Goal: Feedback & Contribution: Contribute content

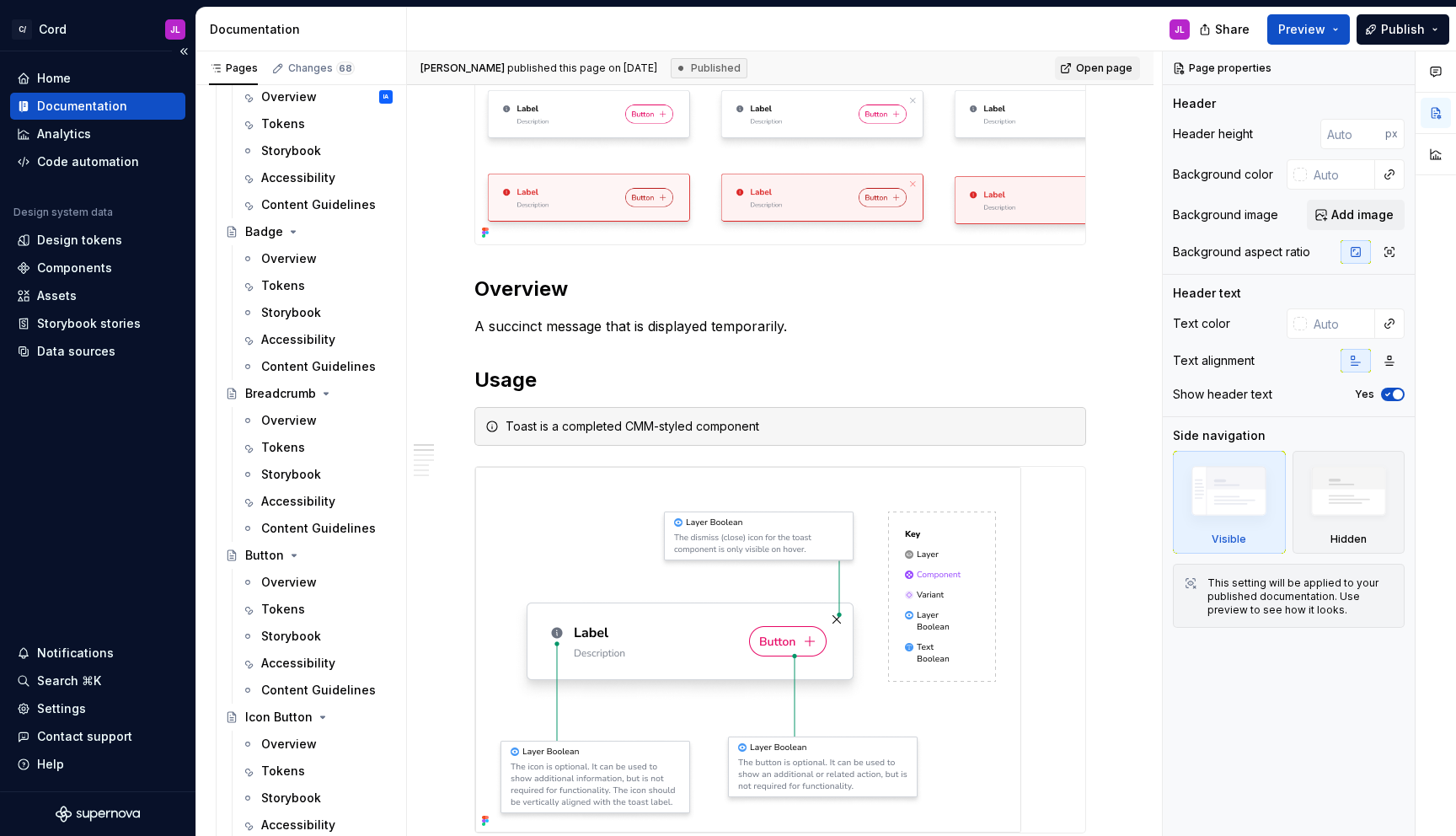
scroll to position [1613, 0]
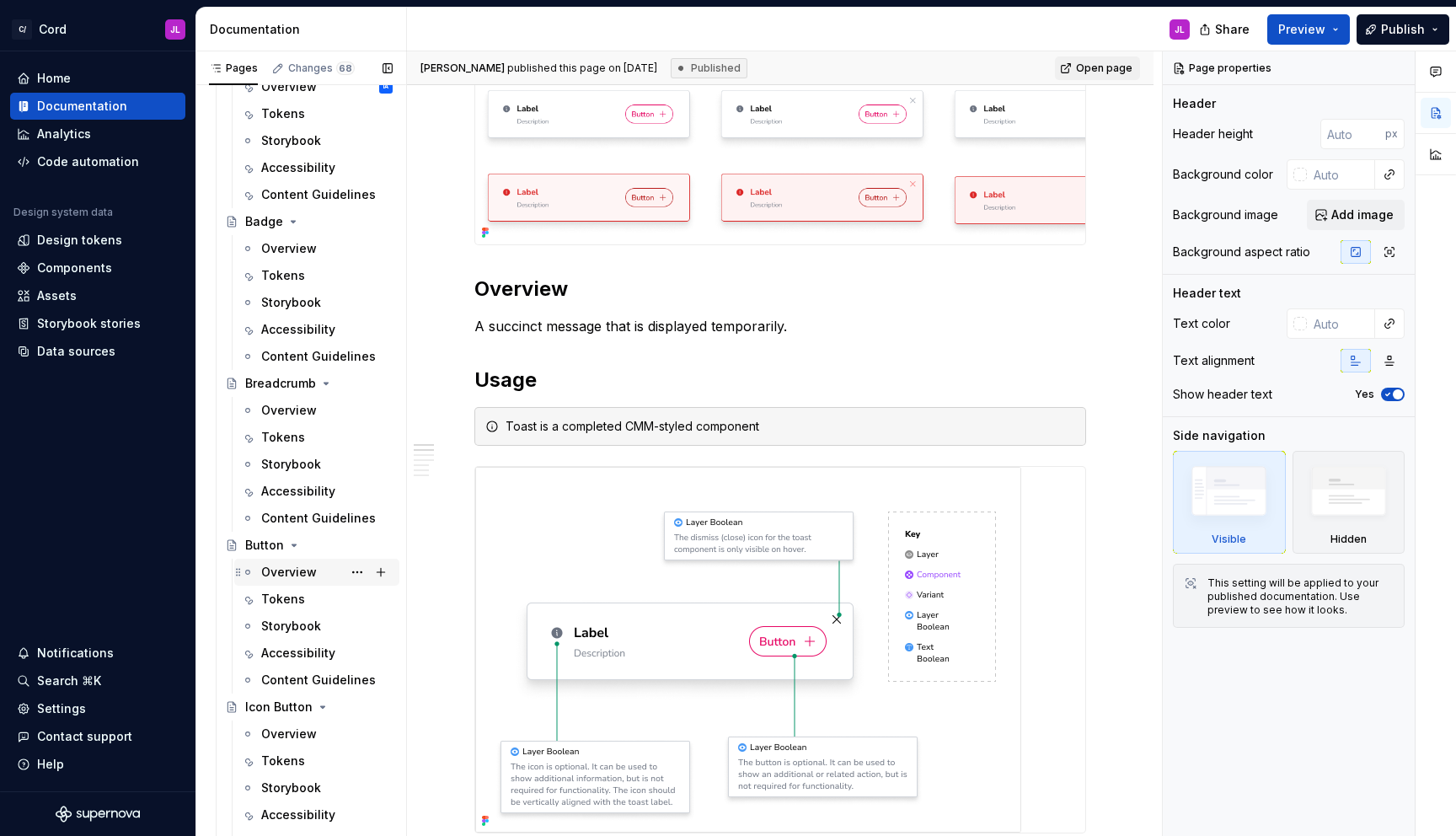
click at [282, 572] on div "Overview" at bounding box center [288, 572] width 56 height 17
type textarea "*"
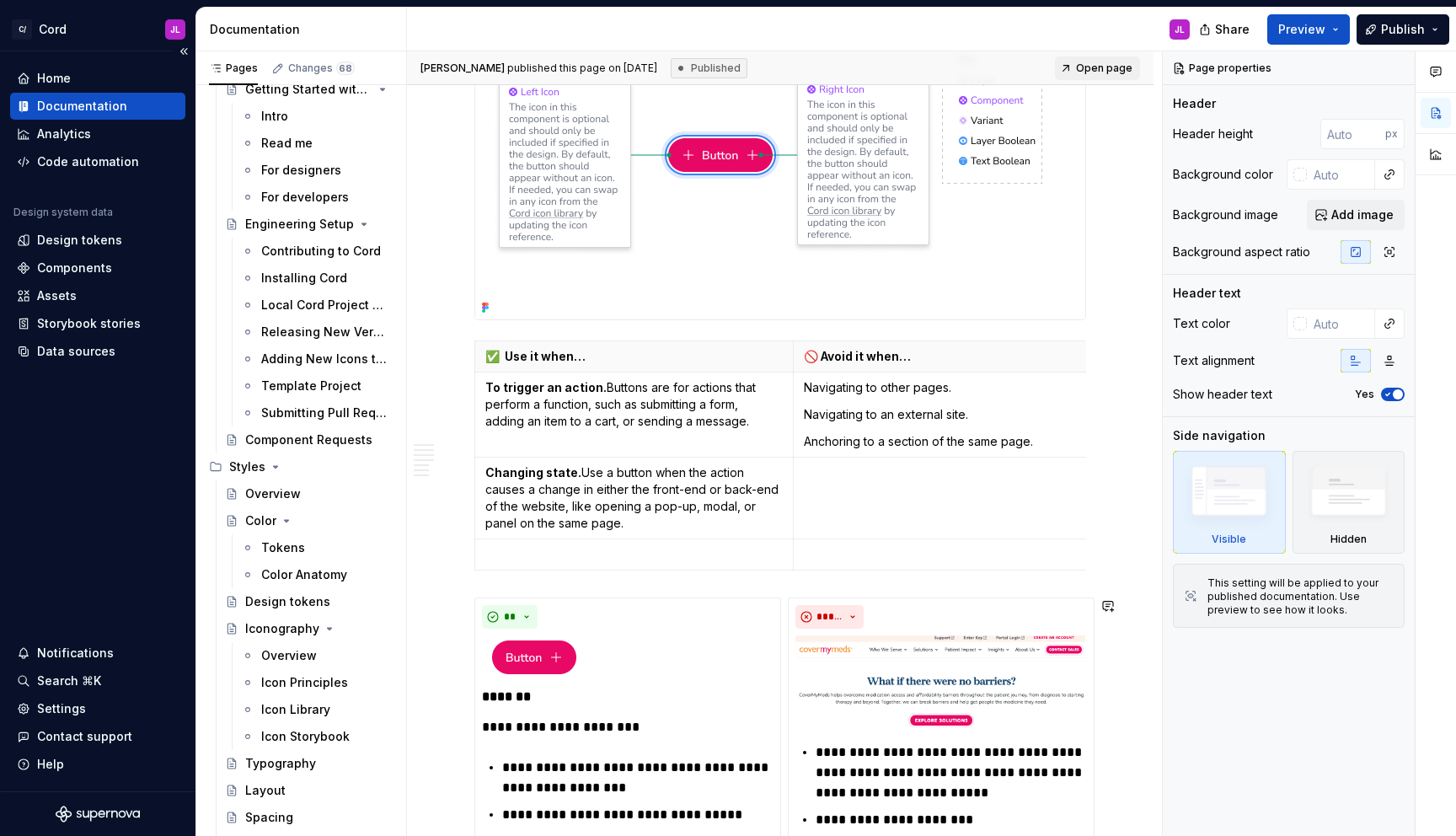
scroll to position [464, 0]
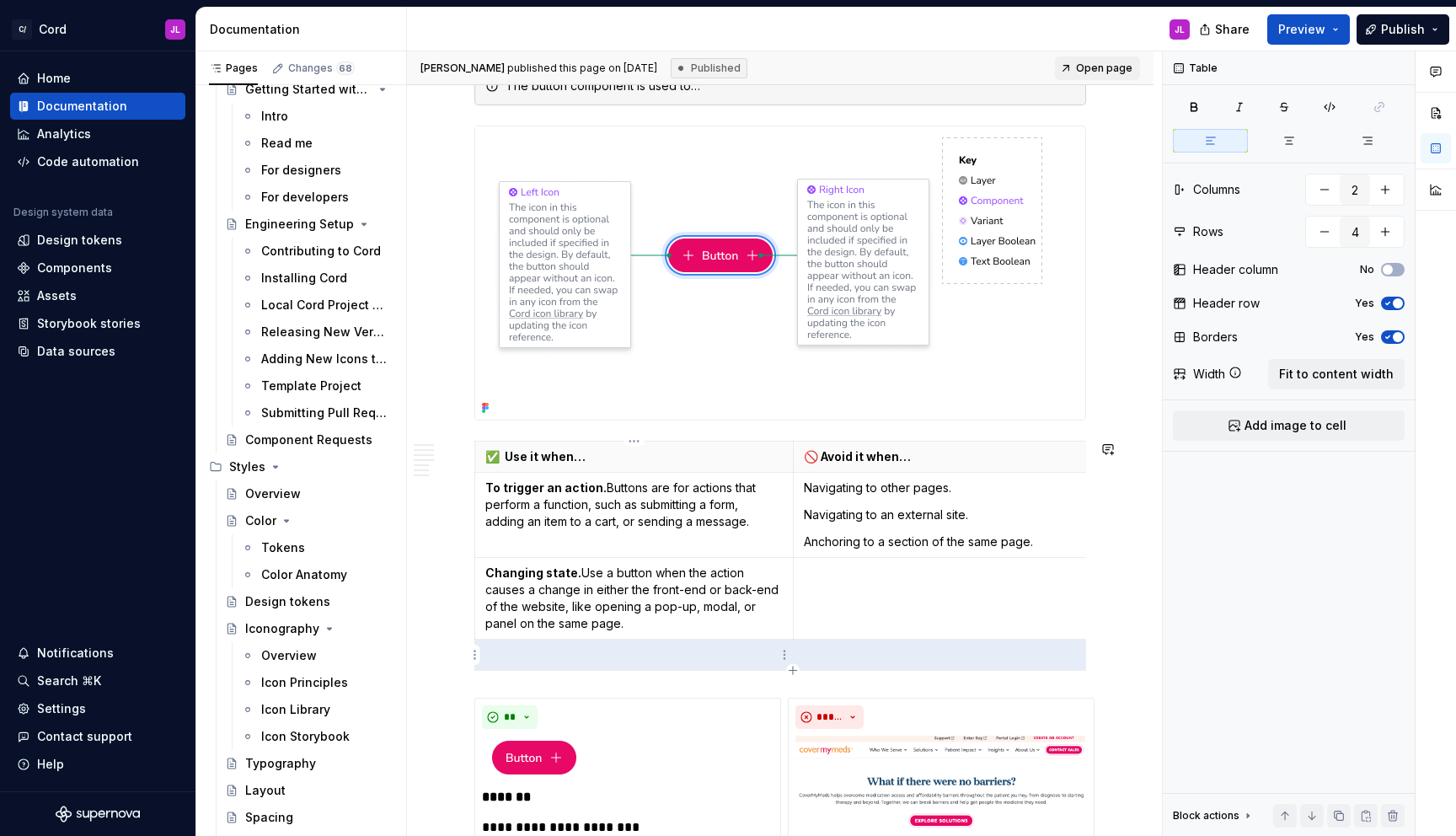
drag, startPoint x: 817, startPoint y: 658, endPoint x: 698, endPoint y: 653, distance: 119.1
click at [698, 653] on tr at bounding box center [794, 655] width 636 height 31
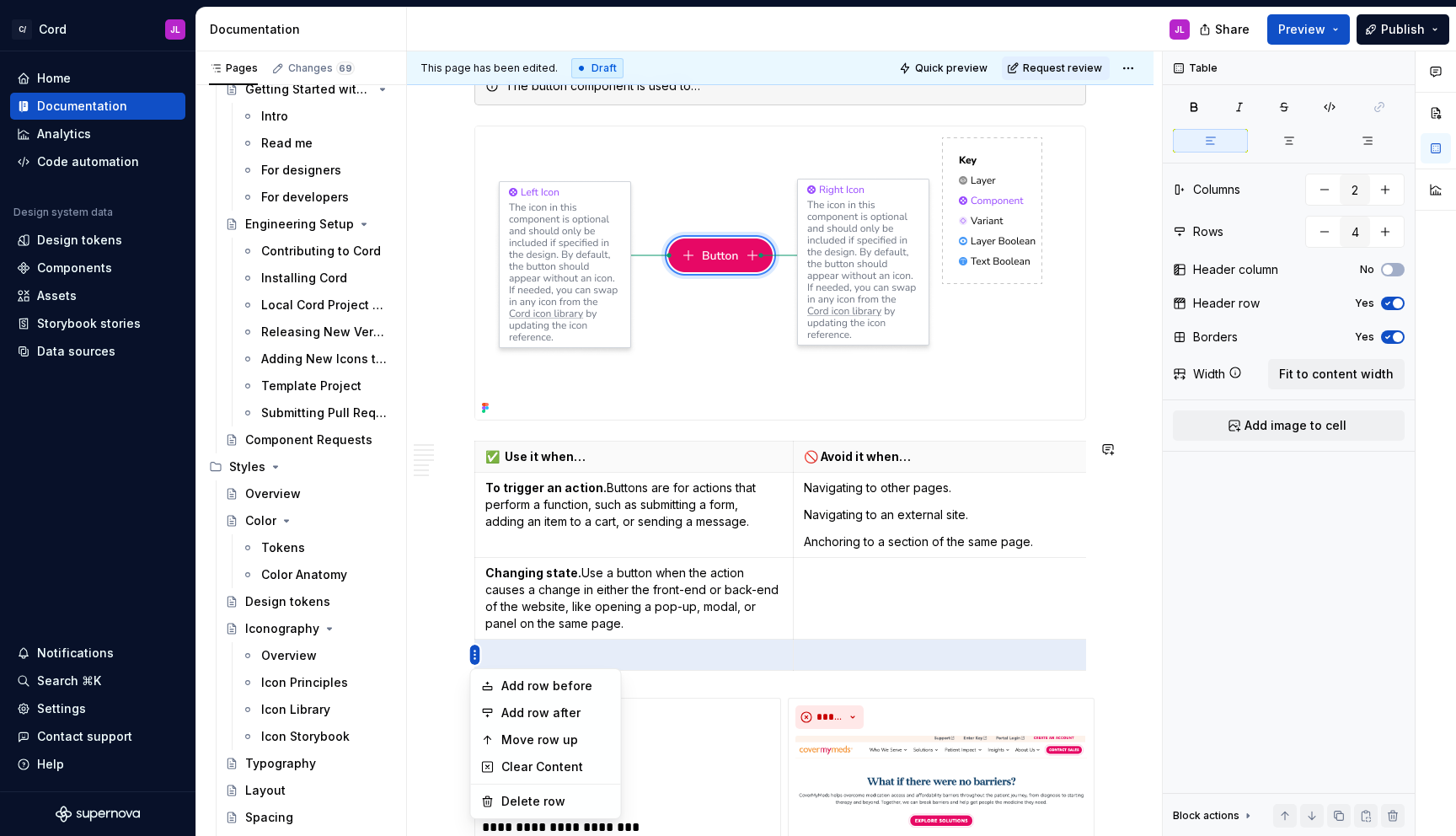
click at [474, 654] on html "C/ Cord JL Home Documentation Analytics Code automation Design system data Desi…" at bounding box center [728, 418] width 1456 height 836
click at [499, 799] on div "Delete row" at bounding box center [546, 802] width 143 height 27
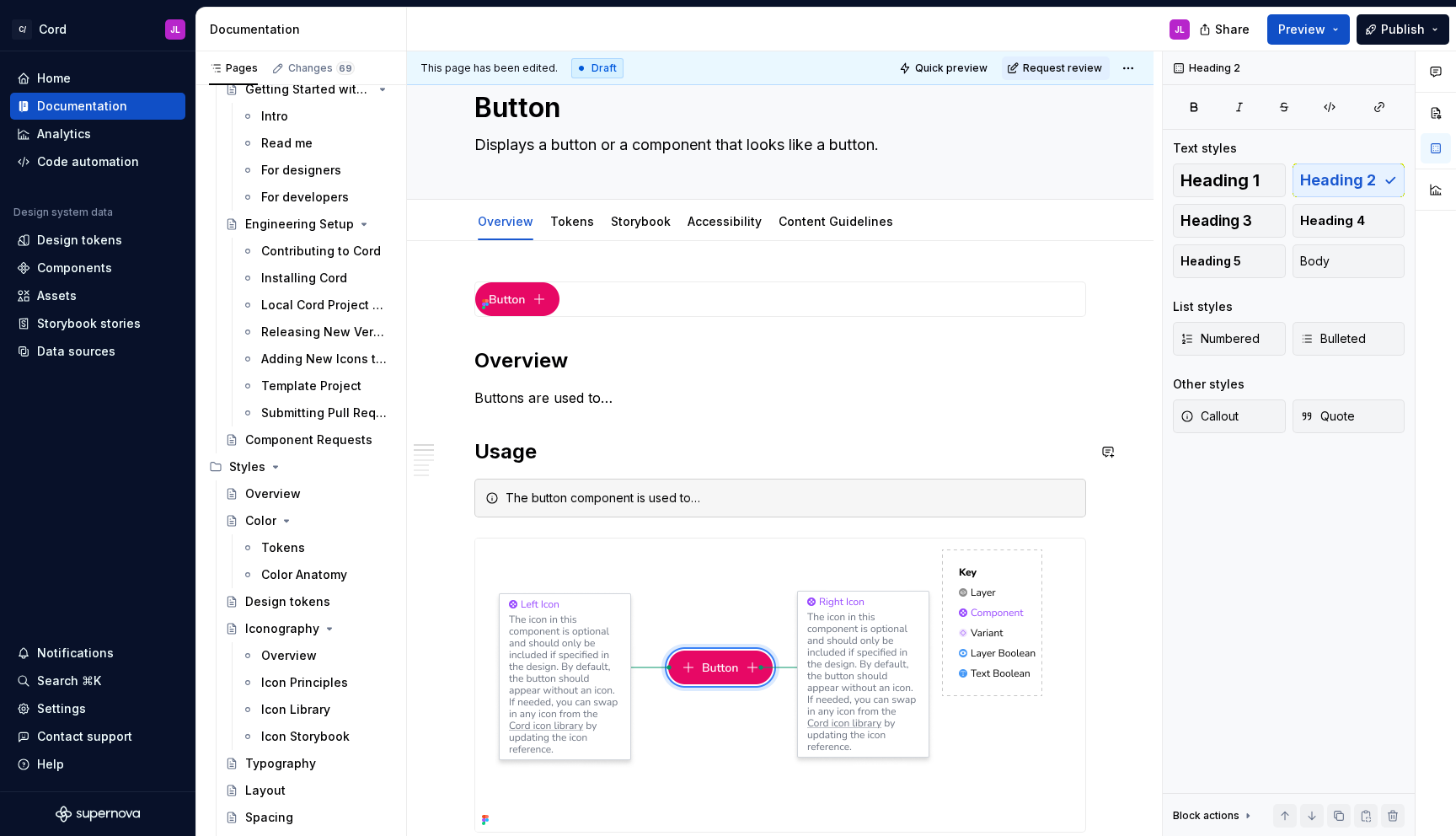
scroll to position [0, 0]
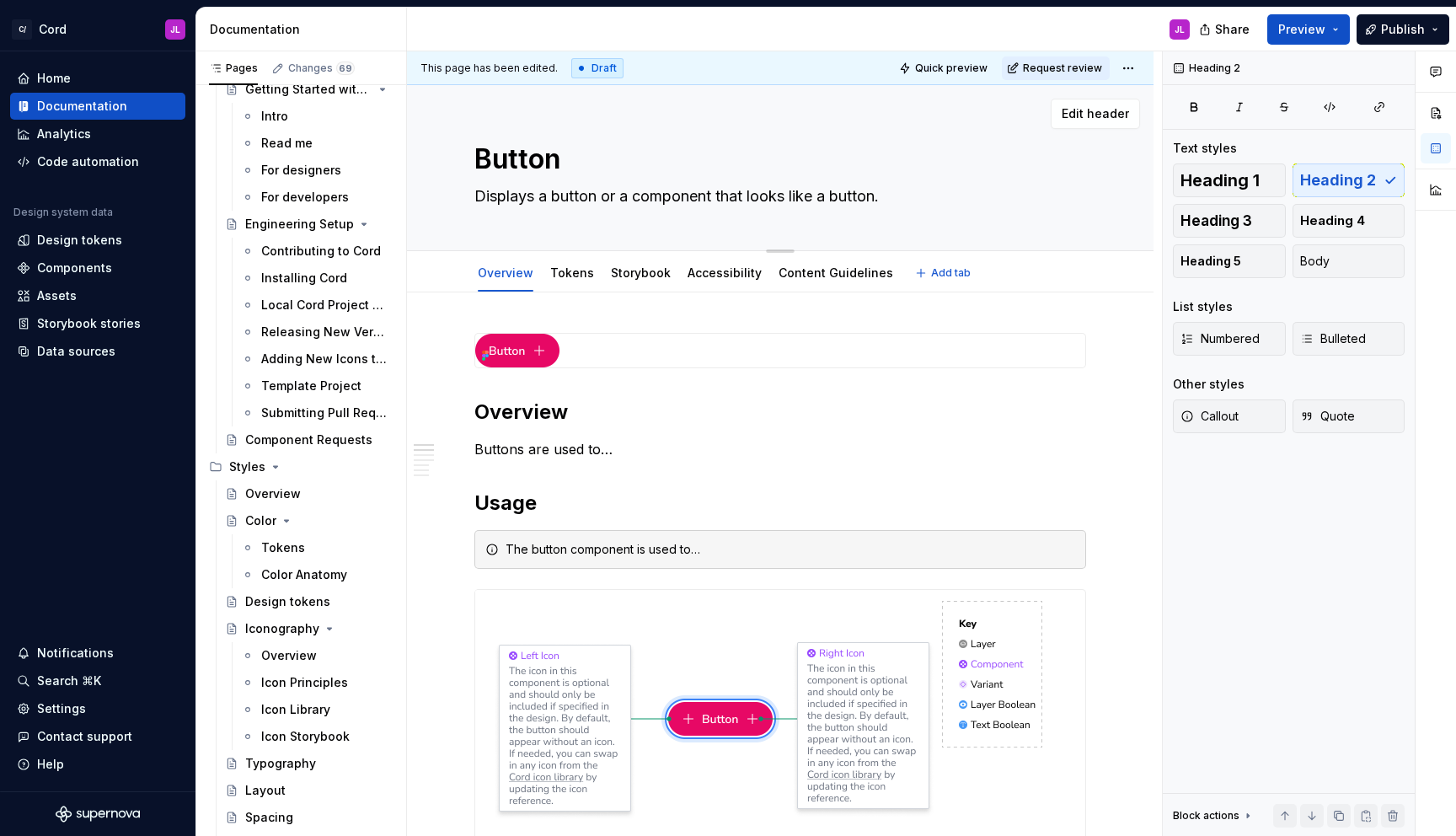
click at [891, 199] on textarea "Displays a button or a component that looks like a button." at bounding box center [777, 197] width 612 height 27
click at [608, 440] on p "Buttons are used to…" at bounding box center [780, 449] width 612 height 21
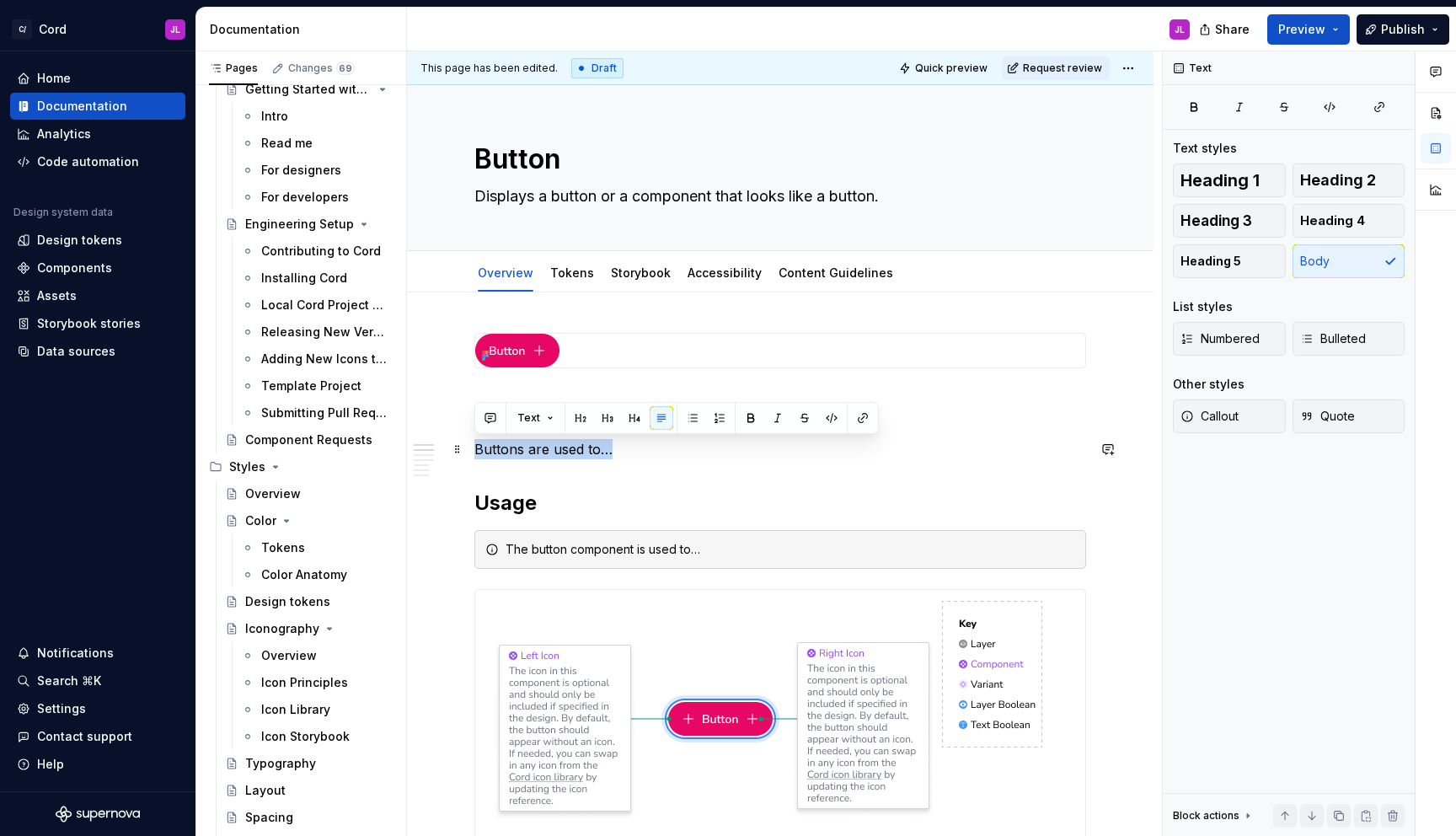
drag, startPoint x: 630, startPoint y: 448, endPoint x: 471, endPoint y: 454, distance: 159.1
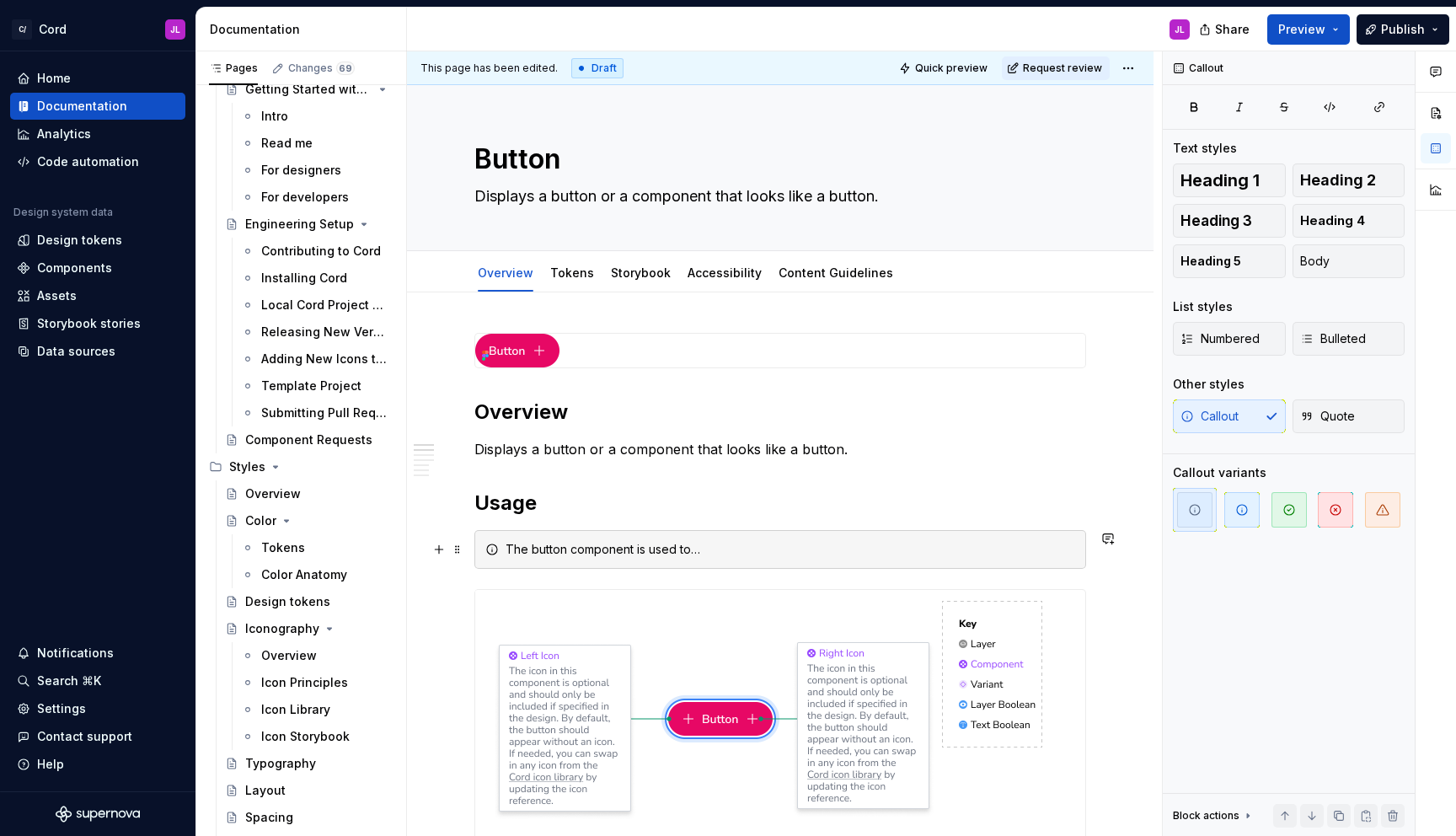
click at [747, 546] on div "The button component is used to…" at bounding box center [790, 549] width 570 height 17
click at [453, 547] on span at bounding box center [458, 549] width 14 height 24
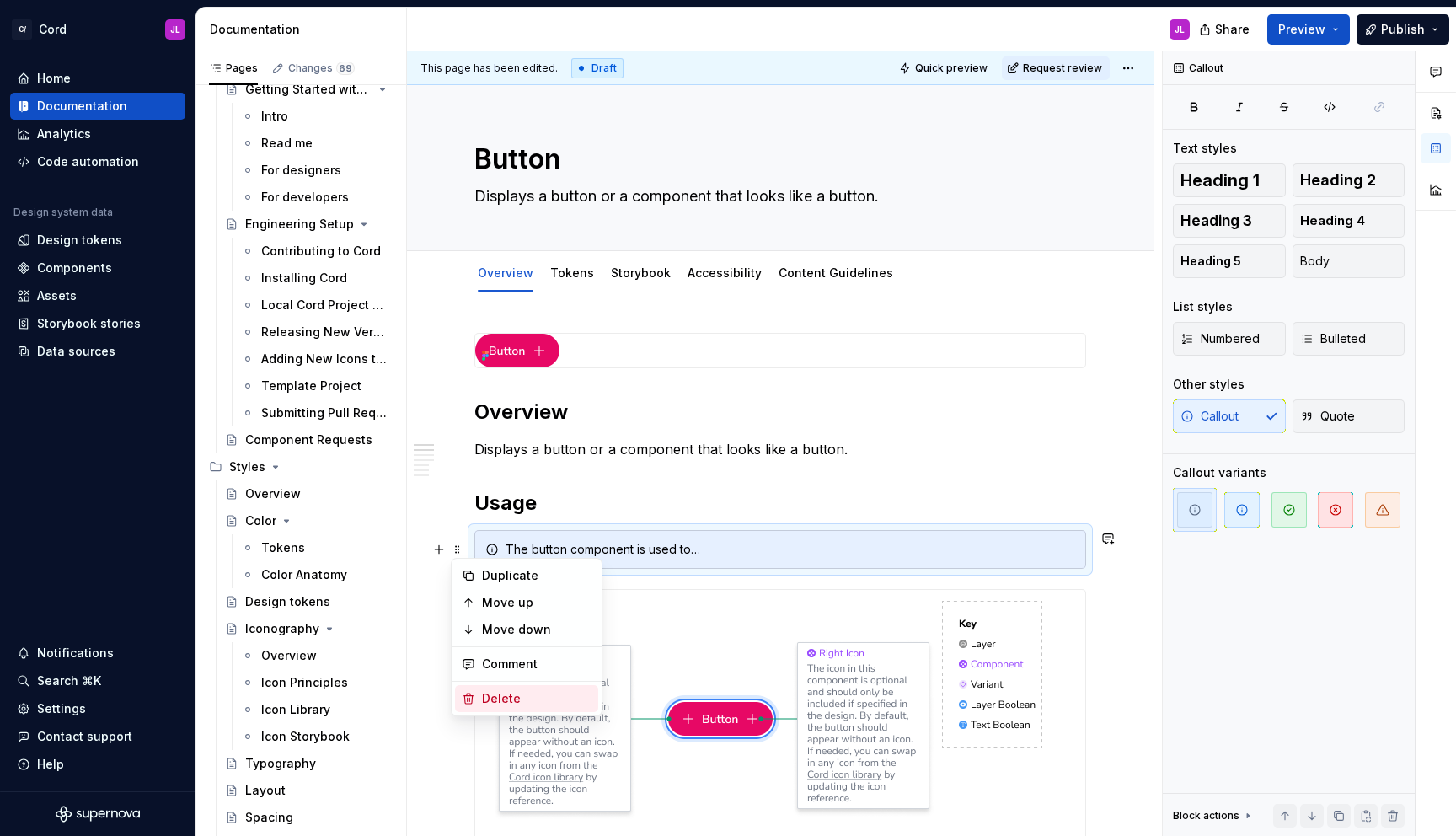
click at [504, 695] on div "Delete" at bounding box center [536, 699] width 109 height 17
type textarea "*"
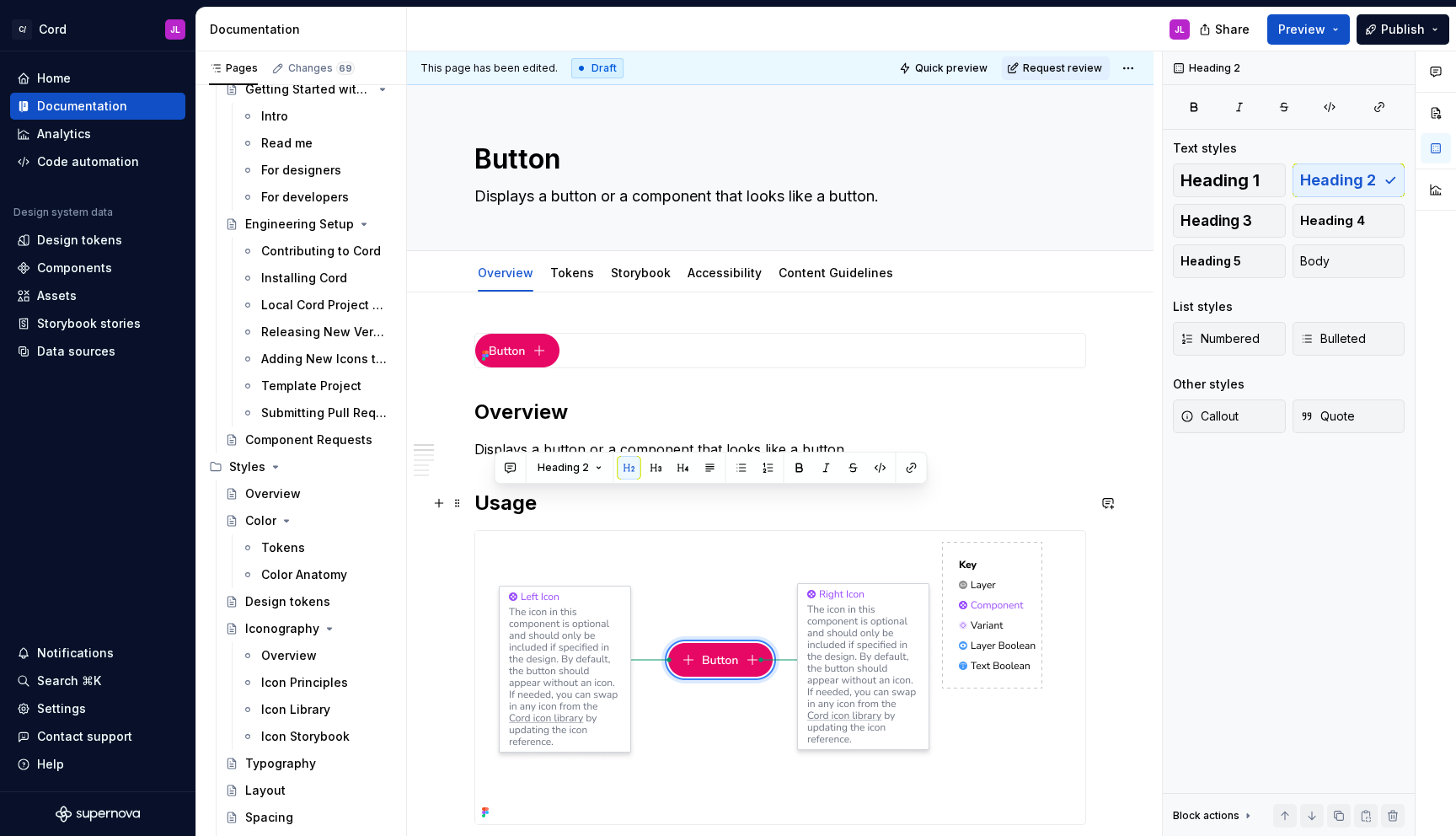
drag, startPoint x: 553, startPoint y: 503, endPoint x: 487, endPoint y: 501, distance: 66.0
click at [487, 501] on h2 "Usage" at bounding box center [780, 503] width 612 height 27
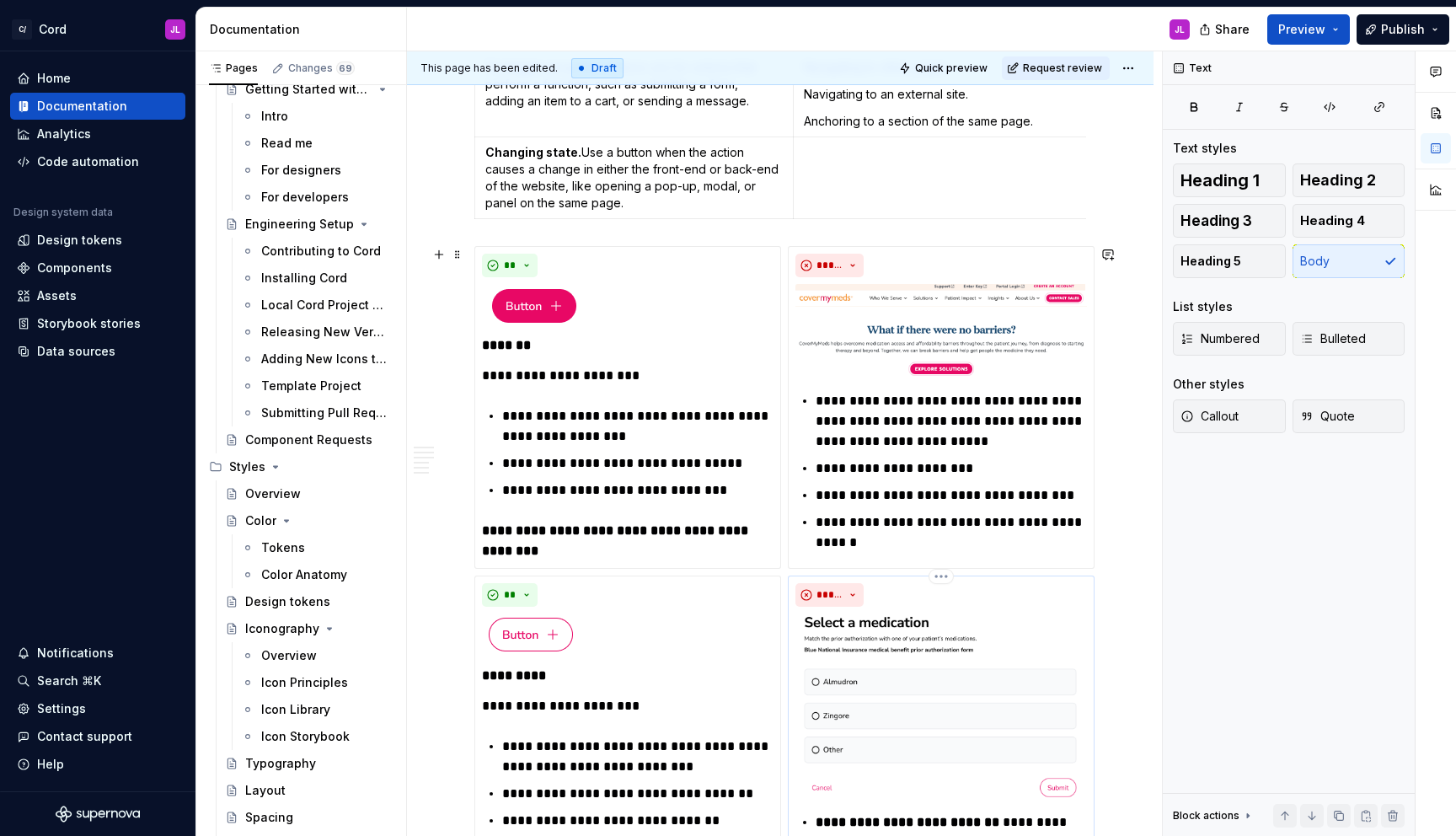
scroll to position [744, 0]
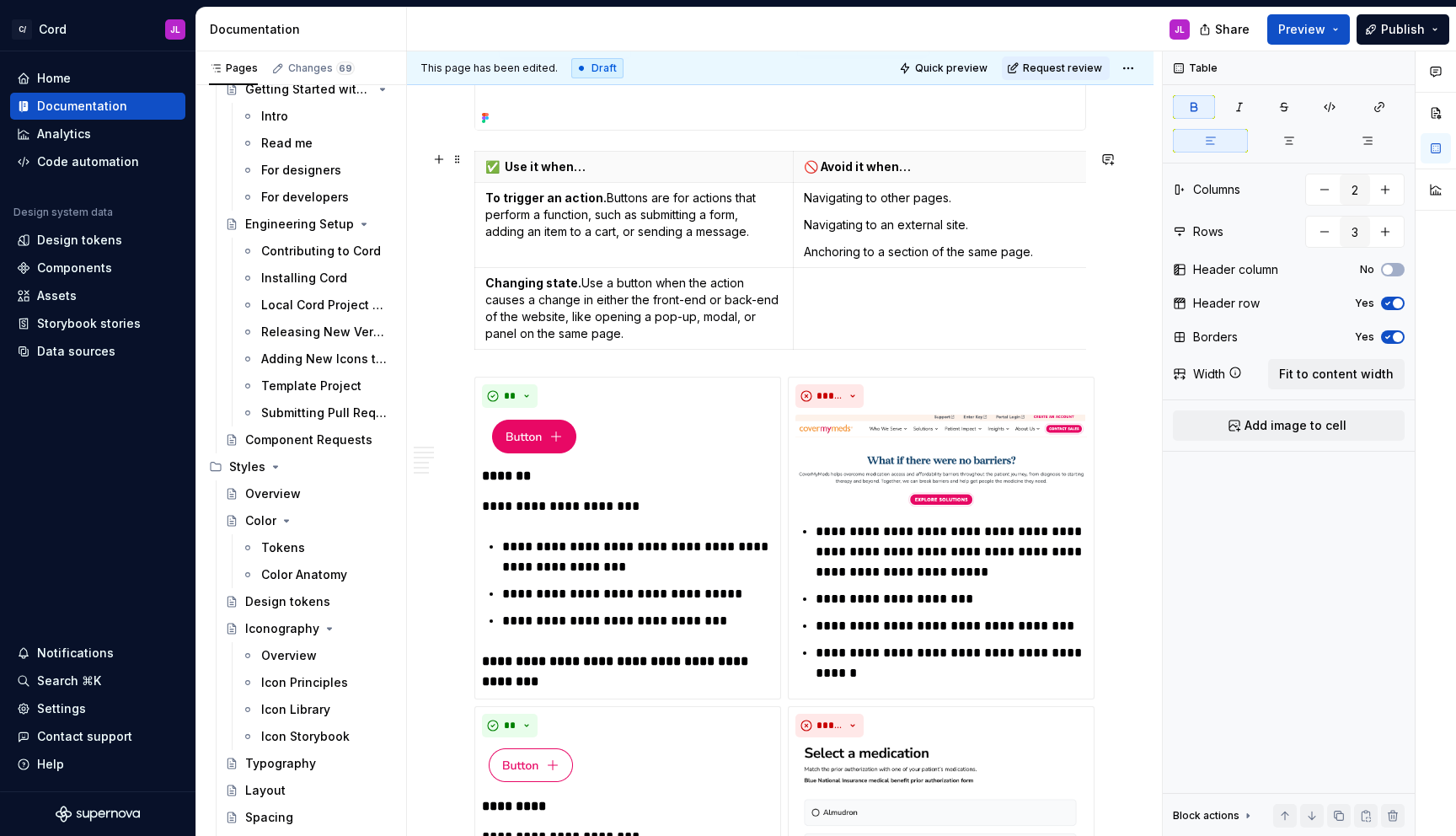
scroll to position [661, 0]
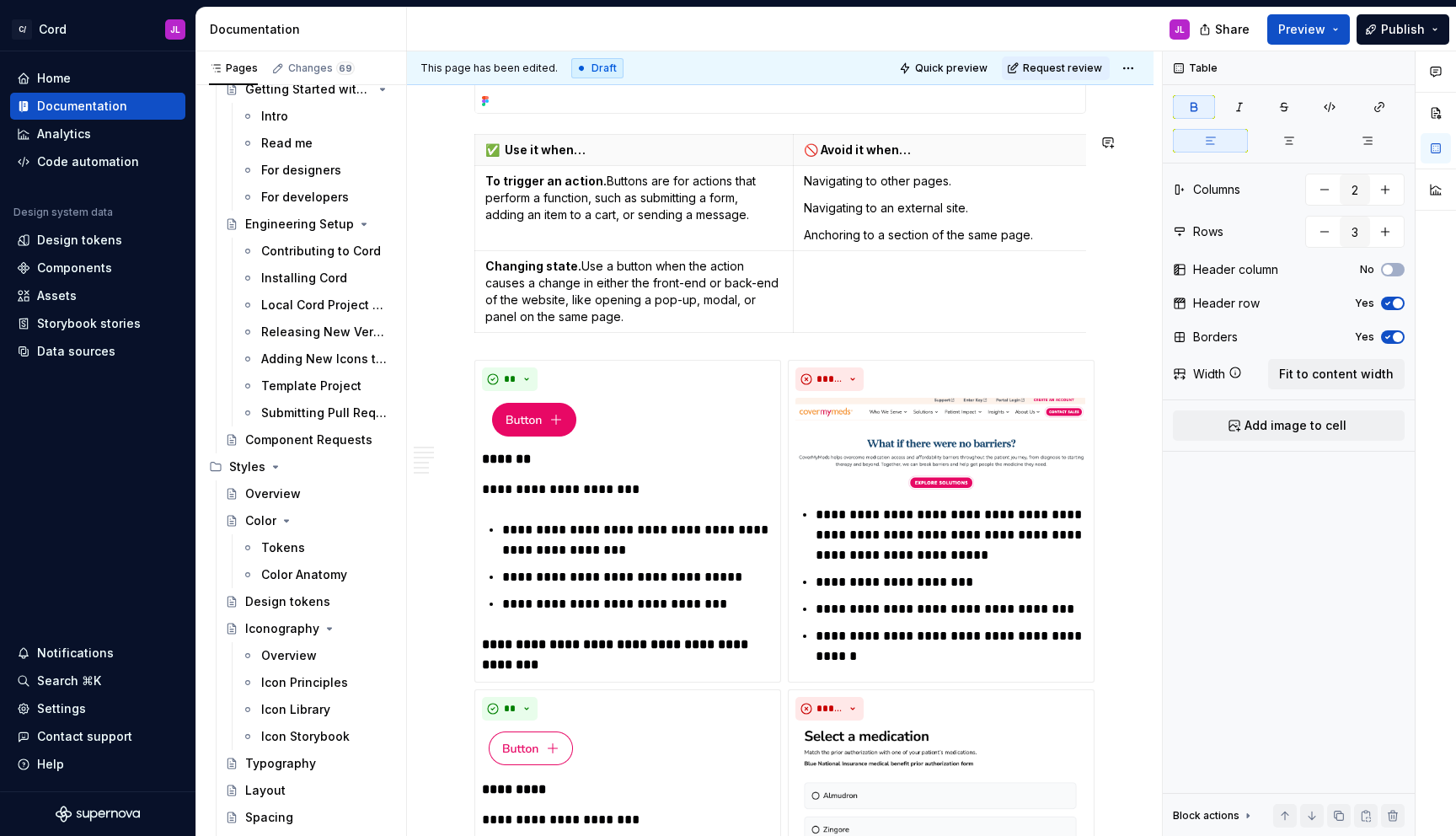
click at [441, 363] on button "button" at bounding box center [439, 369] width 24 height 24
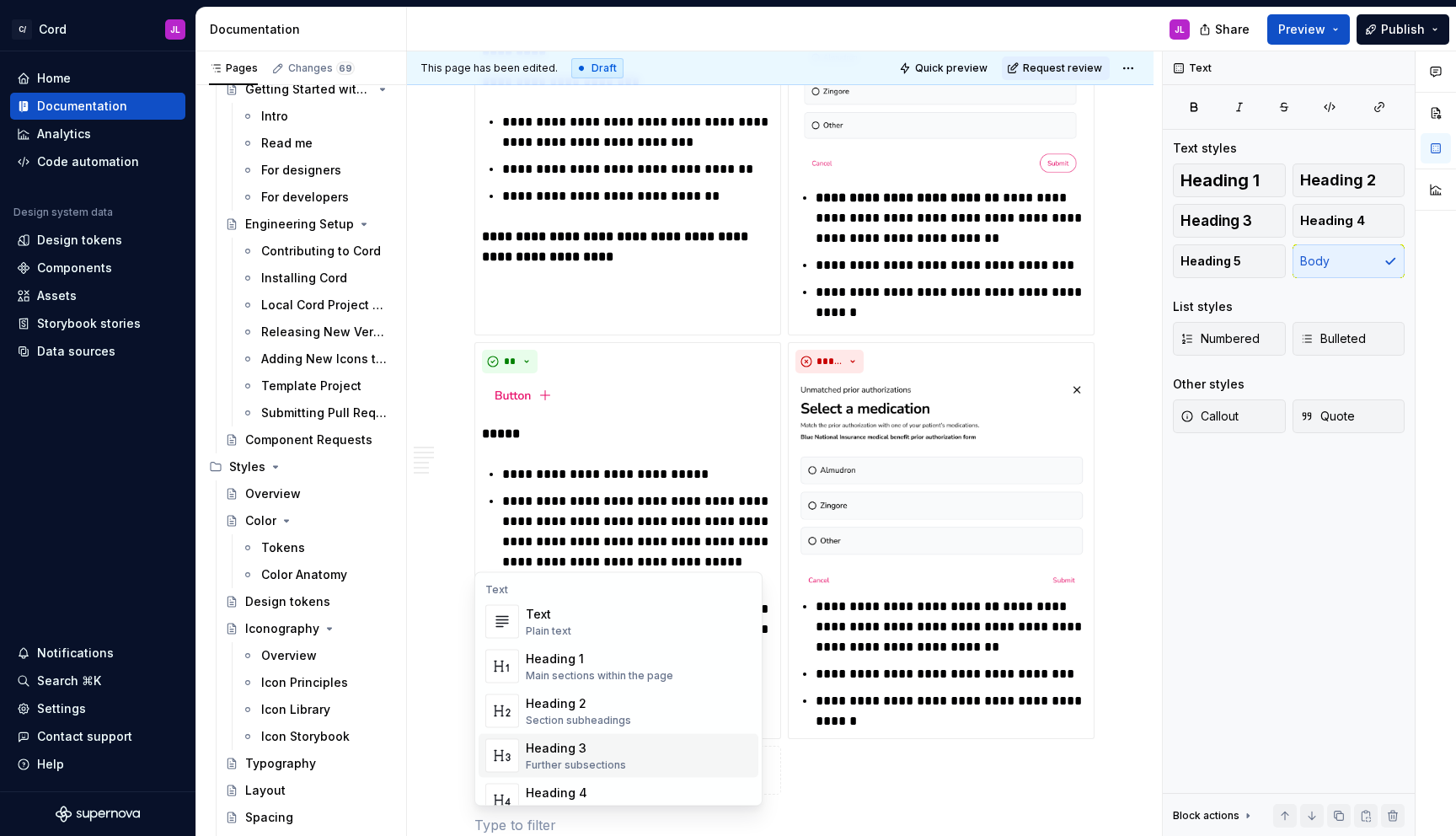
click at [542, 746] on div "Heading 3" at bounding box center [576, 749] width 100 height 17
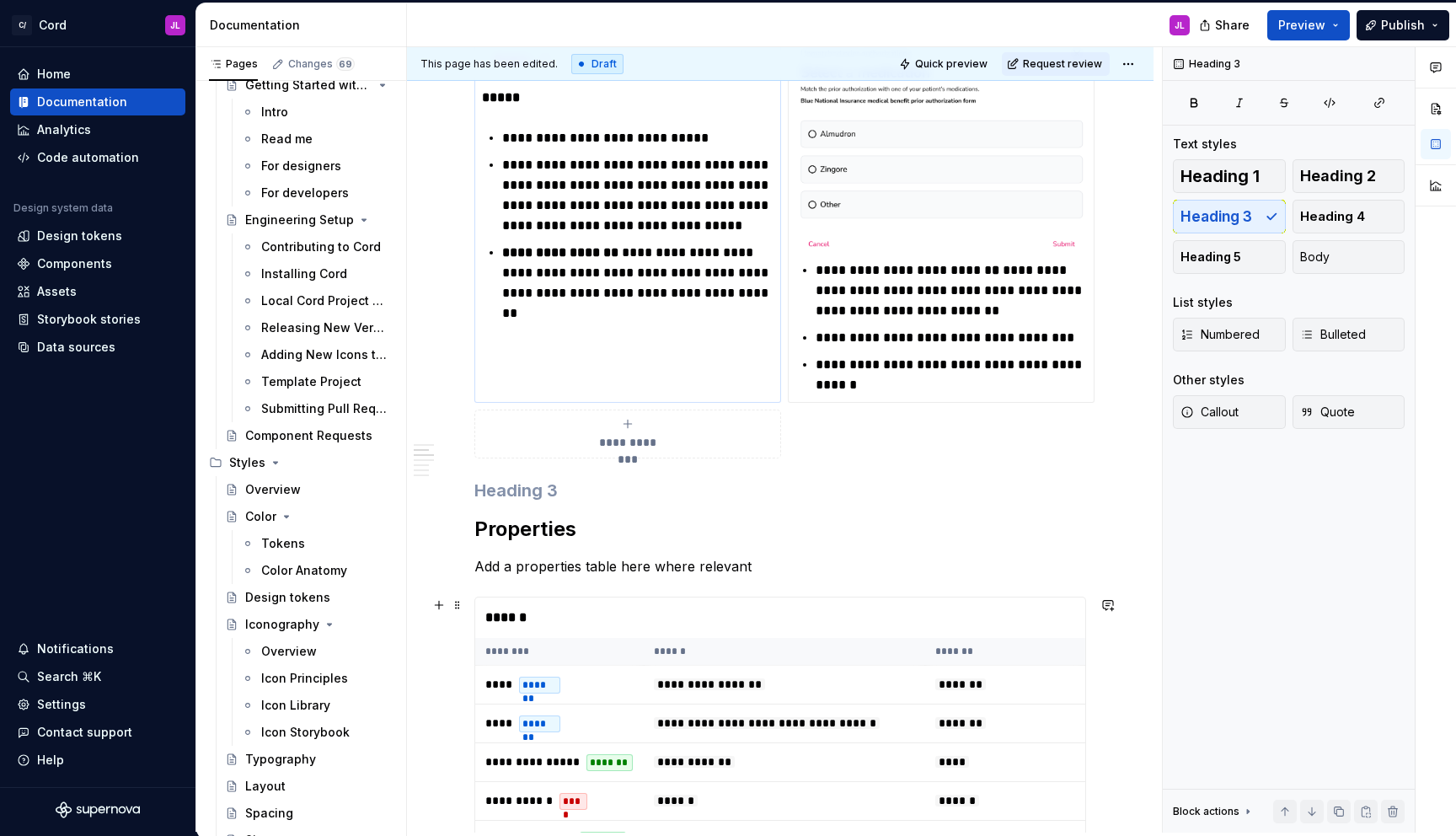
scroll to position [1732, 0]
drag, startPoint x: 571, startPoint y: 491, endPoint x: 447, endPoint y: 485, distance: 124.1
click at [475, 485] on div "**********" at bounding box center [780, 783] width 612 height 4373
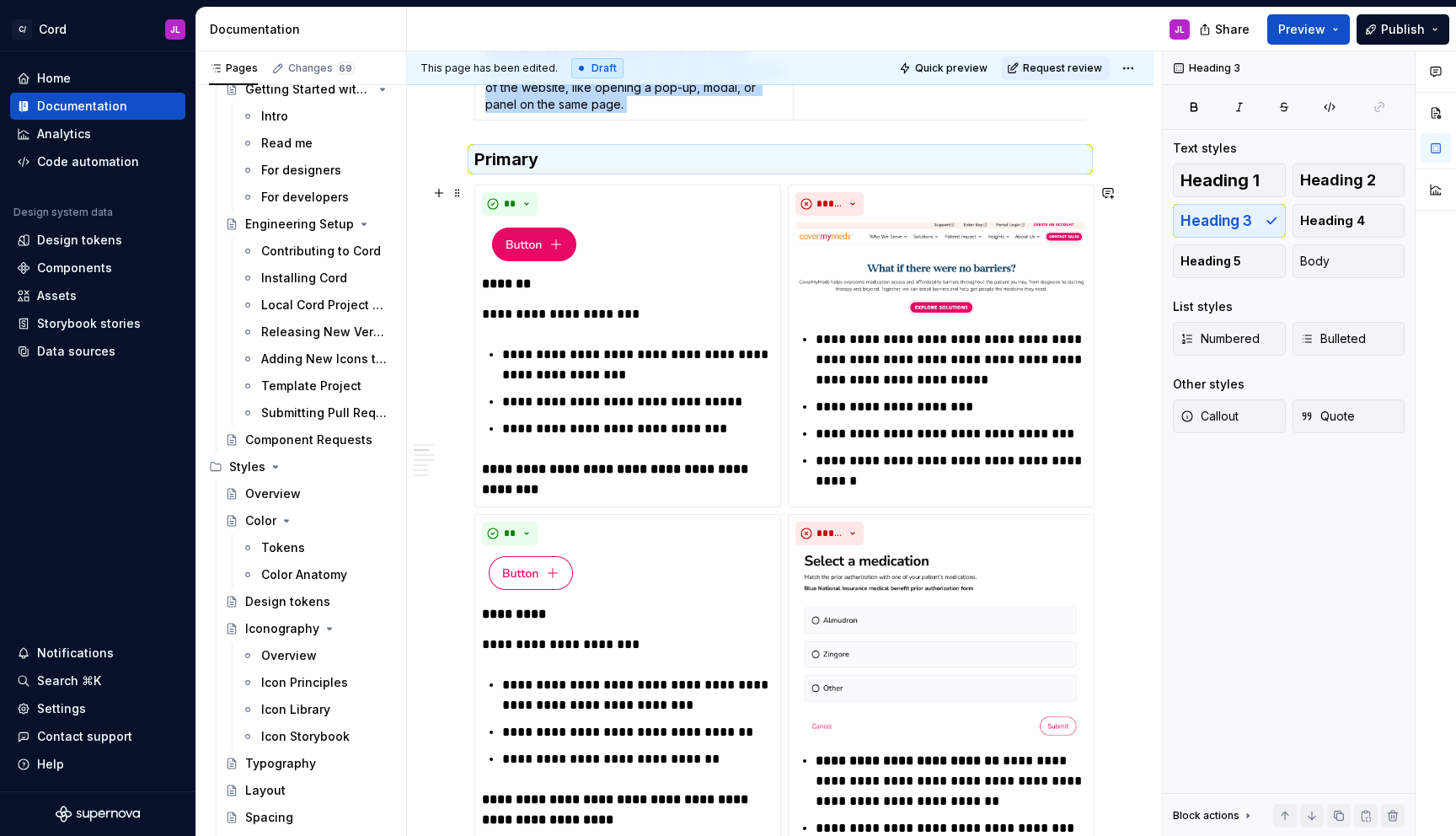
scroll to position [872, 0]
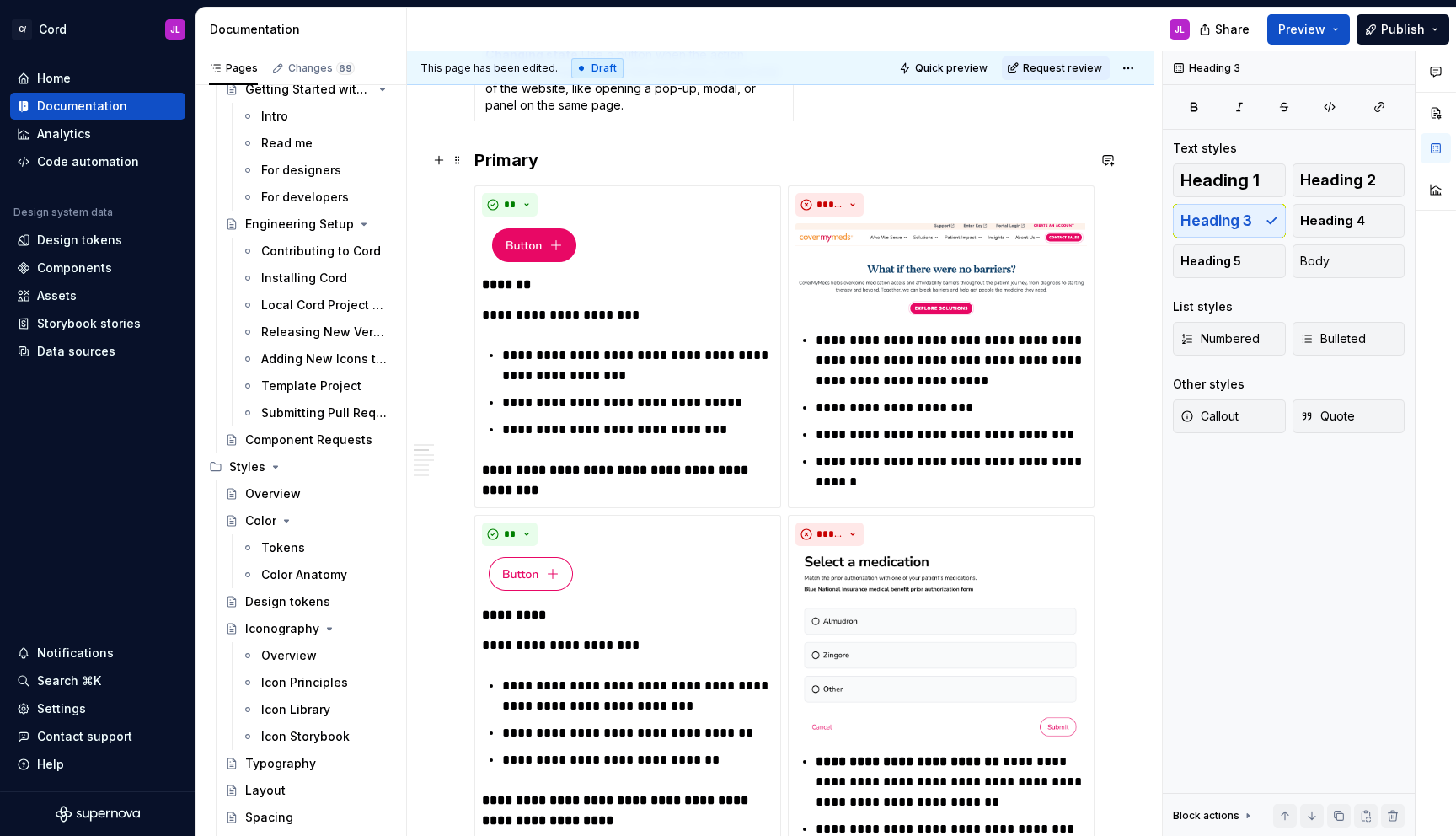
click at [649, 152] on h3 "Primary" at bounding box center [780, 160] width 612 height 24
drag, startPoint x: 536, startPoint y: 285, endPoint x: 483, endPoint y: 288, distance: 53.1
click at [483, 288] on p "*******" at bounding box center [627, 285] width 292 height 21
click at [557, 156] on h3 "Primary" at bounding box center [780, 160] width 612 height 24
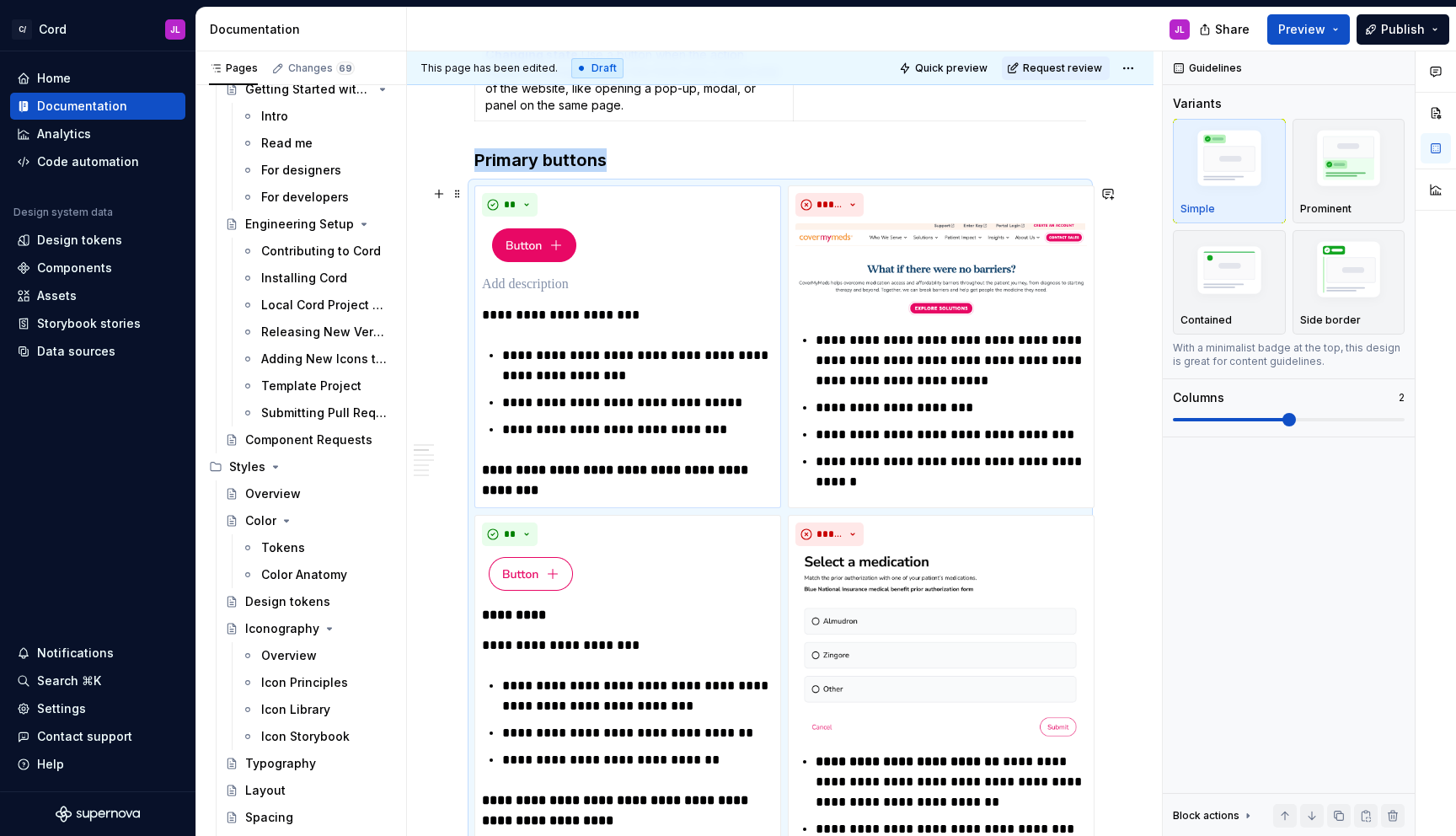
scroll to position [1006, 0]
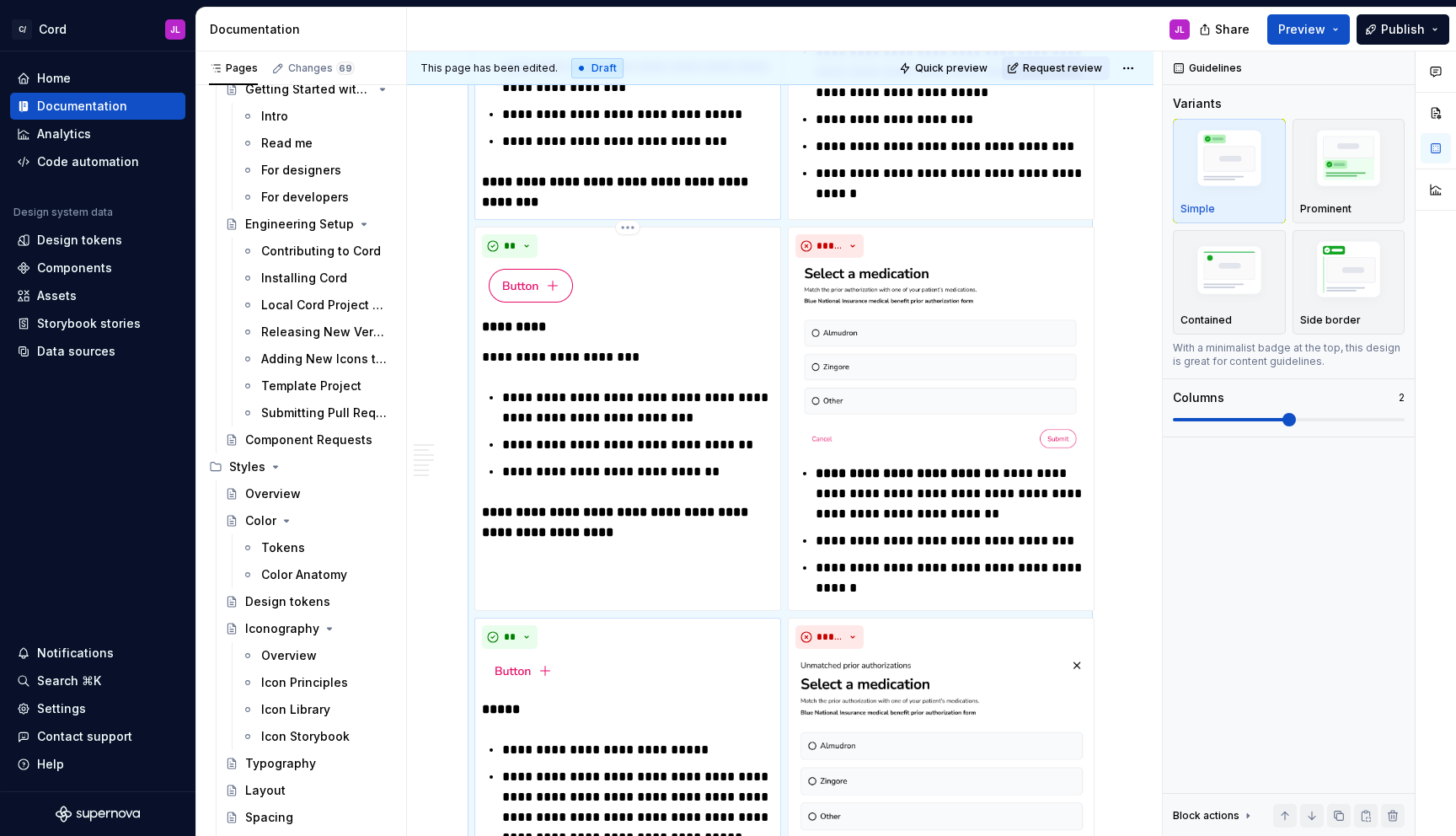
scroll to position [1164, 0]
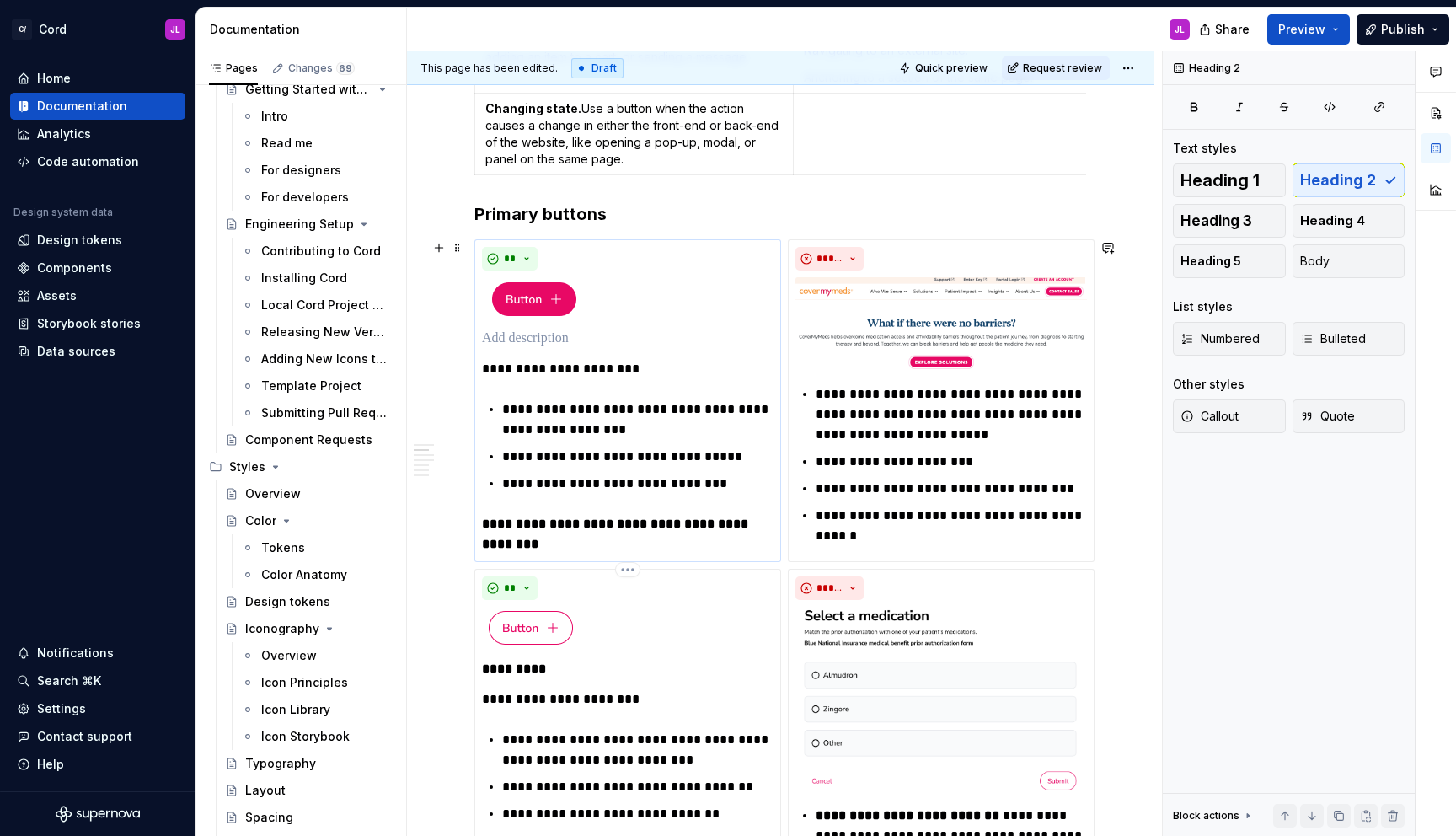
scroll to position [764, 0]
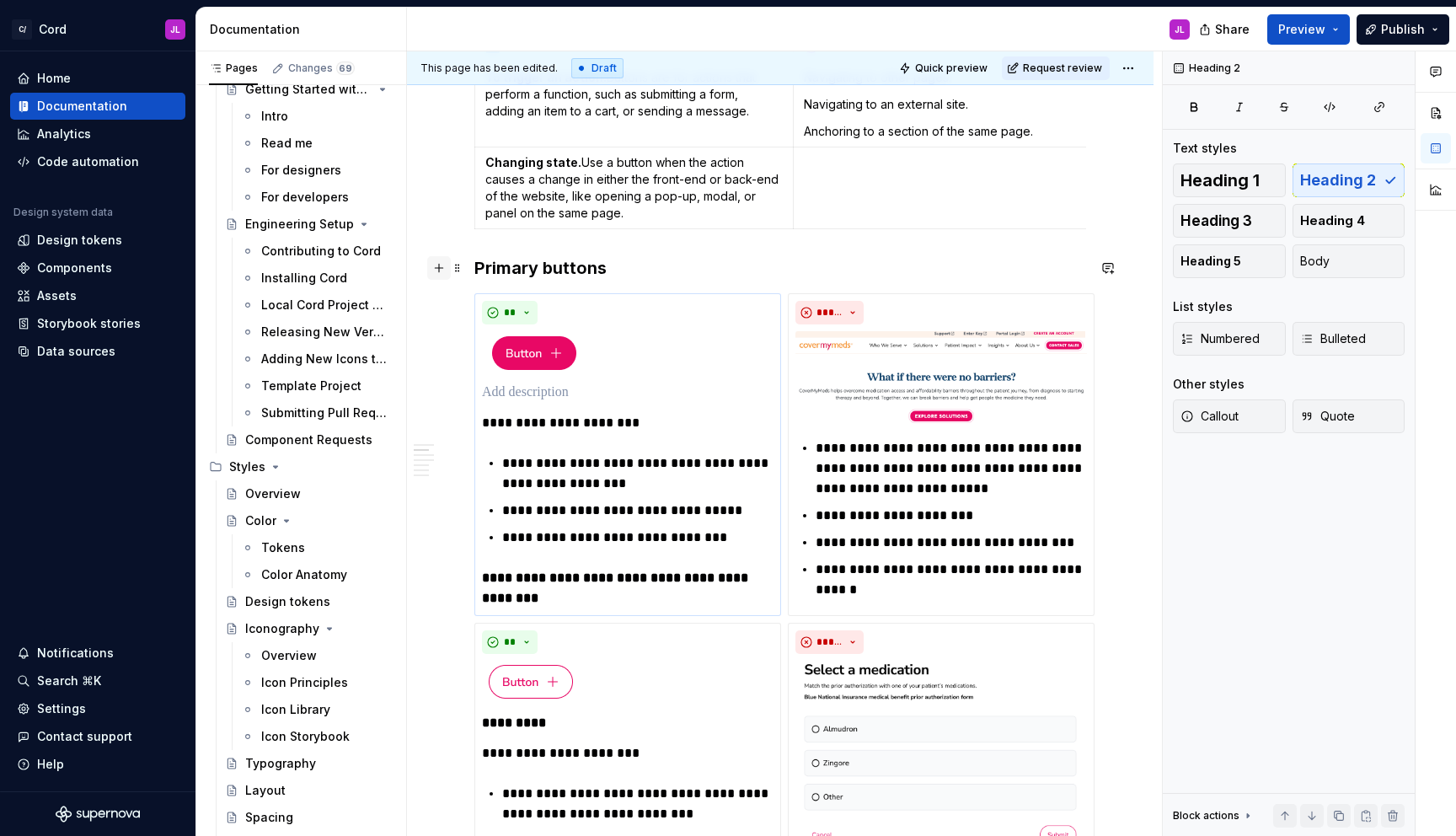
click at [441, 266] on button "button" at bounding box center [439, 268] width 24 height 24
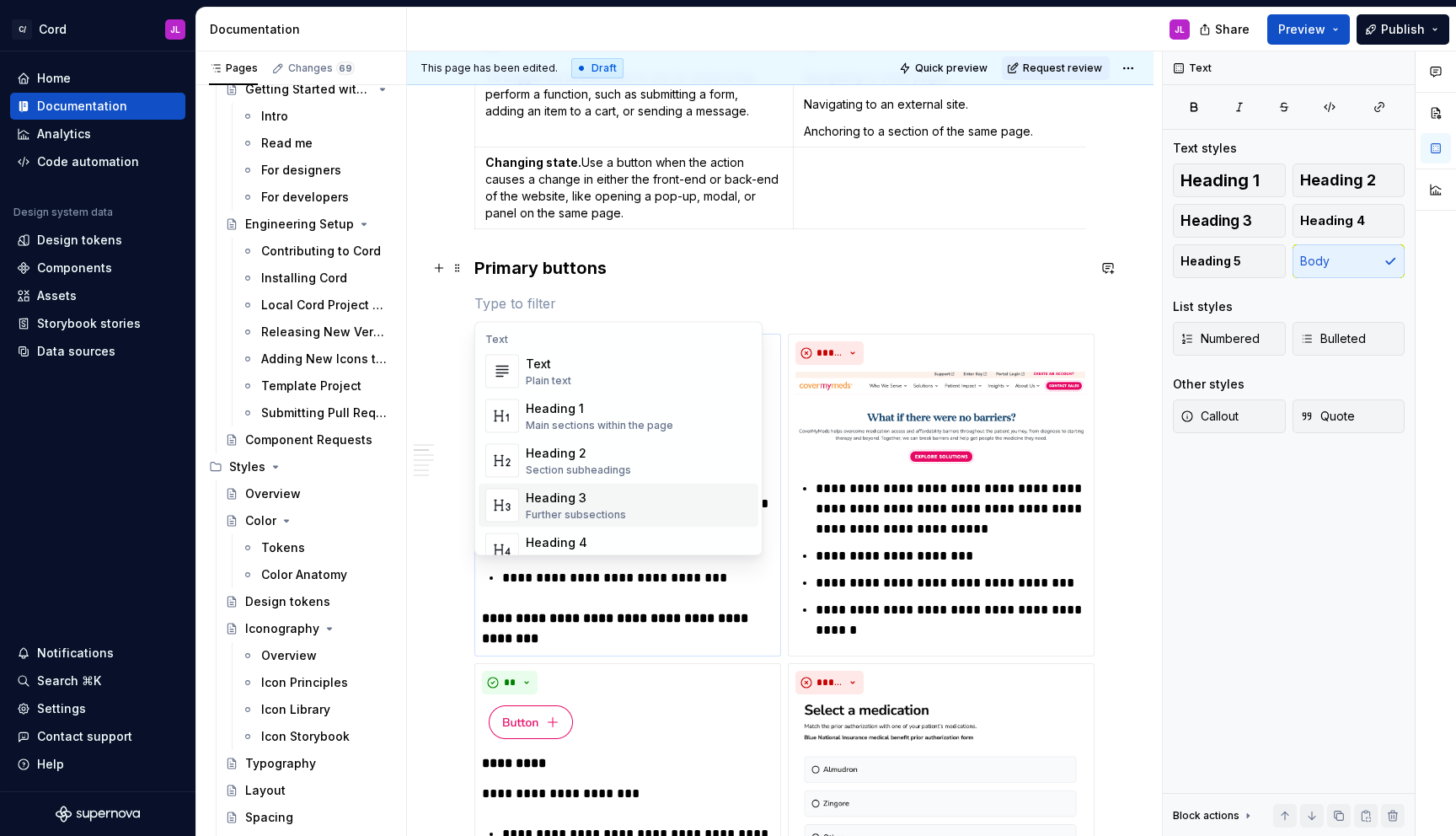
click at [558, 495] on div "Heading 3" at bounding box center [576, 498] width 100 height 17
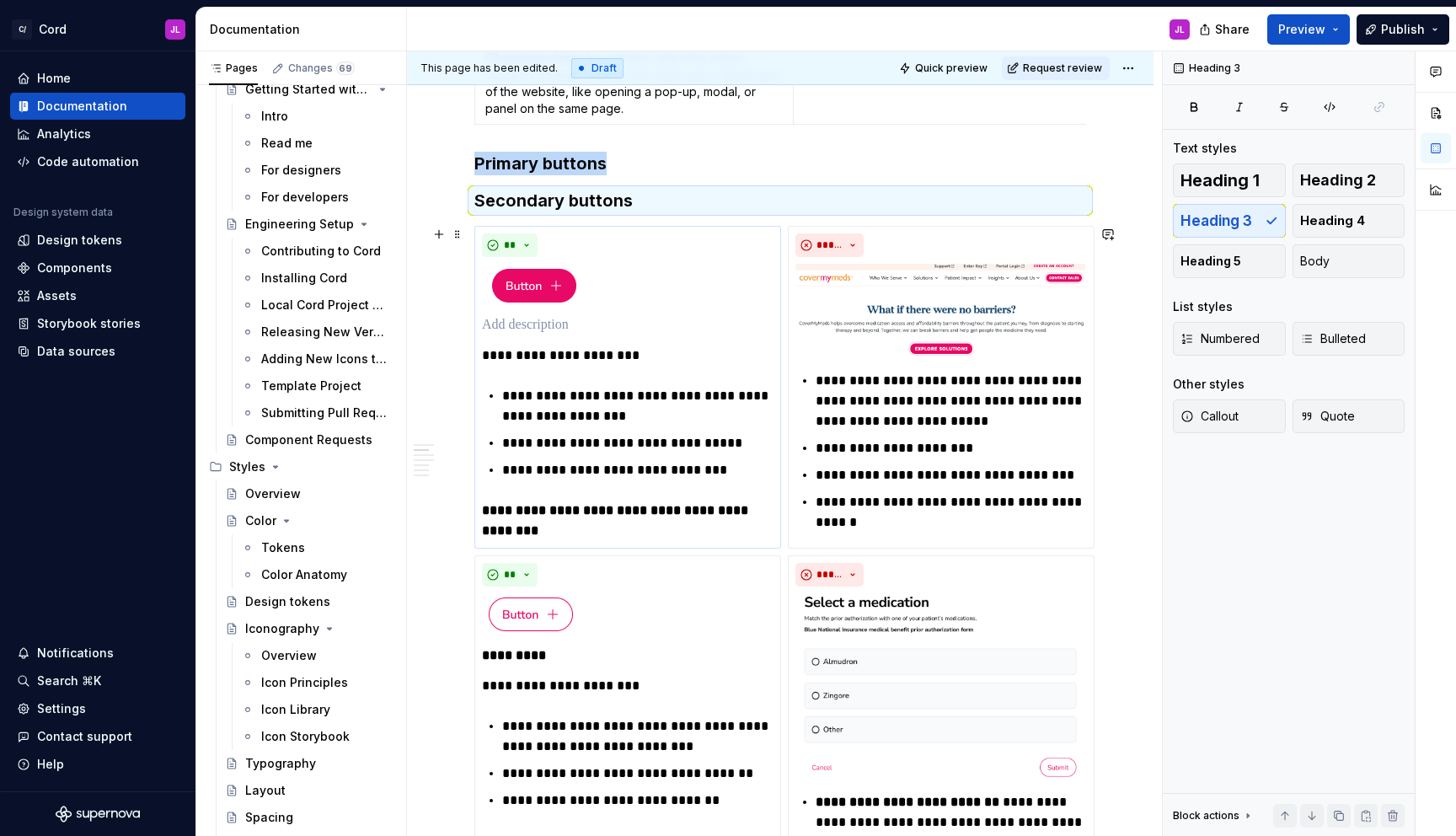
scroll to position [854, 0]
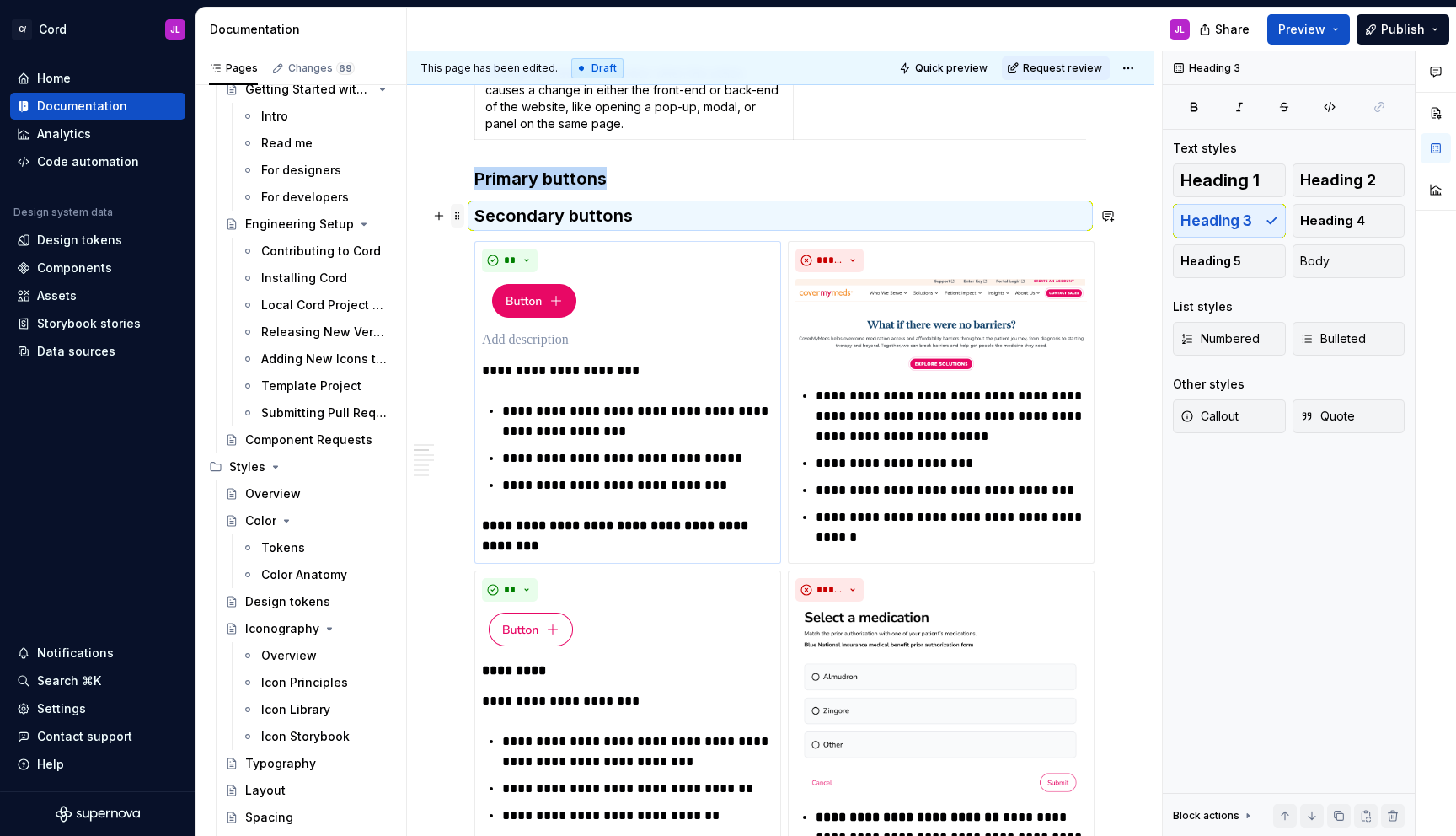
click at [461, 215] on span at bounding box center [458, 216] width 14 height 24
click at [474, 292] on icon at bounding box center [469, 296] width 14 height 14
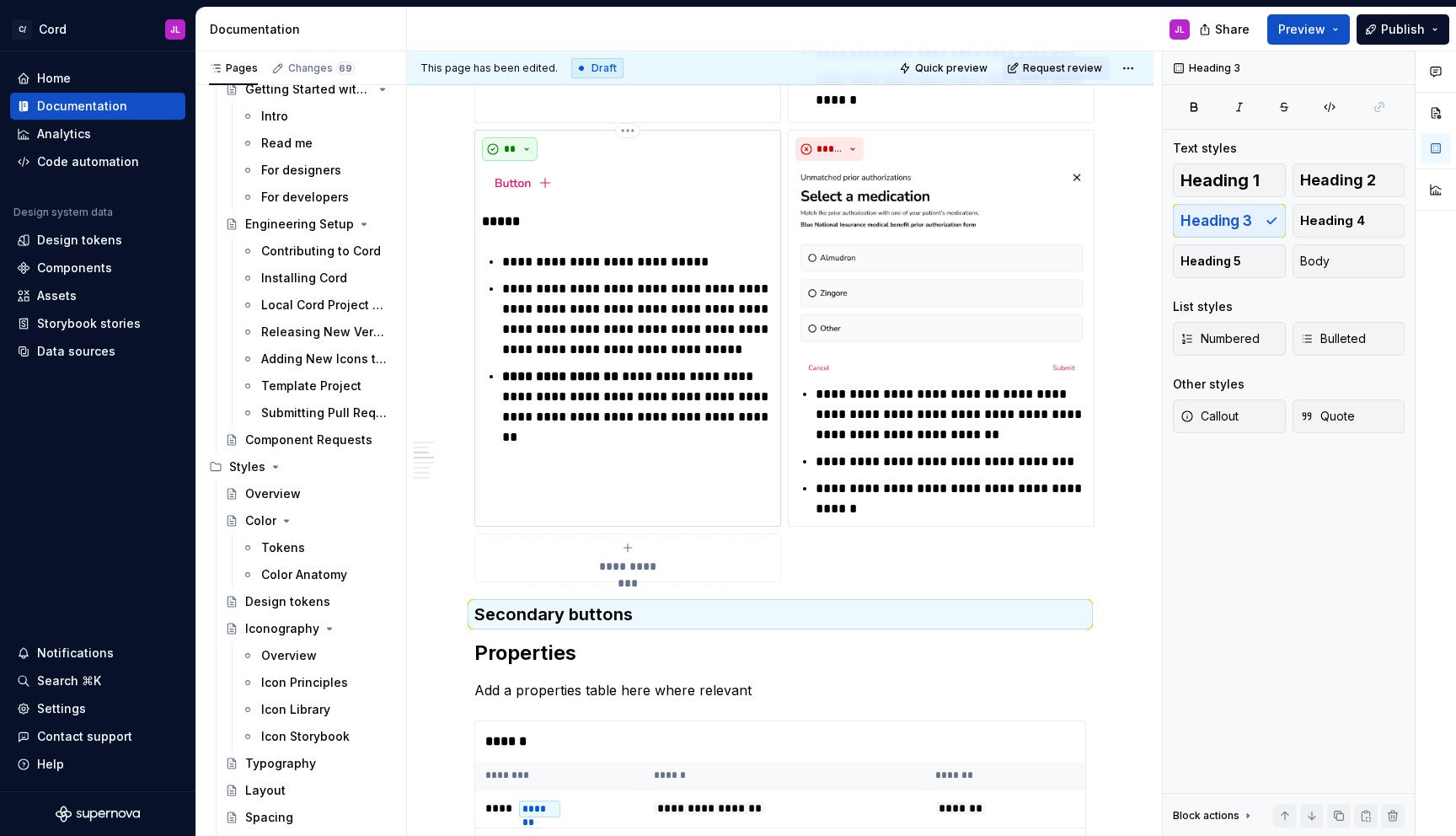
scroll to position [1771, 0]
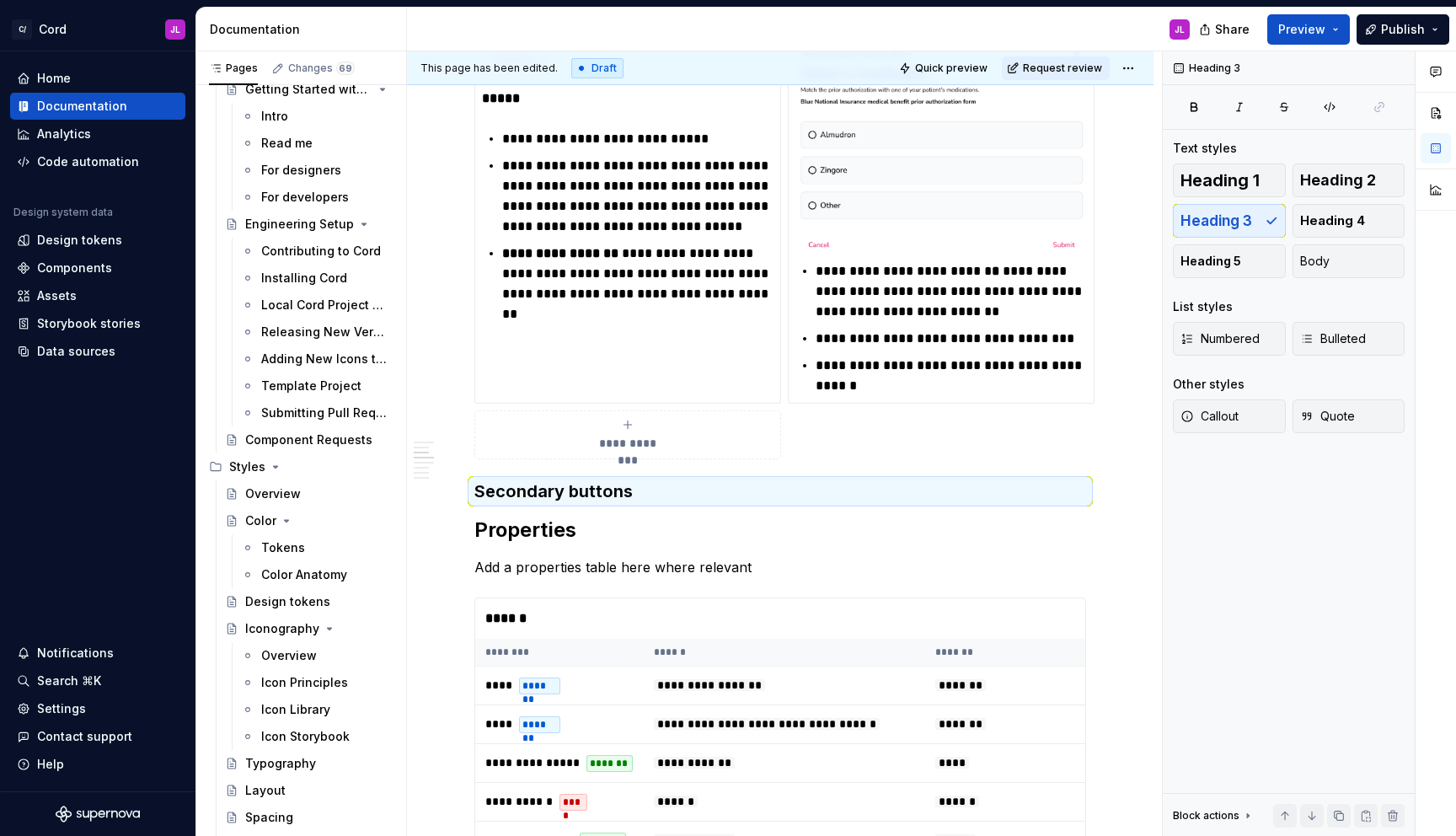
click at [490, 443] on div "**********" at bounding box center [627, 435] width 292 height 33
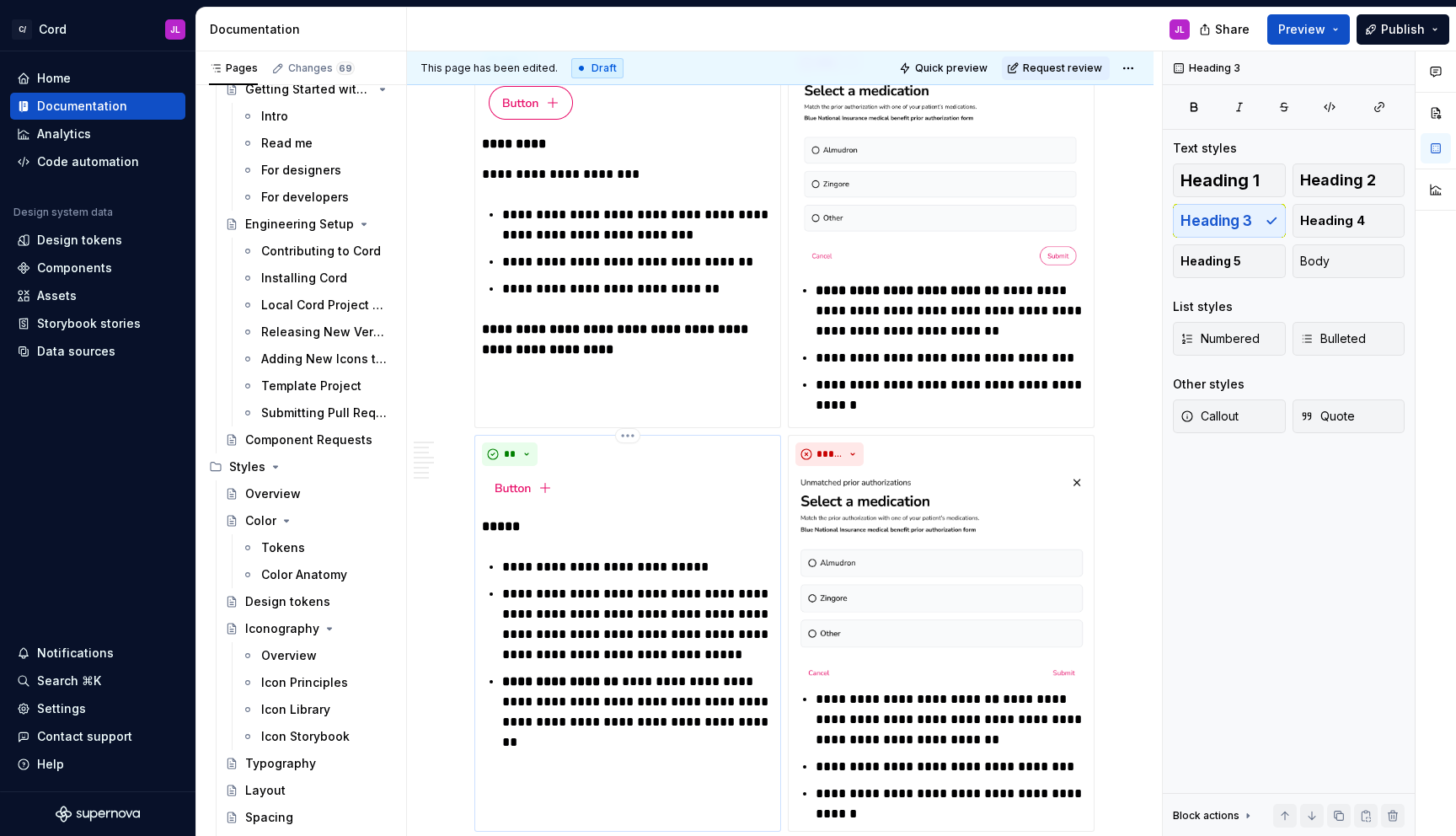
scroll to position [1307, 0]
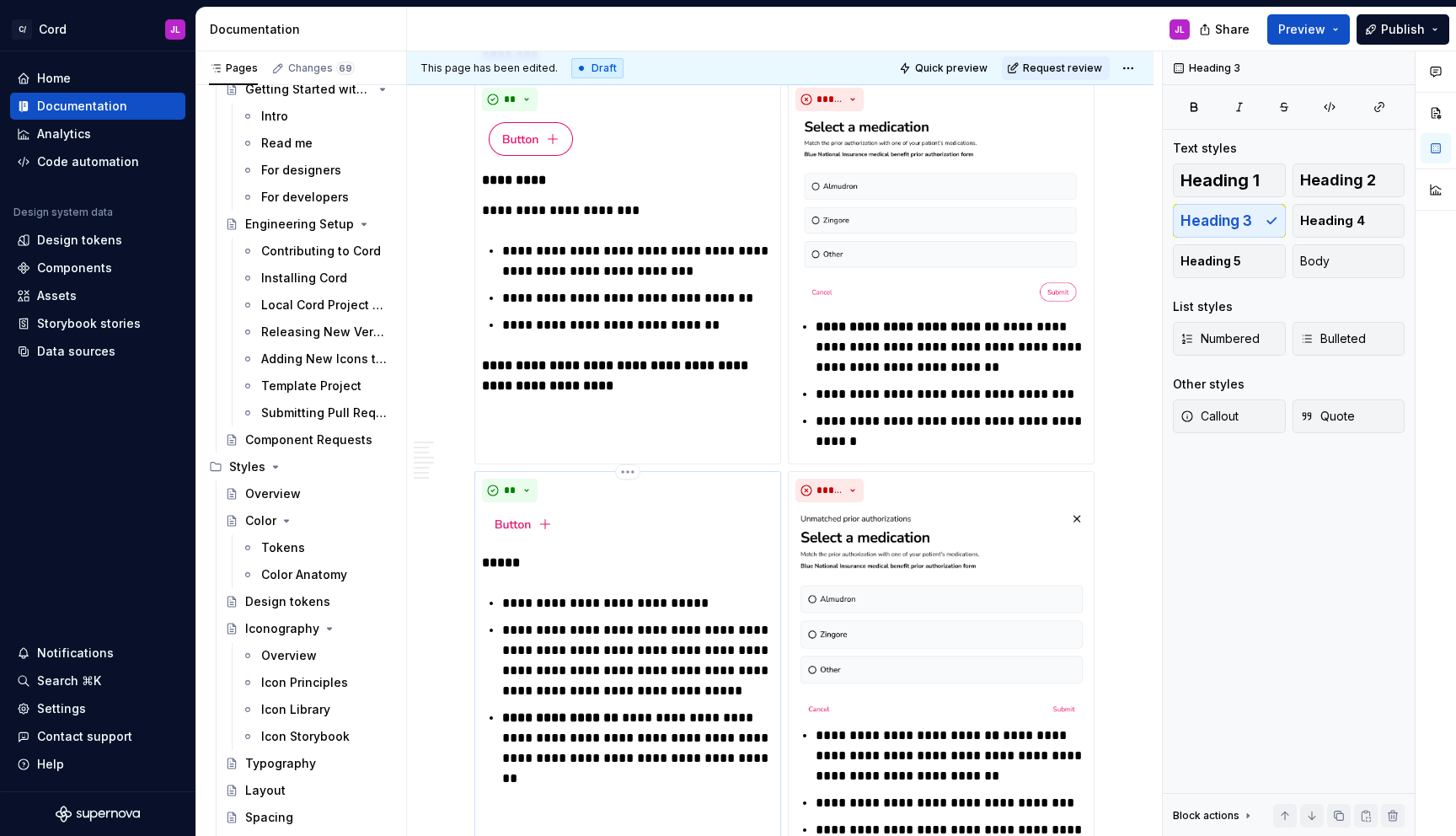
click at [601, 527] on div at bounding box center [627, 527] width 292 height 37
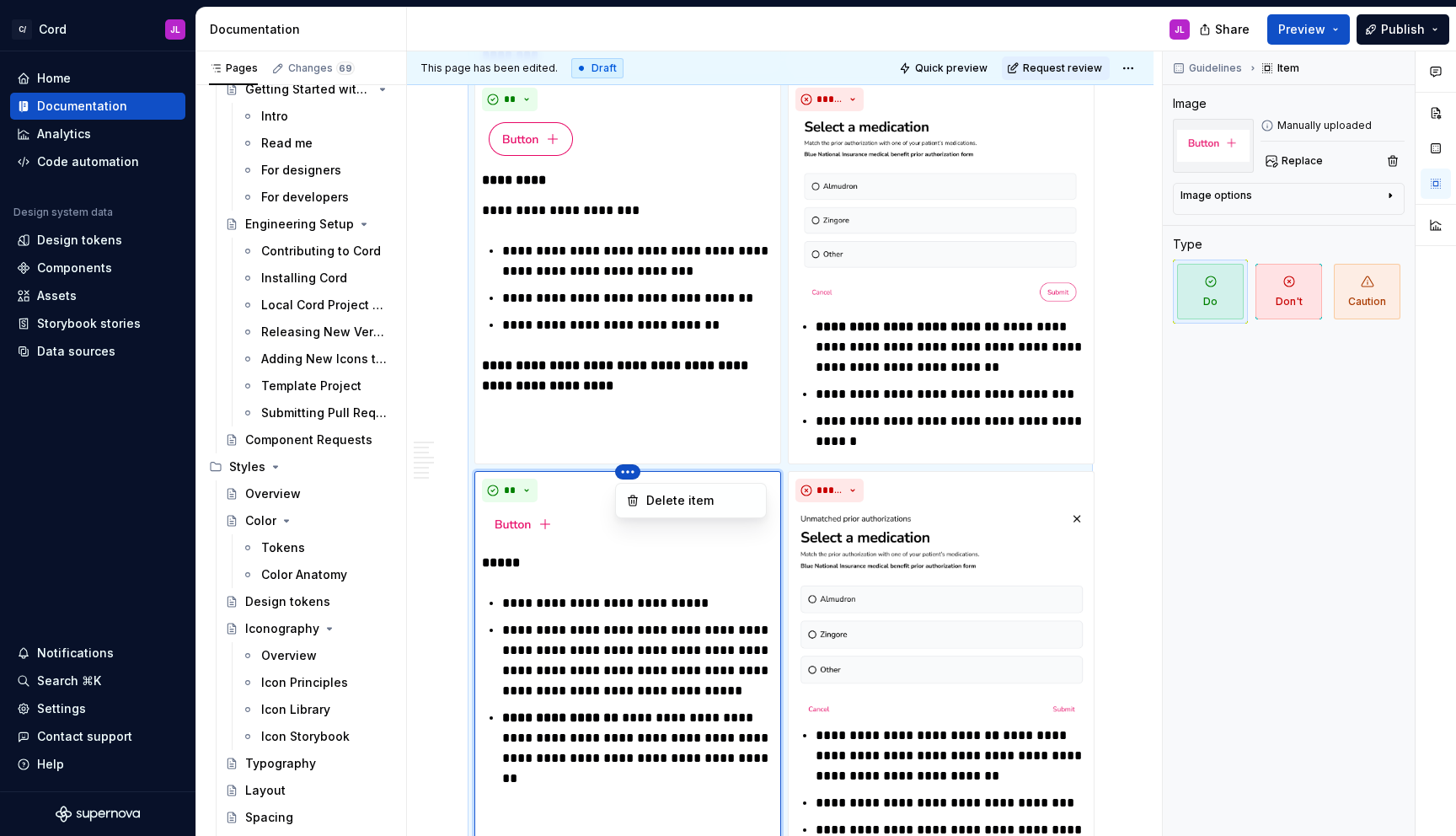
click at [629, 475] on html "C/ Cord JL Home Documentation Analytics Code automation Design system data Desi…" at bounding box center [728, 418] width 1456 height 836
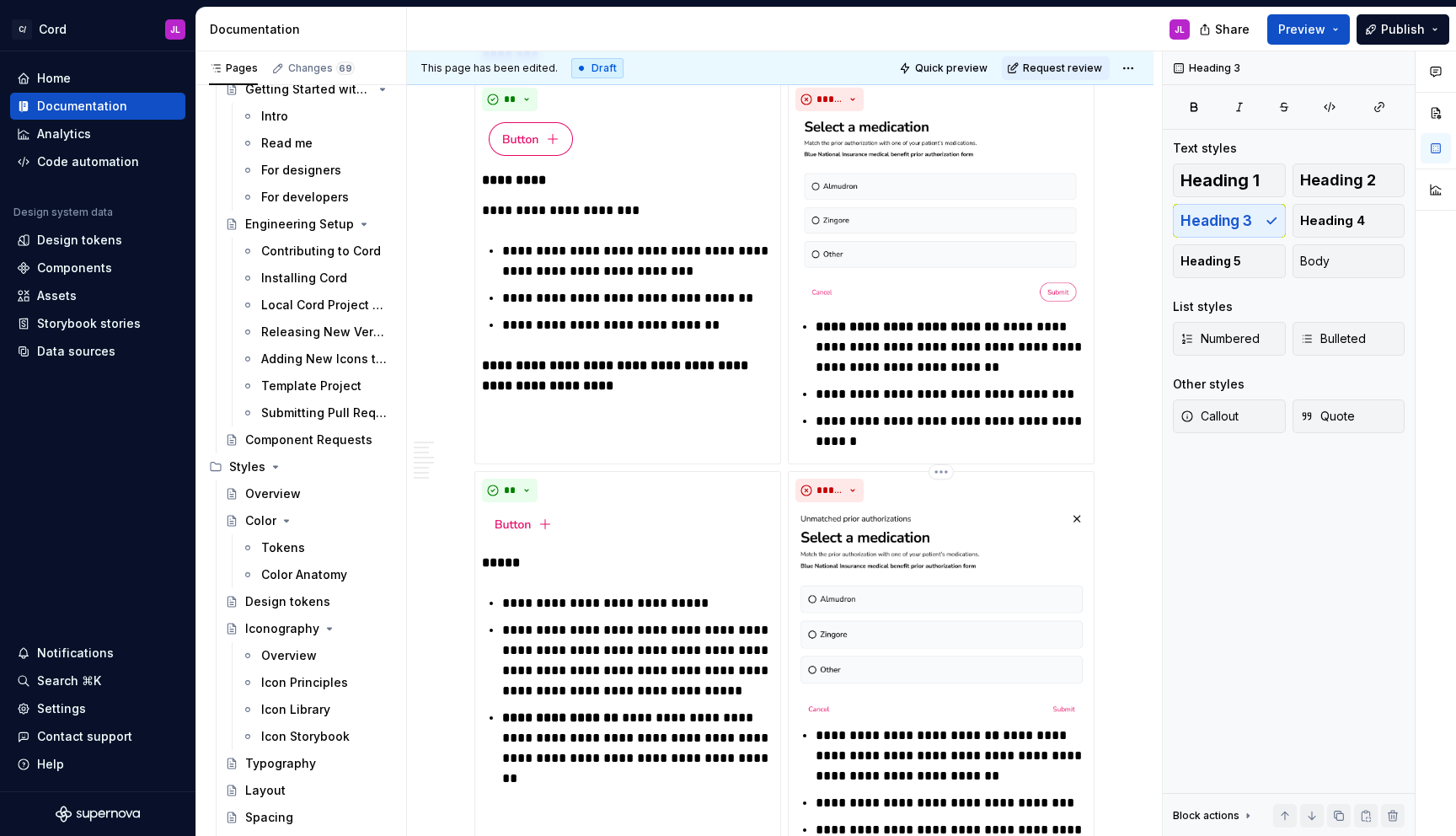
click at [868, 474] on html "C/ Cord JL Home Documentation Analytics Code automation Design system data Desi…" at bounding box center [728, 418] width 1456 height 836
click at [724, 492] on div "**" at bounding box center [627, 490] width 292 height 24
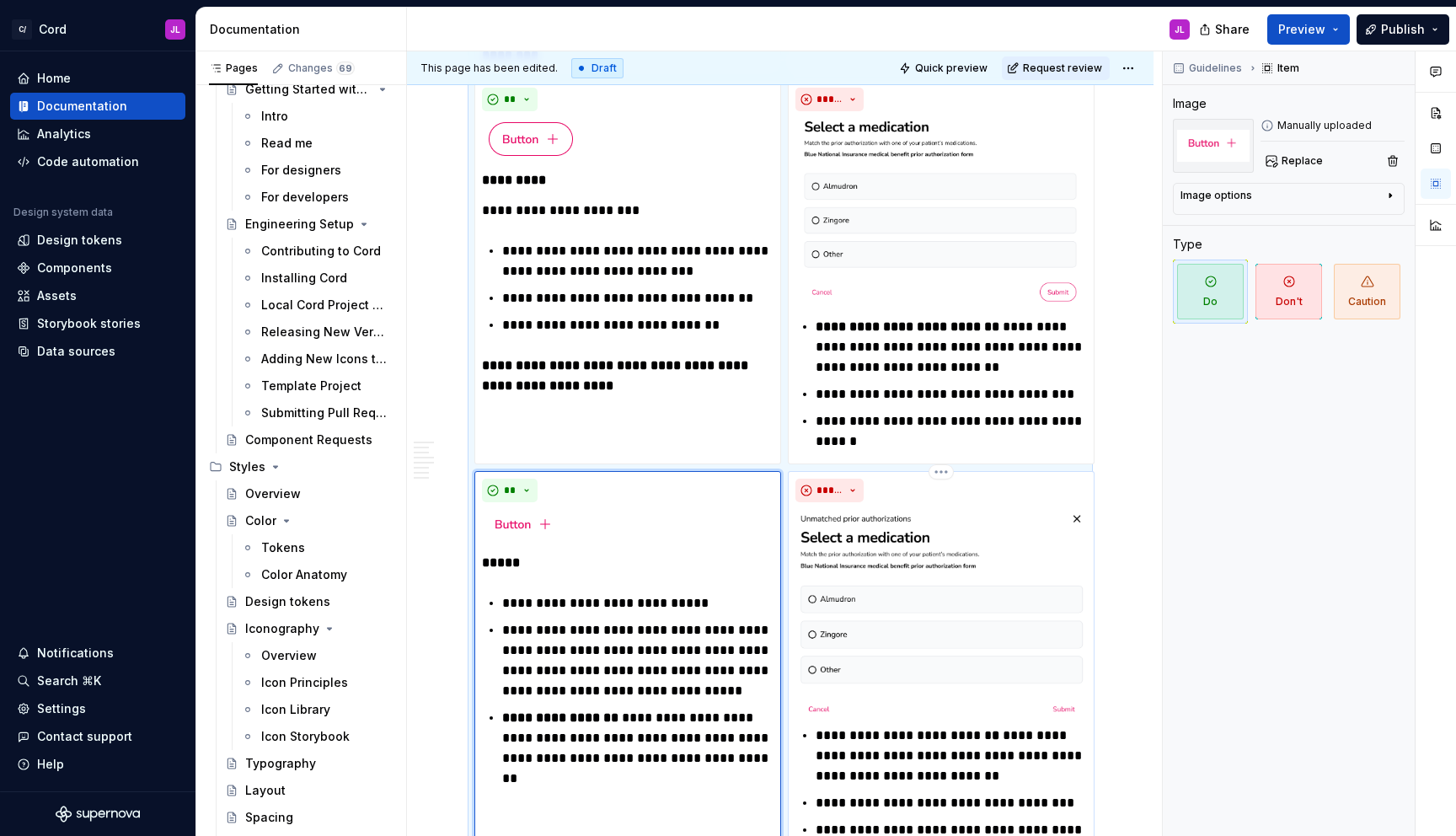
click at [885, 497] on div "*****" at bounding box center [941, 490] width 292 height 24
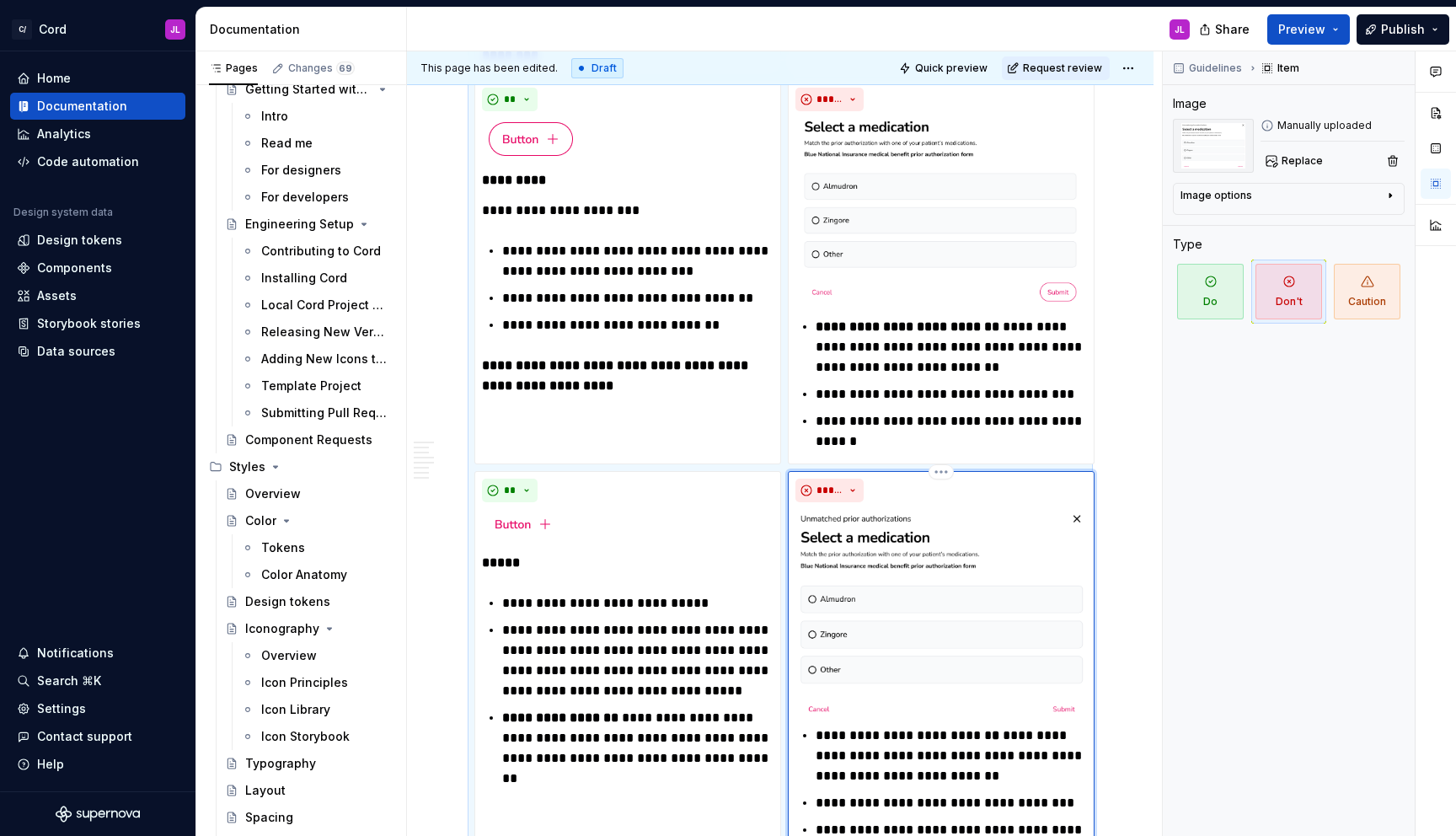
click at [909, 489] on div "*****" at bounding box center [941, 490] width 292 height 24
click at [713, 525] on div at bounding box center [627, 527] width 292 height 37
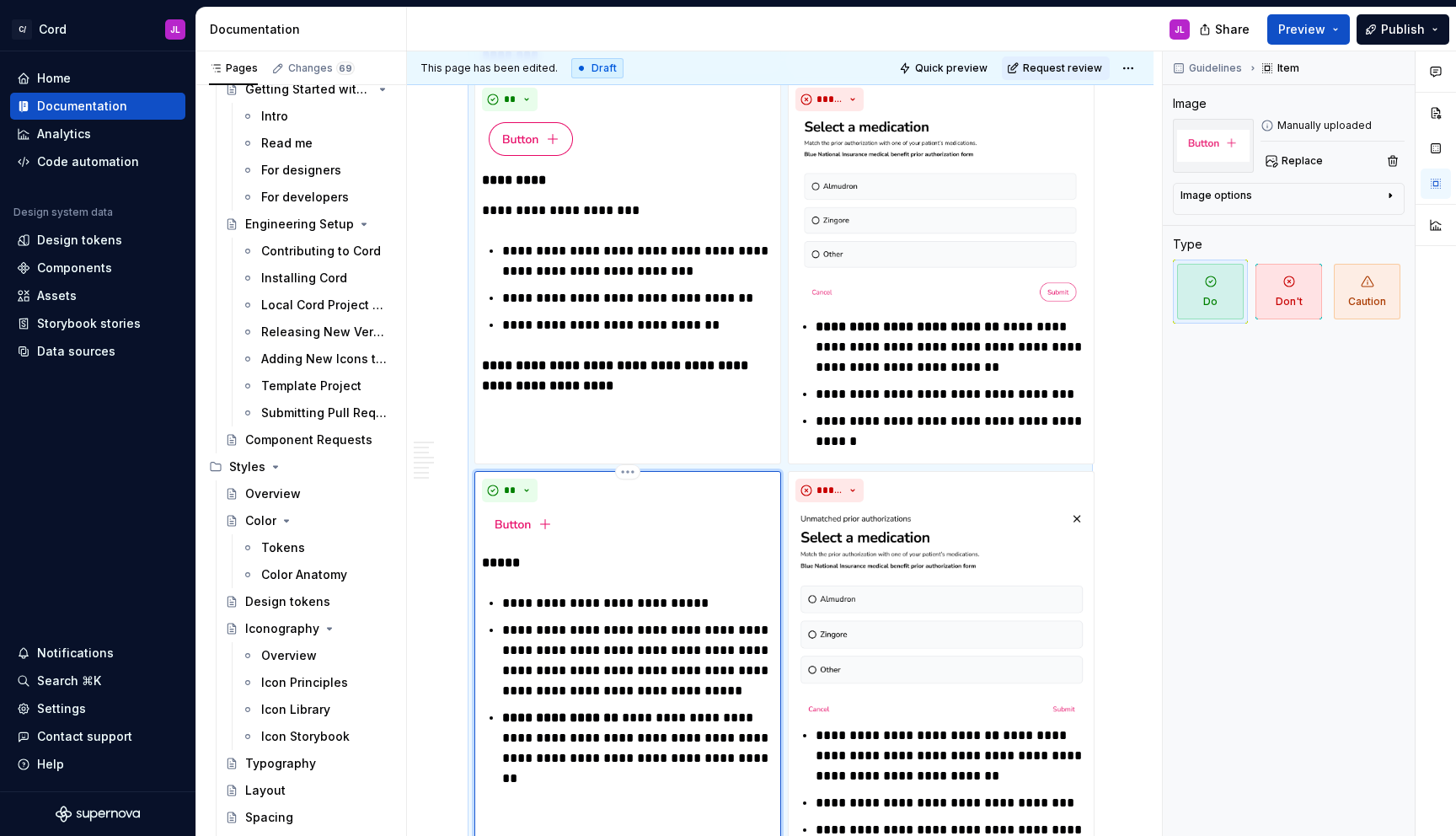
click at [713, 525] on div at bounding box center [627, 527] width 292 height 37
click at [941, 516] on img at bounding box center [941, 614] width 292 height 210
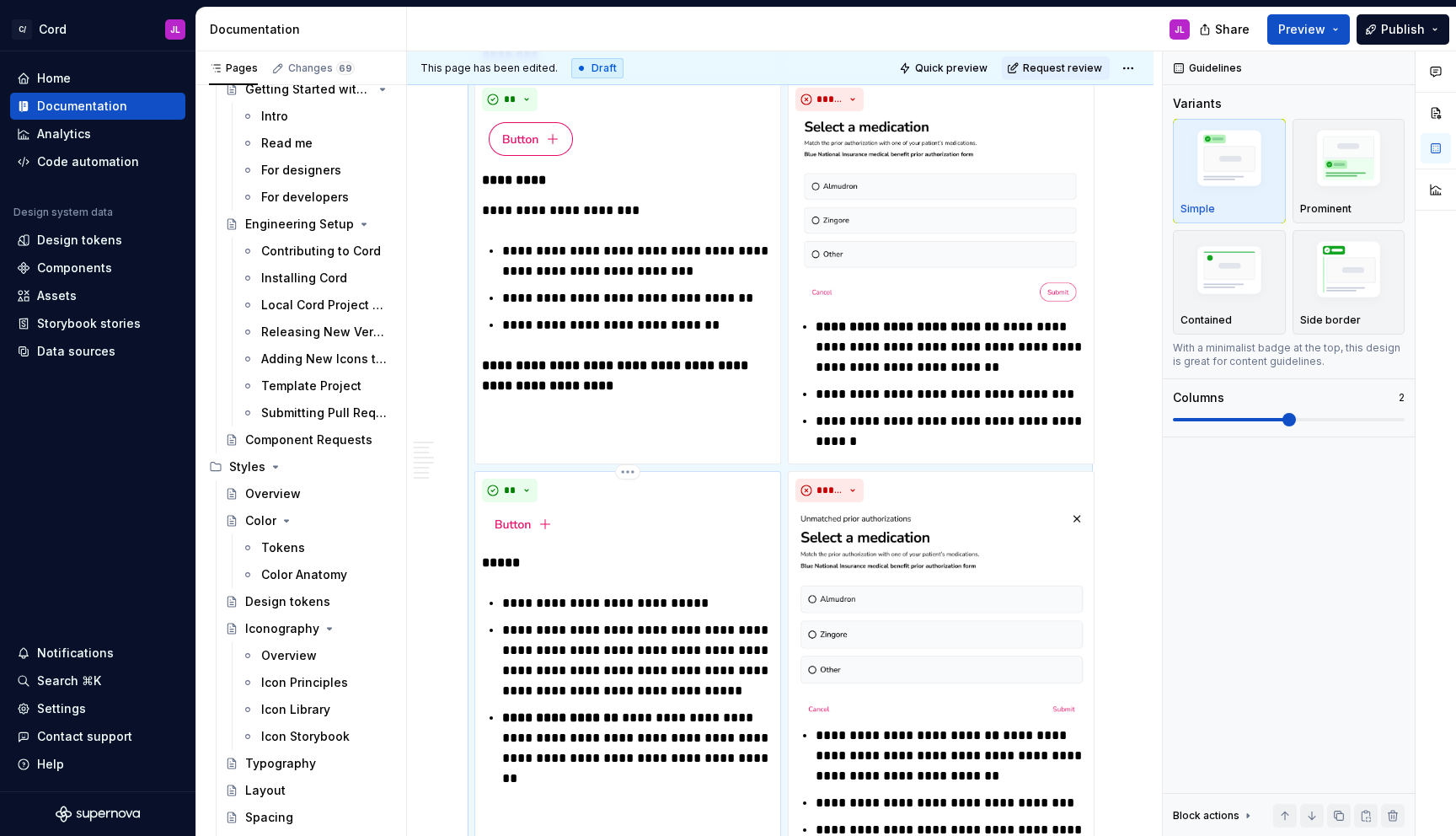
click at [668, 558] on p "*****" at bounding box center [627, 563] width 292 height 21
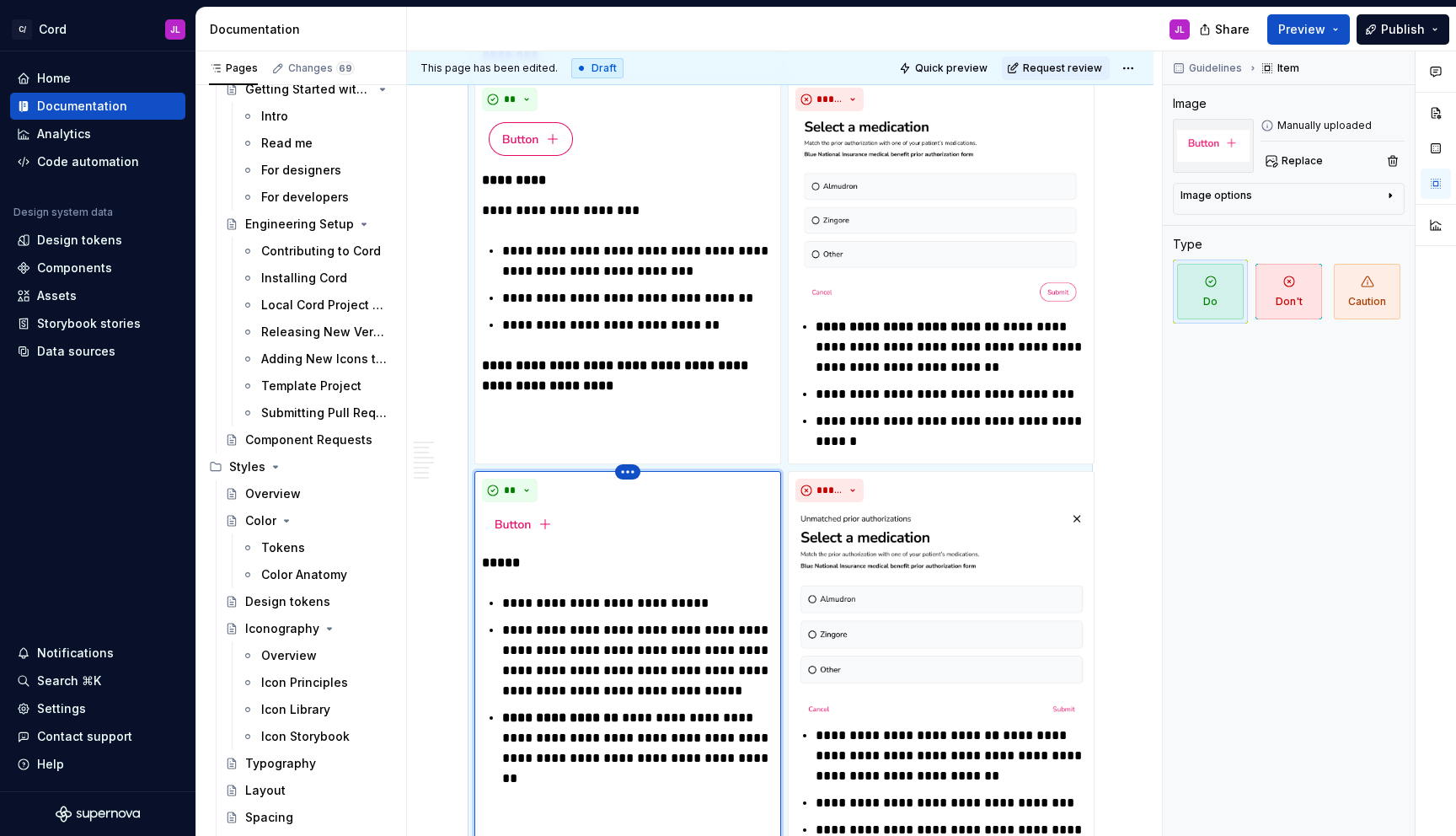
click at [627, 471] on html "C/ Cord JL Home Documentation Analytics Code automation Design system data Desi…" at bounding box center [728, 418] width 1456 height 836
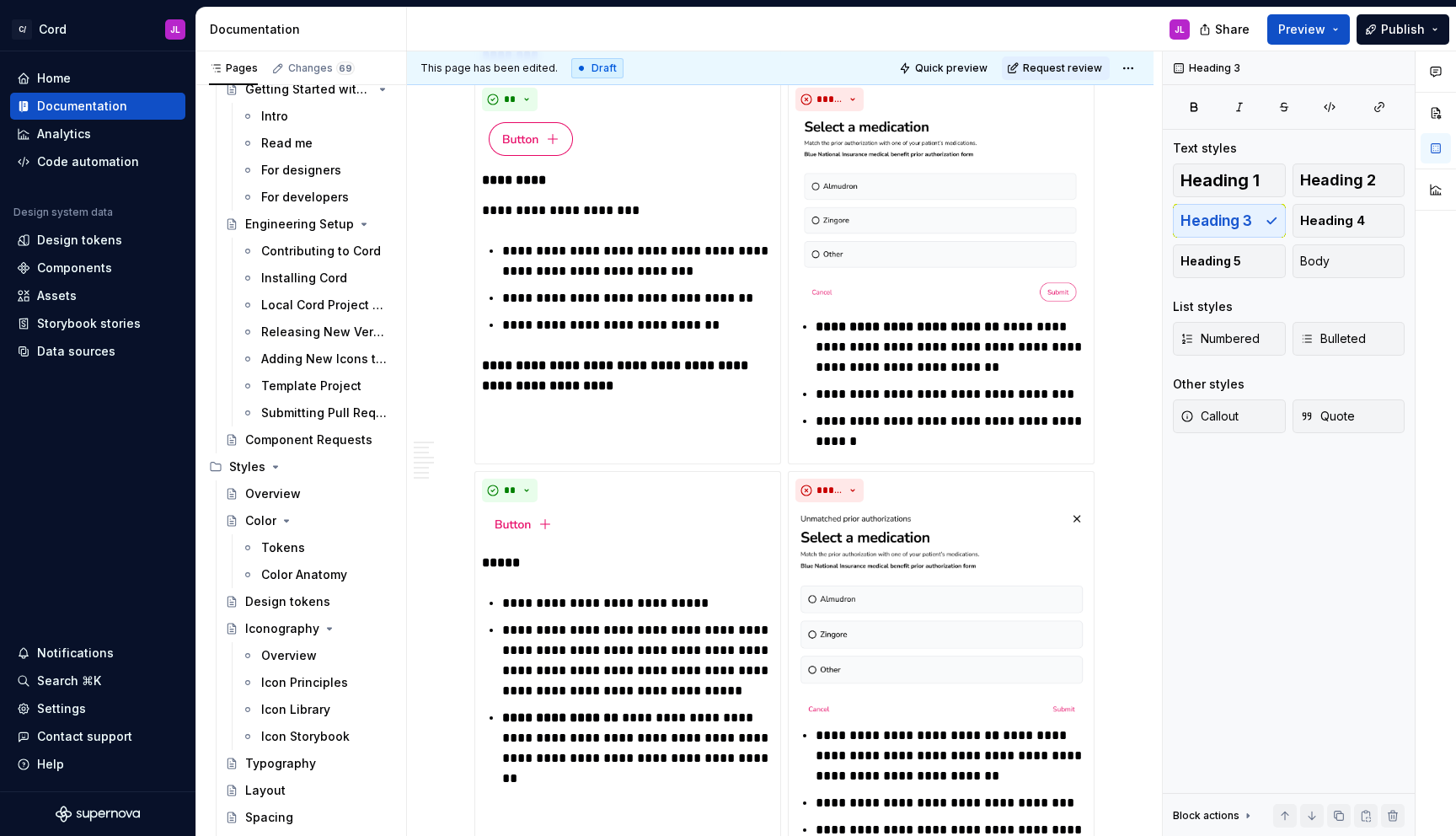
click at [444, 675] on html "C/ Cord JL Home Documentation Analytics Code automation Design system data Desi…" at bounding box center [728, 418] width 1456 height 836
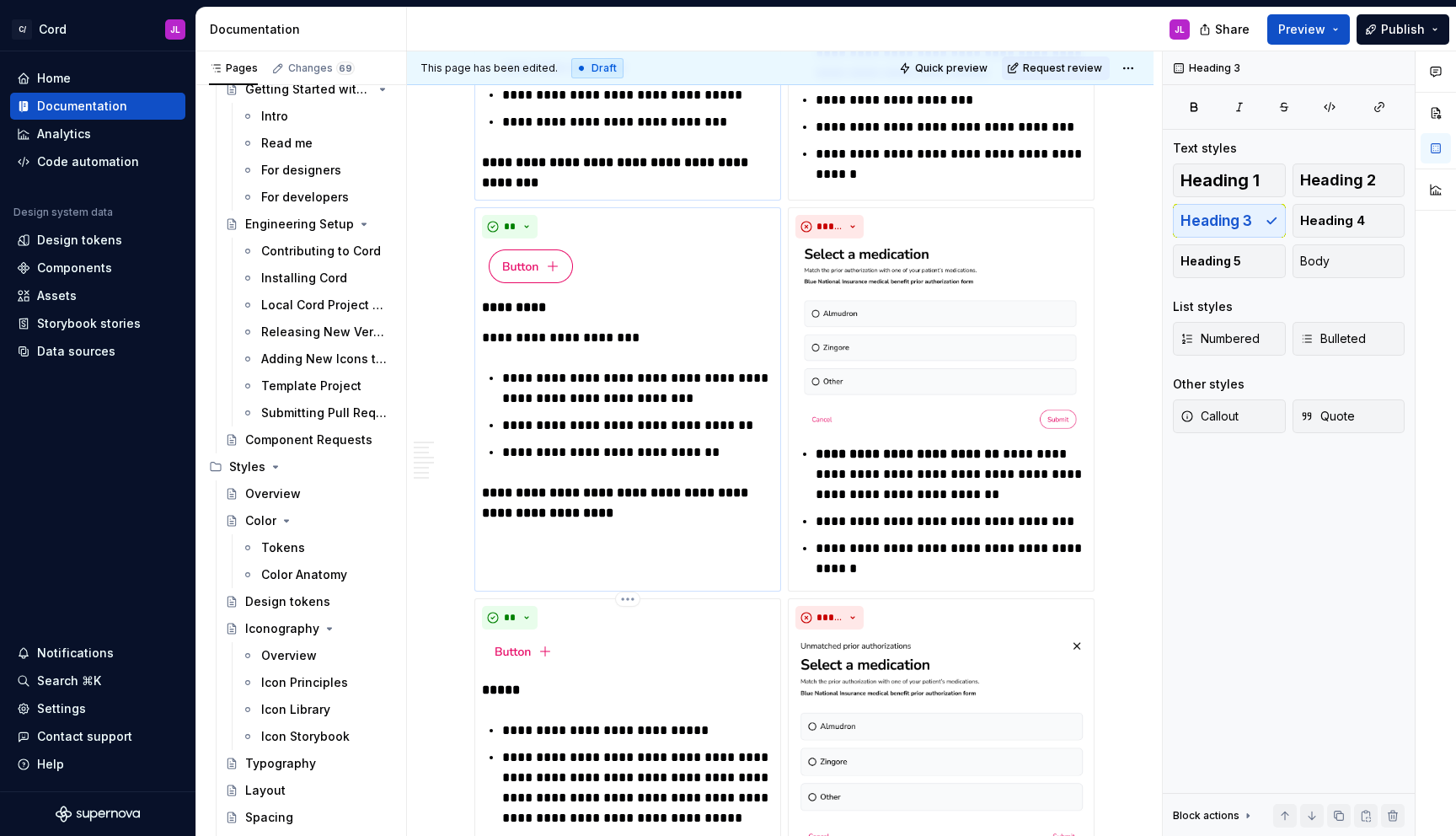
scroll to position [1179, 0]
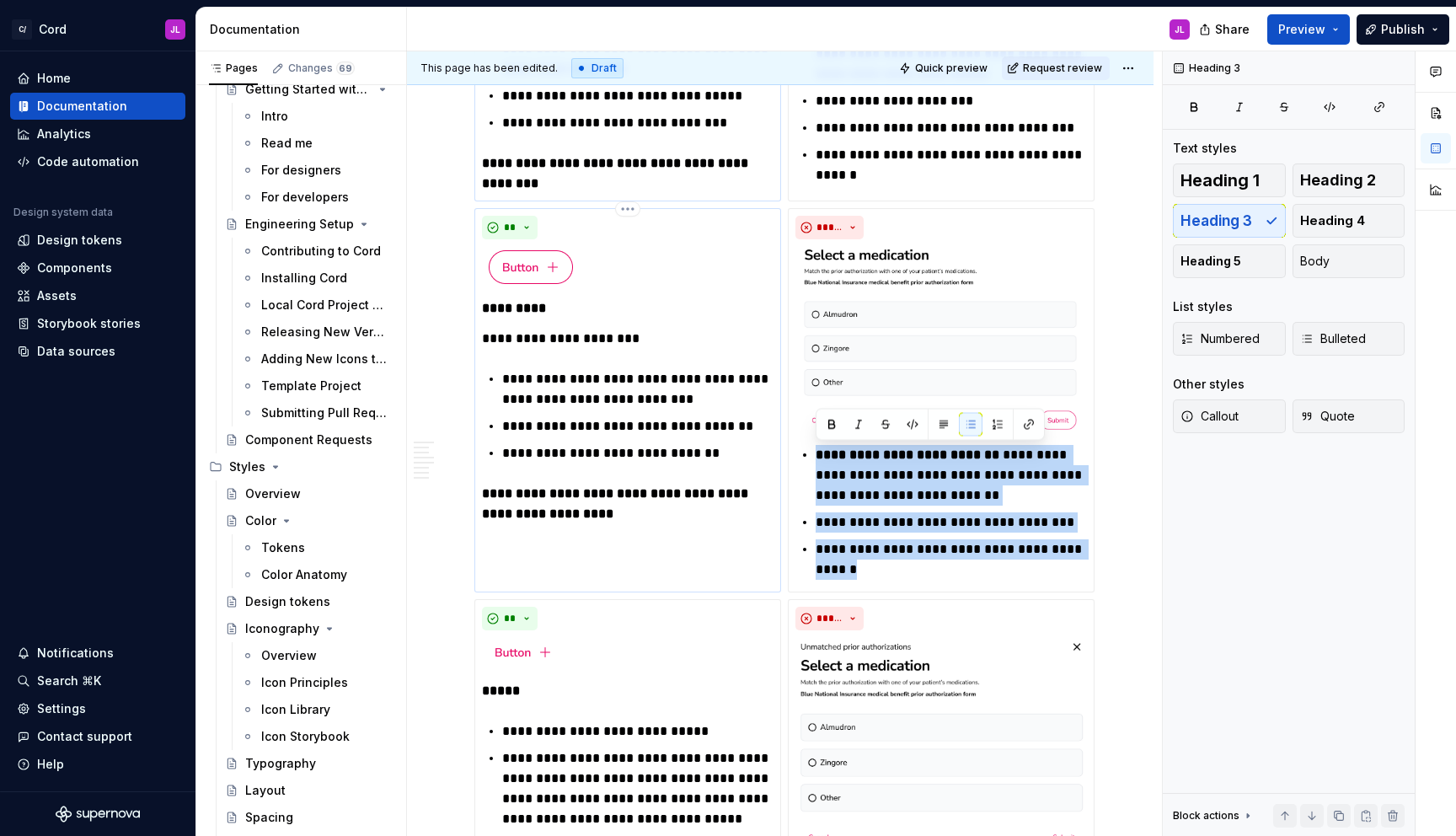
drag, startPoint x: 874, startPoint y: 568, endPoint x: 586, endPoint y: 371, distance: 348.9
click at [586, 371] on div "**********" at bounding box center [780, 513] width 612 height 1271
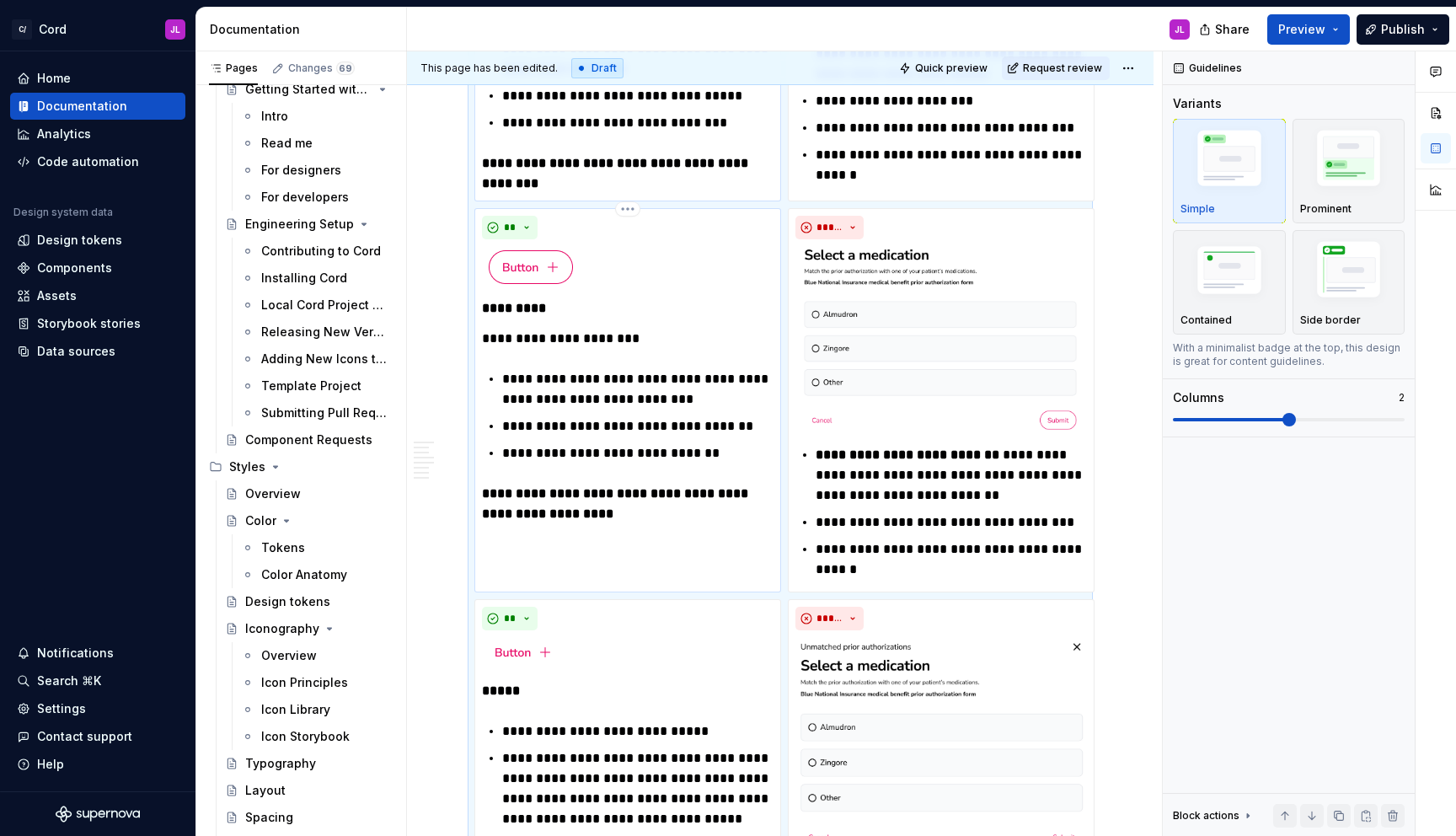
click at [672, 380] on p "**********" at bounding box center [637, 388] width 271 height 40
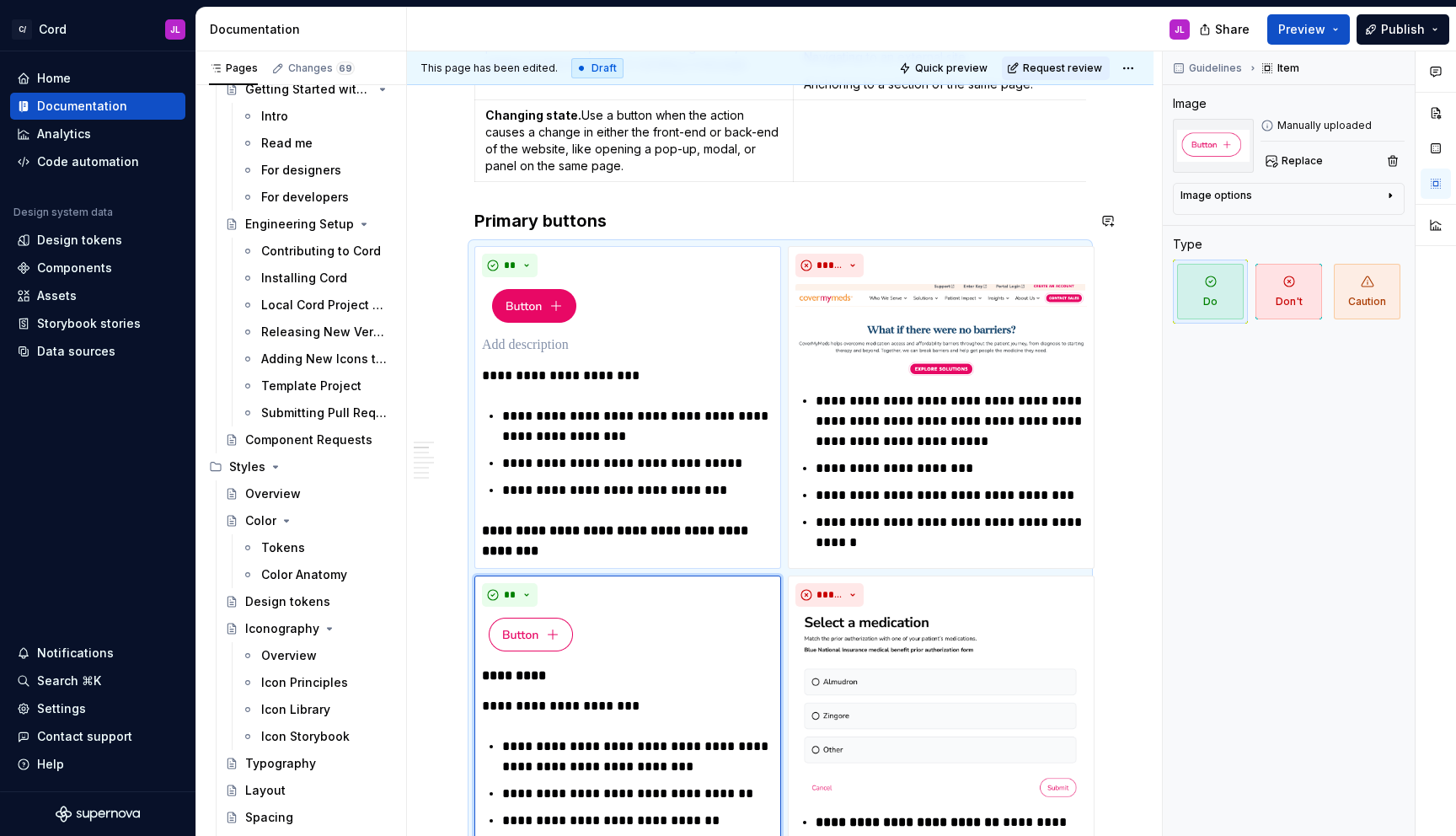
scroll to position [786, 0]
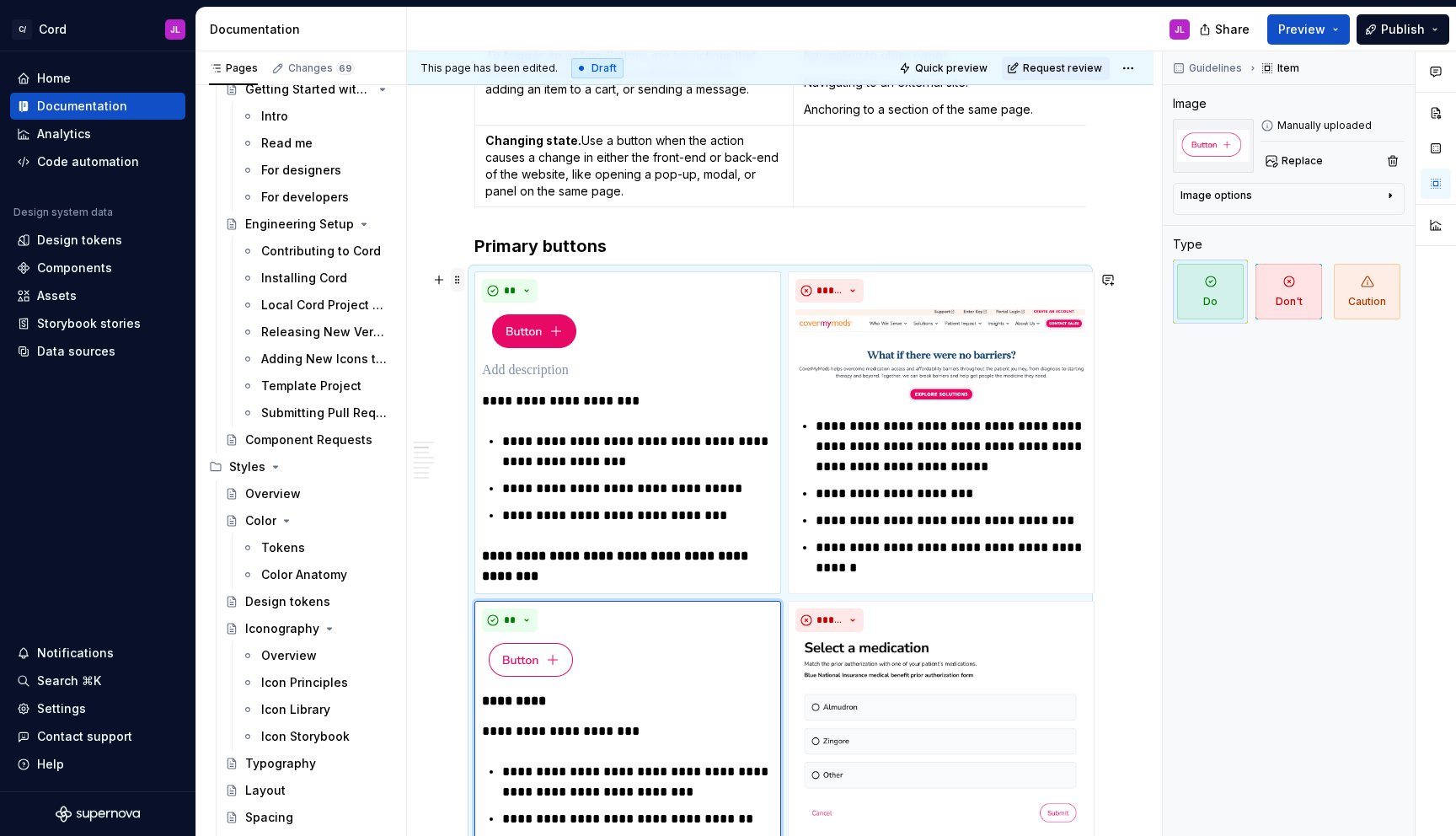
click at [458, 278] on span at bounding box center [458, 280] width 14 height 24
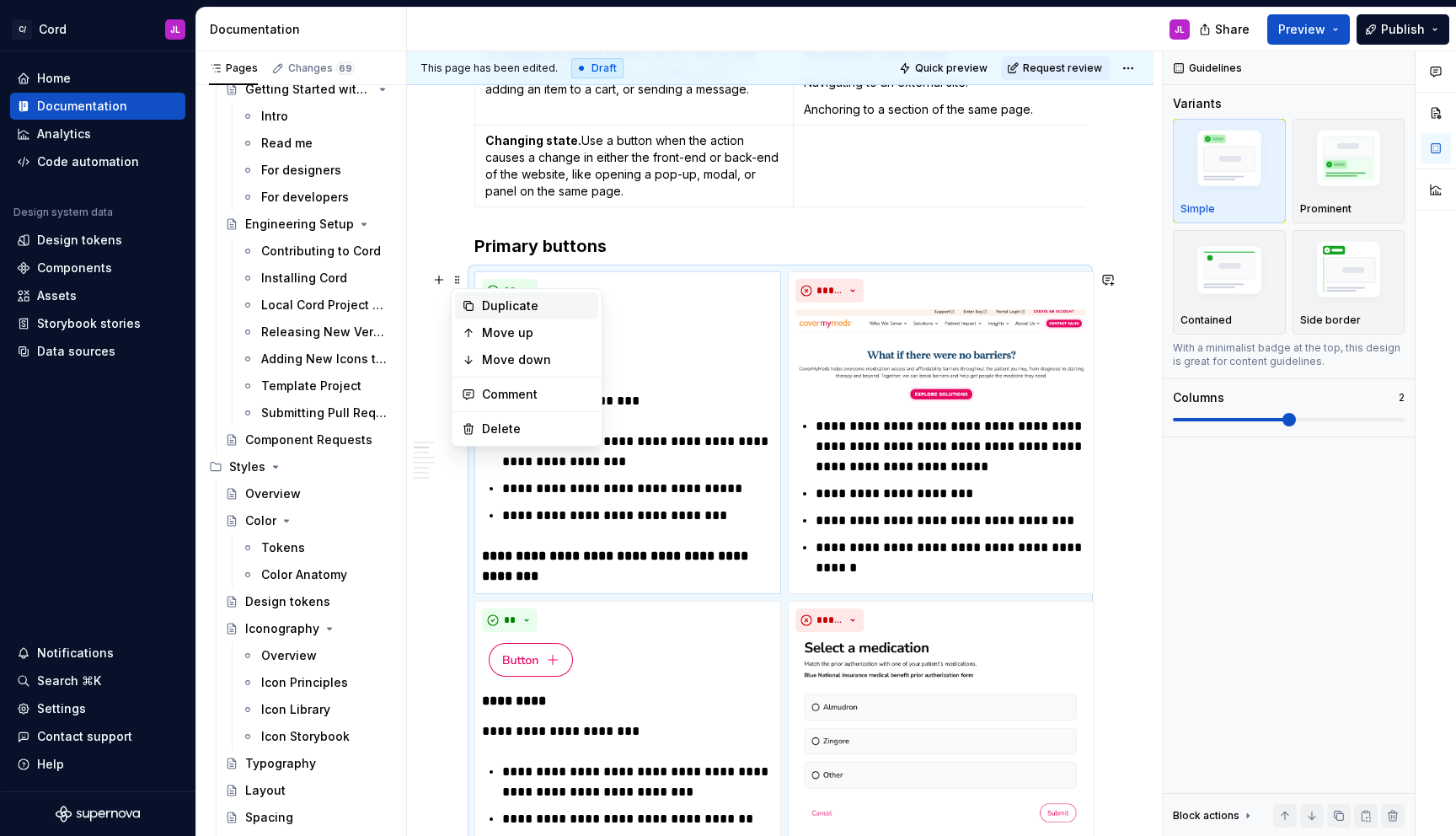
click at [503, 305] on div "Duplicate" at bounding box center [536, 306] width 109 height 17
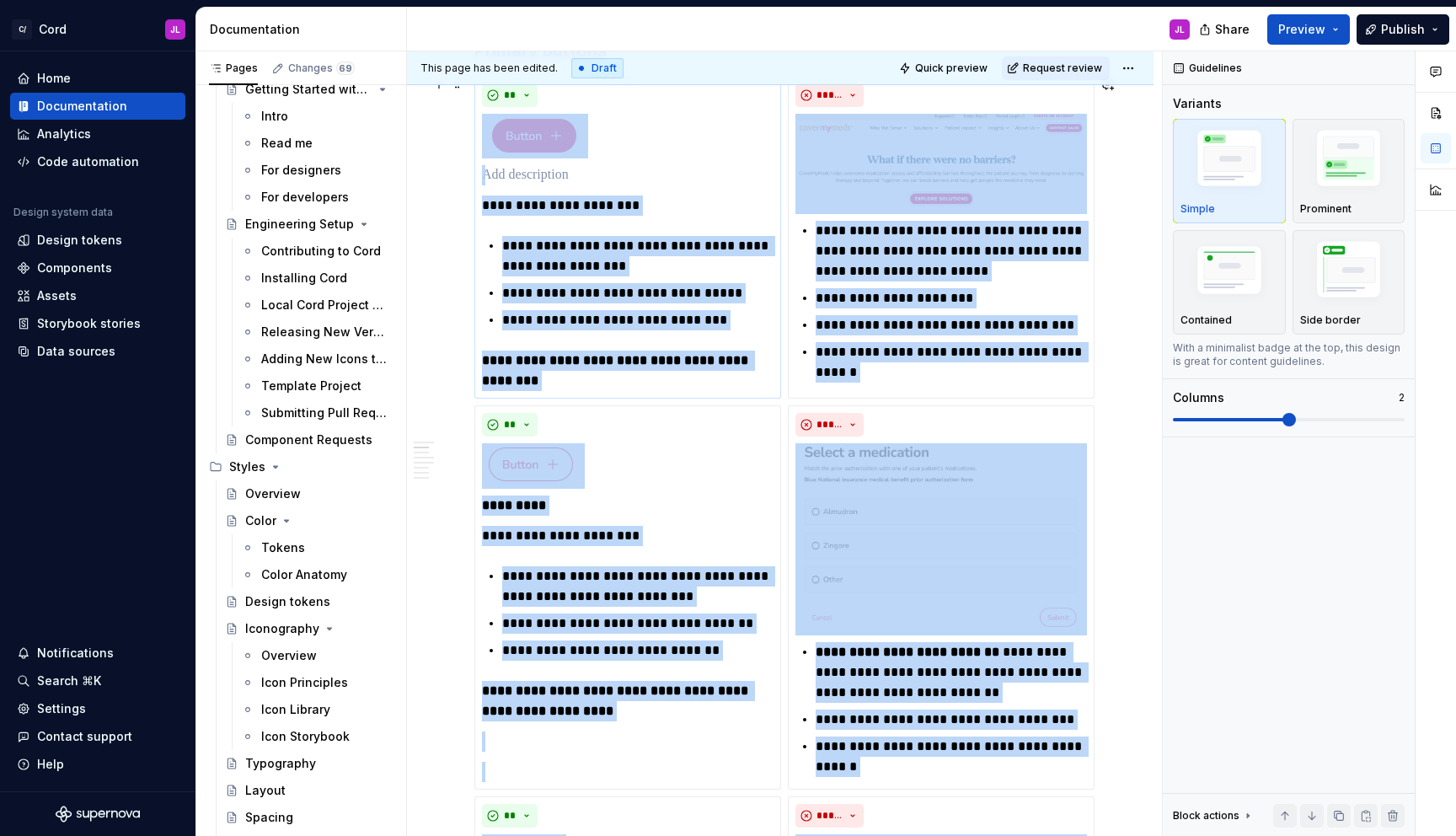
scroll to position [981, 0]
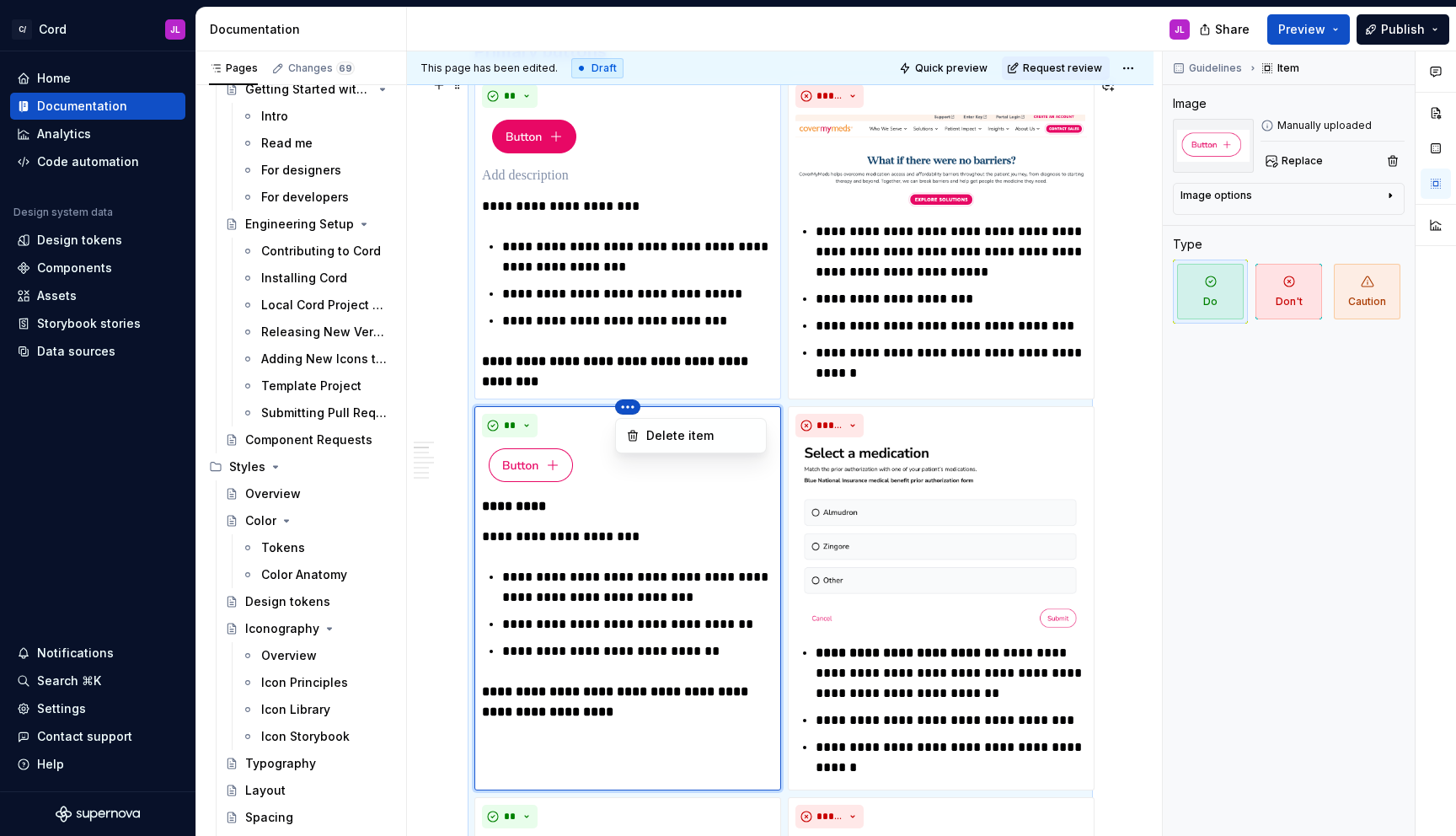
click at [624, 406] on html "C/ Cord JL Home Documentation Analytics Code automation Design system data Desi…" at bounding box center [728, 418] width 1456 height 836
click at [639, 468] on html "C/ Cord JL Home Documentation Analytics Code automation Design system data Desi…" at bounding box center [728, 418] width 1456 height 836
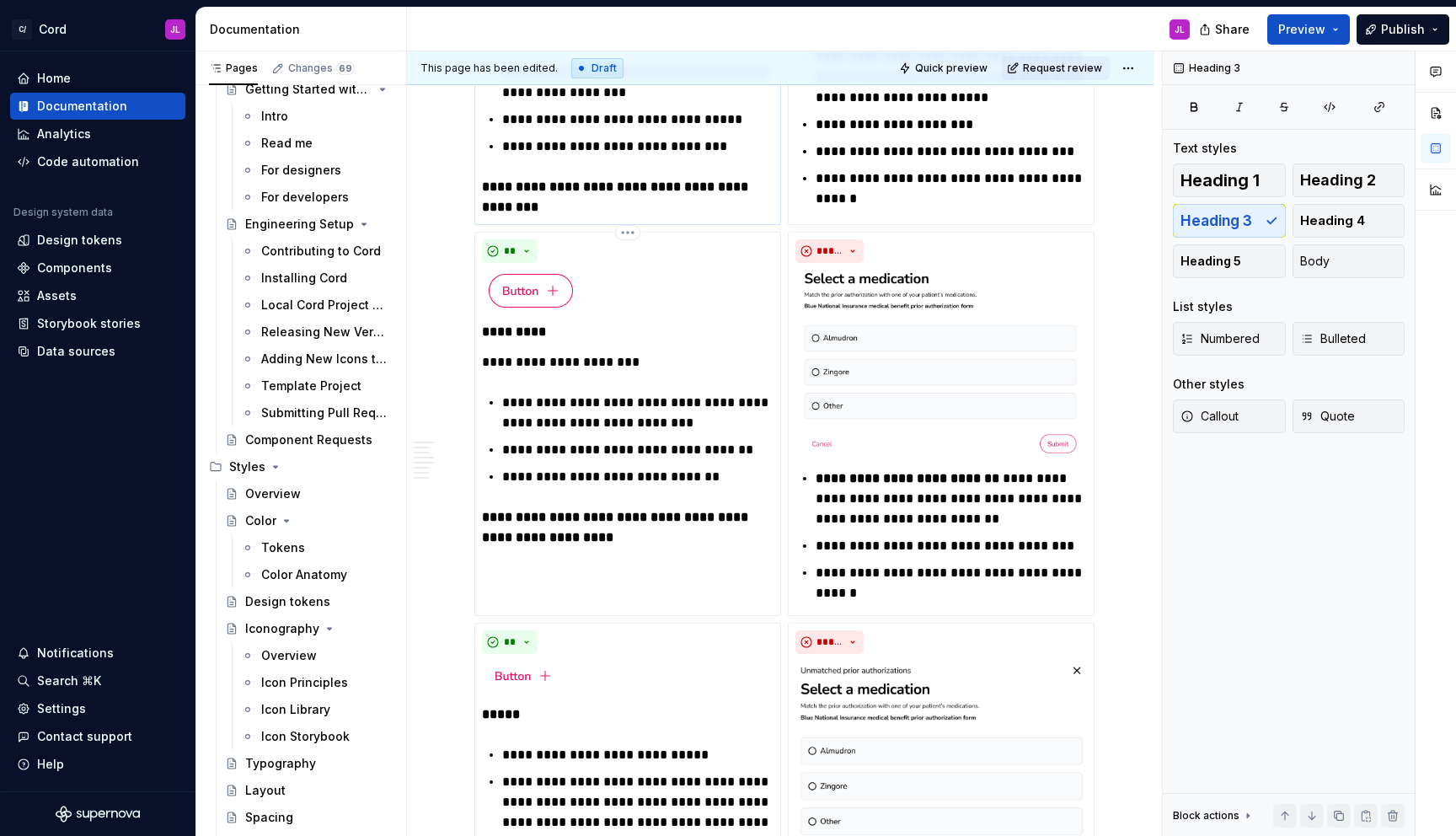
scroll to position [1259, 0]
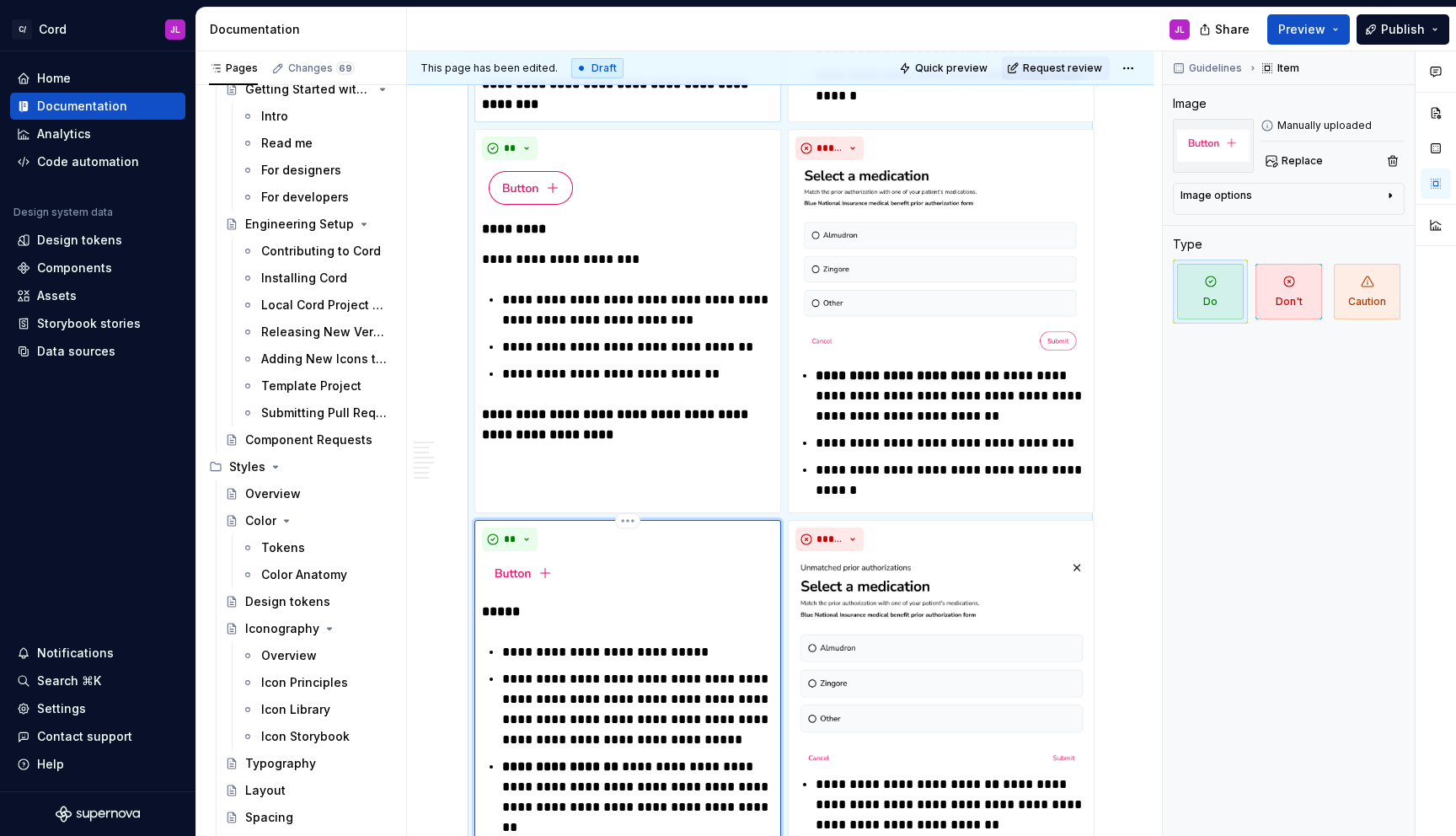
click at [637, 548] on div "**" at bounding box center [627, 540] width 292 height 24
click at [628, 524] on html "C/ Cord JL Home Documentation Analytics Code automation Design system data Desi…" at bounding box center [728, 418] width 1456 height 836
click at [601, 581] on html "C/ Cord JL Home Documentation Analytics Code automation Design system data Desi…" at bounding box center [728, 418] width 1456 height 836
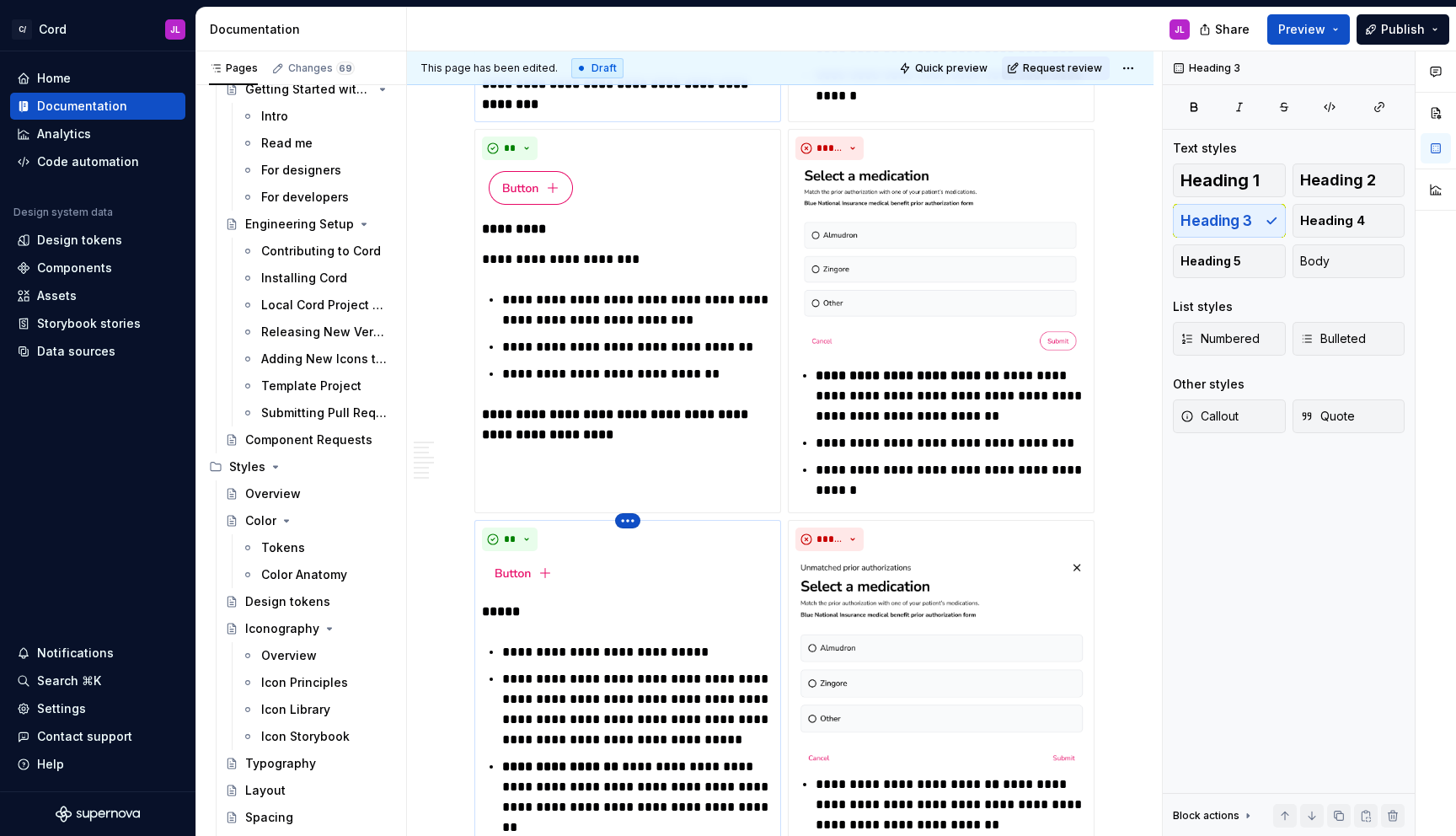
click at [625, 523] on html "C/ Cord JL Home Documentation Analytics Code automation Design system data Desi…" at bounding box center [728, 418] width 1456 height 836
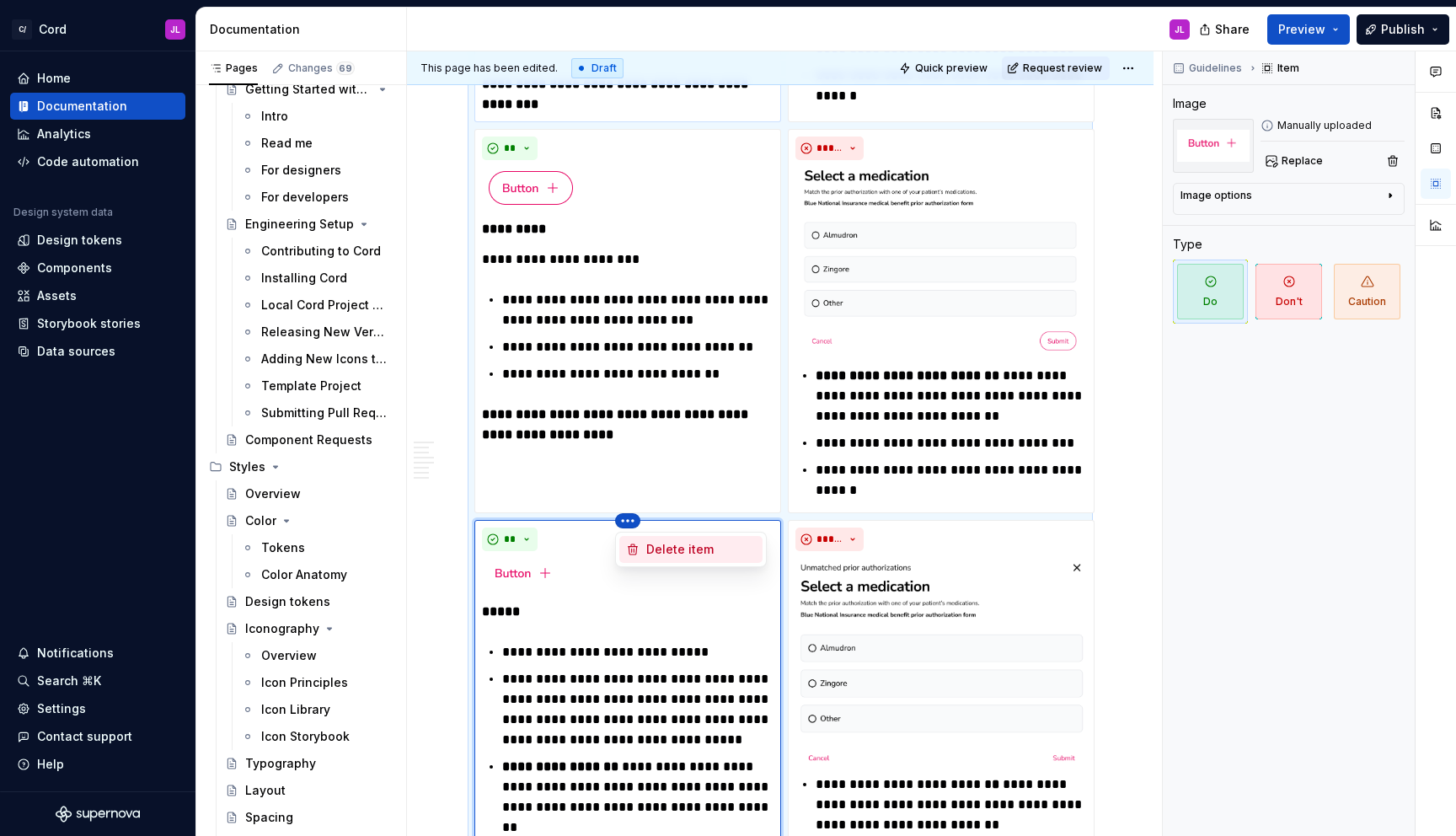
click at [646, 549] on div "Delete item" at bounding box center [701, 549] width 109 height 17
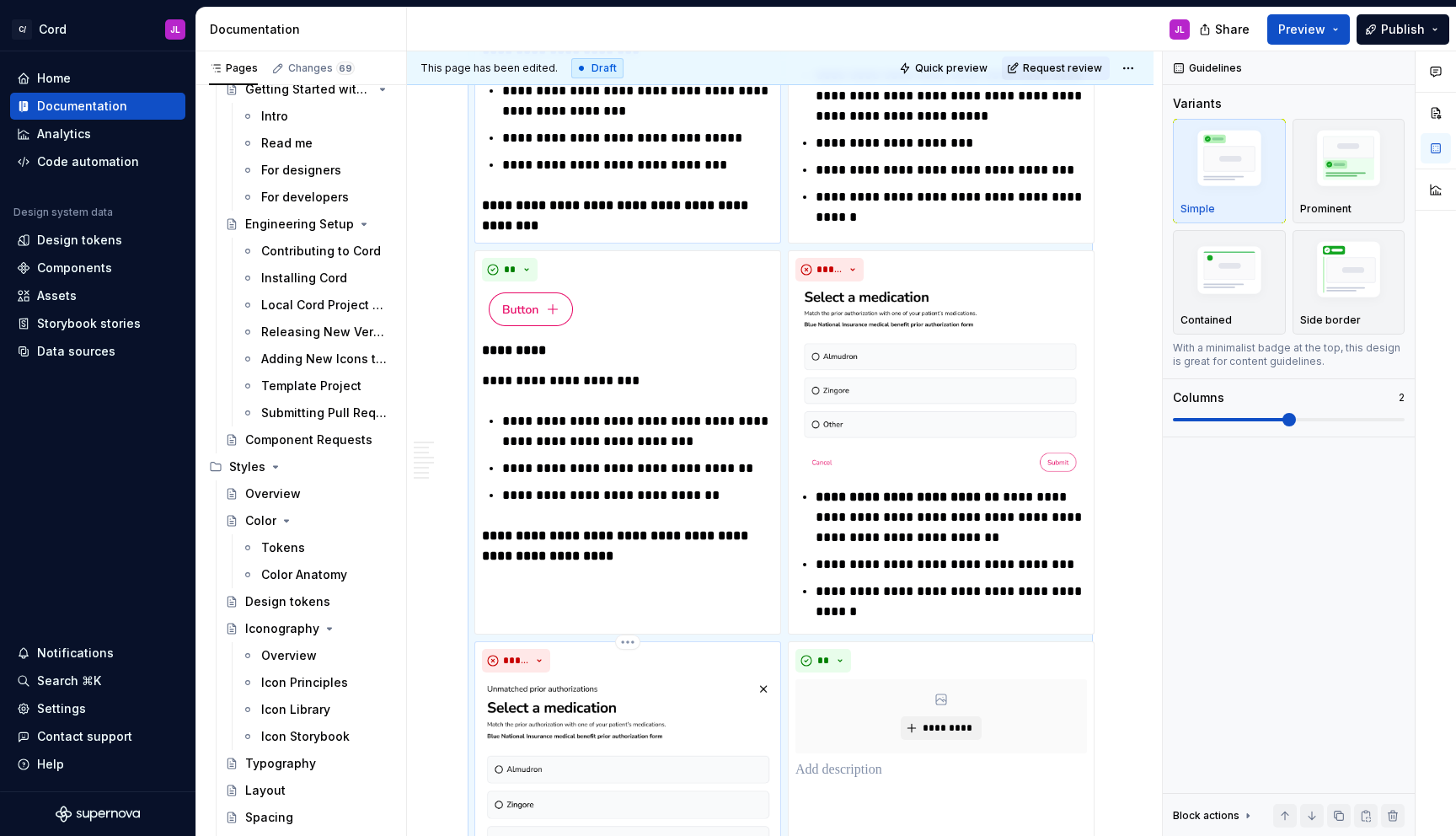
scroll to position [1135, 0]
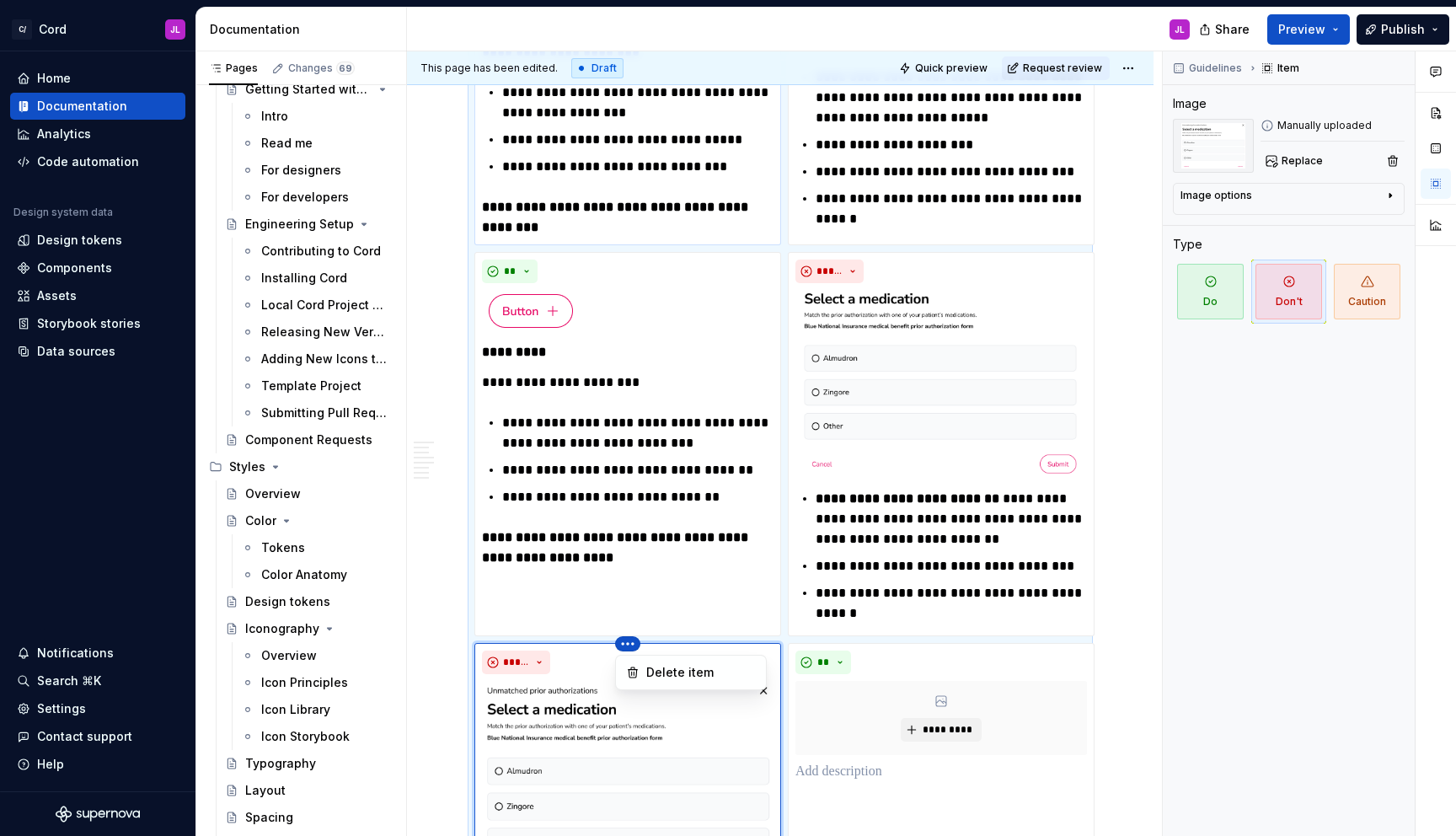
click at [630, 640] on html "C/ Cord JL Home Documentation Analytics Code automation Design system data Desi…" at bounding box center [728, 418] width 1456 height 836
click at [643, 667] on div "Delete item" at bounding box center [690, 673] width 143 height 27
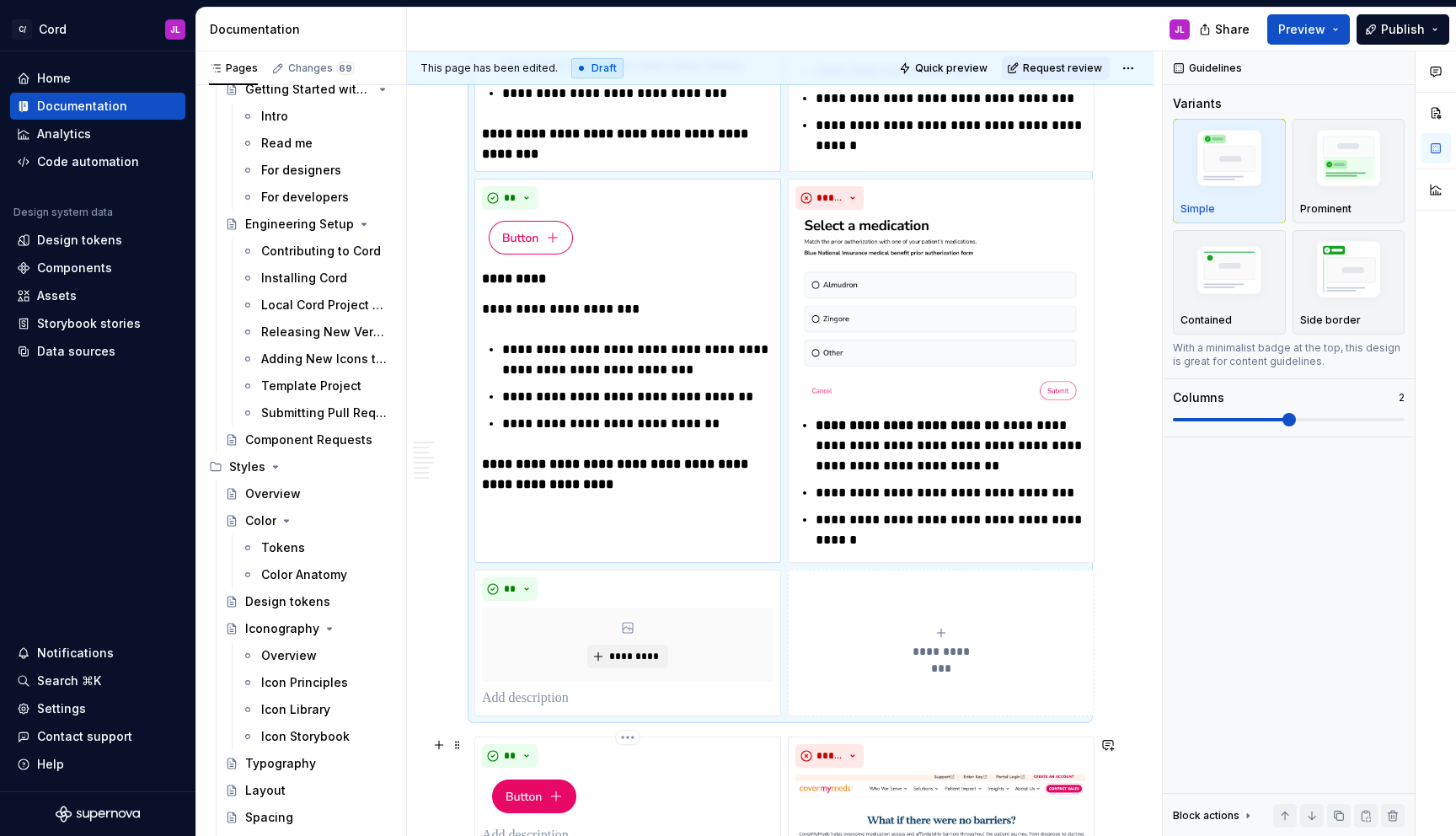
scroll to position [1349, 0]
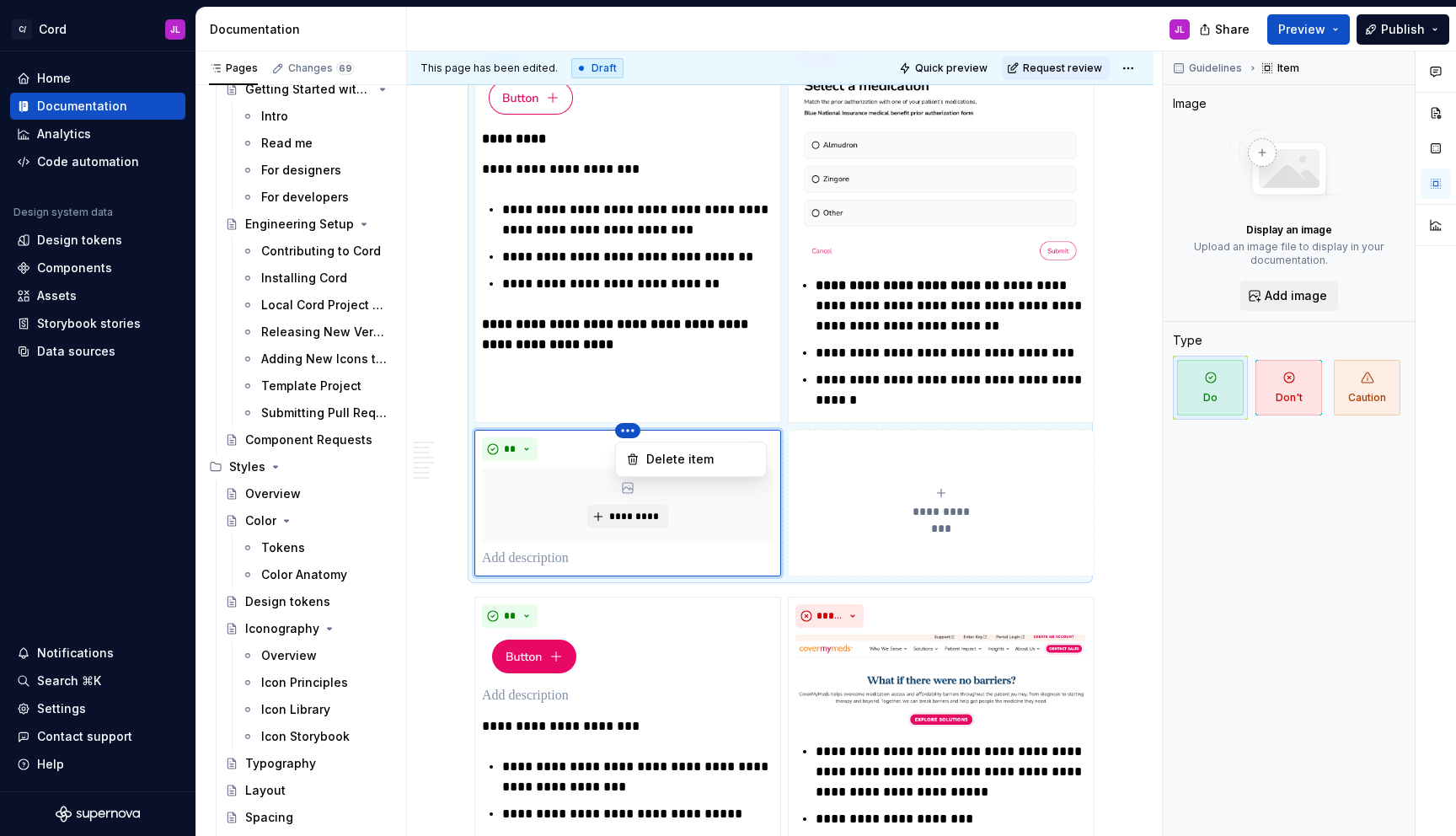
click at [624, 435] on html "C/ Cord JL Home Documentation Analytics Code automation Design system data Desi…" at bounding box center [728, 418] width 1456 height 836
click at [655, 460] on div "Delete item" at bounding box center [701, 460] width 109 height 17
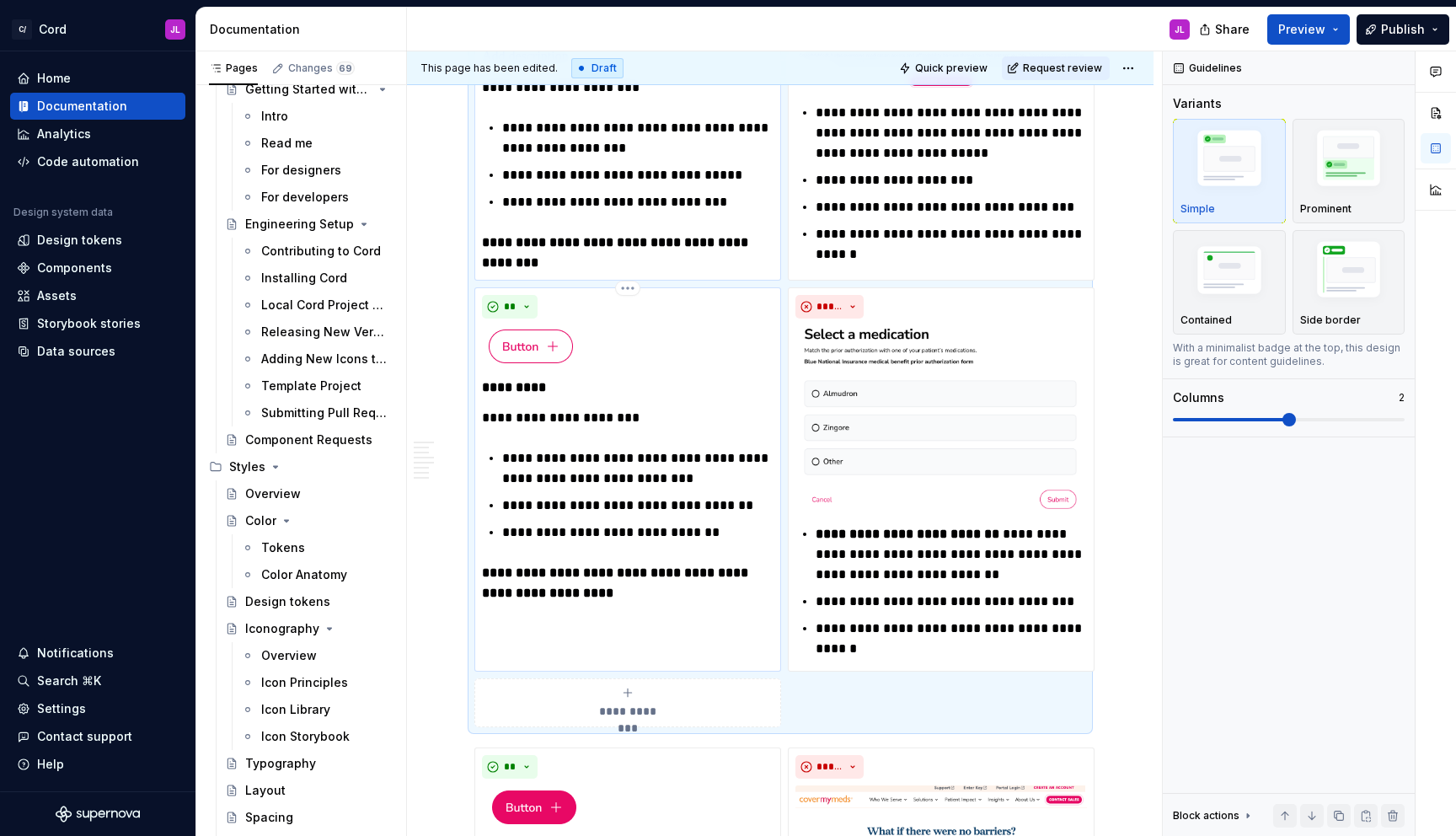
scroll to position [1111, 0]
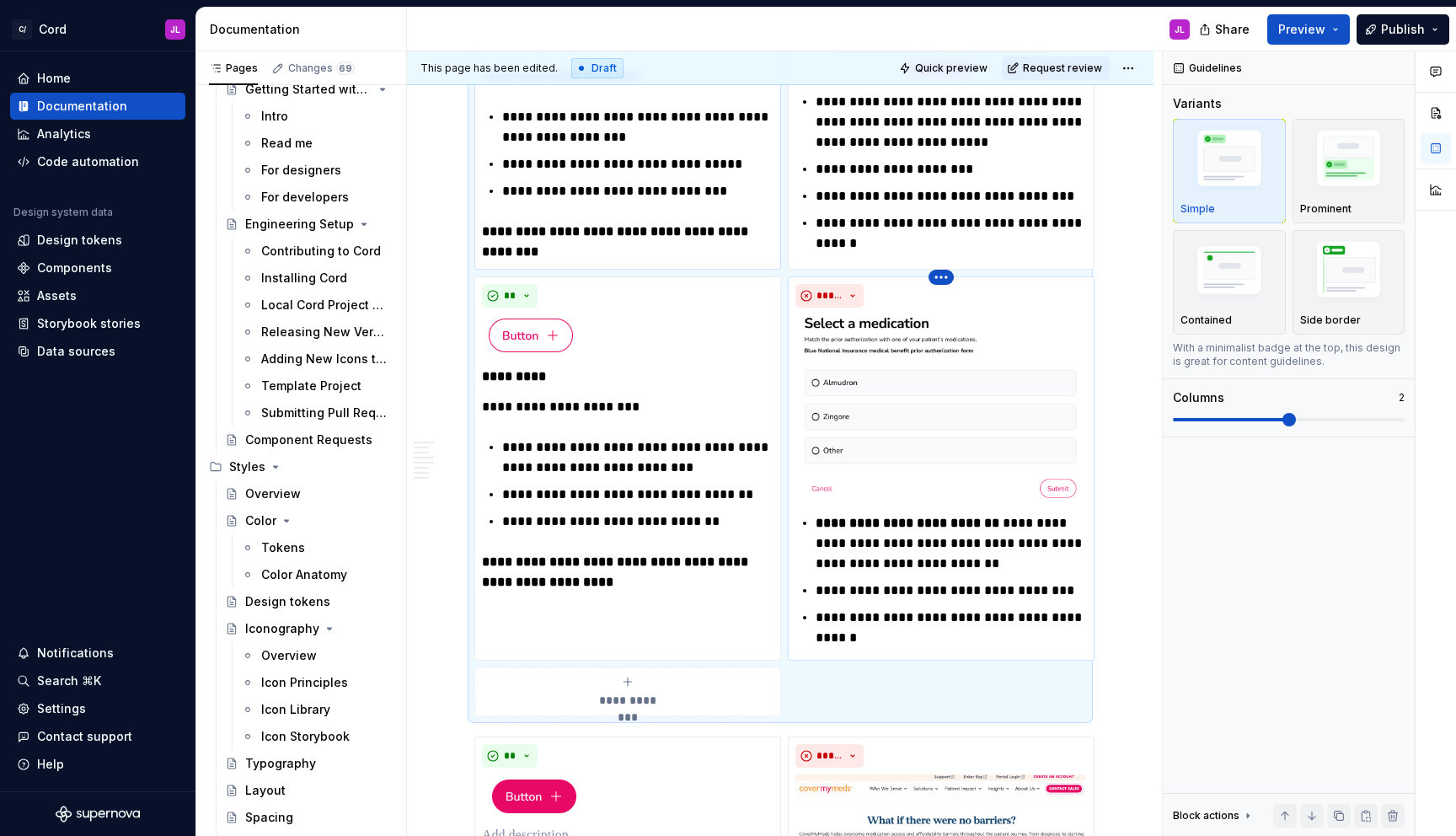
click at [945, 276] on html "C/ Cord JL Home Documentation Analytics Code automation Design system data Desi…" at bounding box center [728, 418] width 1456 height 836
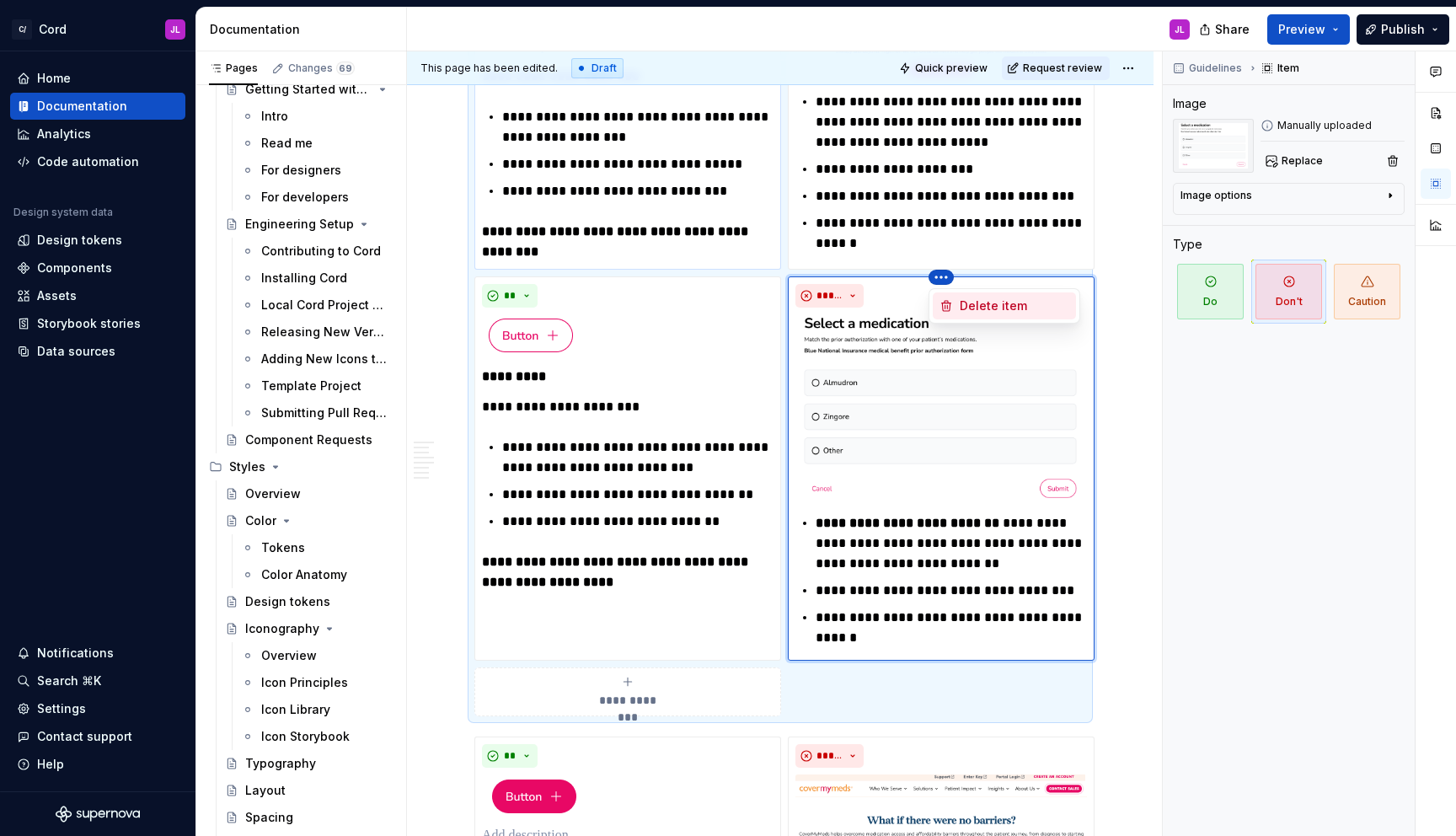
click at [970, 312] on div "Delete item" at bounding box center [1015, 306] width 109 height 17
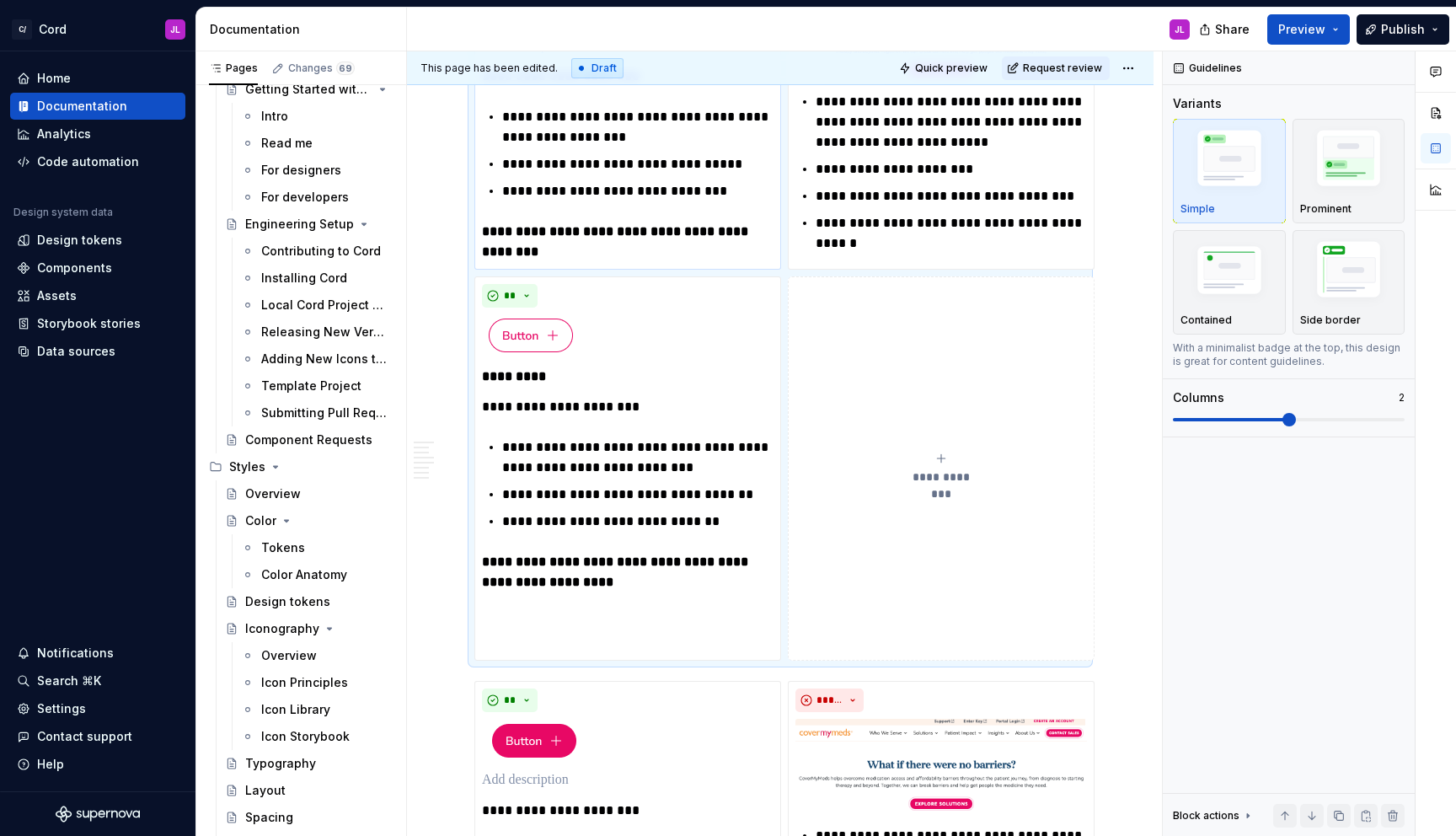
scroll to position [1006, 0]
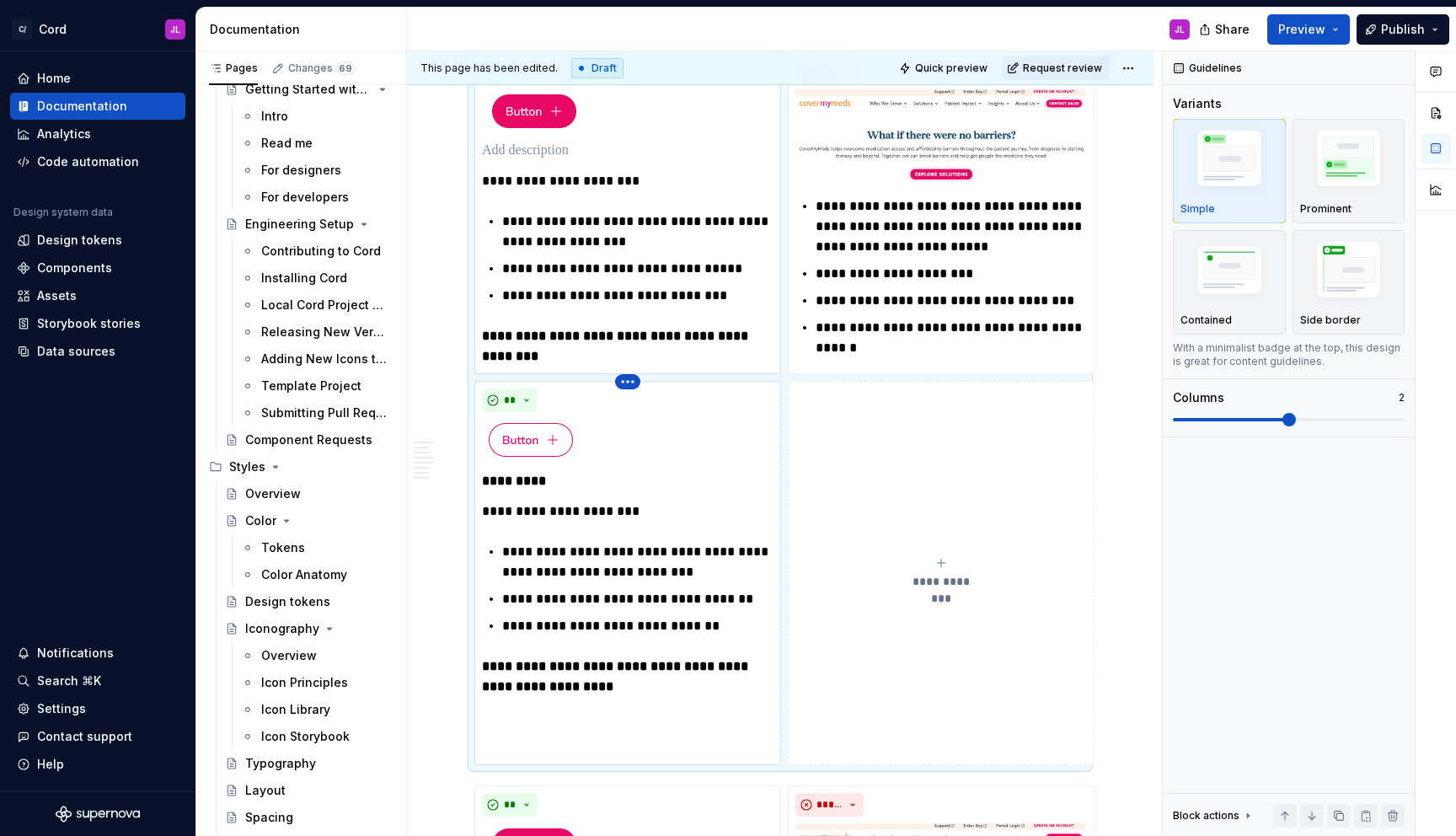
click at [630, 386] on html "C/ Cord JL Home Documentation Analytics Code automation Design system data Desi…" at bounding box center [728, 418] width 1456 height 836
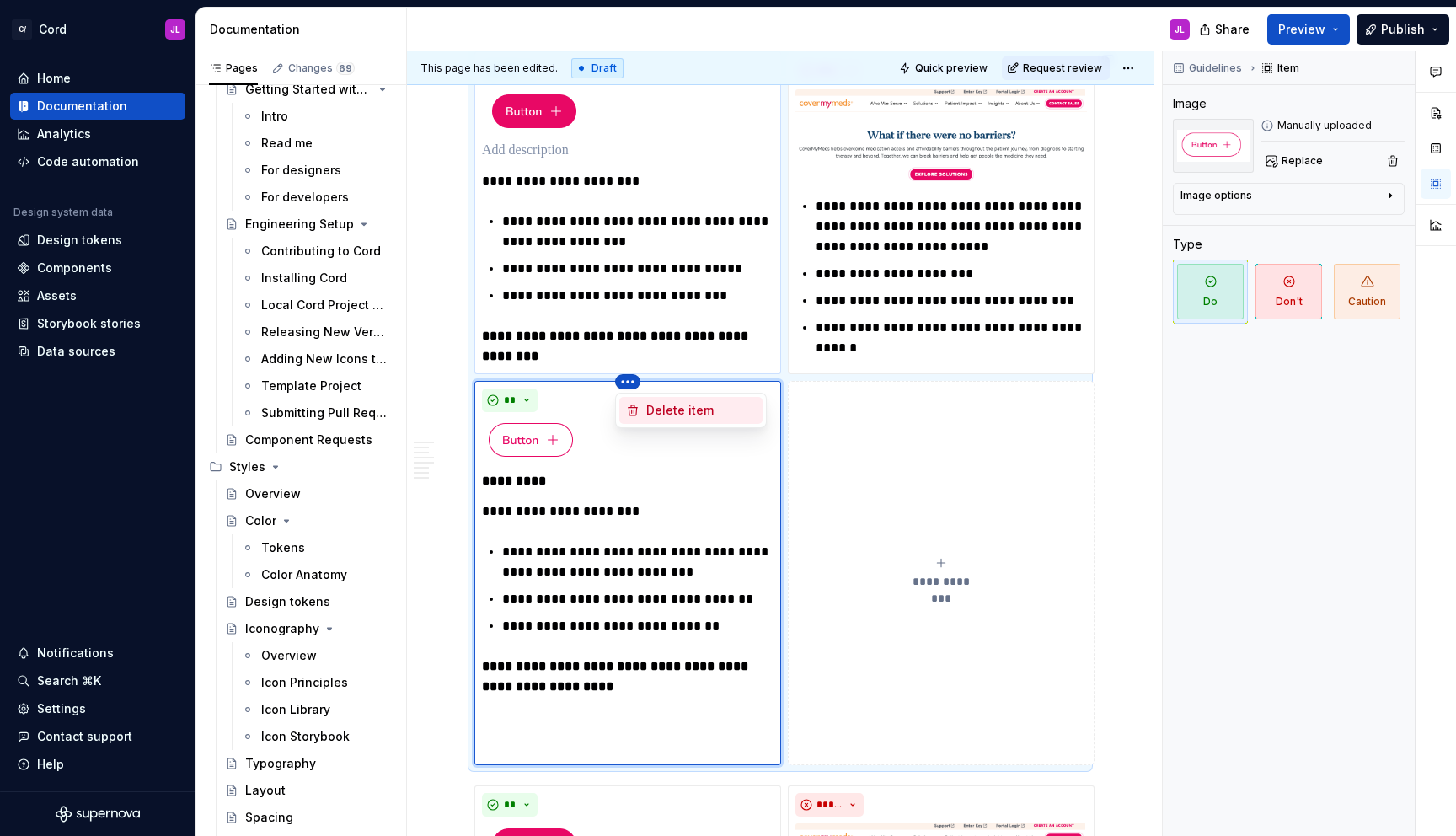
click at [643, 414] on div "Delete item" at bounding box center [690, 411] width 143 height 27
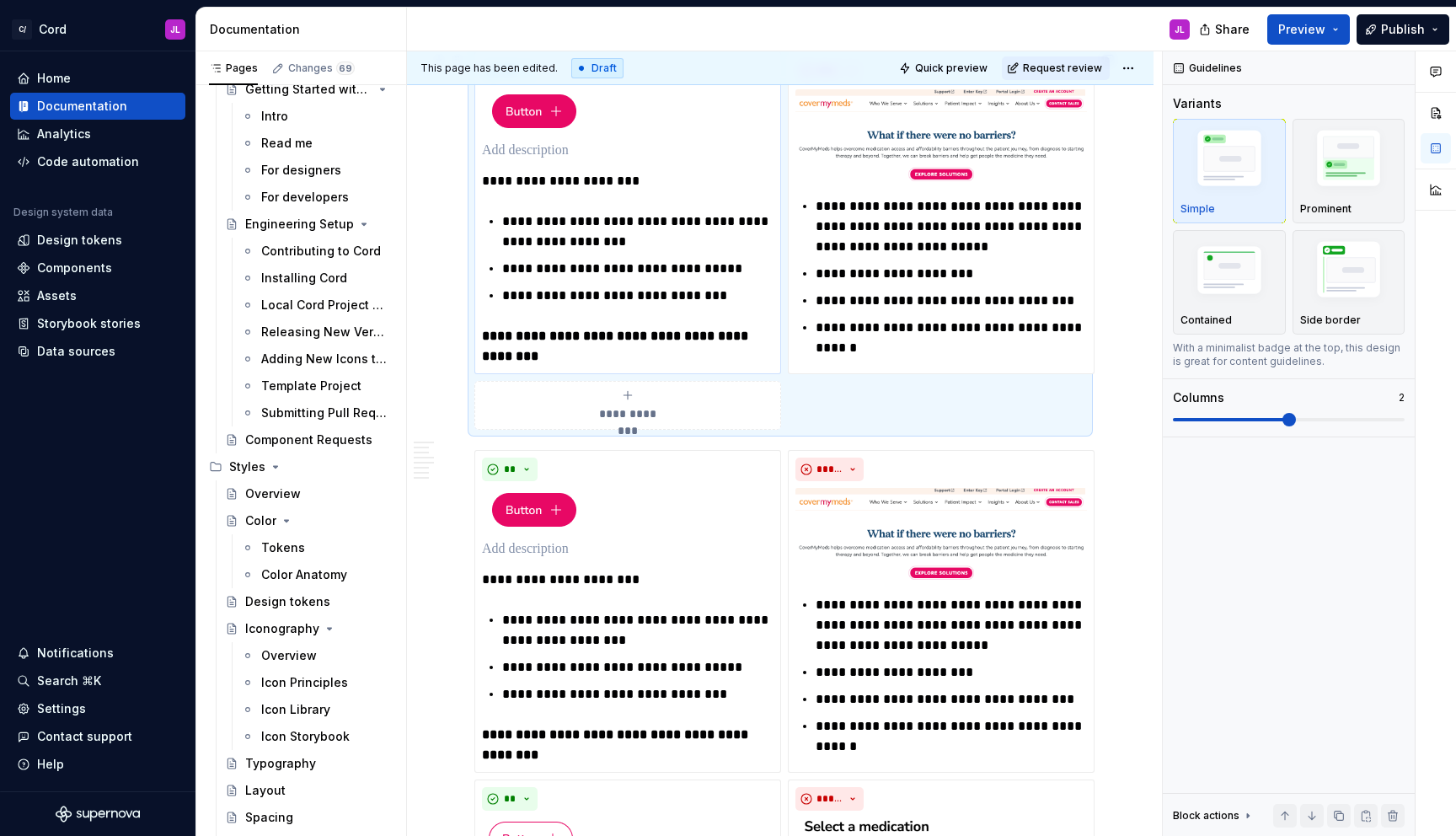
click at [813, 391] on div "**********" at bounding box center [780, 240] width 612 height 378
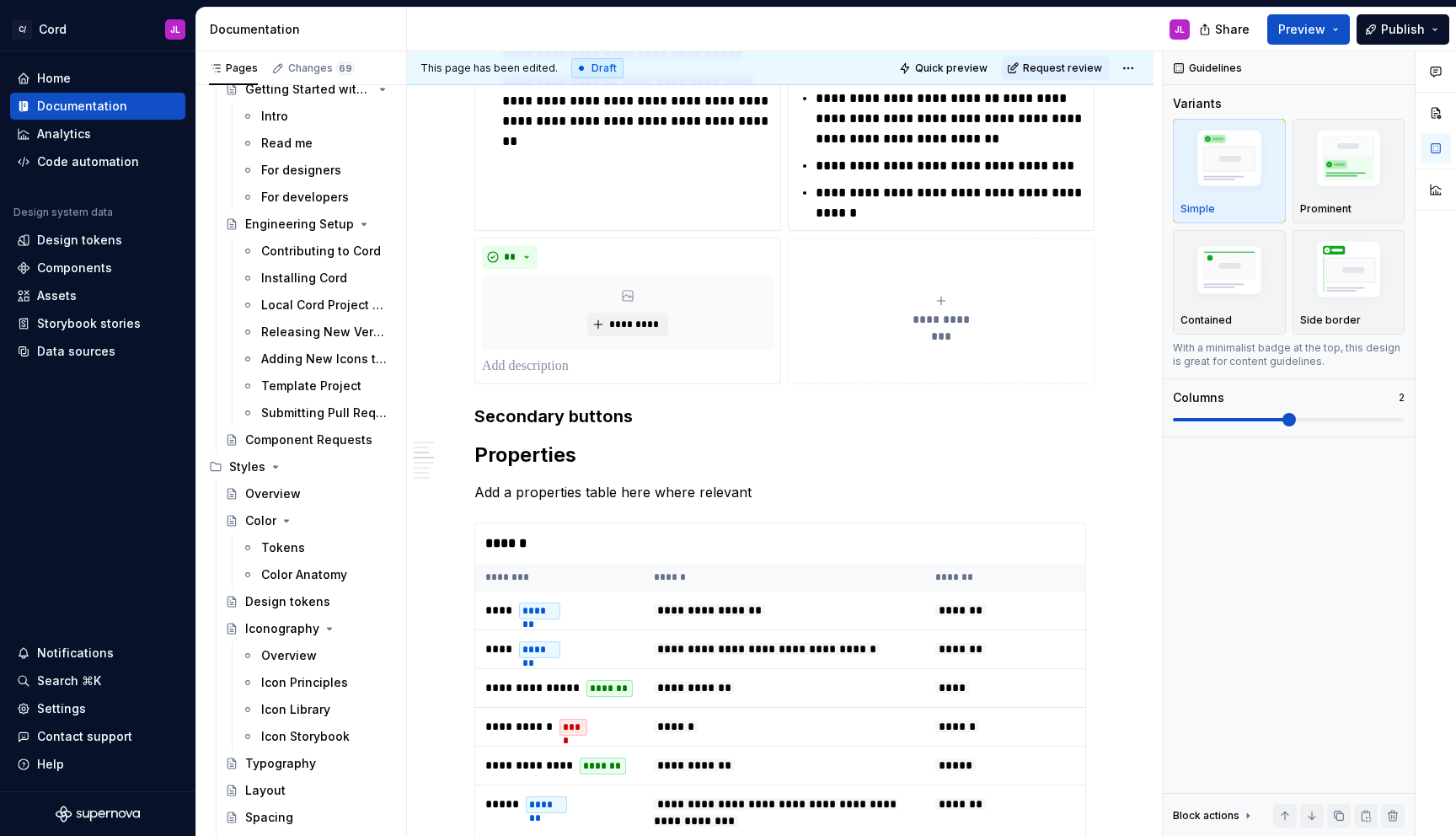
scroll to position [2345, 0]
click at [459, 417] on span at bounding box center [458, 415] width 14 height 24
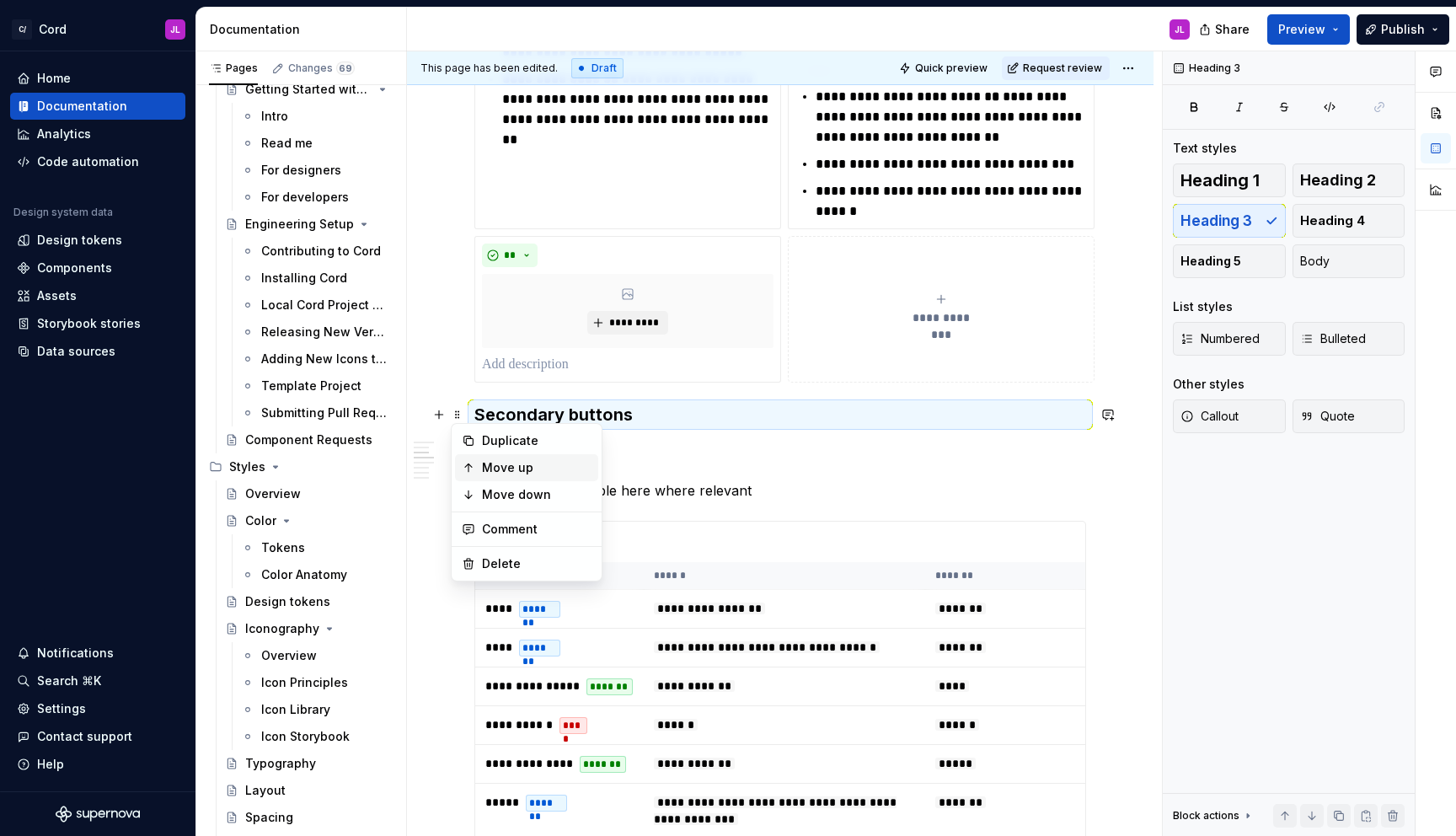
click at [477, 465] on div "Move up" at bounding box center [526, 468] width 143 height 27
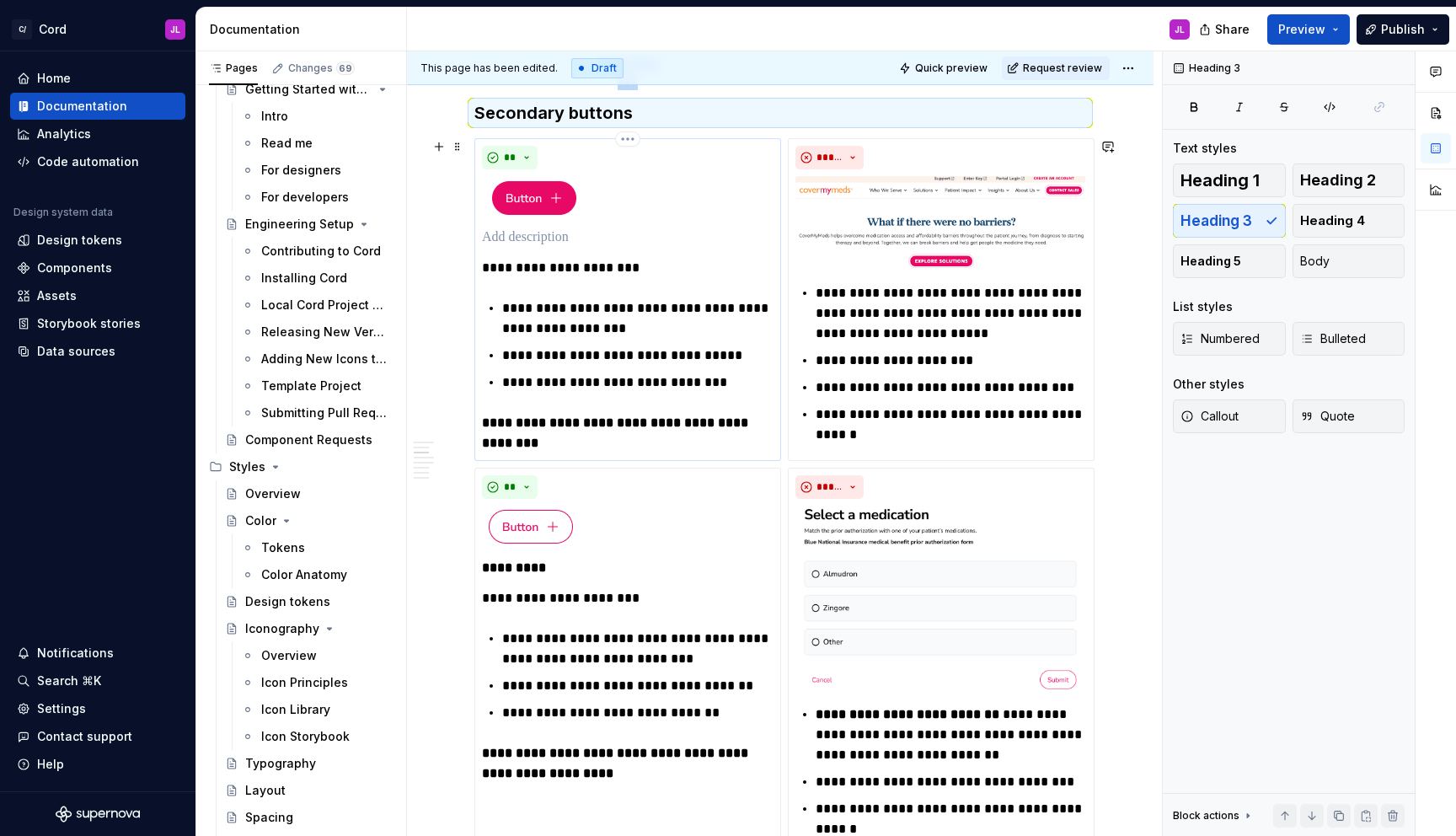
scroll to position [1308, 0]
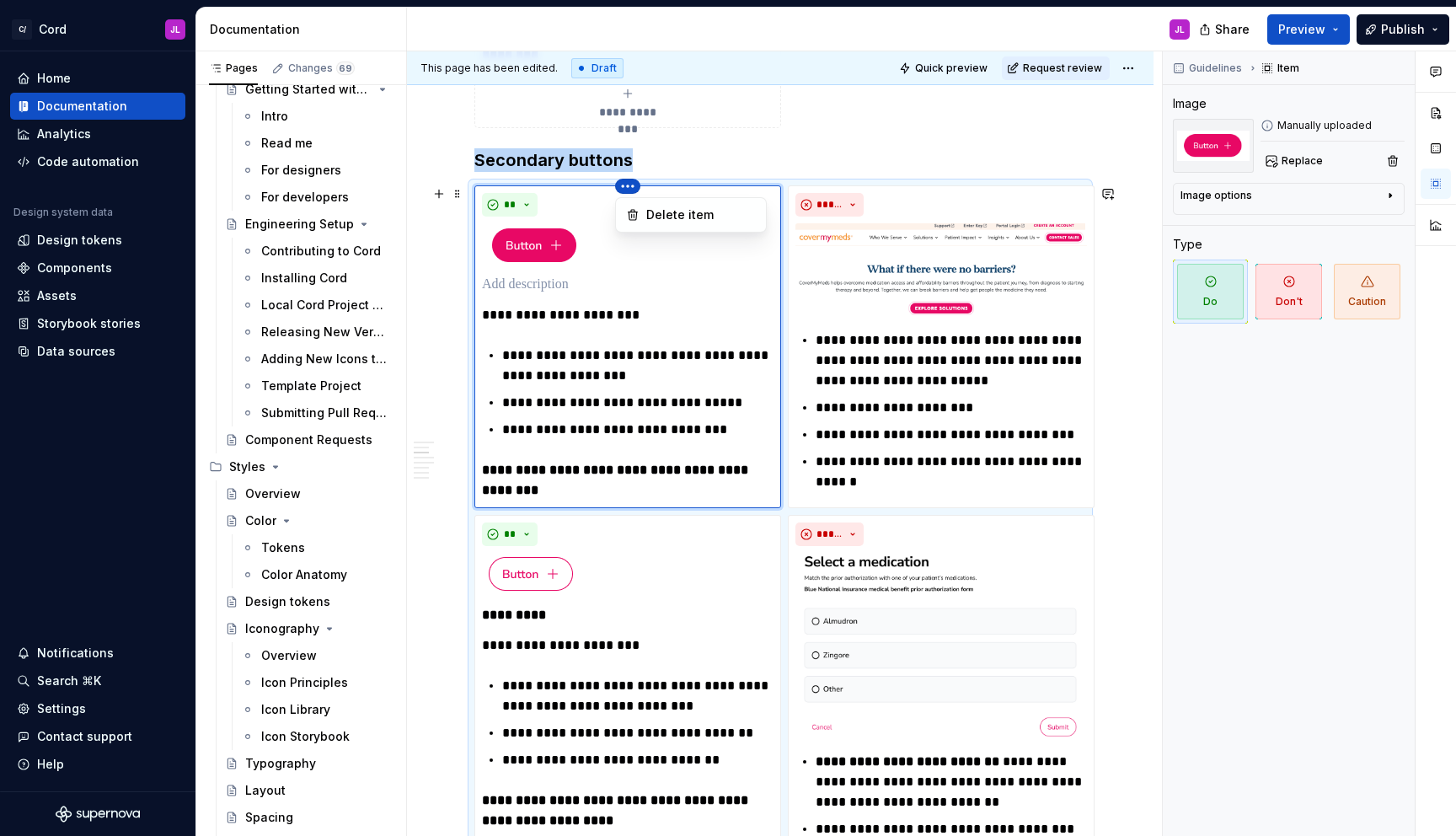
click at [624, 186] on html "C/ Cord JL Home Documentation Analytics Code automation Design system data Desi…" at bounding box center [728, 418] width 1456 height 836
click at [591, 270] on html "C/ Cord JL Home Documentation Analytics Code automation Design system data Desi…" at bounding box center [728, 418] width 1456 height 836
click at [623, 189] on html "C/ Cord JL Home Documentation Analytics Code automation Design system data Desi…" at bounding box center [728, 418] width 1456 height 836
click at [645, 214] on div "Delete item" at bounding box center [690, 215] width 143 height 27
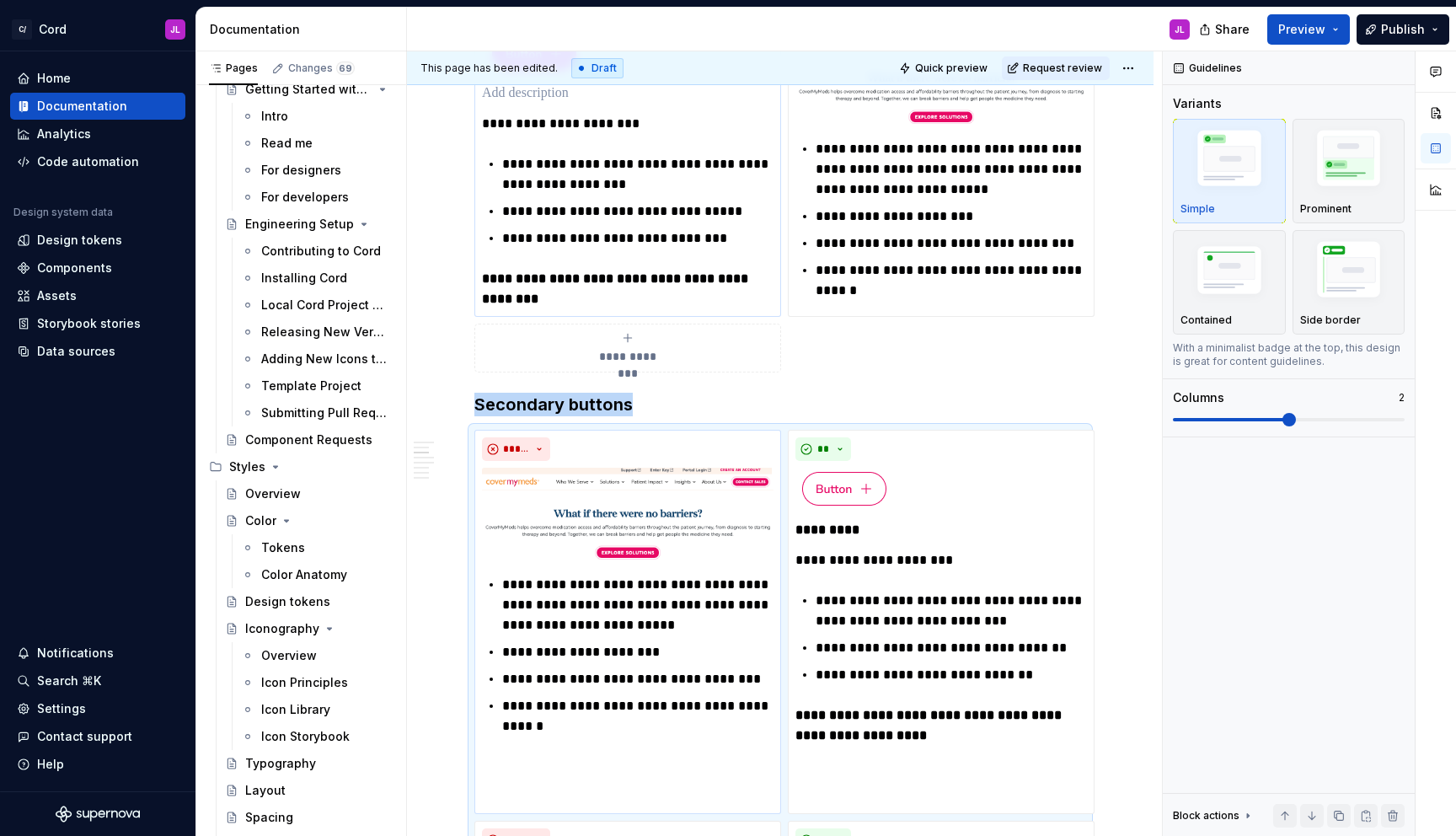
scroll to position [1056, 0]
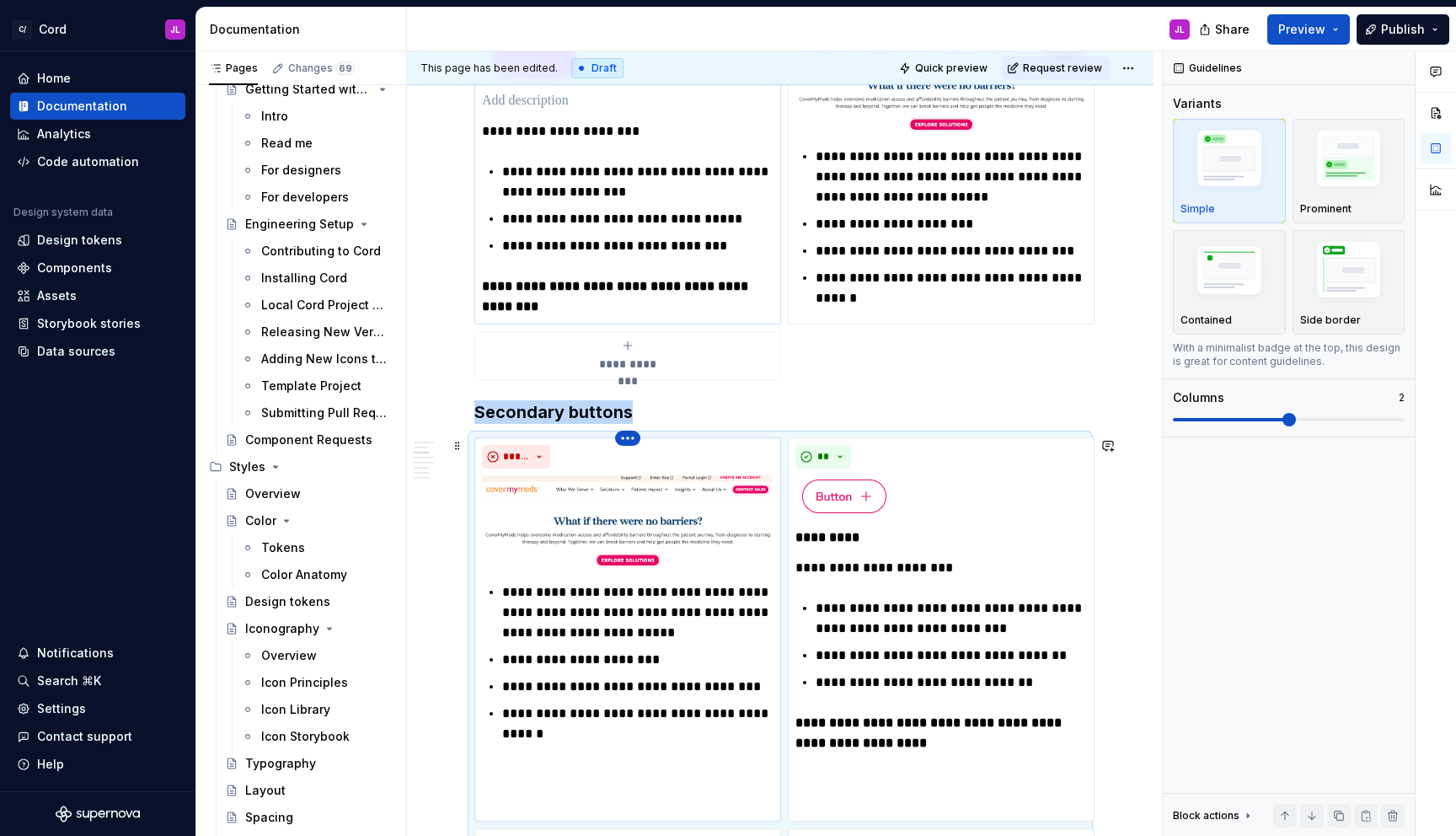
click at [624, 440] on html "C/ Cord JL Home Documentation Analytics Code automation Design system data Desi…" at bounding box center [728, 418] width 1456 height 836
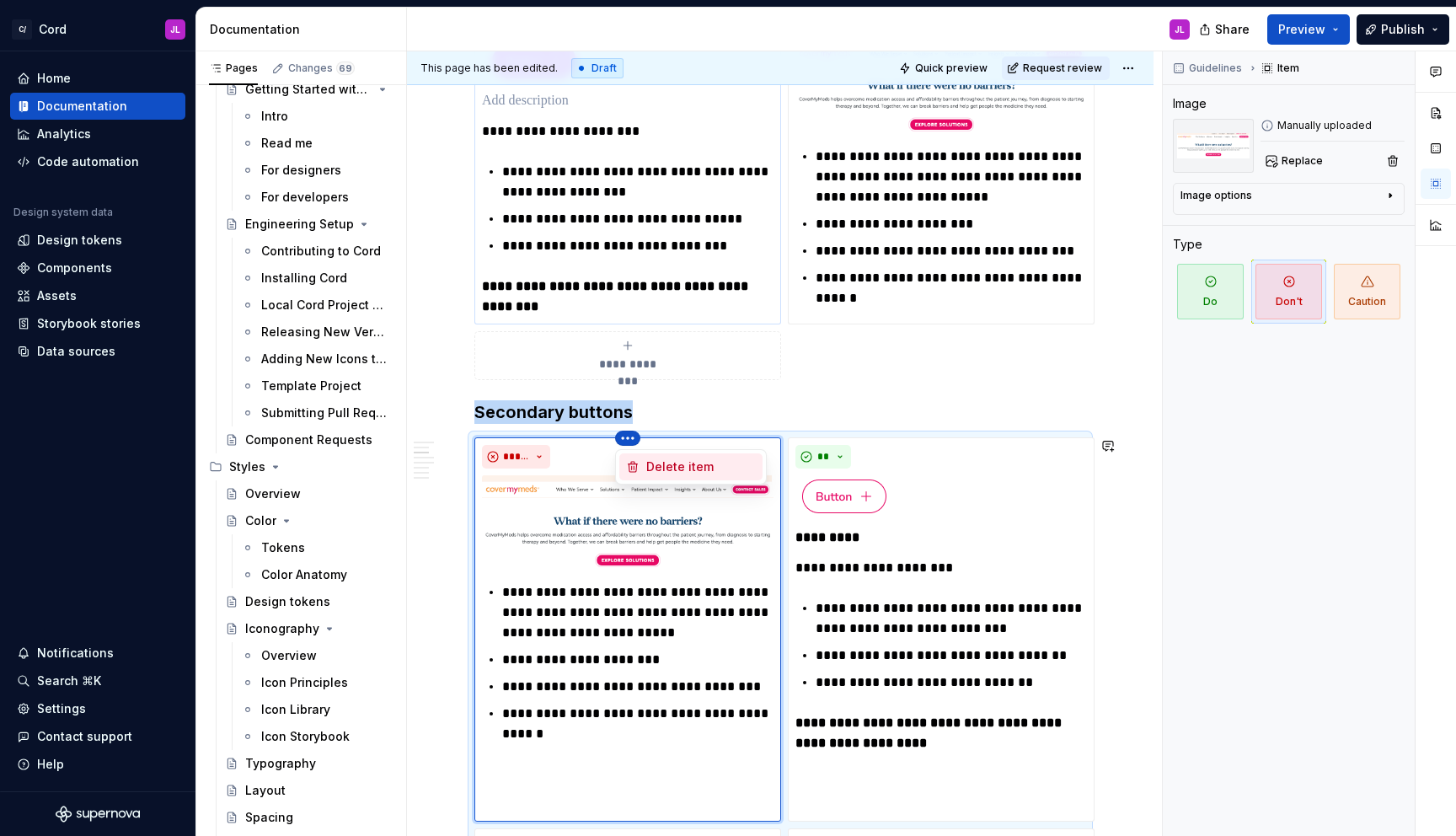
click at [649, 468] on div "Delete item" at bounding box center [701, 467] width 109 height 17
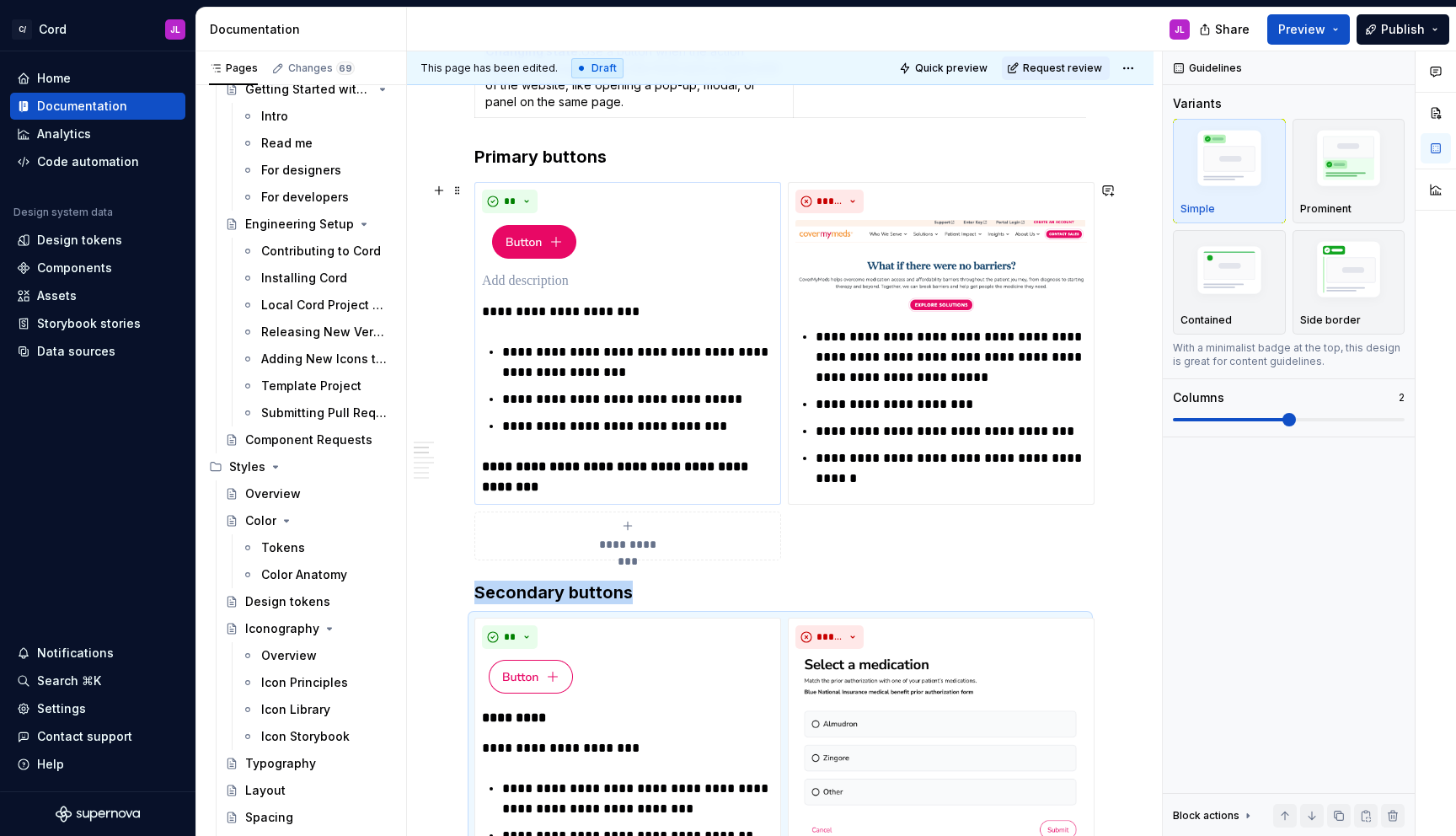
scroll to position [874, 0]
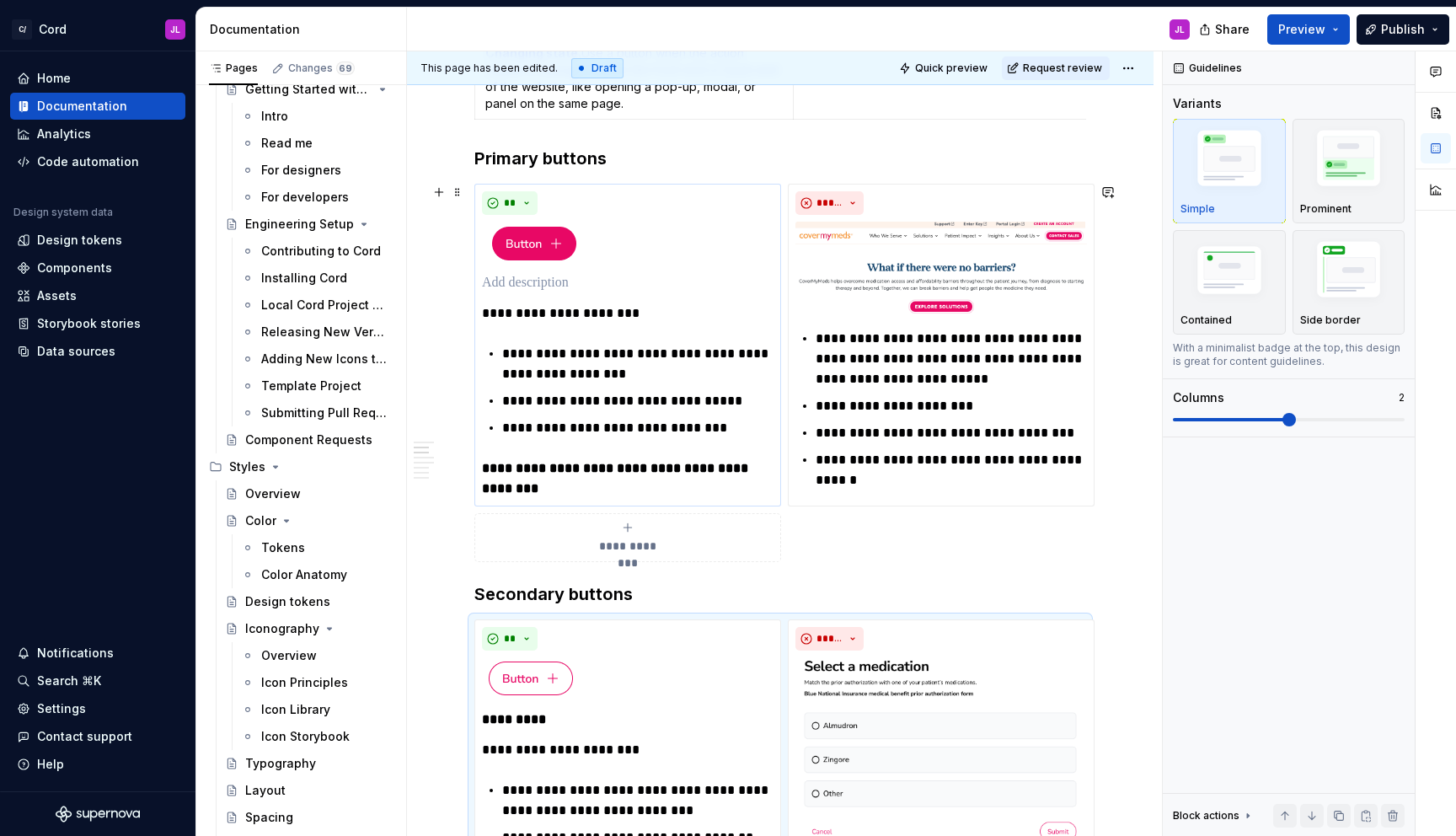
click at [819, 530] on div "**********" at bounding box center [780, 373] width 612 height 378
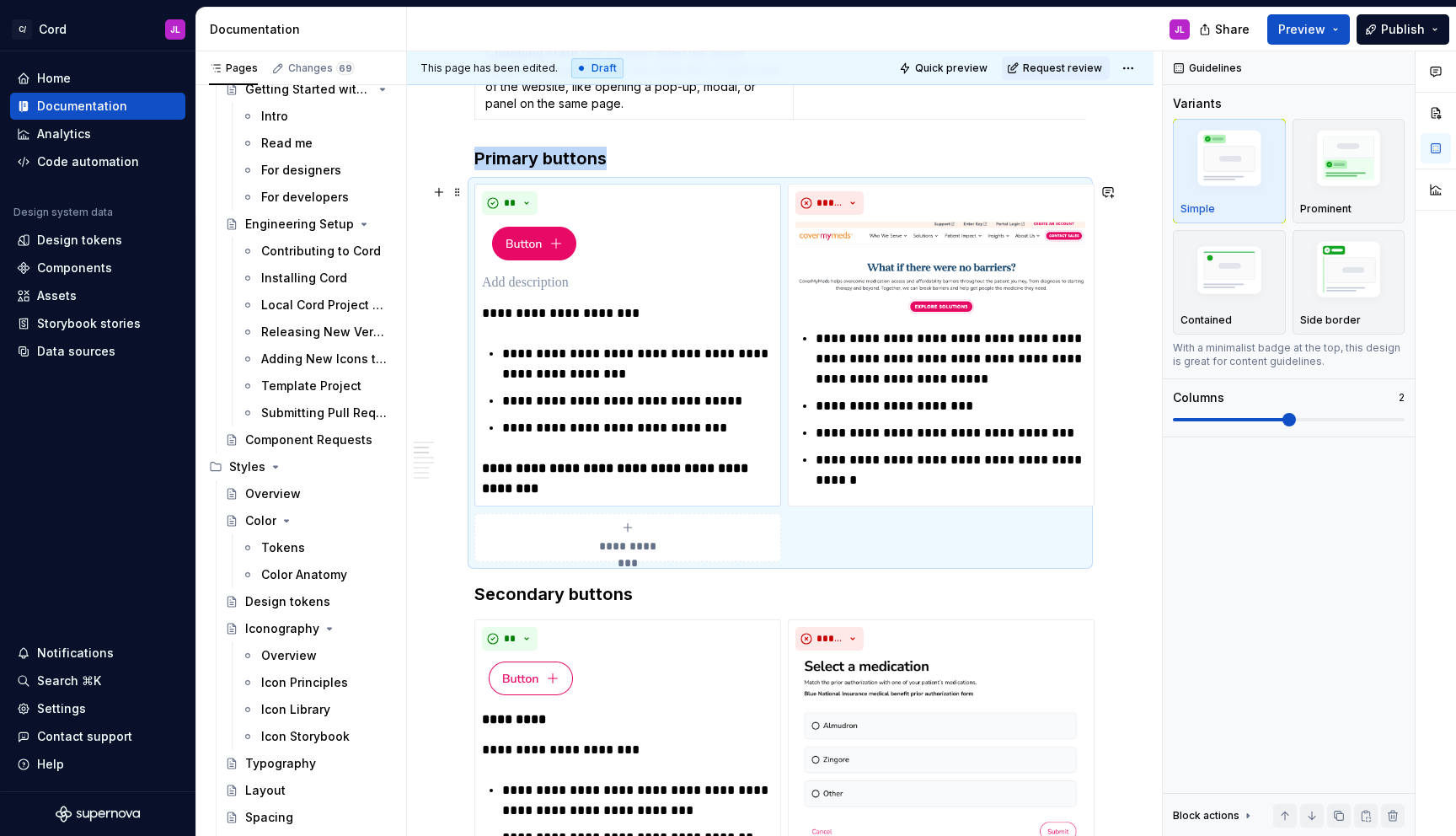
click at [757, 541] on div "**********" at bounding box center [627, 537] width 292 height 33
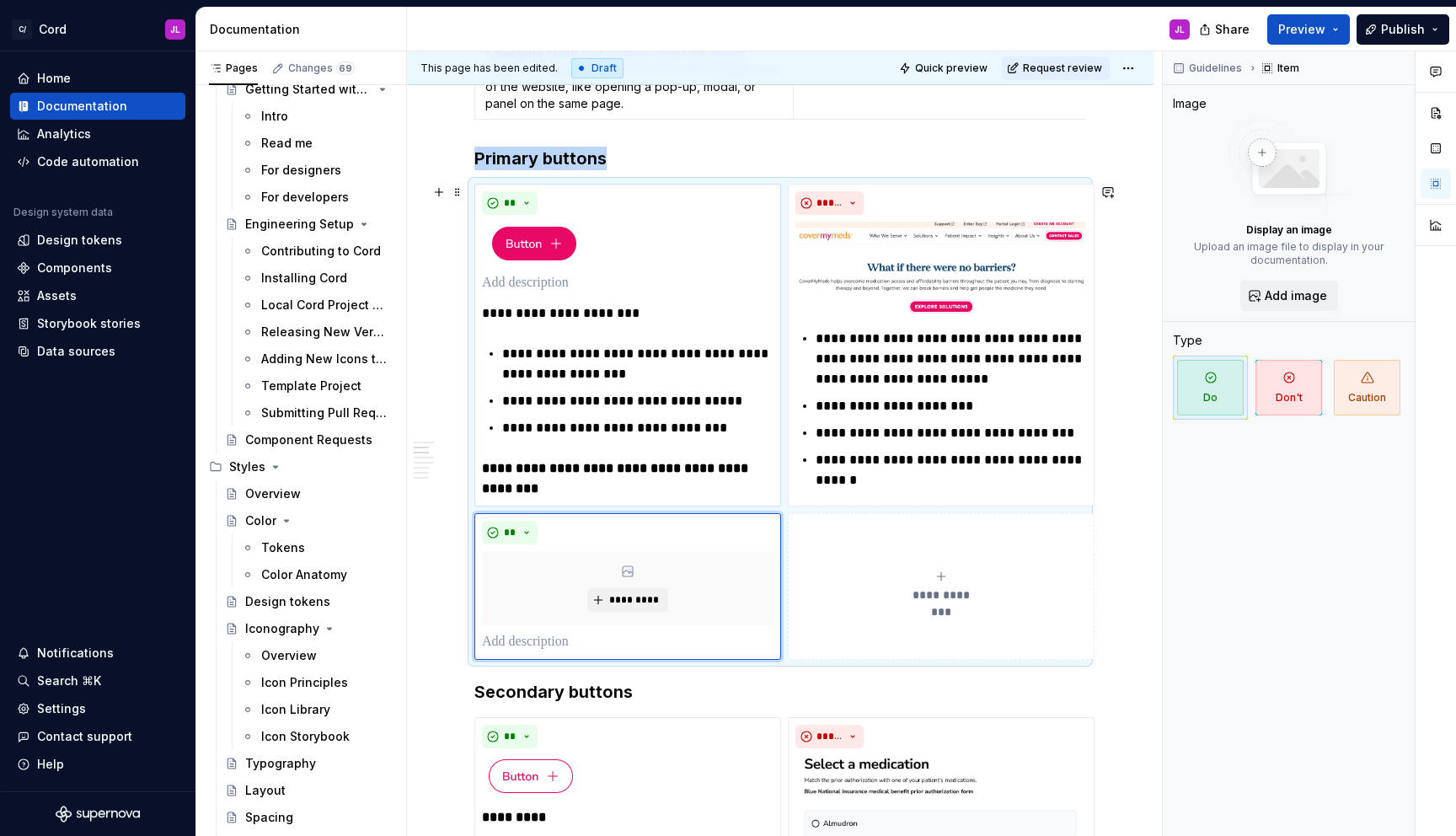
click at [623, 514] on html "C/ Cord JL Home Documentation Analytics Code automation Design system data Desi…" at bounding box center [728, 418] width 1456 height 836
click at [652, 538] on div "Delete item" at bounding box center [701, 543] width 109 height 17
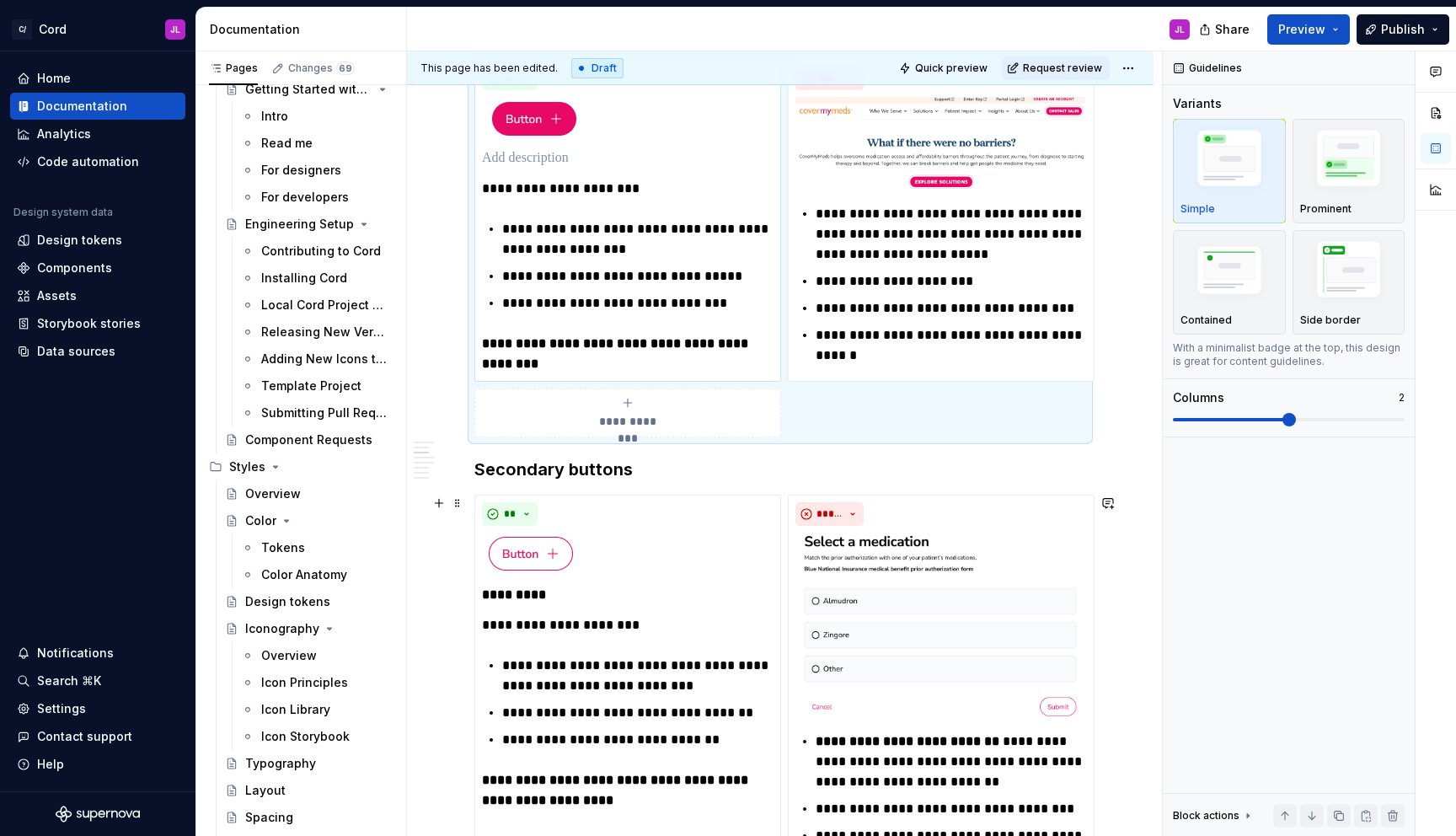
scroll to position [1127, 0]
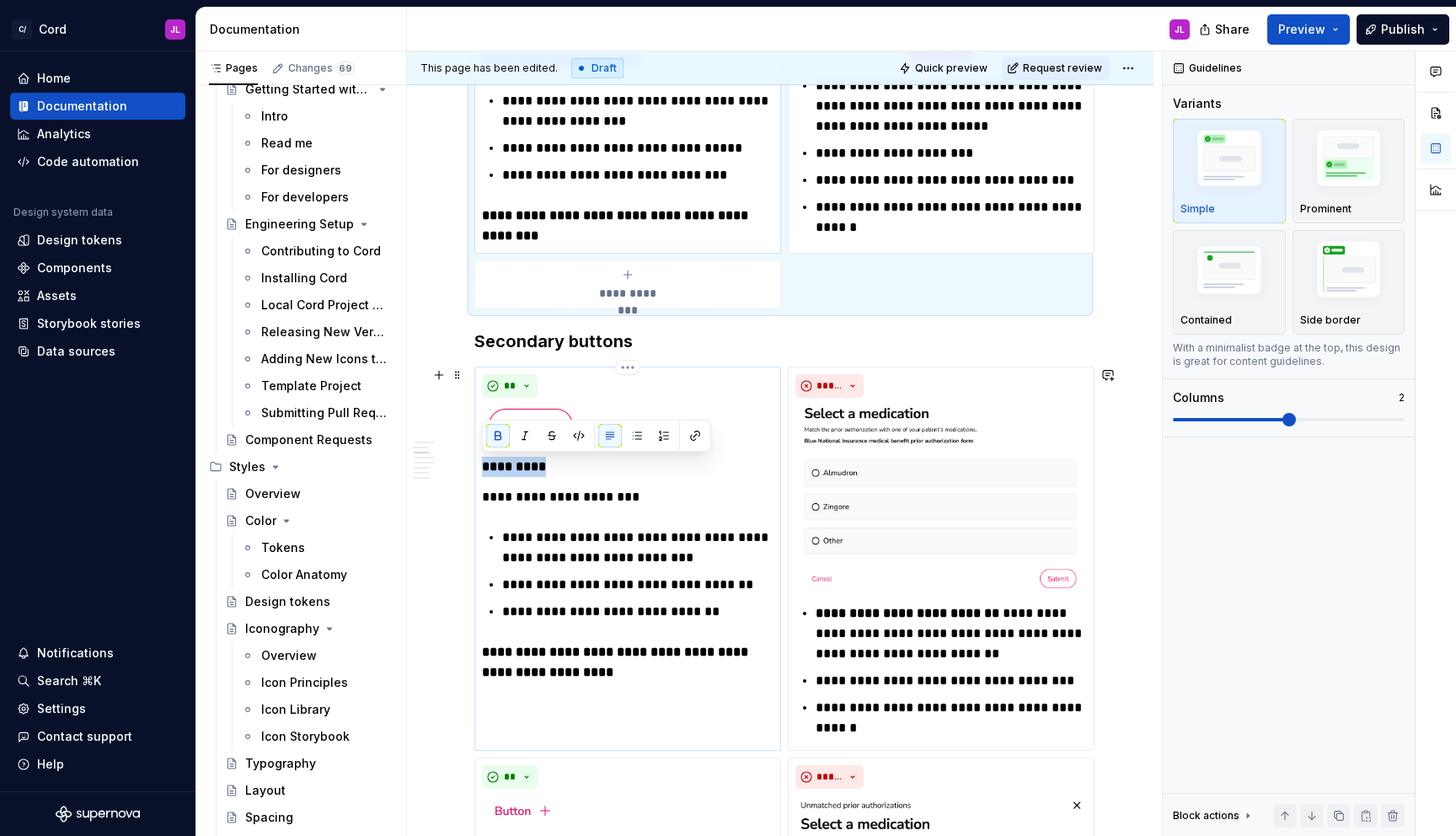
drag, startPoint x: 567, startPoint y: 474, endPoint x: 480, endPoint y: 471, distance: 87.1
click at [480, 471] on div "**********" at bounding box center [628, 558] width 307 height 384
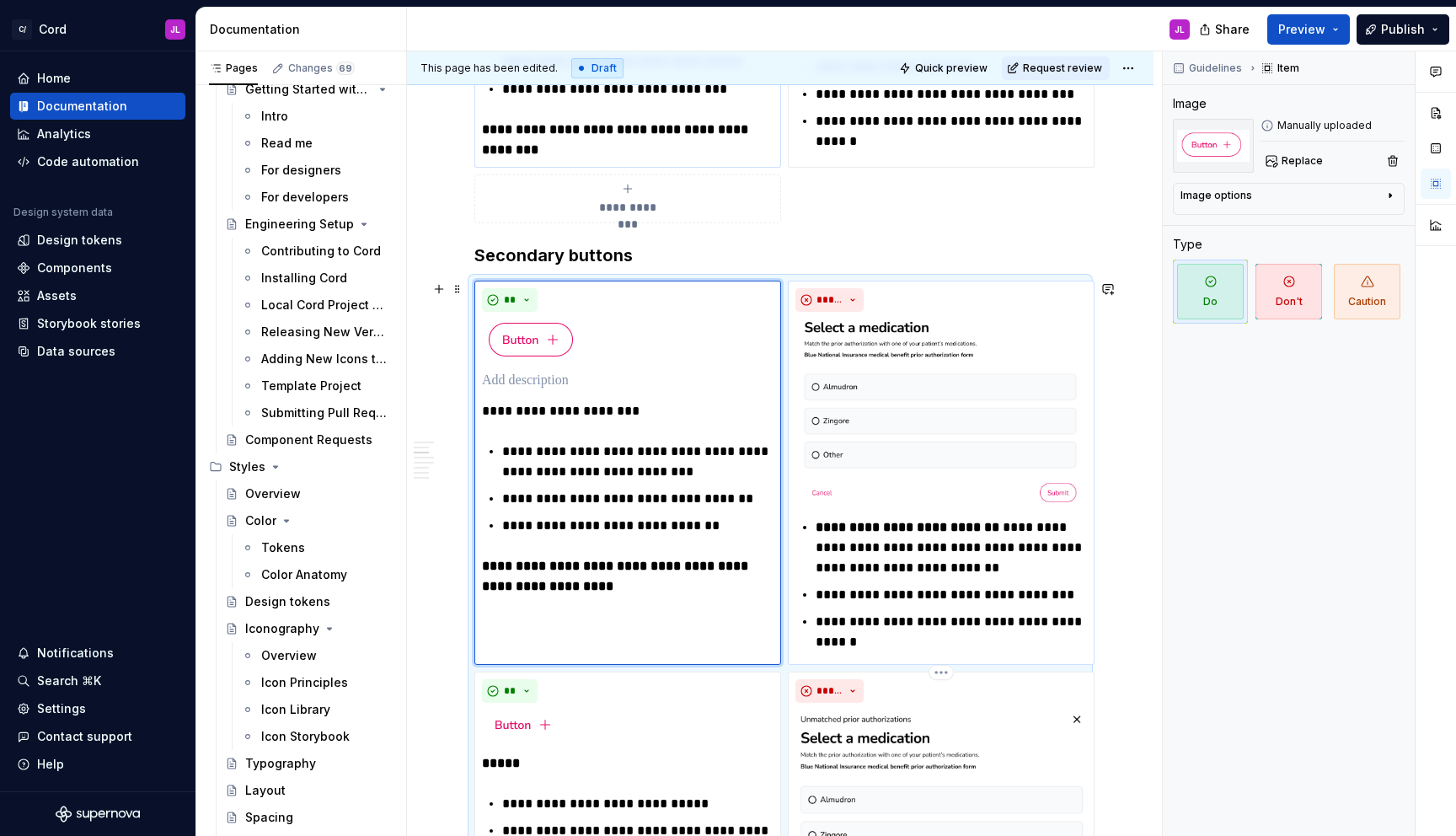
scroll to position [1210, 0]
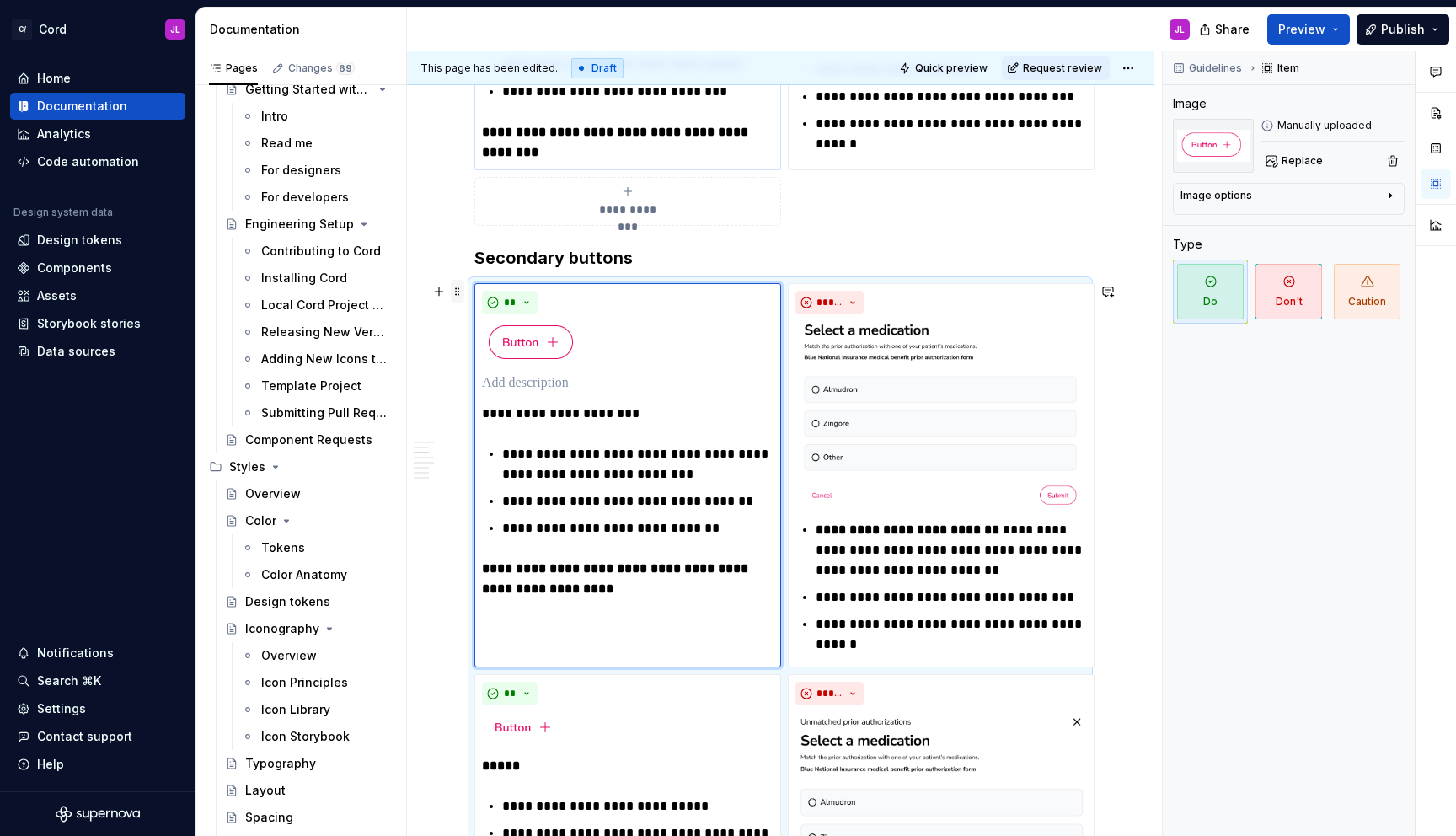
click at [457, 292] on span at bounding box center [458, 292] width 14 height 24
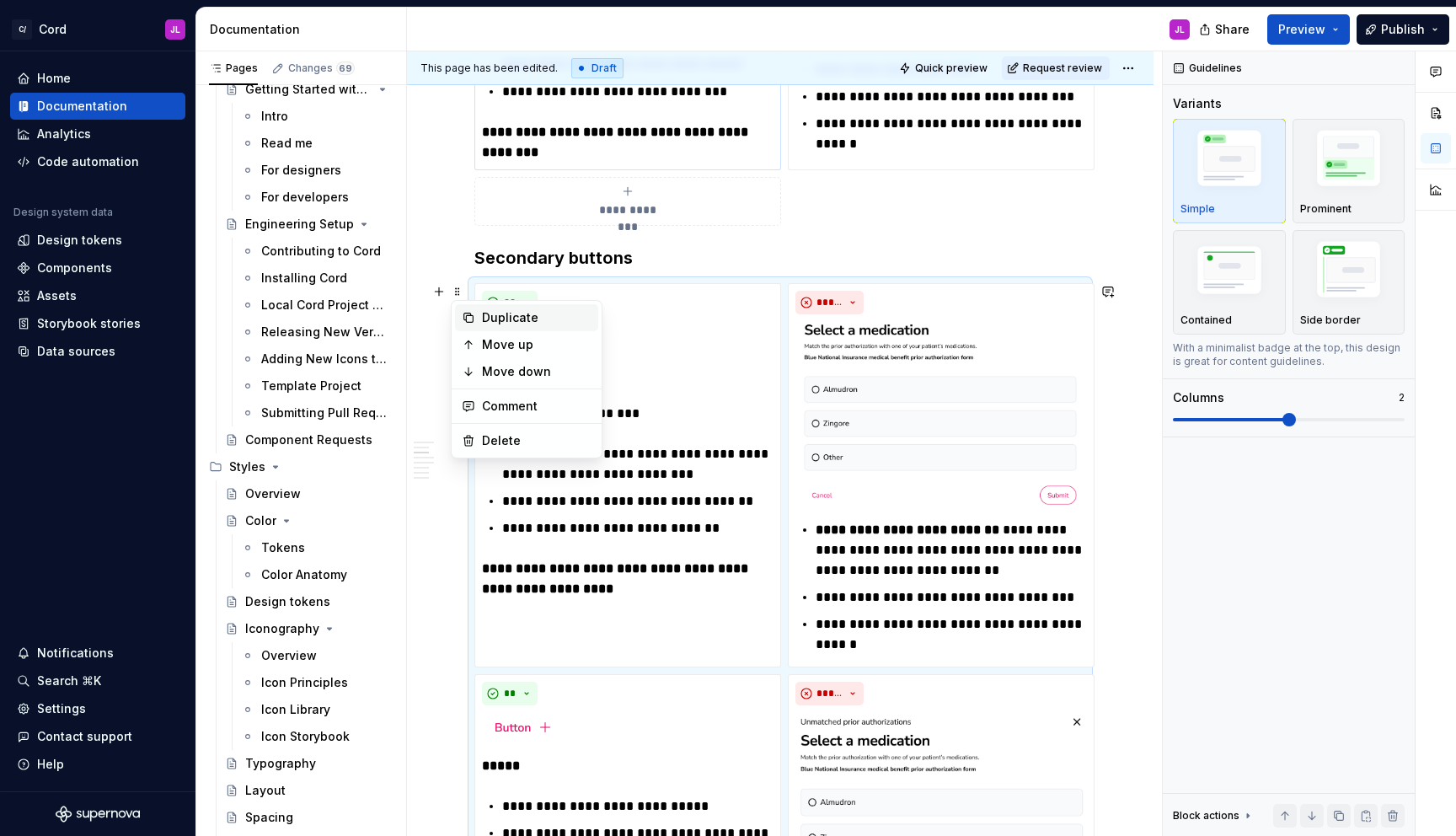
click at [494, 313] on div "Duplicate" at bounding box center [536, 317] width 109 height 17
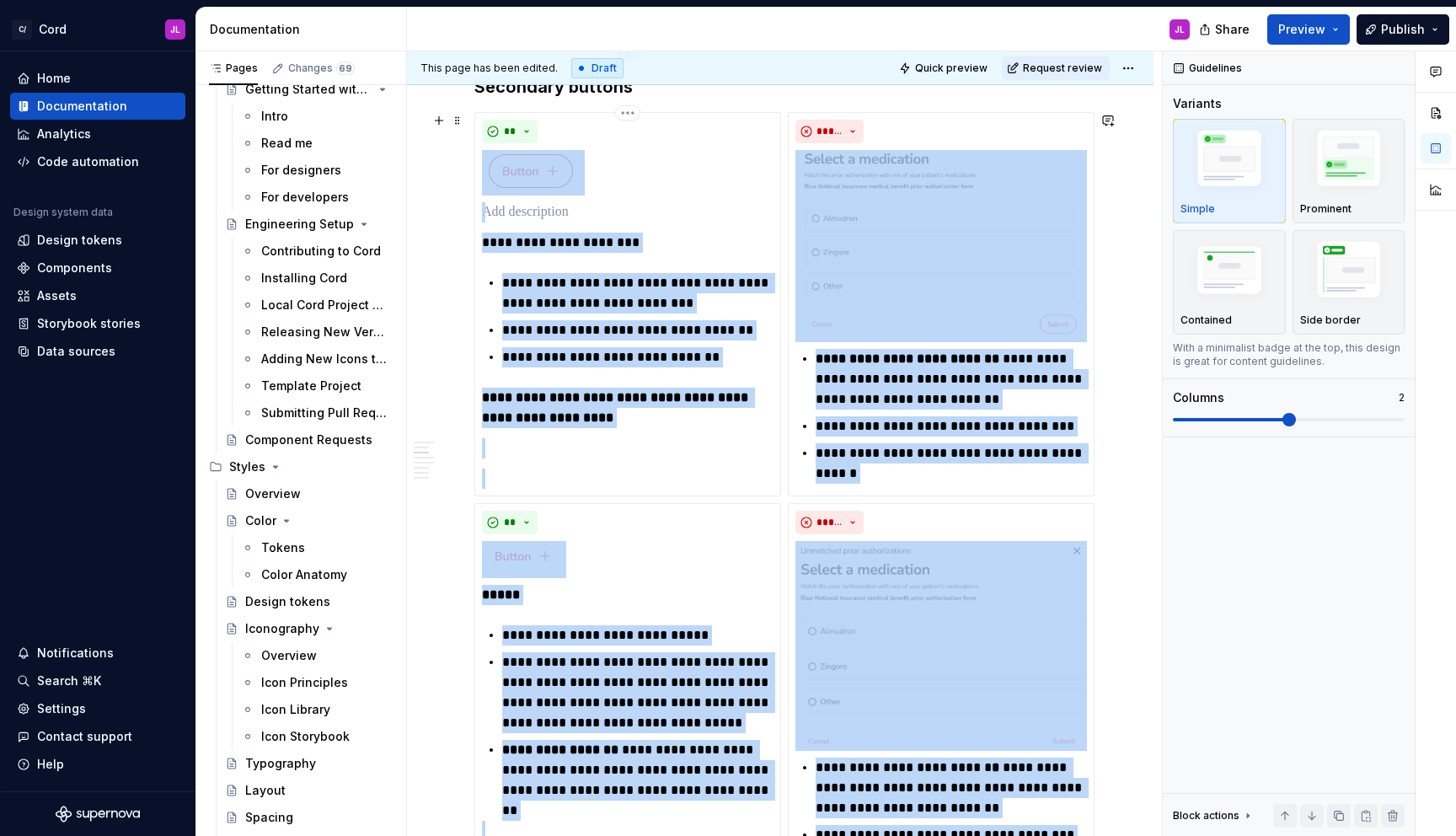
scroll to position [1730, 0]
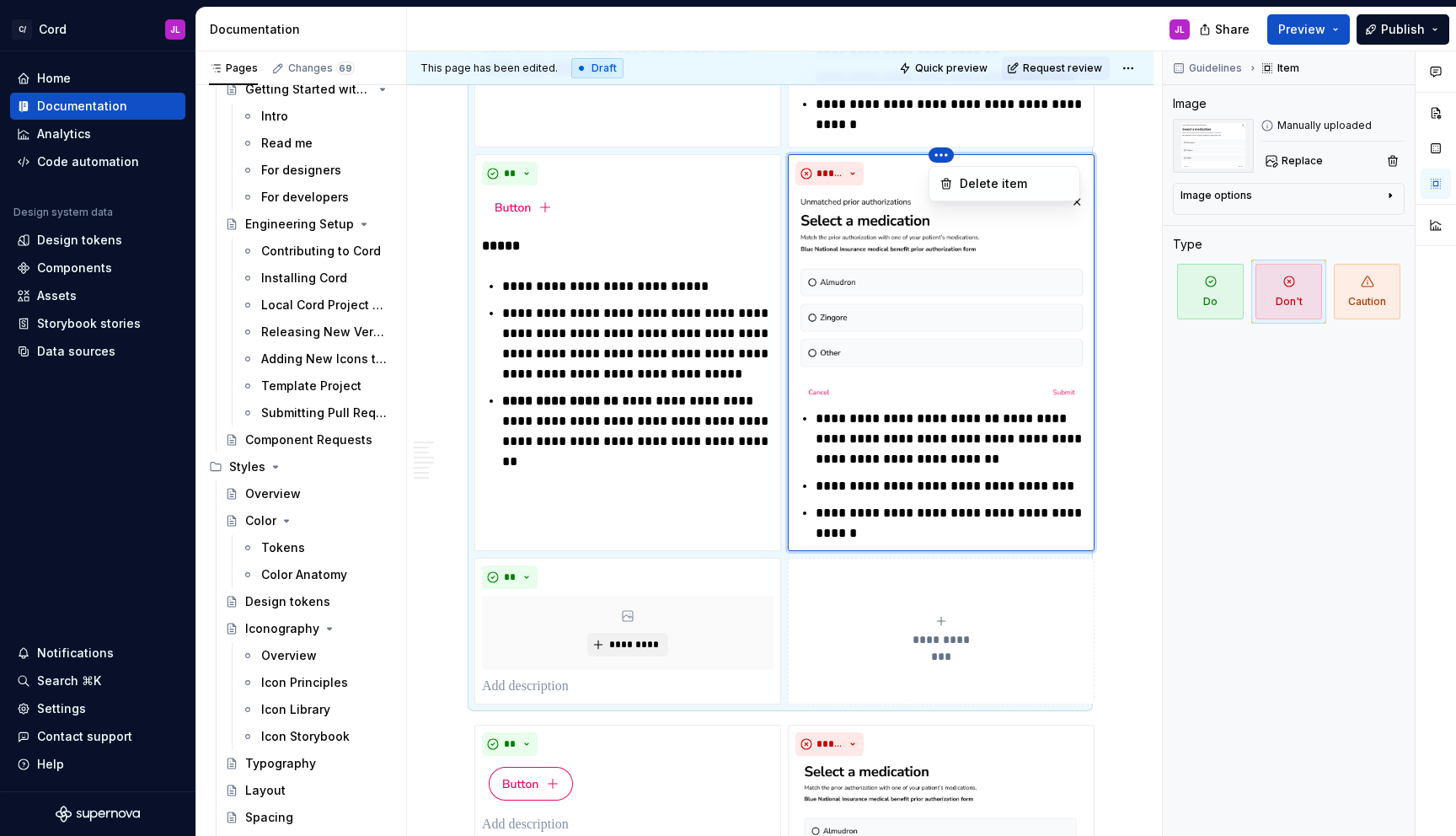
click at [942, 158] on html "C/ Cord JL Home Documentation Analytics Code automation Design system data Desi…" at bounding box center [728, 418] width 1456 height 836
click at [962, 183] on div "Delete item" at bounding box center [1015, 184] width 109 height 17
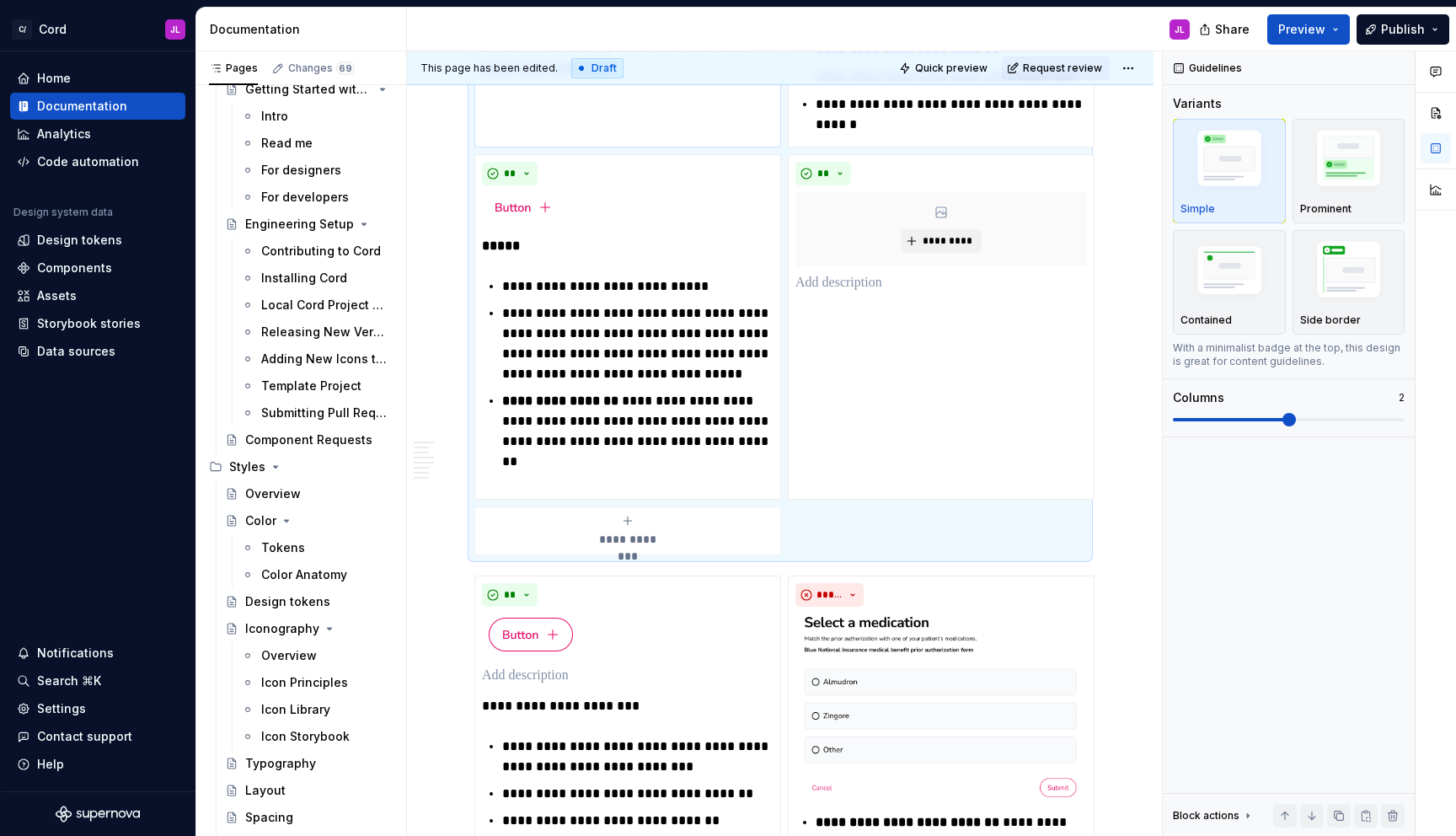
scroll to position [1449, 0]
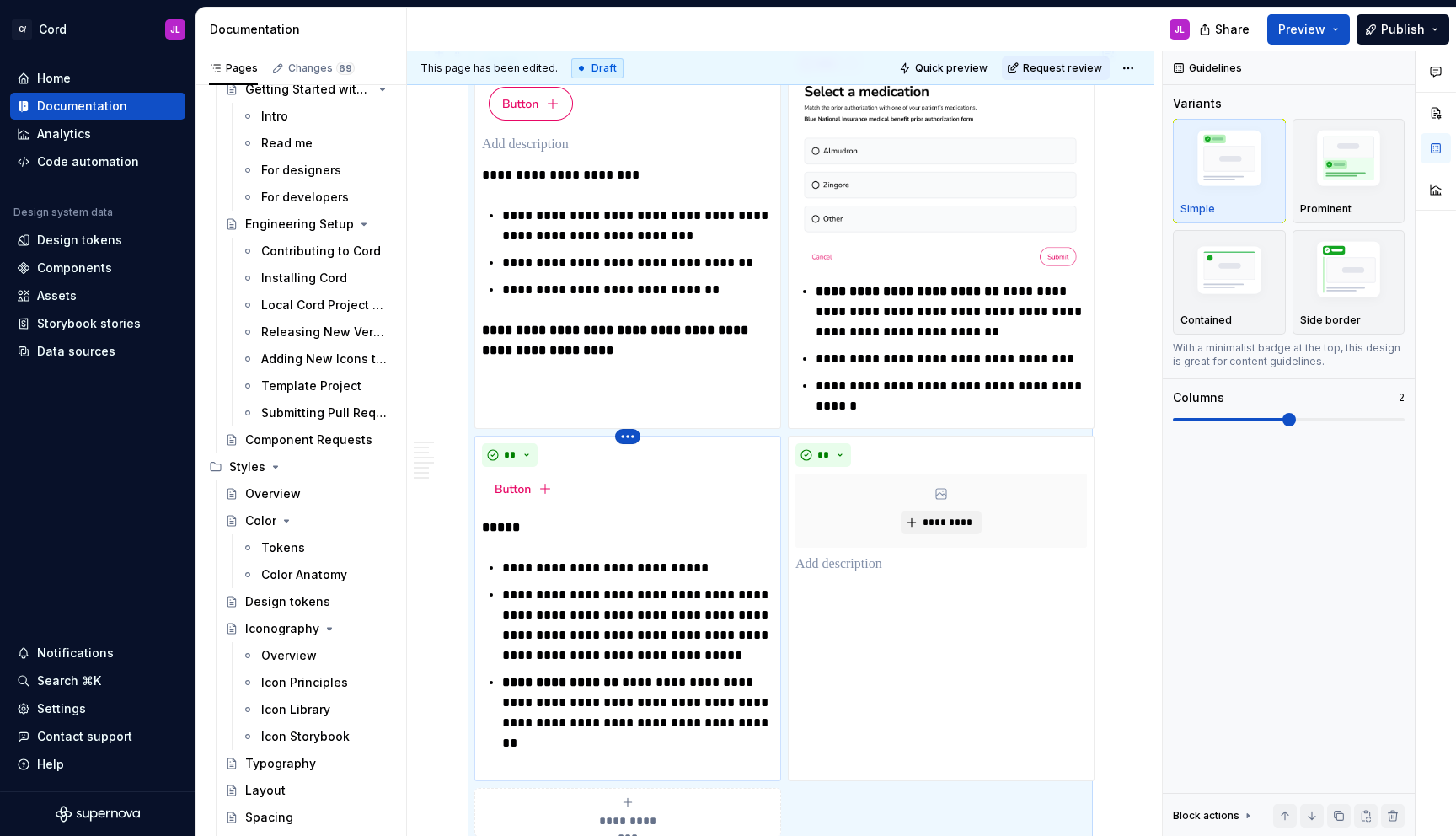
click at [628, 435] on html "C/ Cord JL Home Documentation Analytics Code automation Design system data Desi…" at bounding box center [728, 418] width 1456 height 836
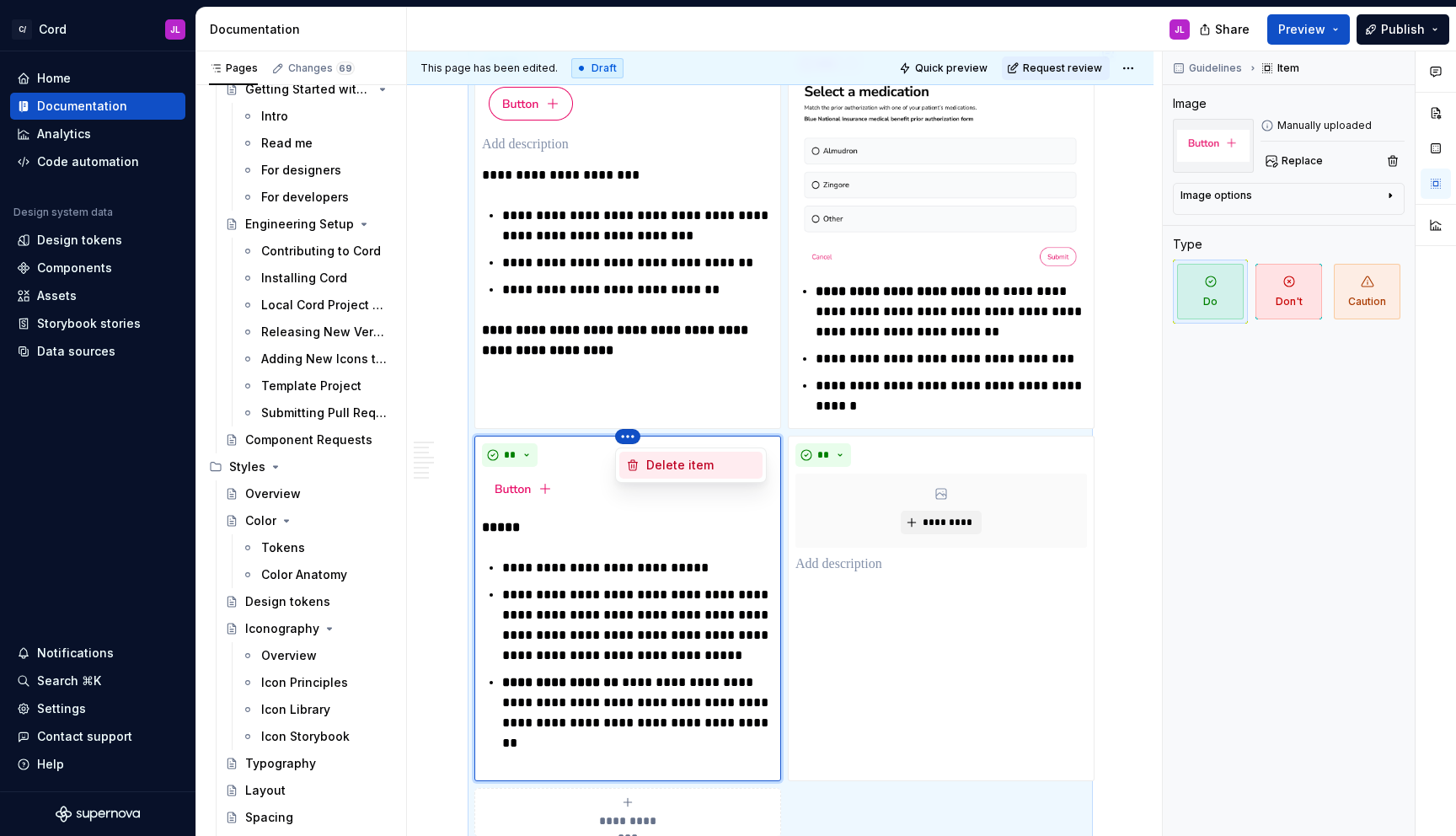
click at [661, 467] on div "Delete item" at bounding box center [701, 465] width 109 height 17
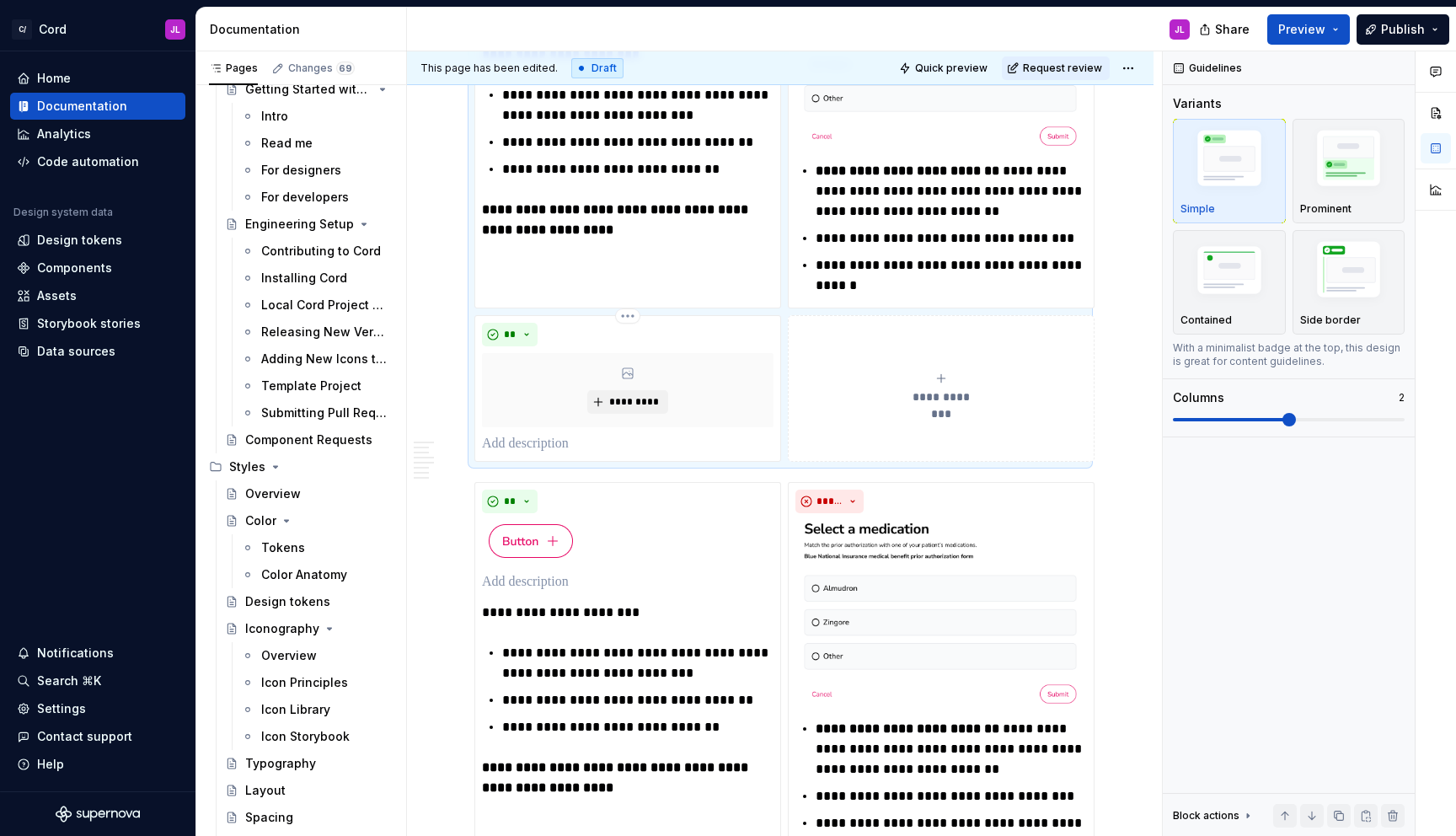
scroll to position [1631, 0]
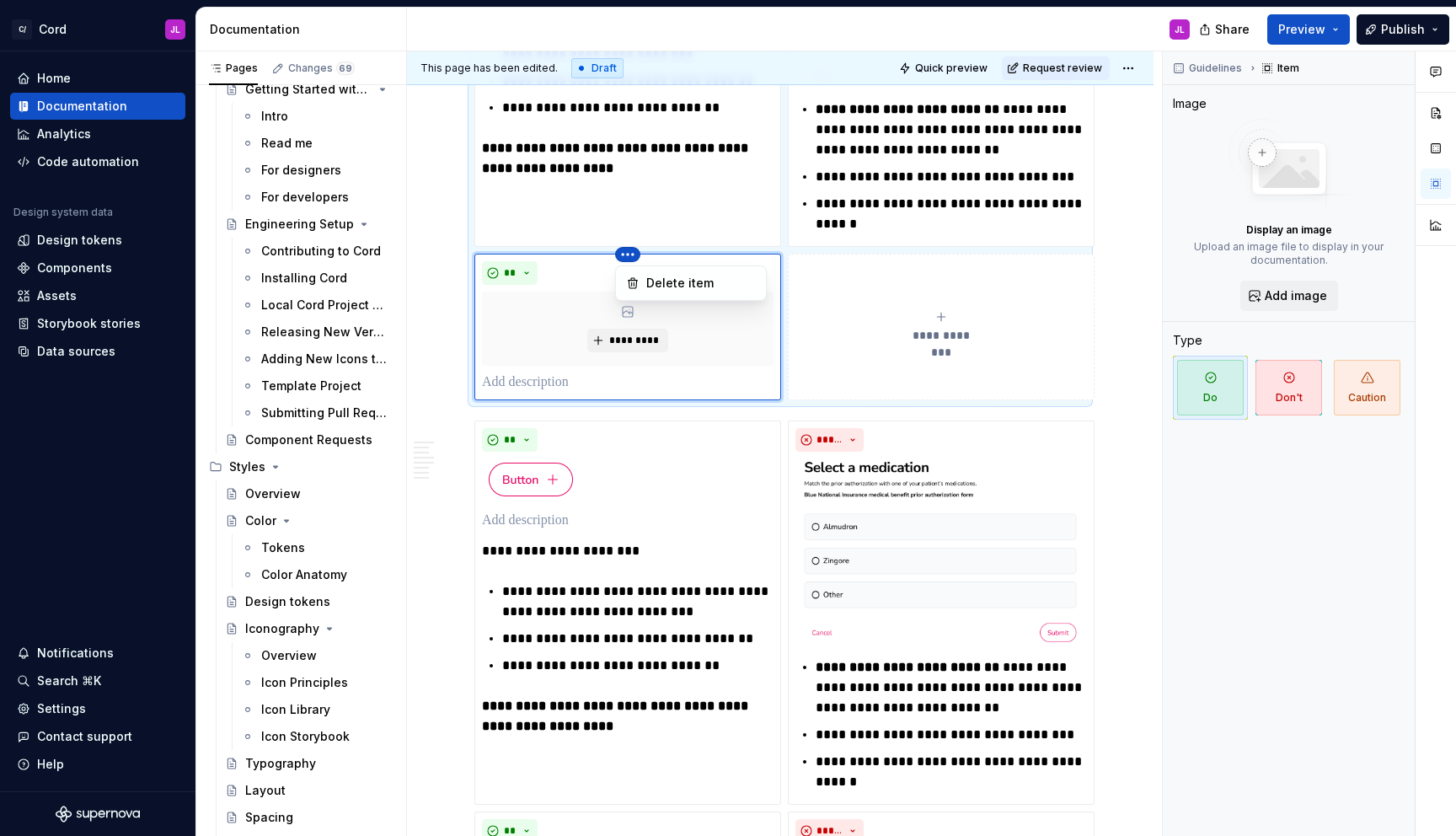
click at [631, 257] on html "C/ Cord JL Home Documentation Analytics Code automation Design system data Desi…" at bounding box center [728, 418] width 1456 height 836
click at [656, 284] on div "Delete item" at bounding box center [701, 283] width 109 height 17
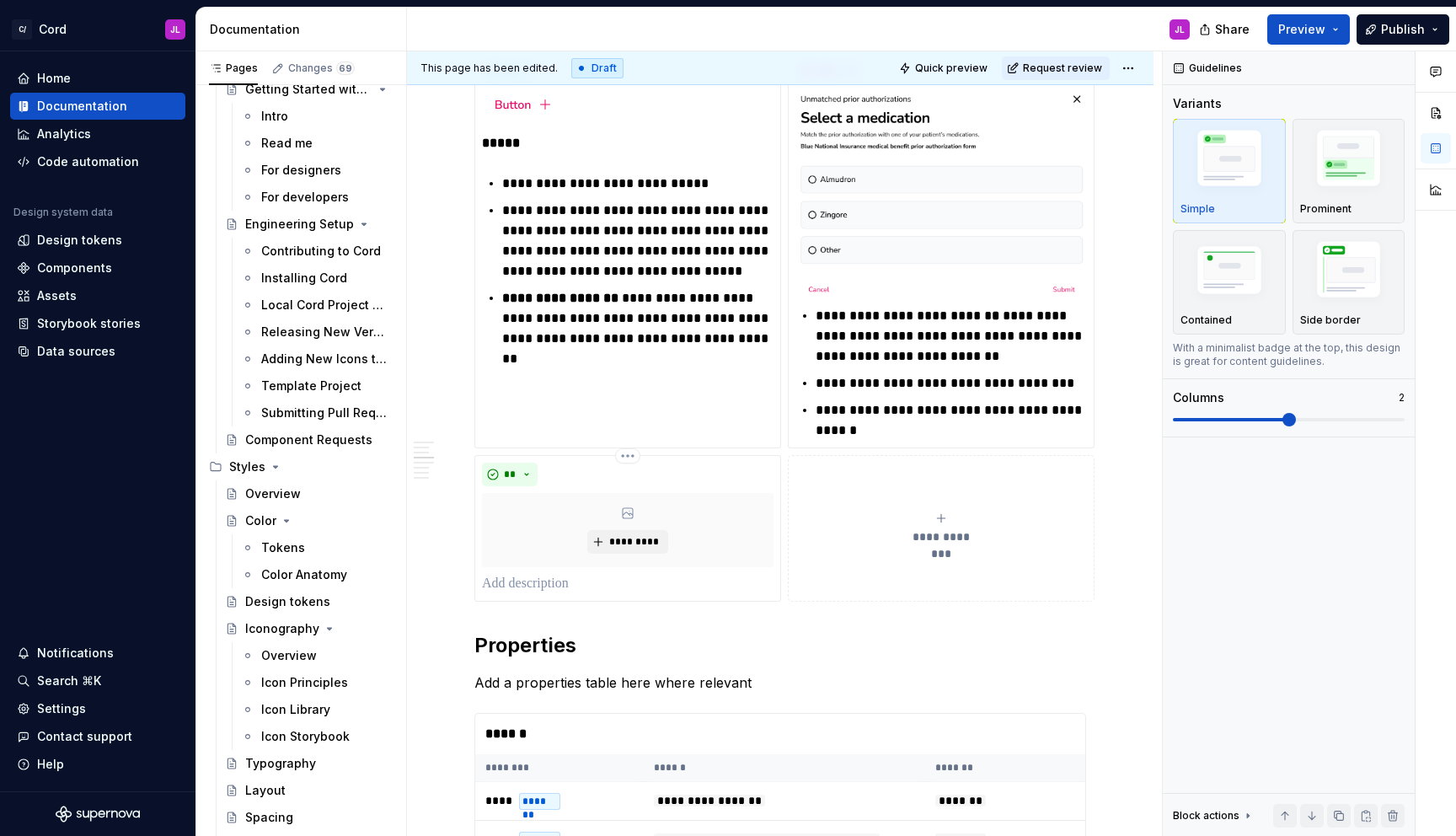
scroll to position [2317, 0]
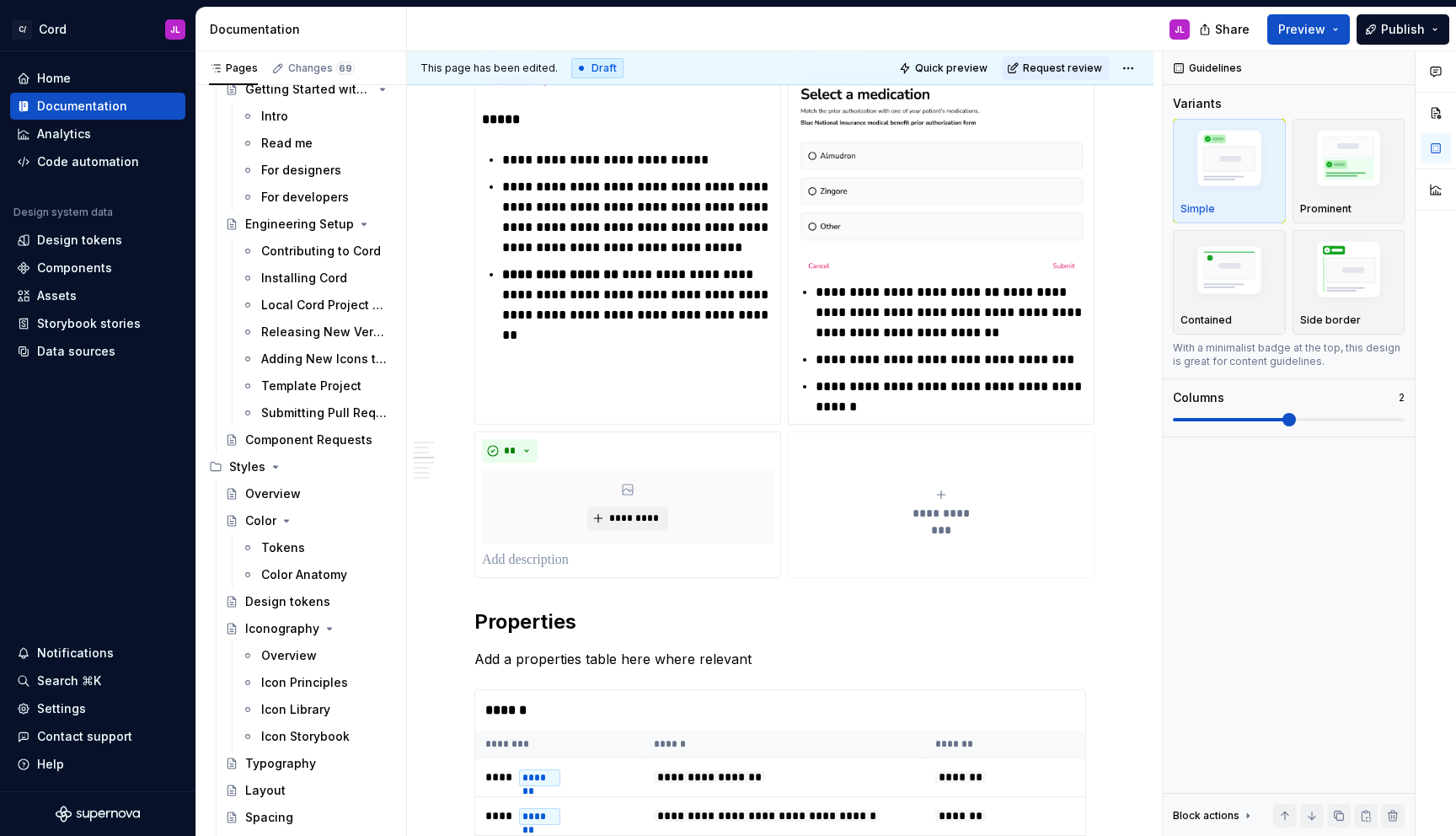
click at [452, 564] on div "**********" at bounding box center [780, 644] width 747 height 5339
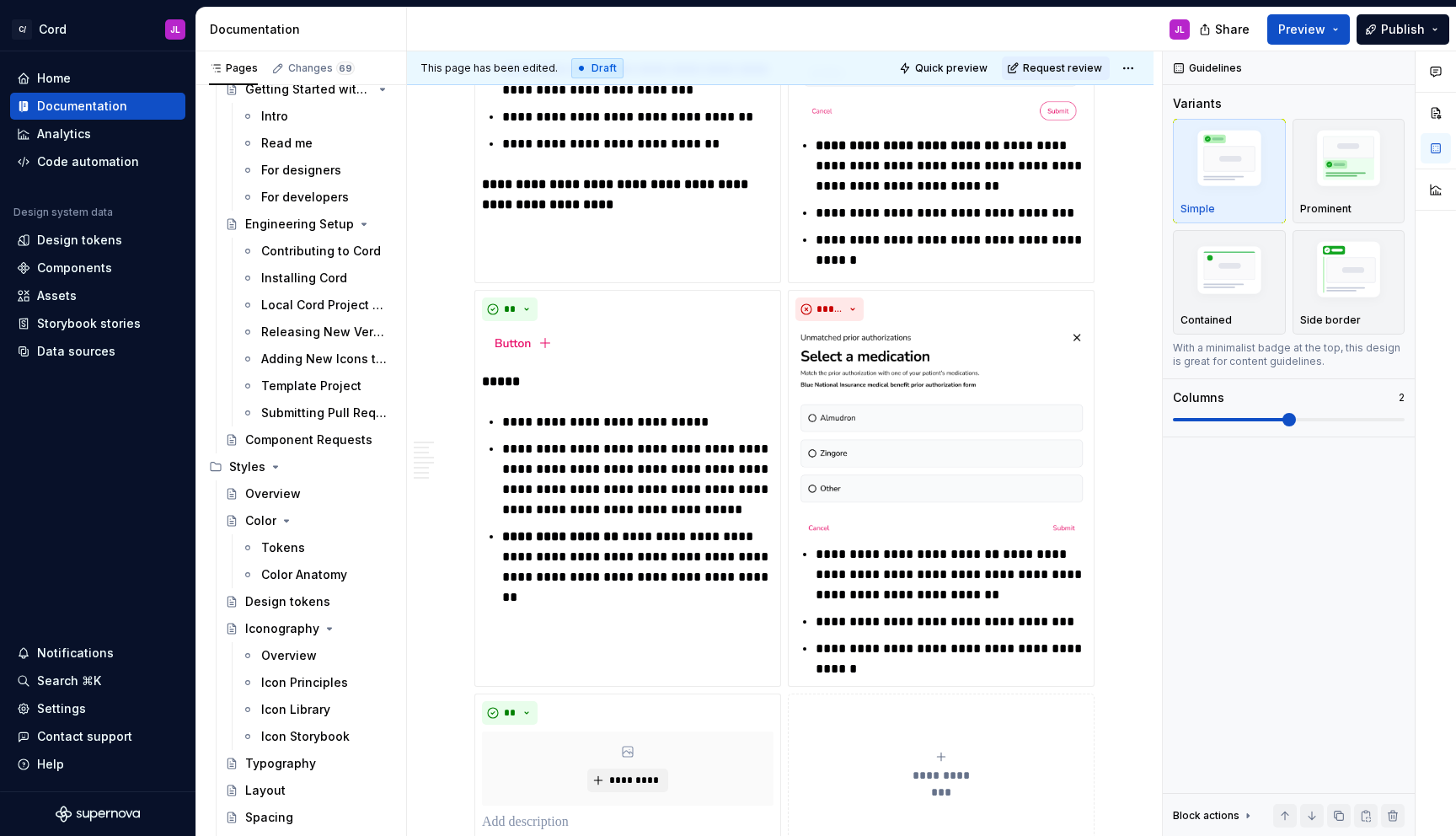
scroll to position [2001, 0]
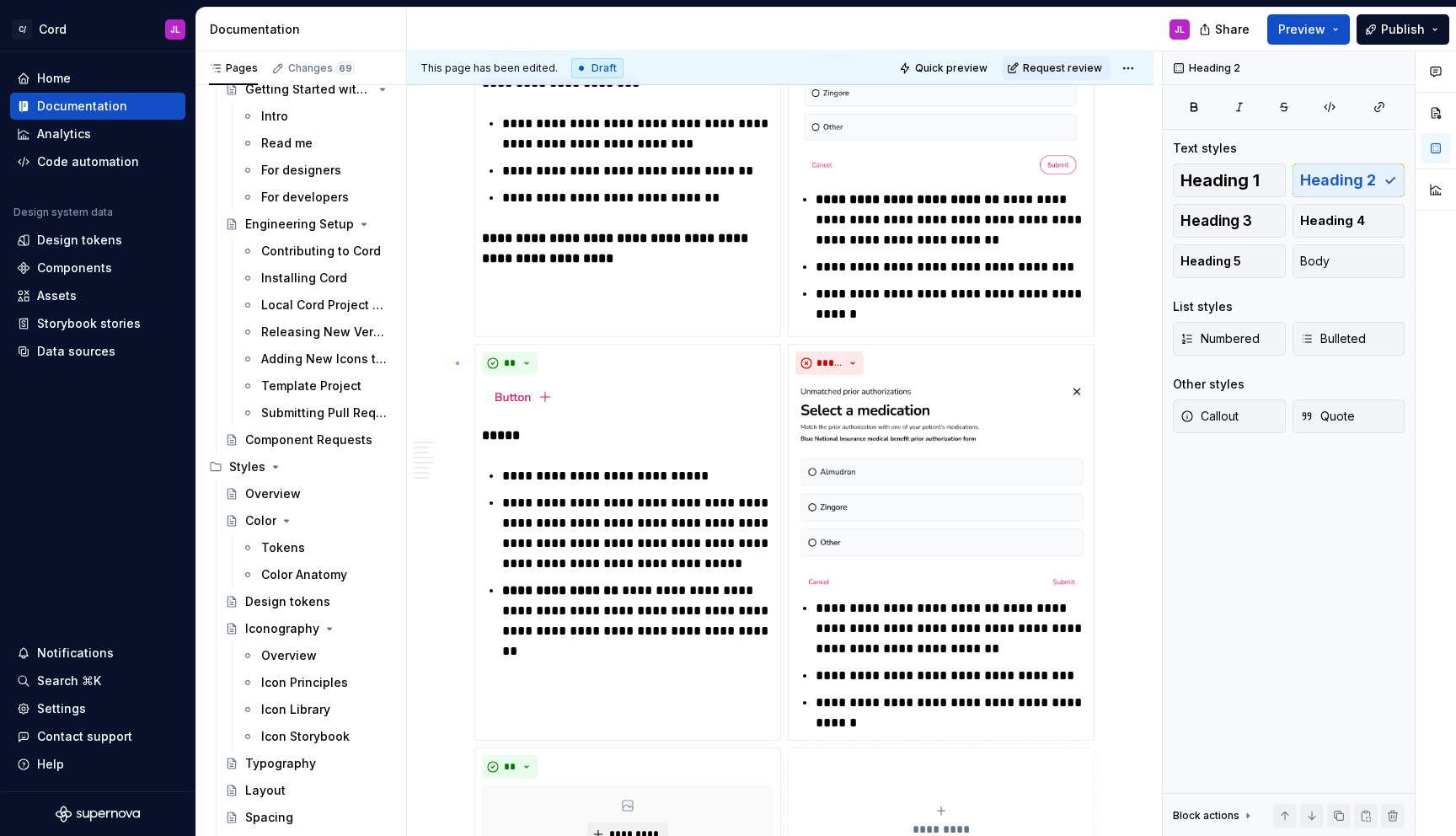
click at [457, 362] on div "**********" at bounding box center [784, 444] width 755 height 786
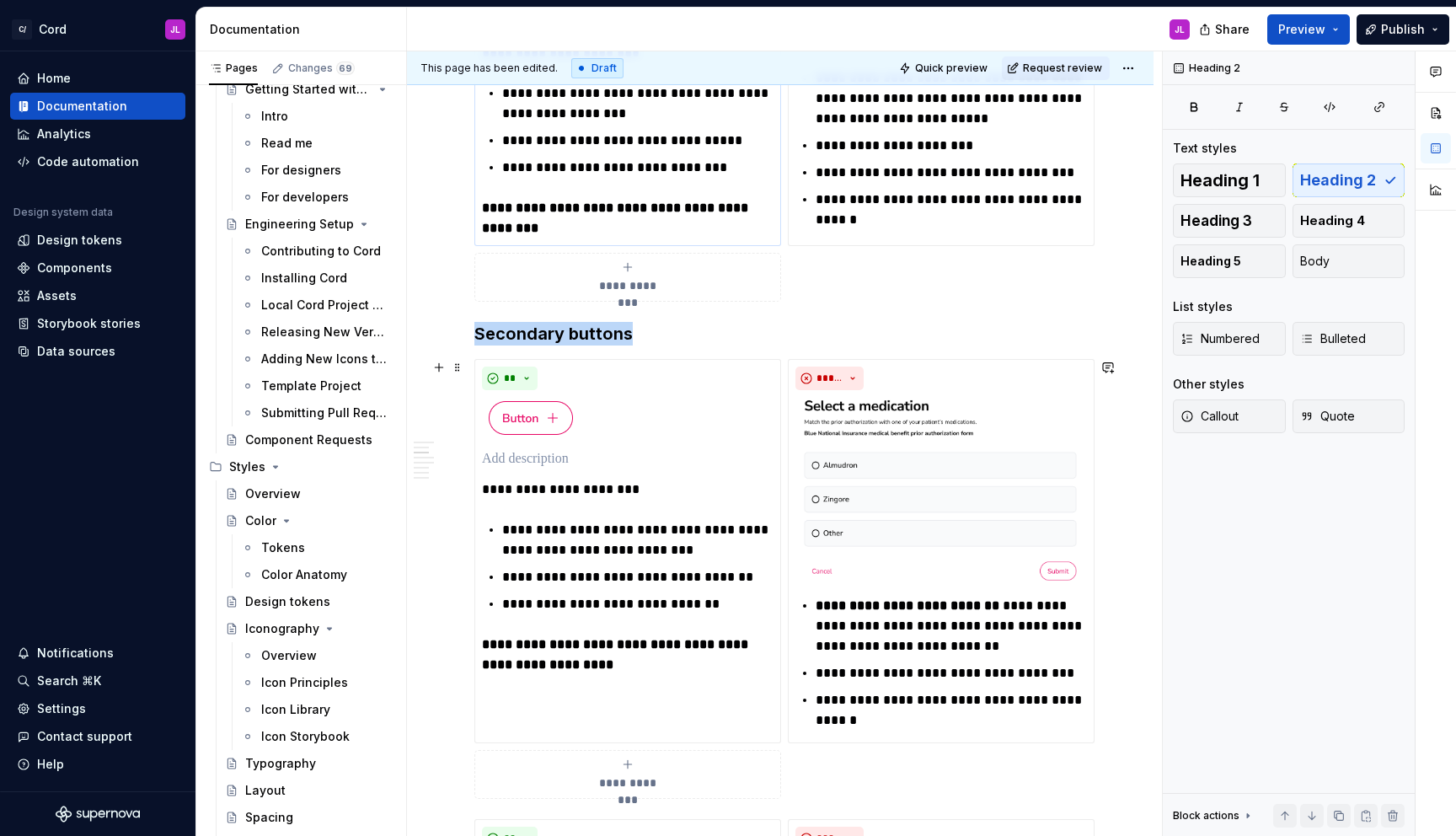
scroll to position [1130, 0]
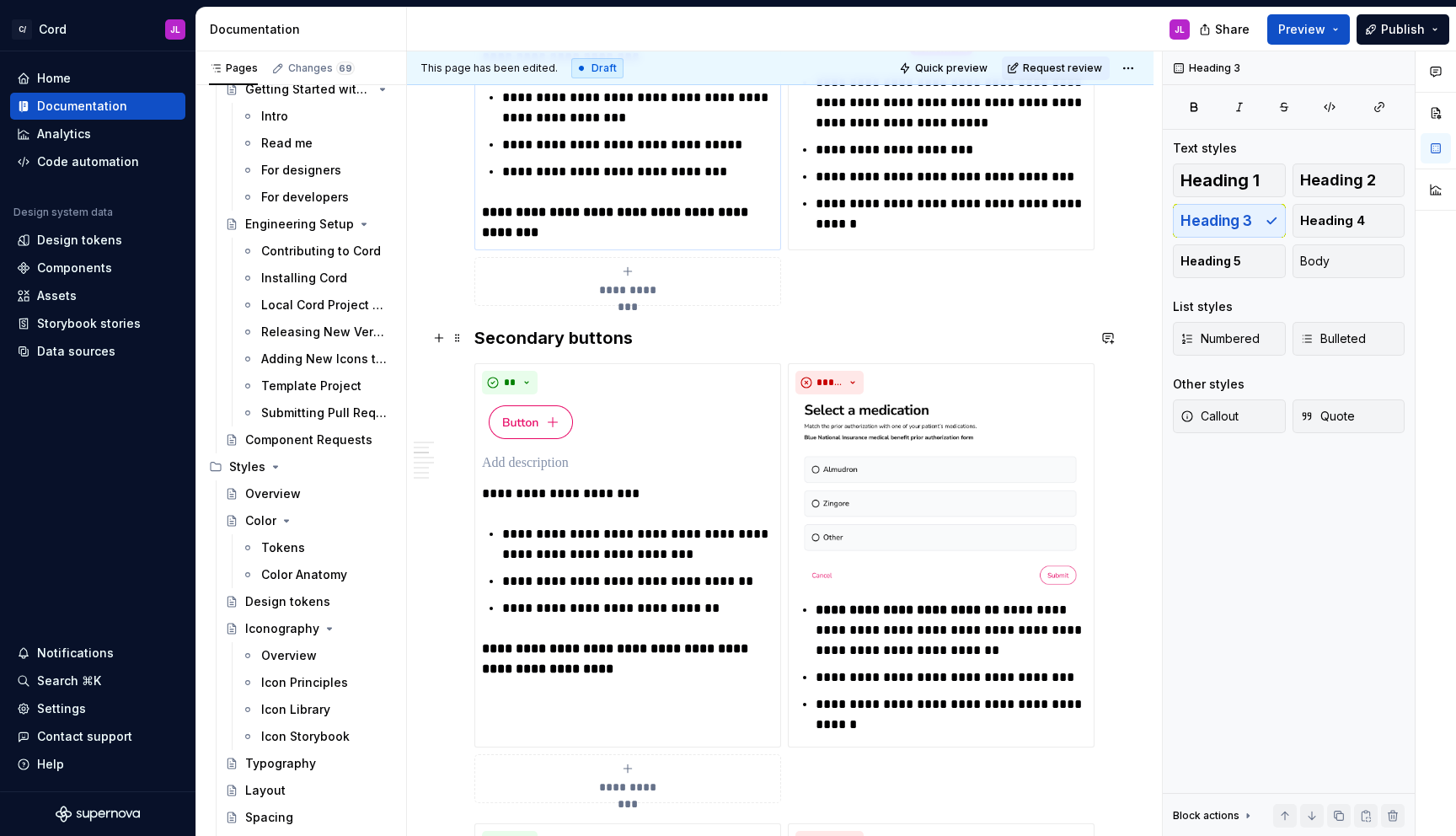
click at [513, 336] on h3 "Secondary buttons" at bounding box center [780, 338] width 612 height 24
click at [459, 336] on span at bounding box center [458, 338] width 14 height 24
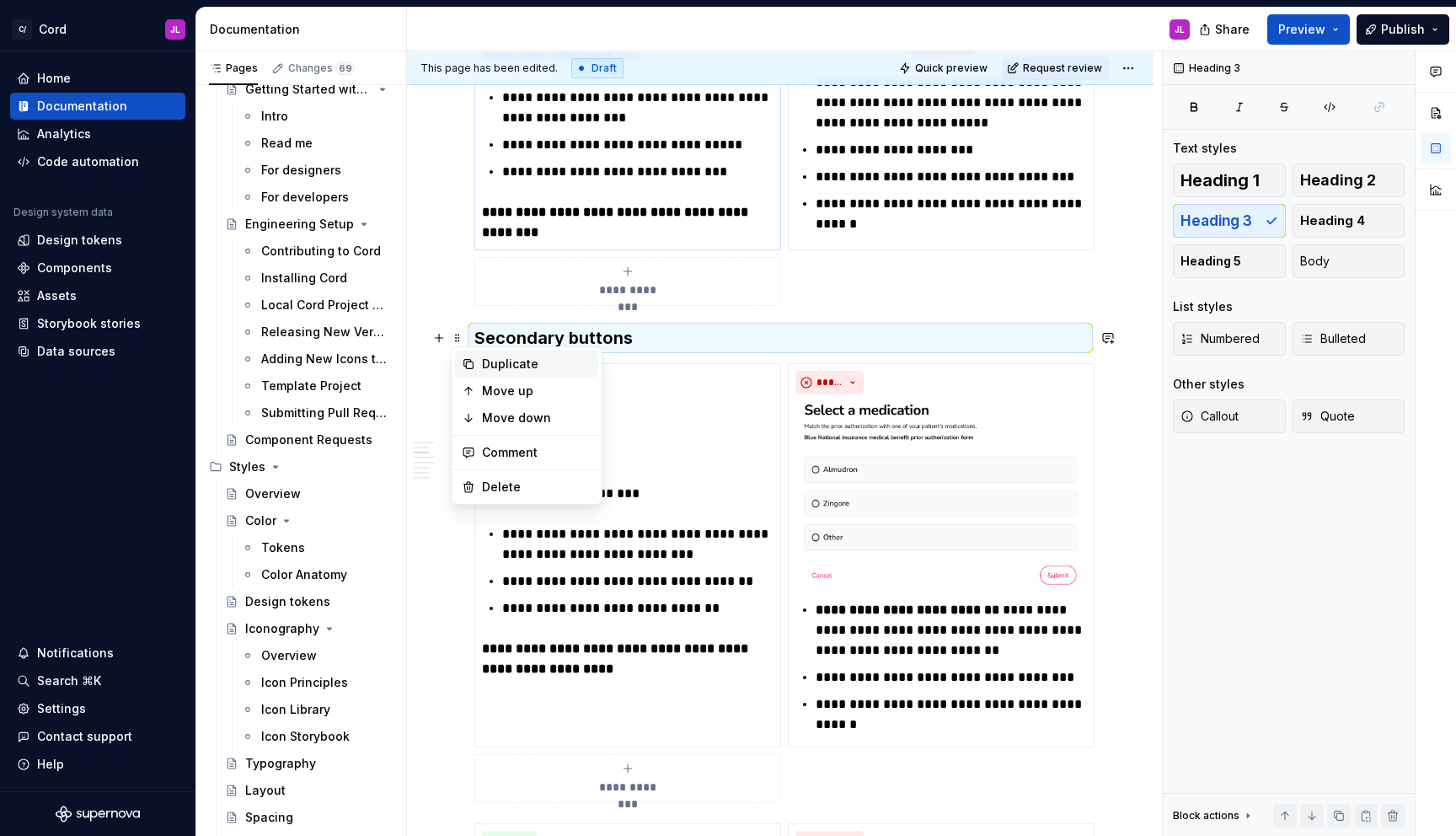
click at [491, 365] on div "Duplicate" at bounding box center [536, 365] width 109 height 17
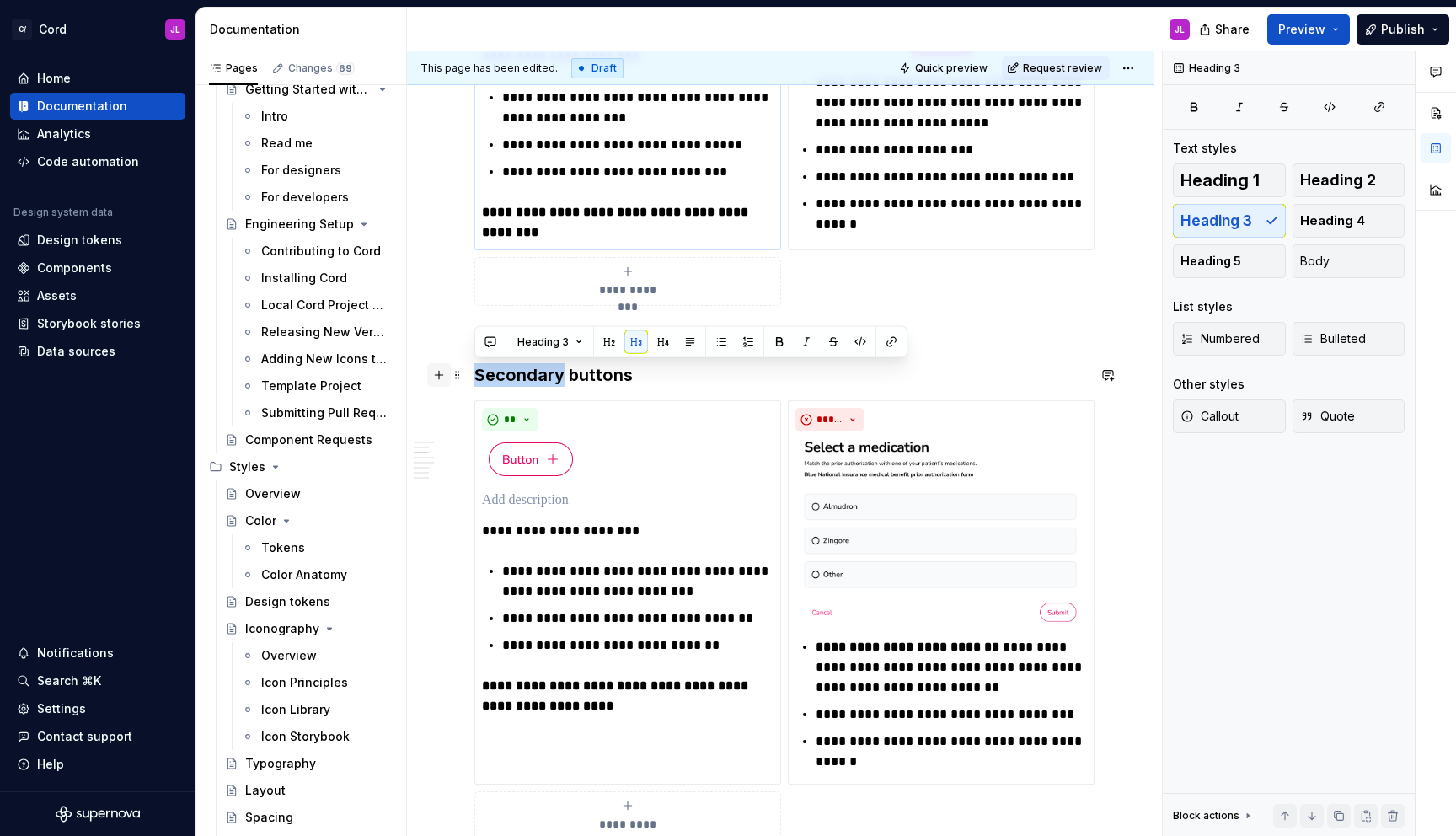
drag, startPoint x: 562, startPoint y: 376, endPoint x: 441, endPoint y: 375, distance: 121.0
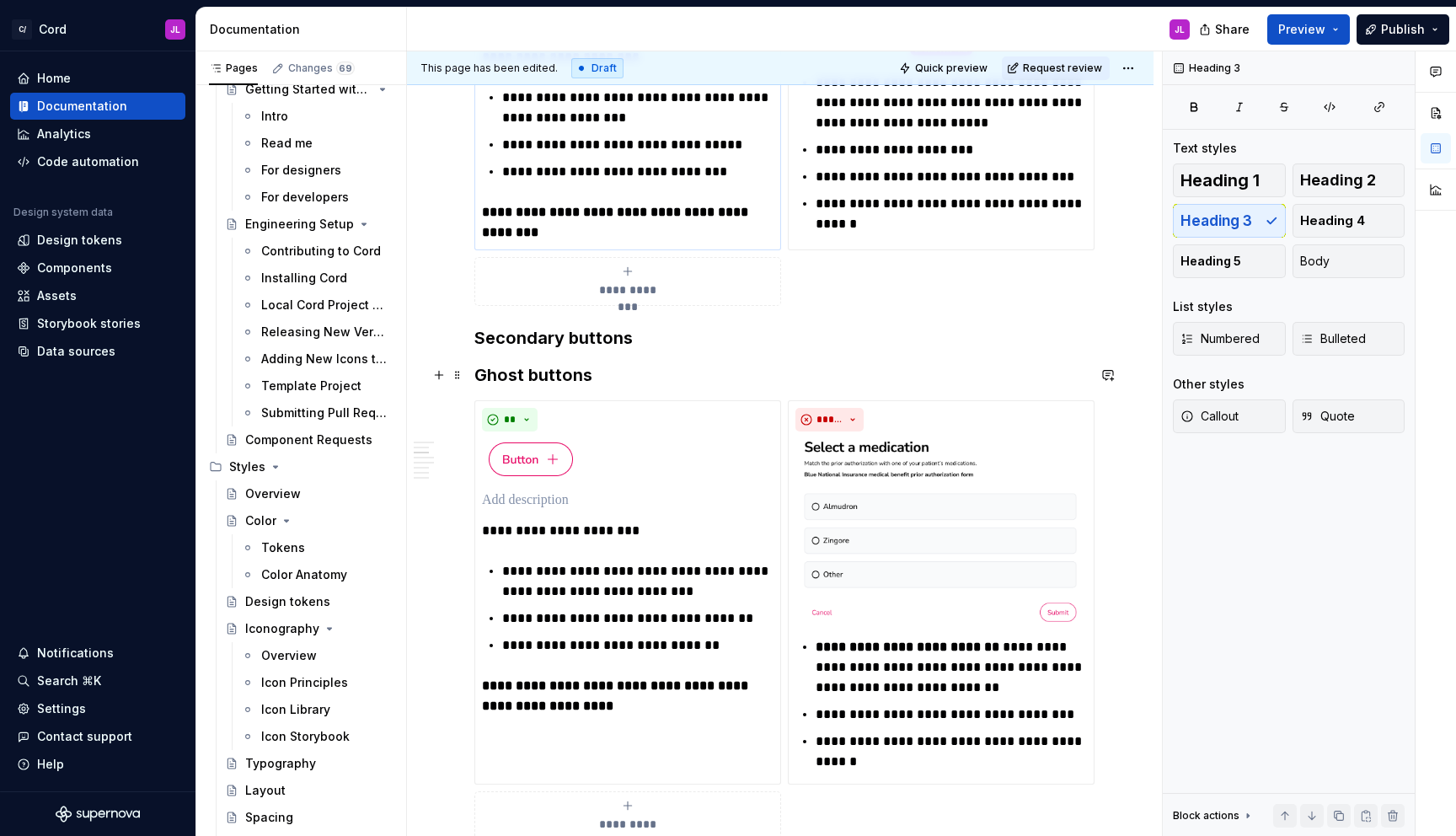
click at [617, 365] on h3 "Ghost buttons" at bounding box center [780, 376] width 612 height 24
click at [564, 372] on h3 "Ghost buttons" at bounding box center [780, 376] width 612 height 24
click at [459, 372] on span at bounding box center [458, 376] width 14 height 24
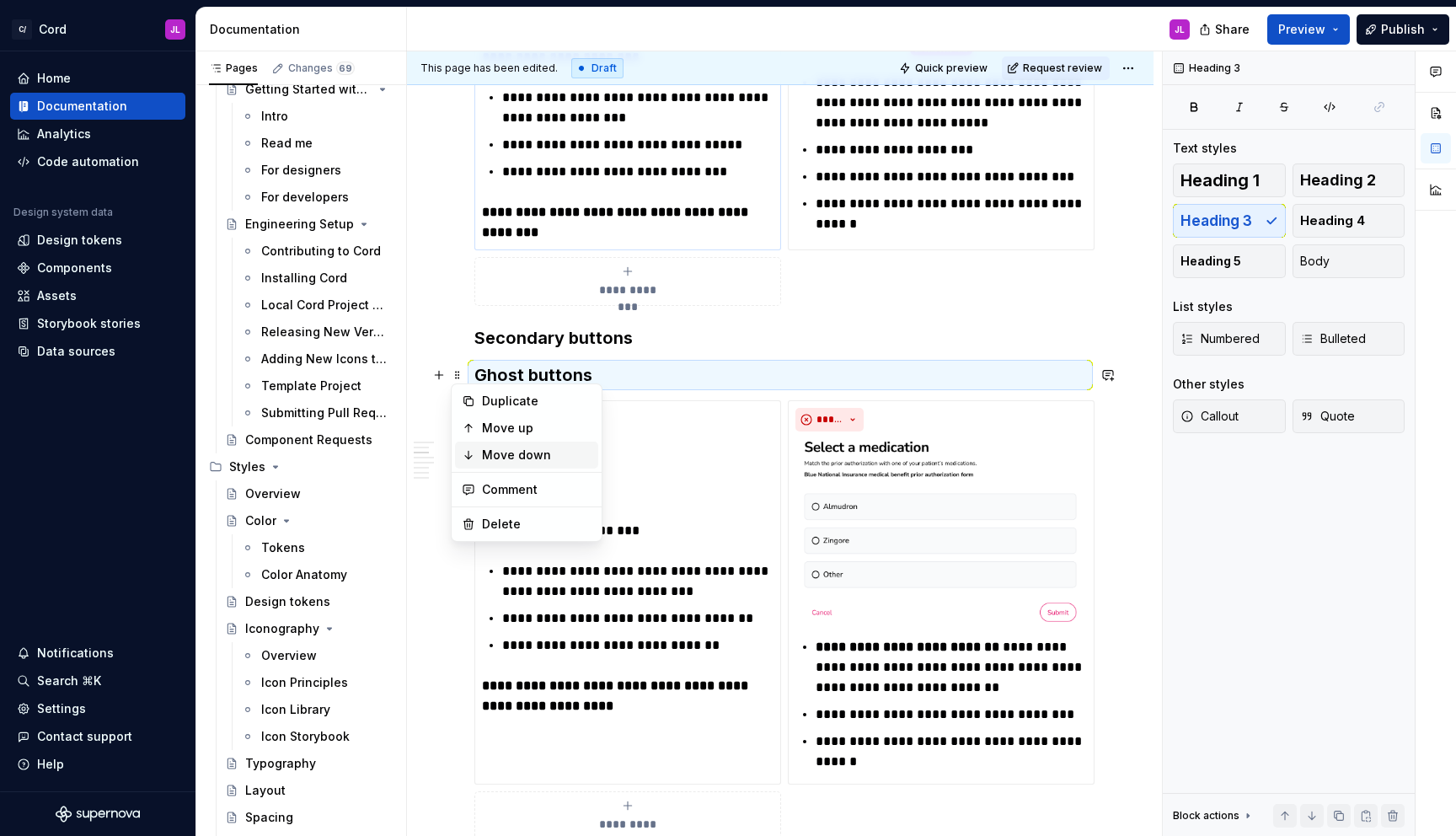
click at [488, 457] on div "Move down" at bounding box center [536, 455] width 109 height 17
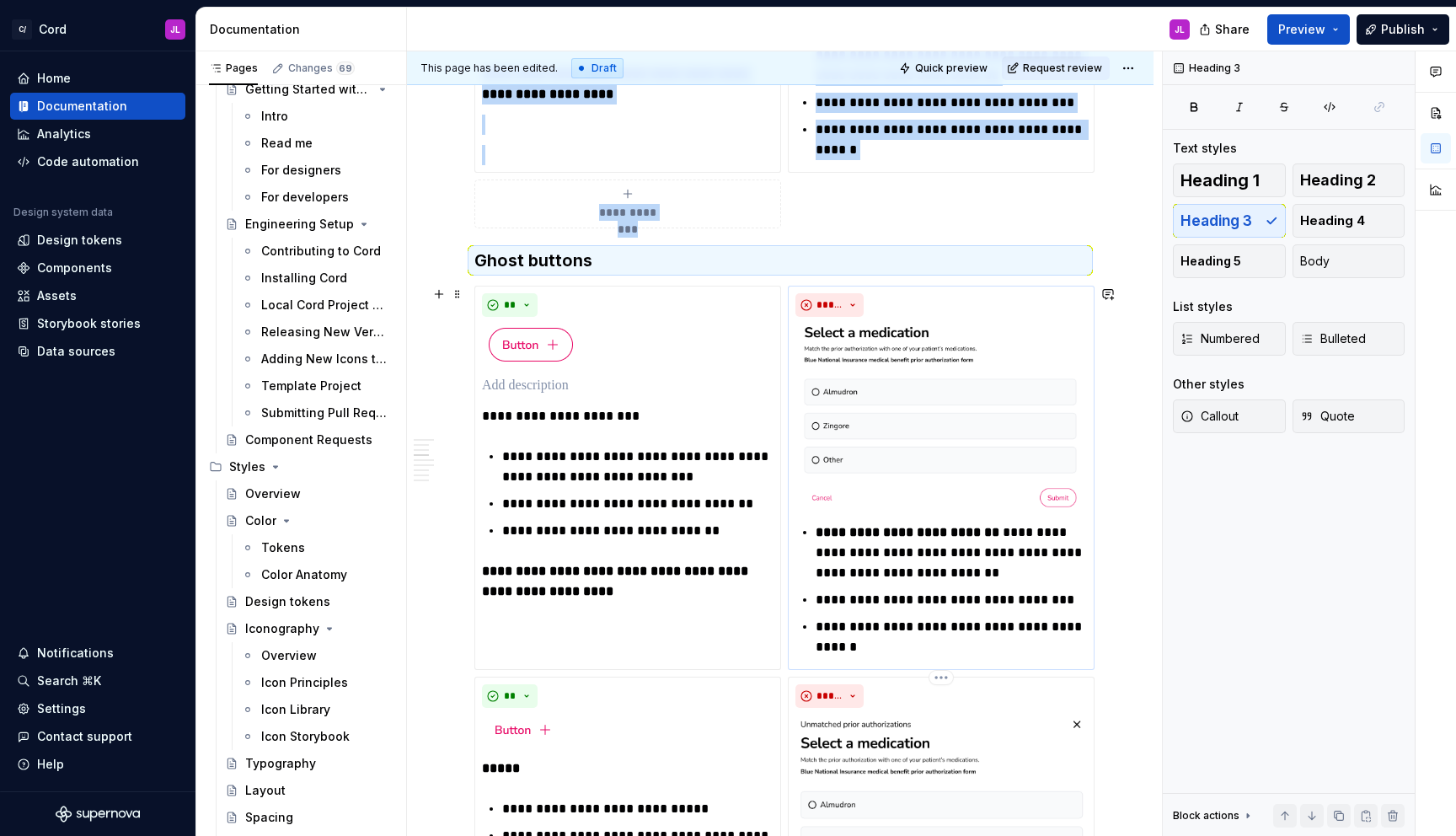
scroll to position [1695, 0]
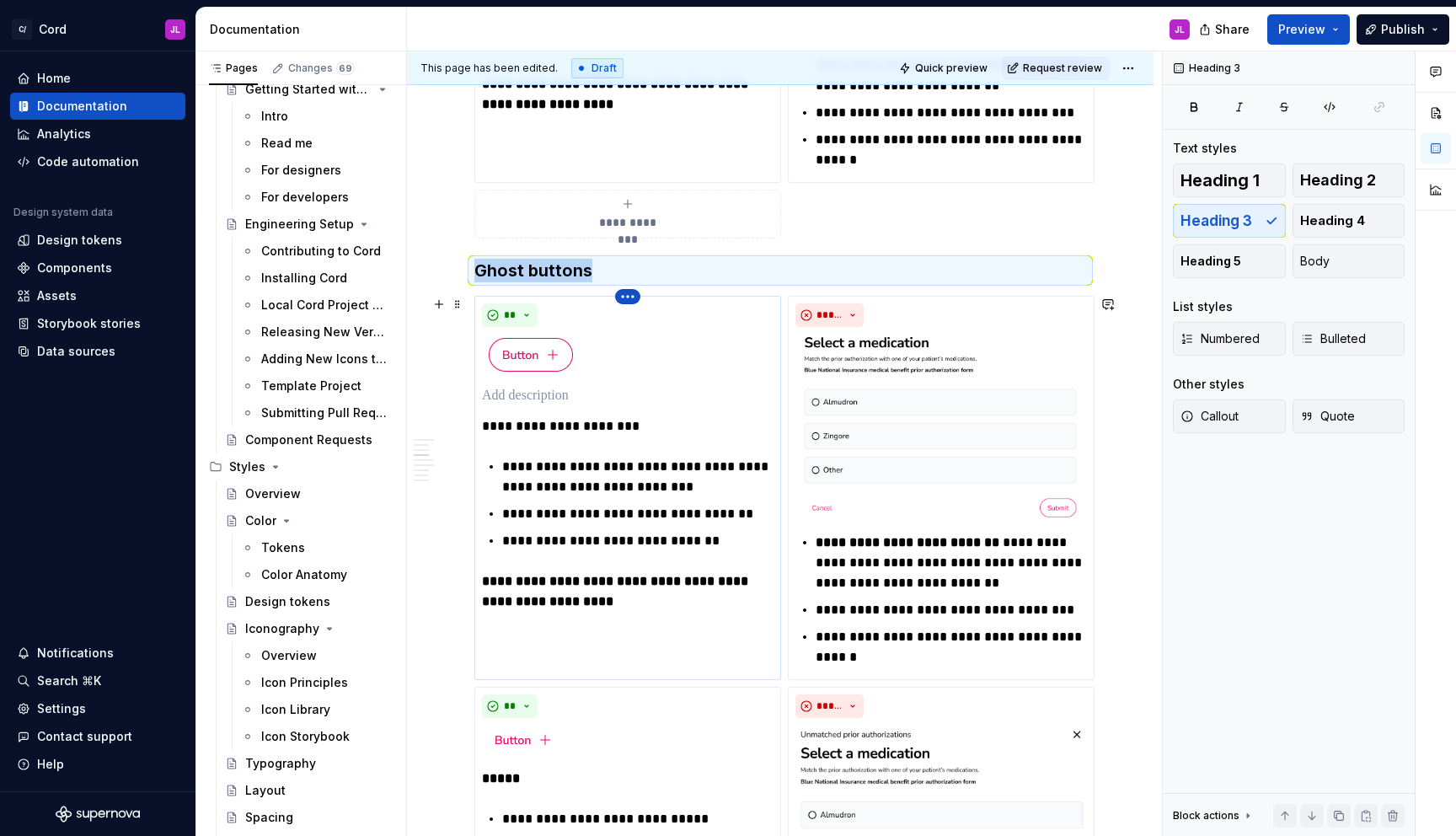
click at [633, 296] on html "C/ Cord JL Home Documentation Analytics Code automation Design system data Desi…" at bounding box center [728, 418] width 1456 height 836
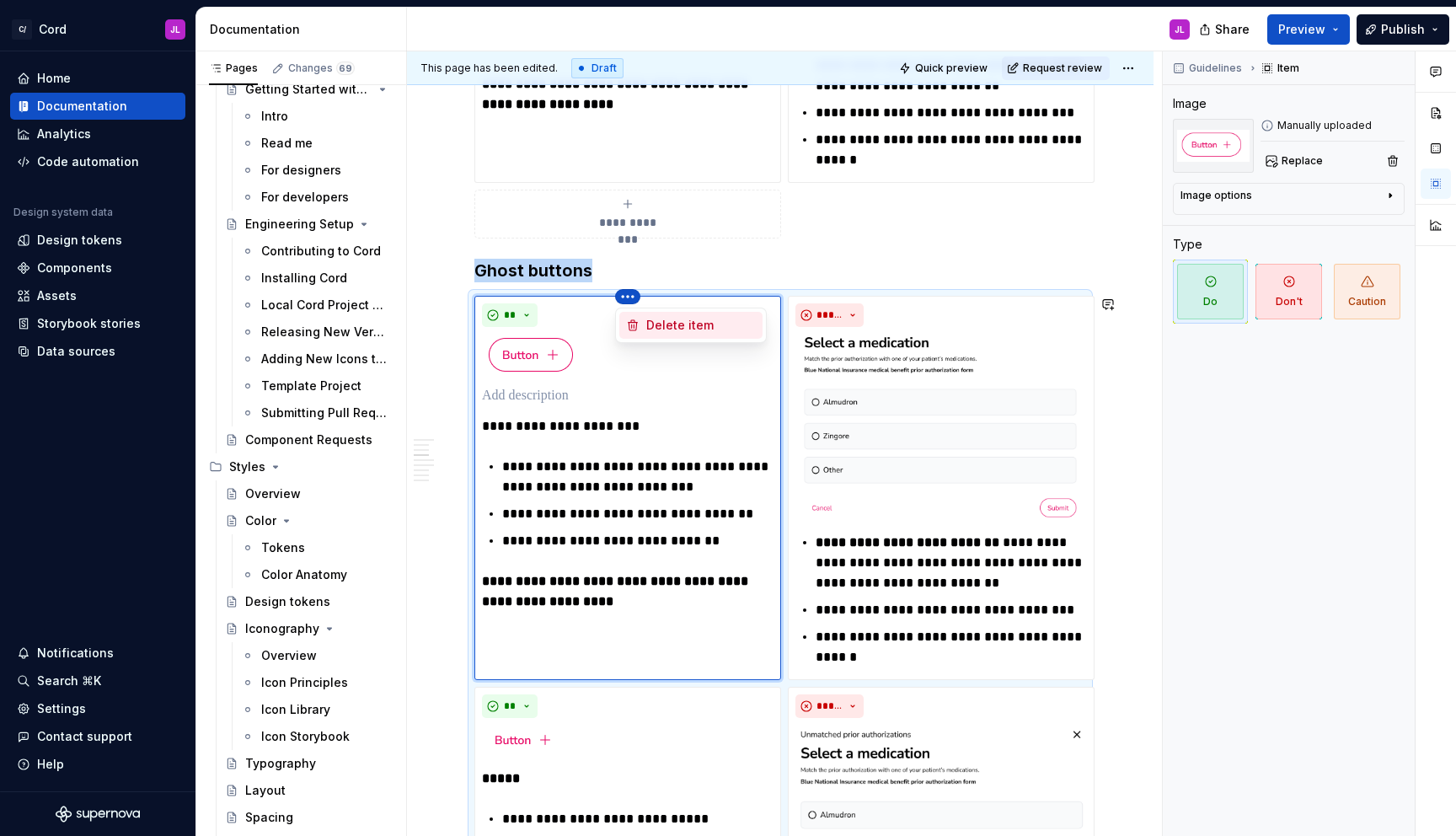
click at [660, 323] on div "Delete item" at bounding box center [701, 325] width 109 height 17
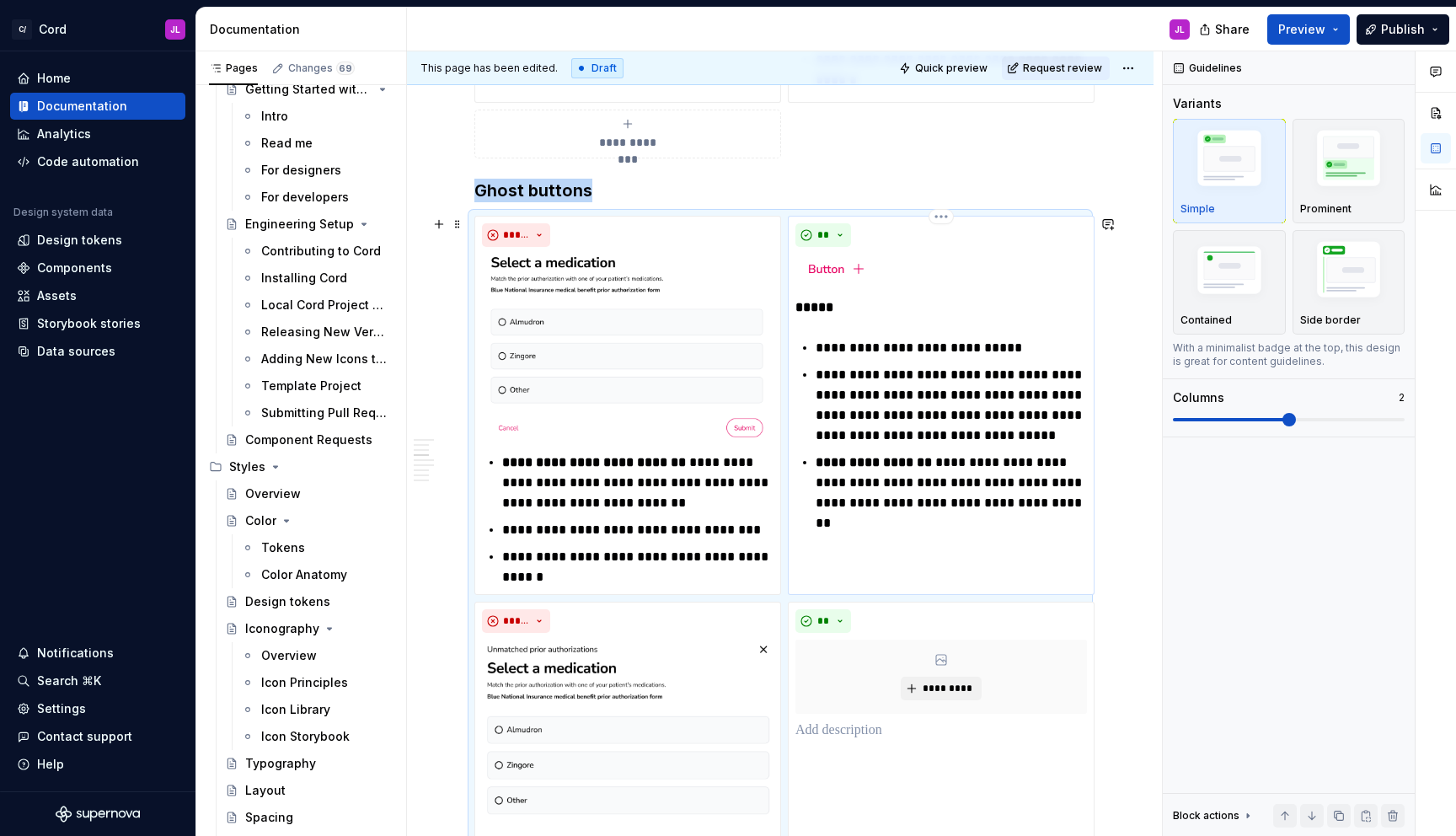
scroll to position [1634, 0]
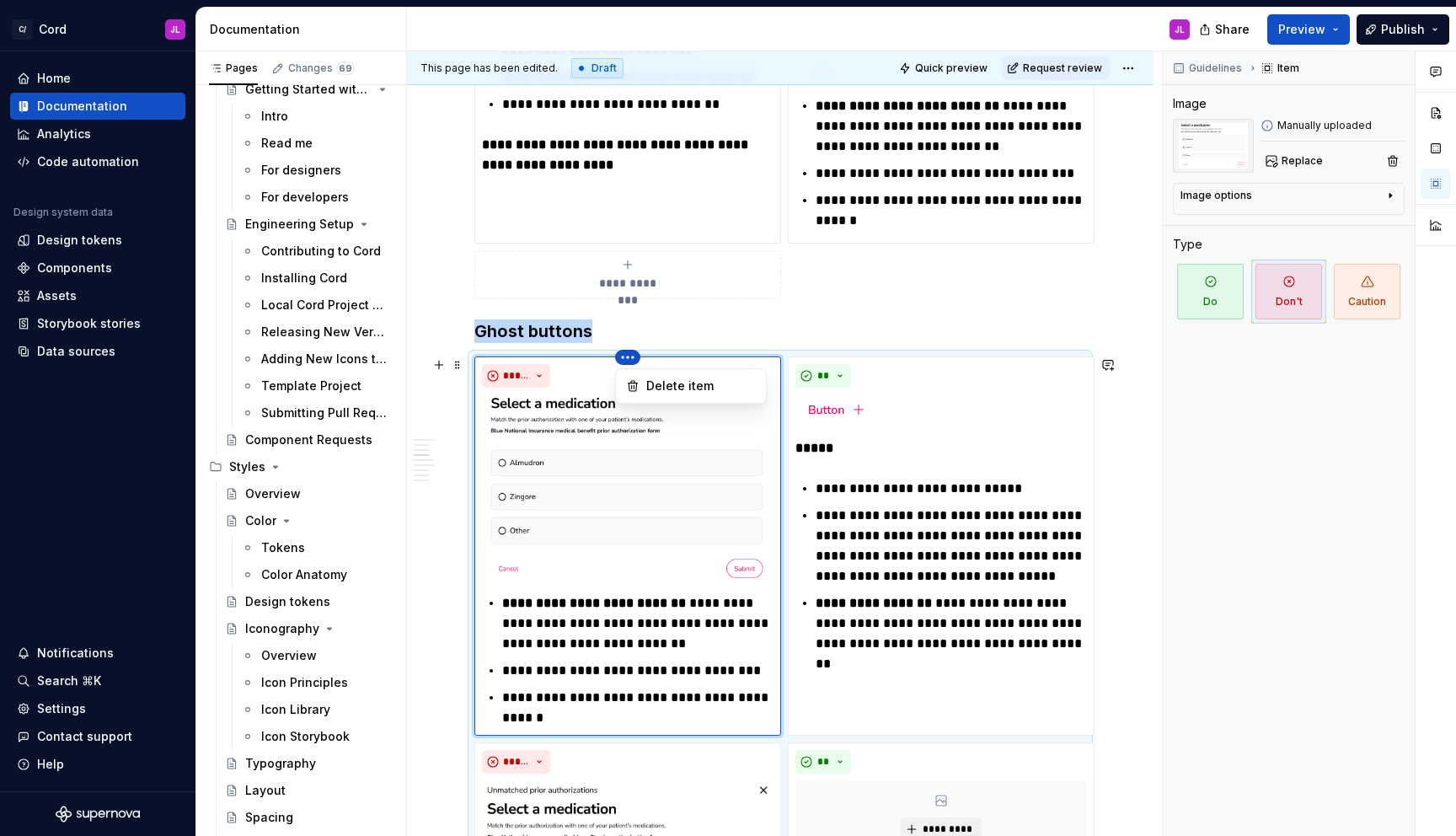
click at [617, 358] on html "C/ Cord JL Home Documentation Analytics Code automation Design system data Desi…" at bounding box center [728, 418] width 1456 height 836
click at [648, 387] on div "Delete item" at bounding box center [701, 386] width 109 height 17
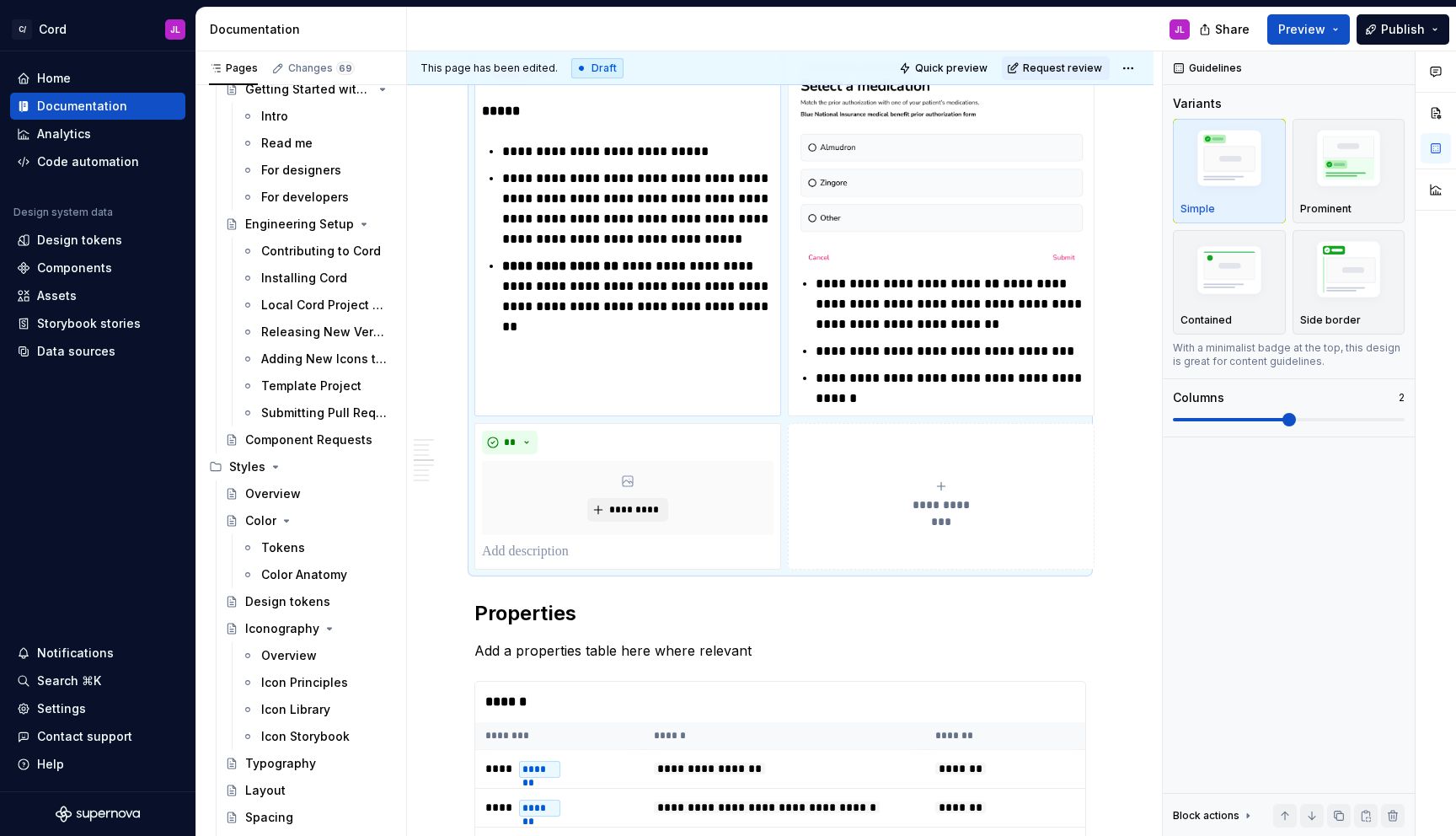
scroll to position [1980, 0]
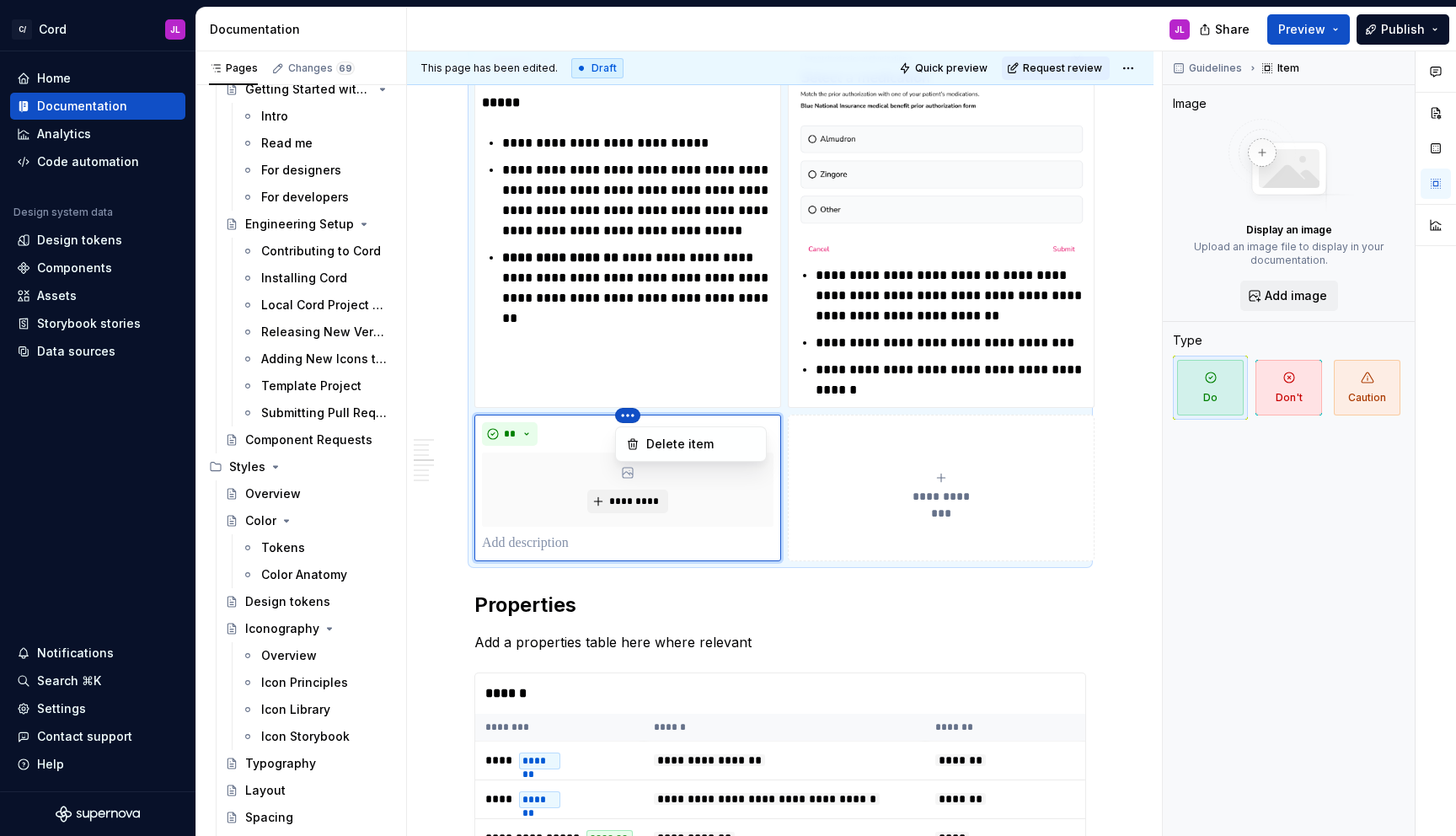
click at [630, 413] on html "C/ Cord JL Home Documentation Analytics Code automation Design system data Desi…" at bounding box center [728, 418] width 1456 height 836
click at [651, 442] on div "Delete item" at bounding box center [701, 444] width 109 height 17
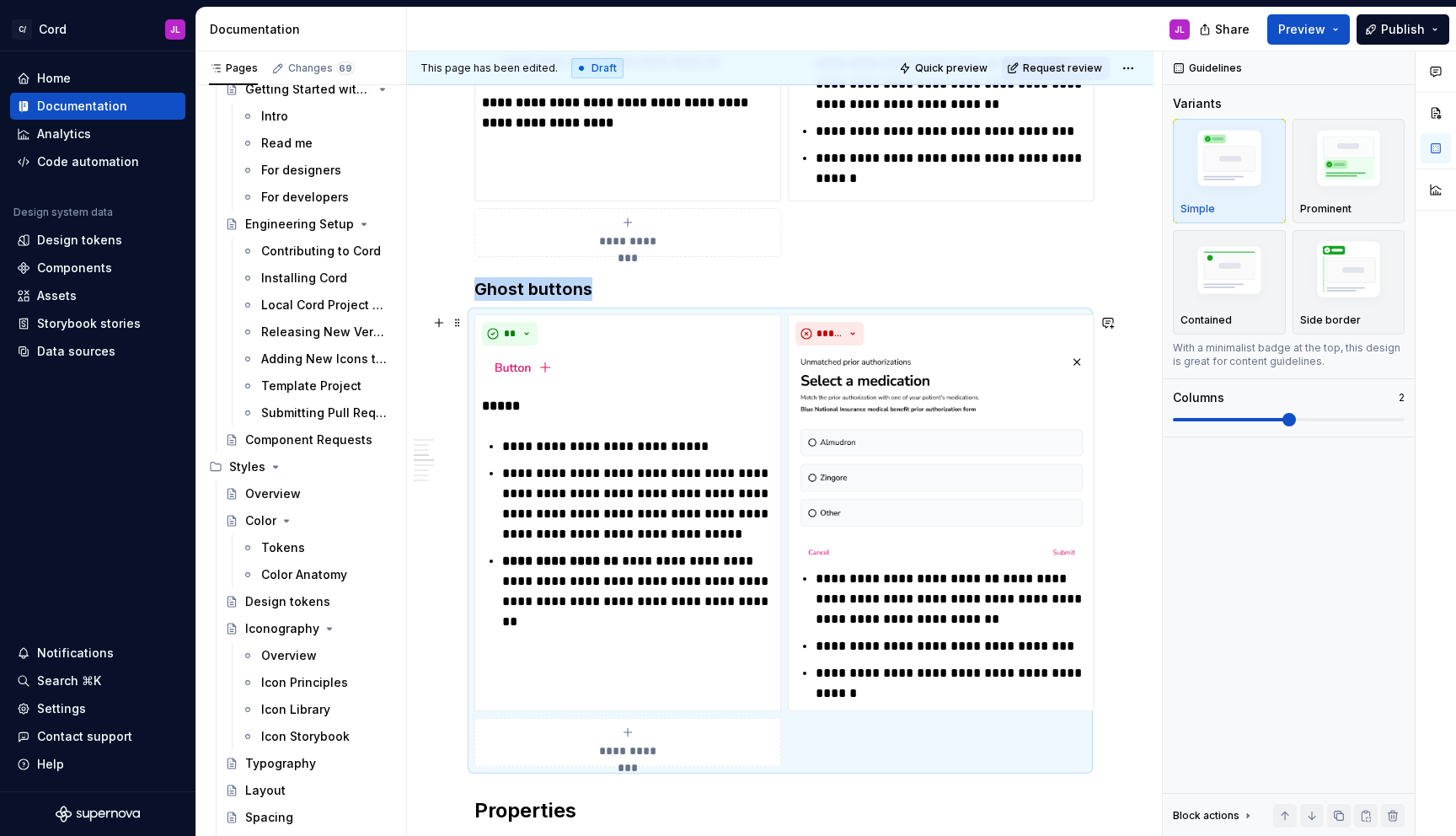
scroll to position [1675, 0]
click at [1025, 605] on p "**********" at bounding box center [950, 601] width 271 height 61
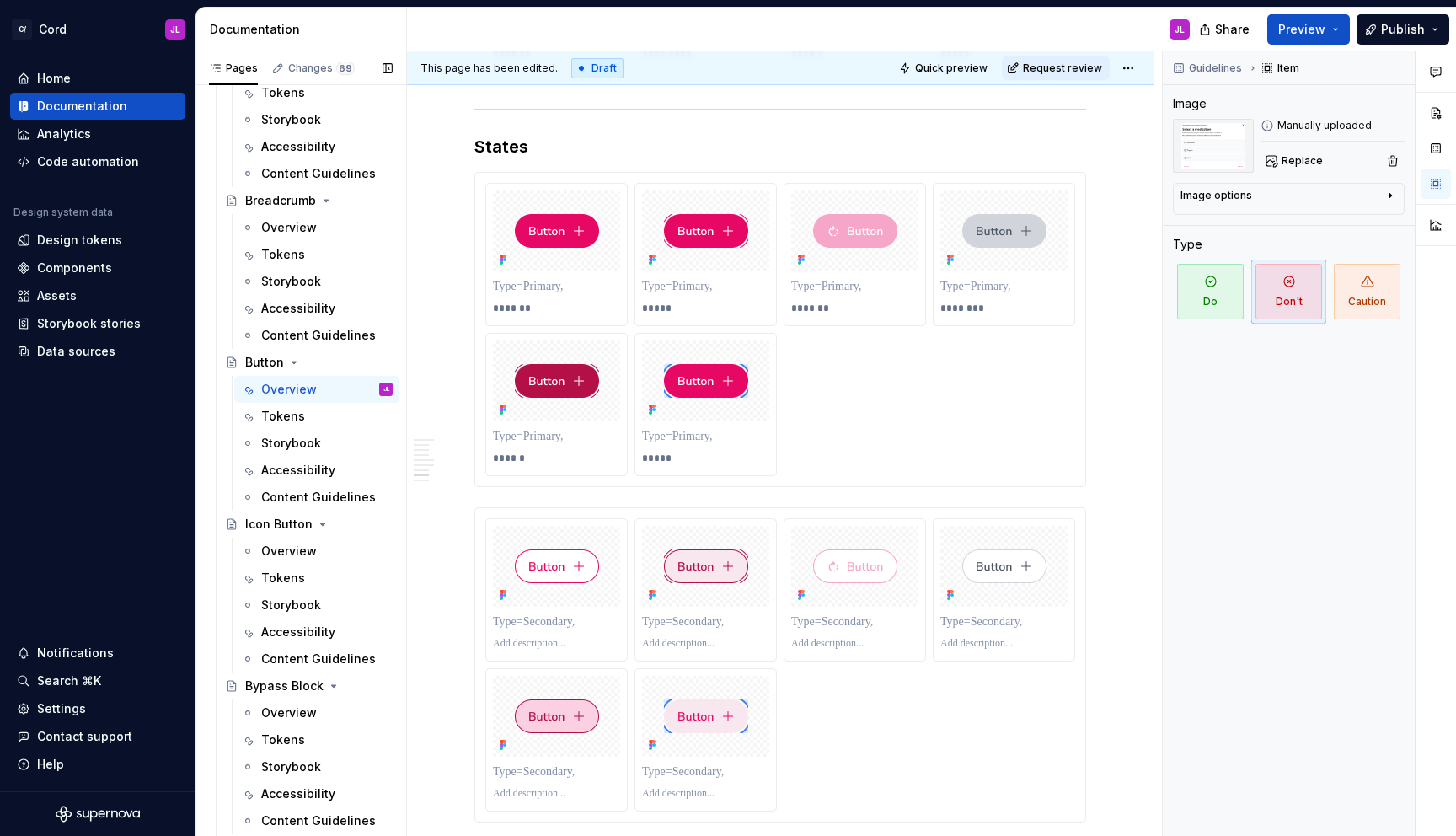
scroll to position [1800, 0]
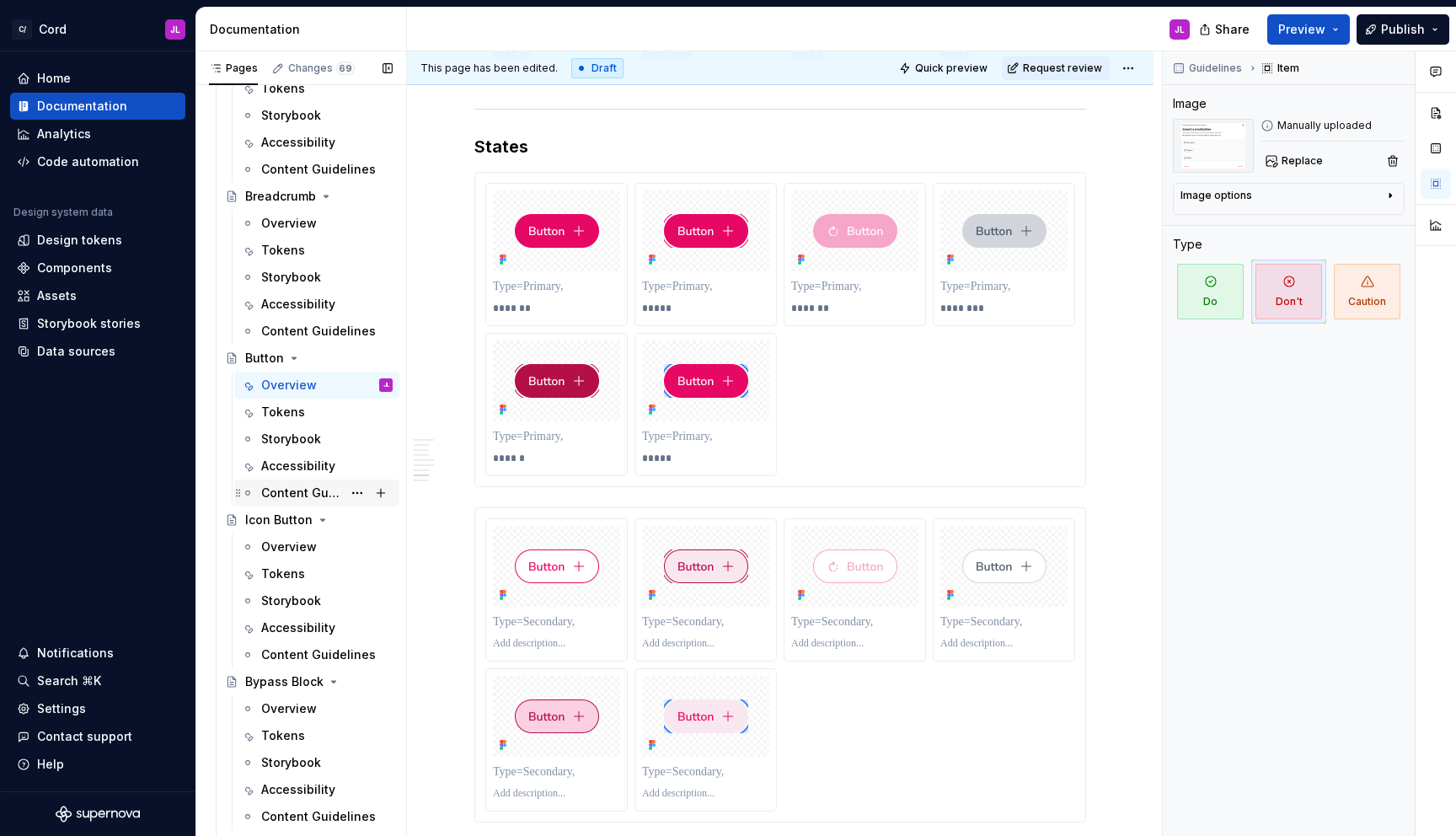
click at [310, 485] on div "Content Guidelines" at bounding box center [301, 493] width 81 height 17
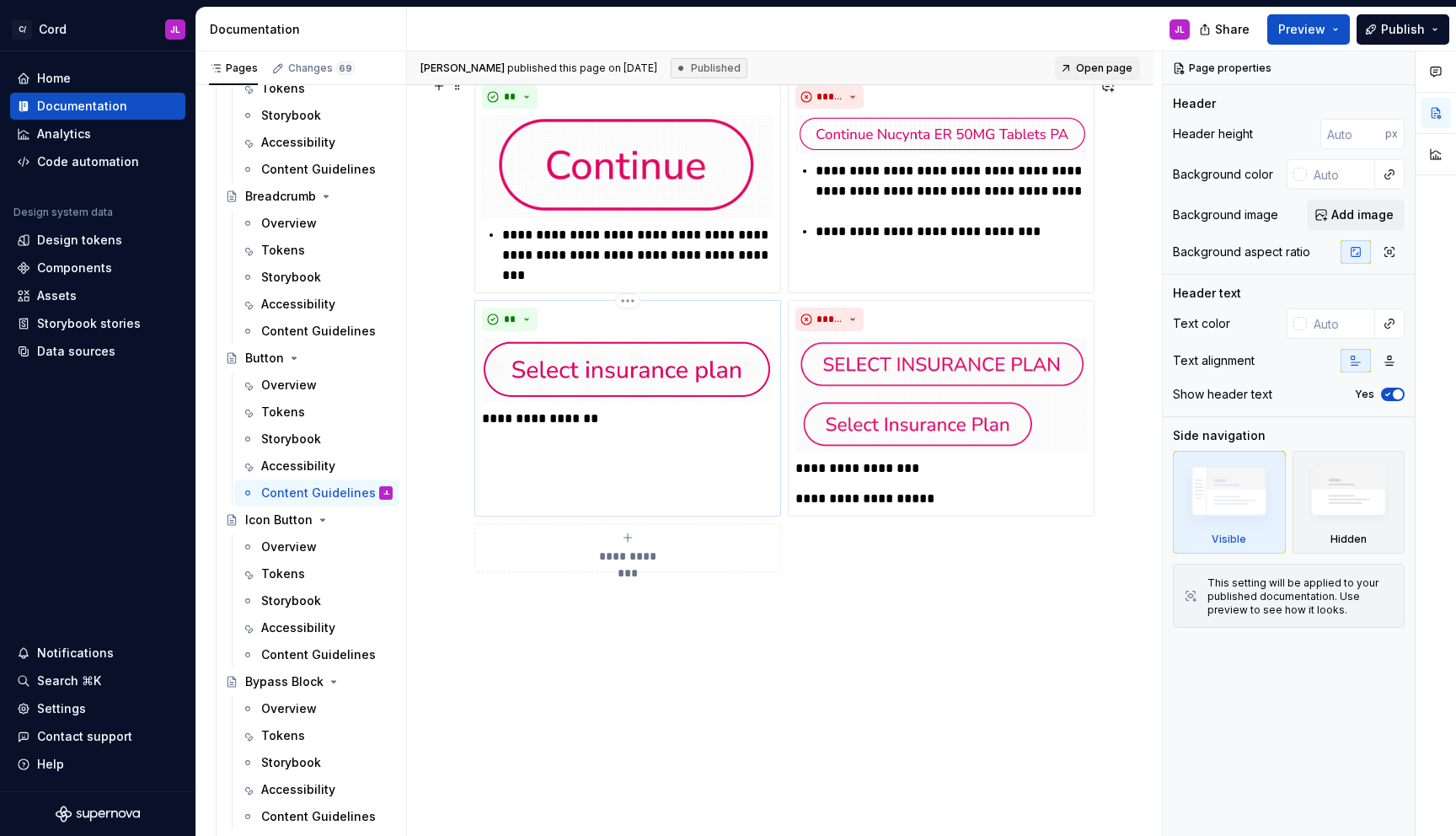
scroll to position [257, 0]
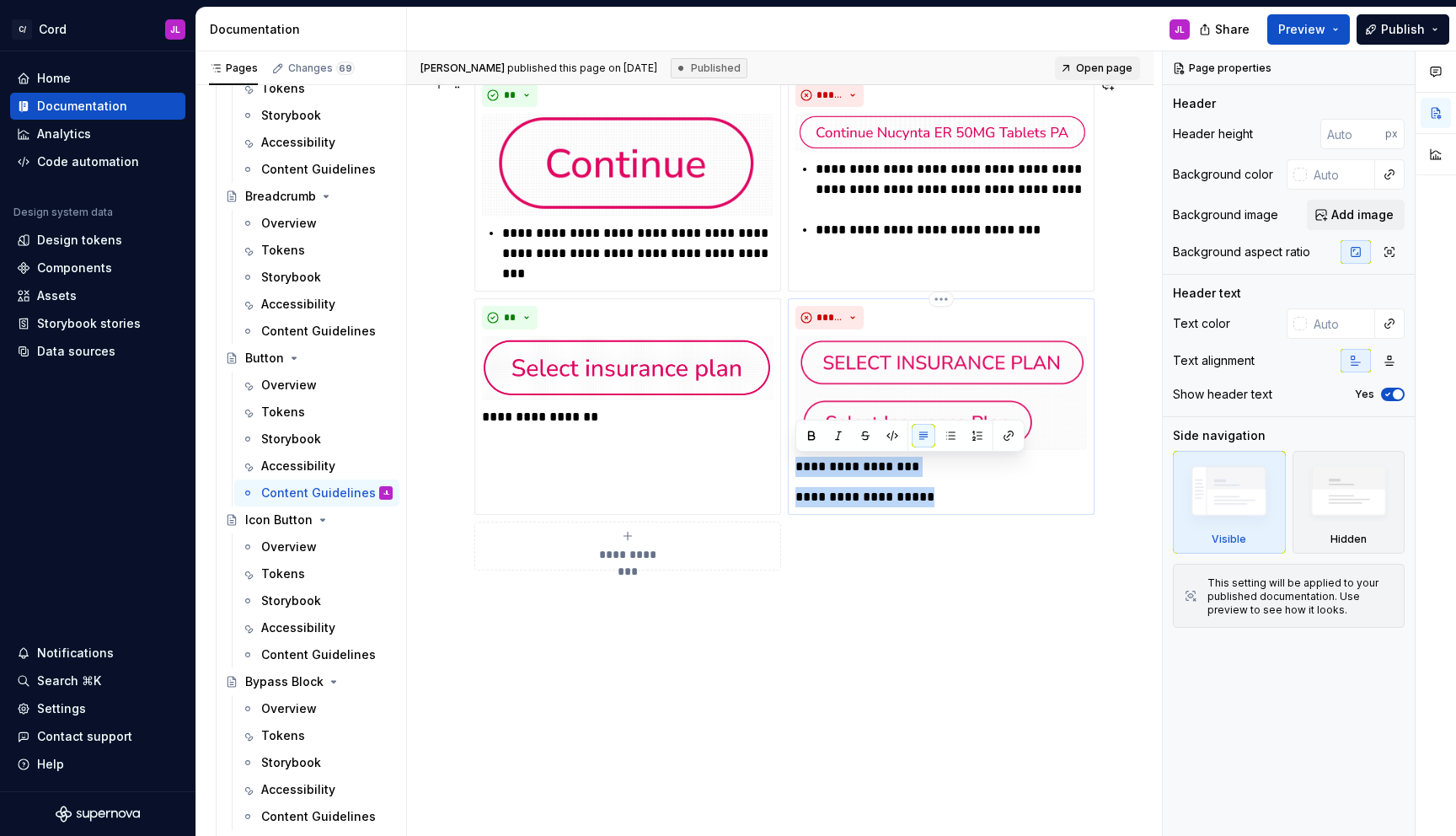
drag, startPoint x: 926, startPoint y: 494, endPoint x: 794, endPoint y: 470, distance: 134.2
click at [794, 470] on div "**********" at bounding box center [941, 406] width 307 height 216
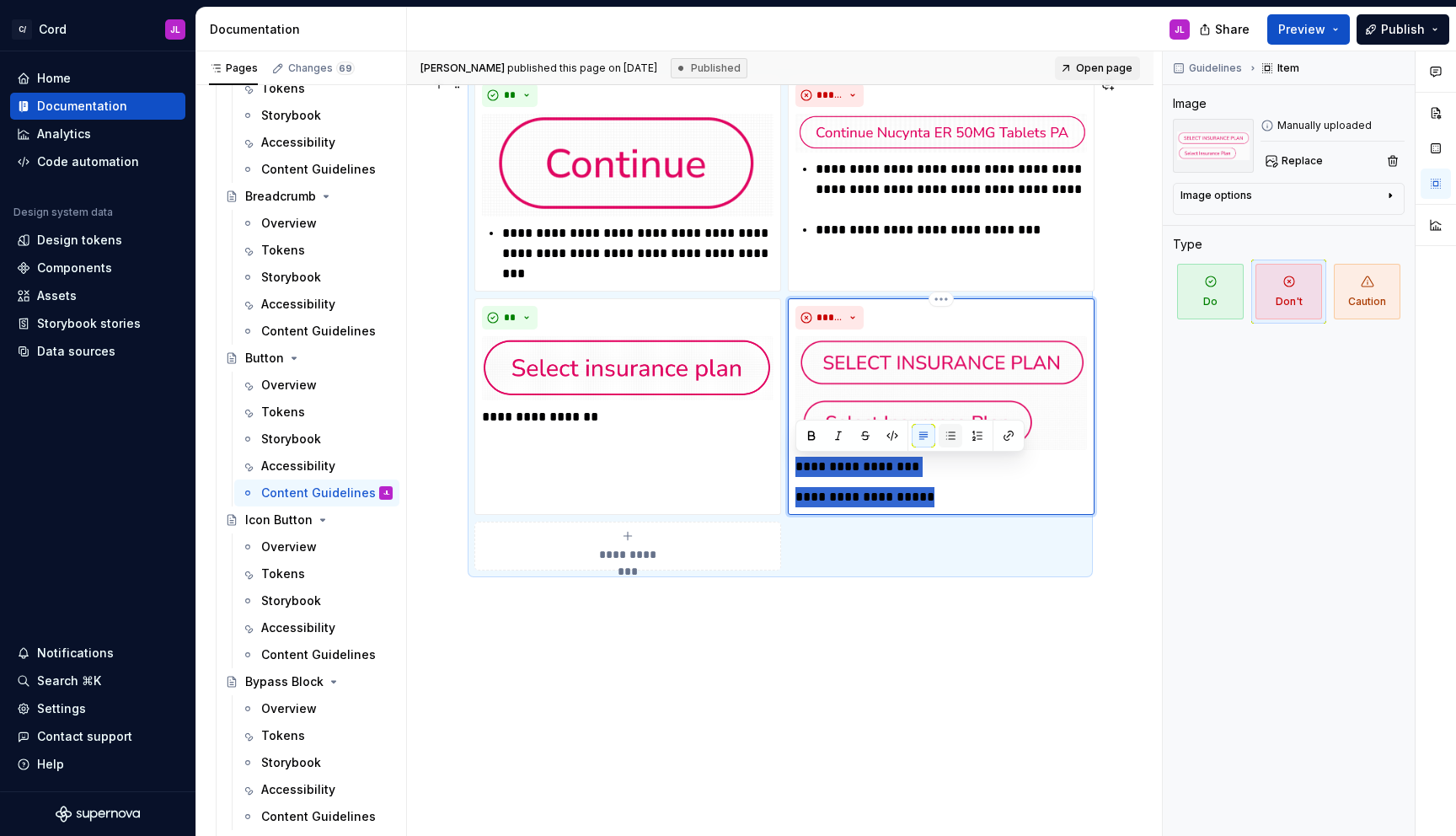
click at [950, 437] on button "button" at bounding box center [950, 436] width 24 height 24
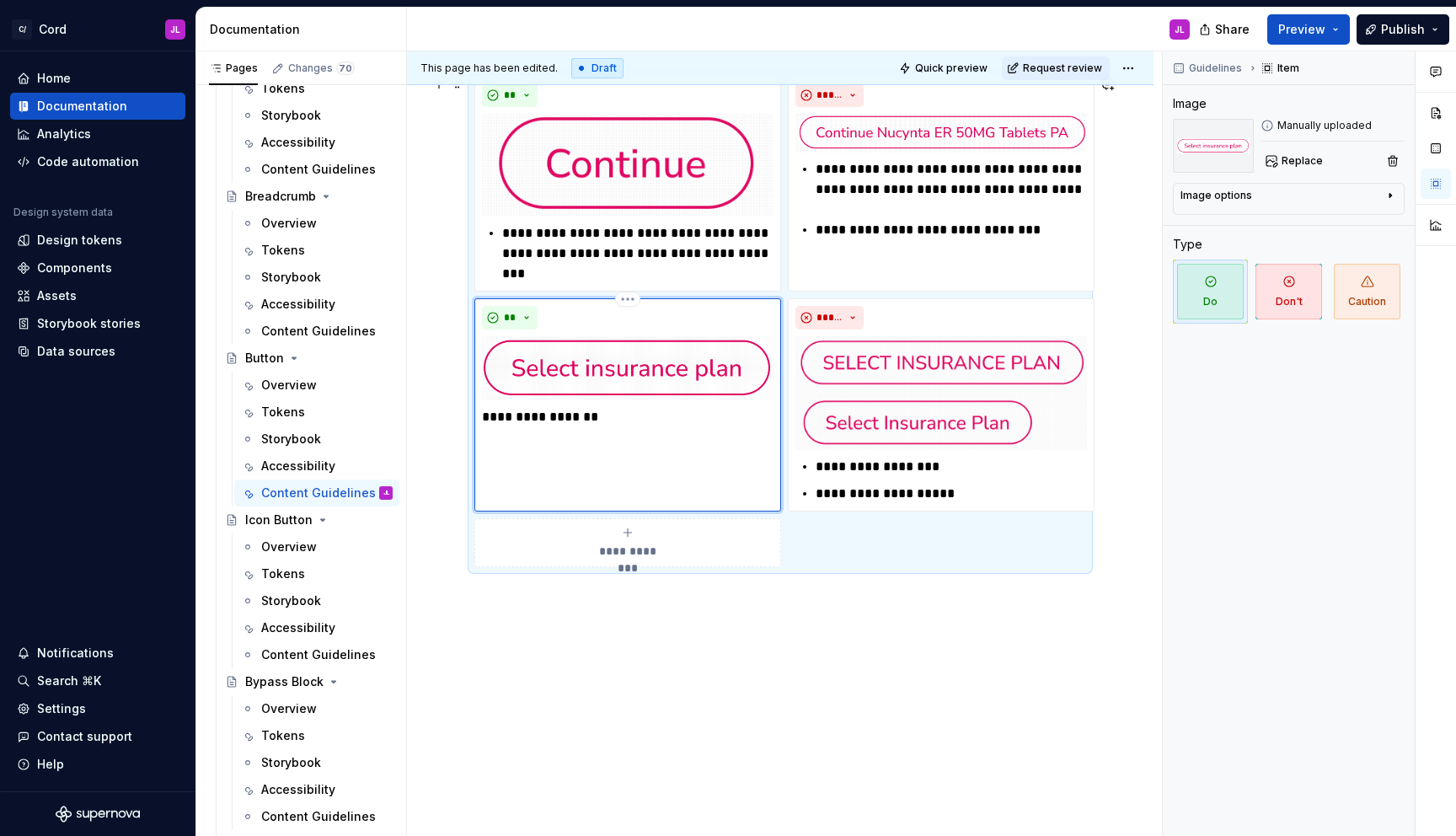
click at [694, 466] on div "**********" at bounding box center [628, 405] width 307 height 213
drag, startPoint x: 623, startPoint y: 417, endPoint x: 484, endPoint y: 416, distance: 139.0
click at [484, 416] on p "**********" at bounding box center [627, 418] width 292 height 21
click at [639, 384] on button "button" at bounding box center [637, 386] width 24 height 24
click at [633, 430] on div "**********" at bounding box center [628, 405] width 307 height 213
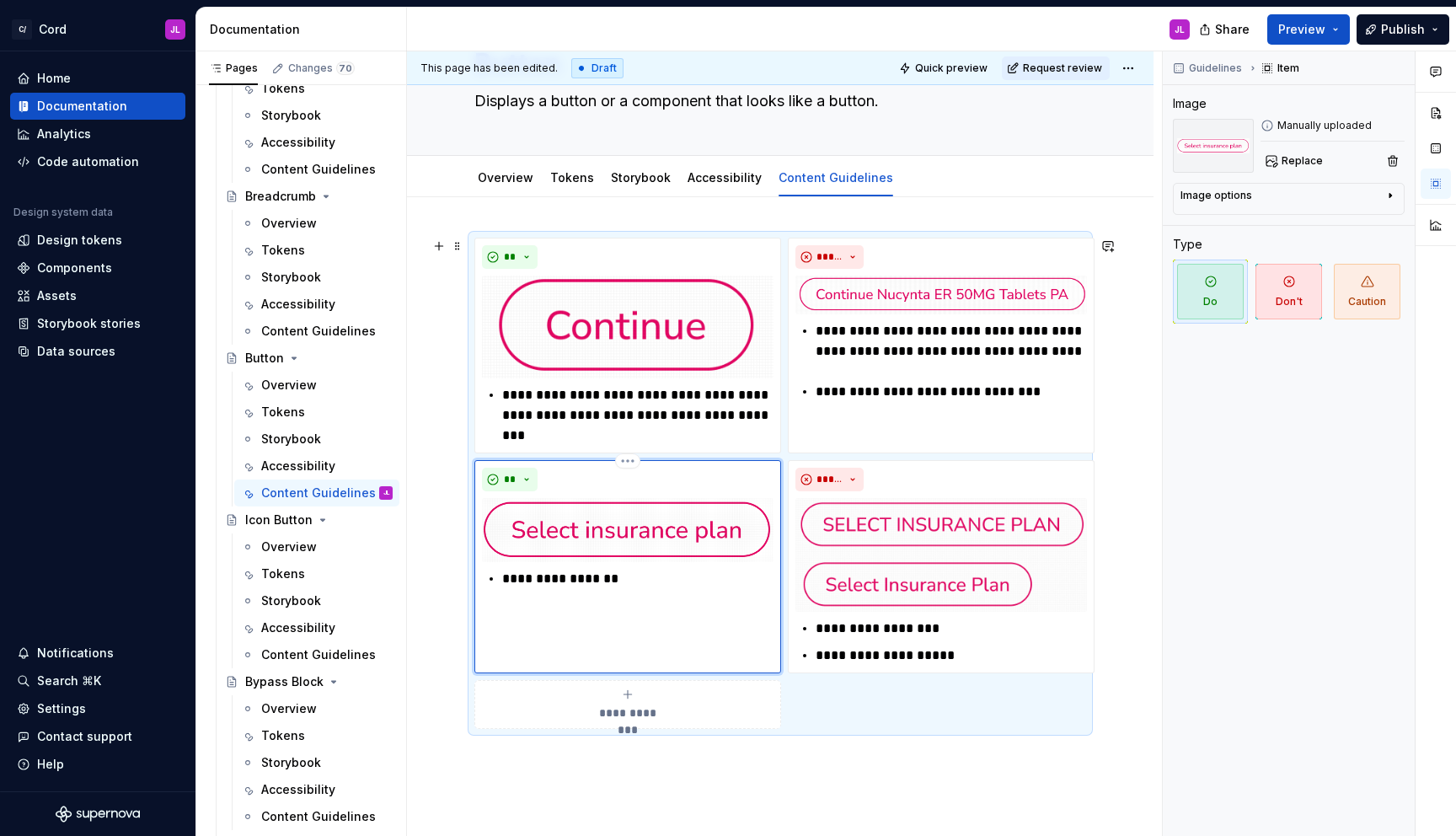
scroll to position [0, 0]
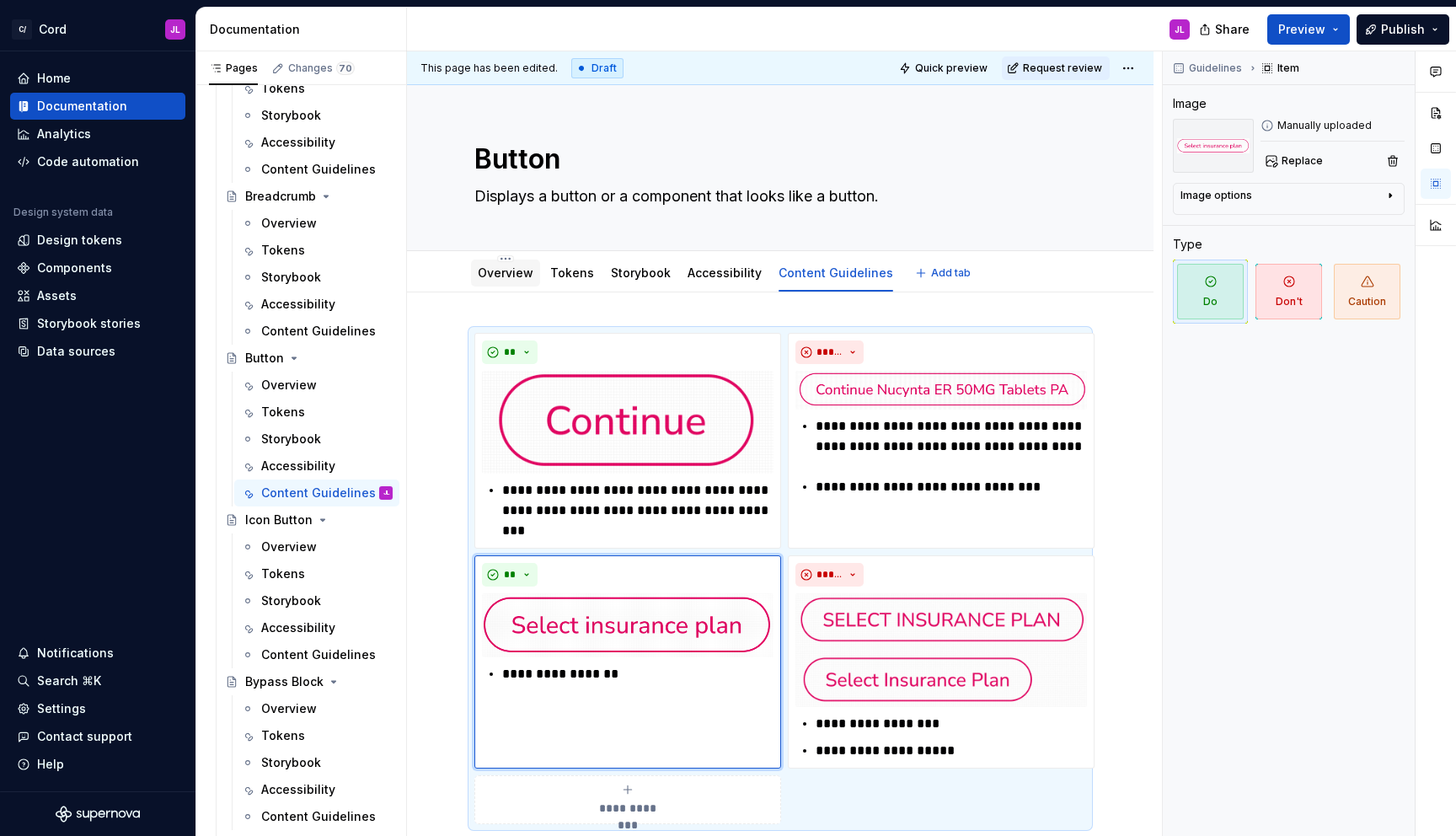
click at [512, 281] on div "Overview" at bounding box center [505, 273] width 56 height 17
click at [500, 270] on link "Overview" at bounding box center [505, 272] width 56 height 15
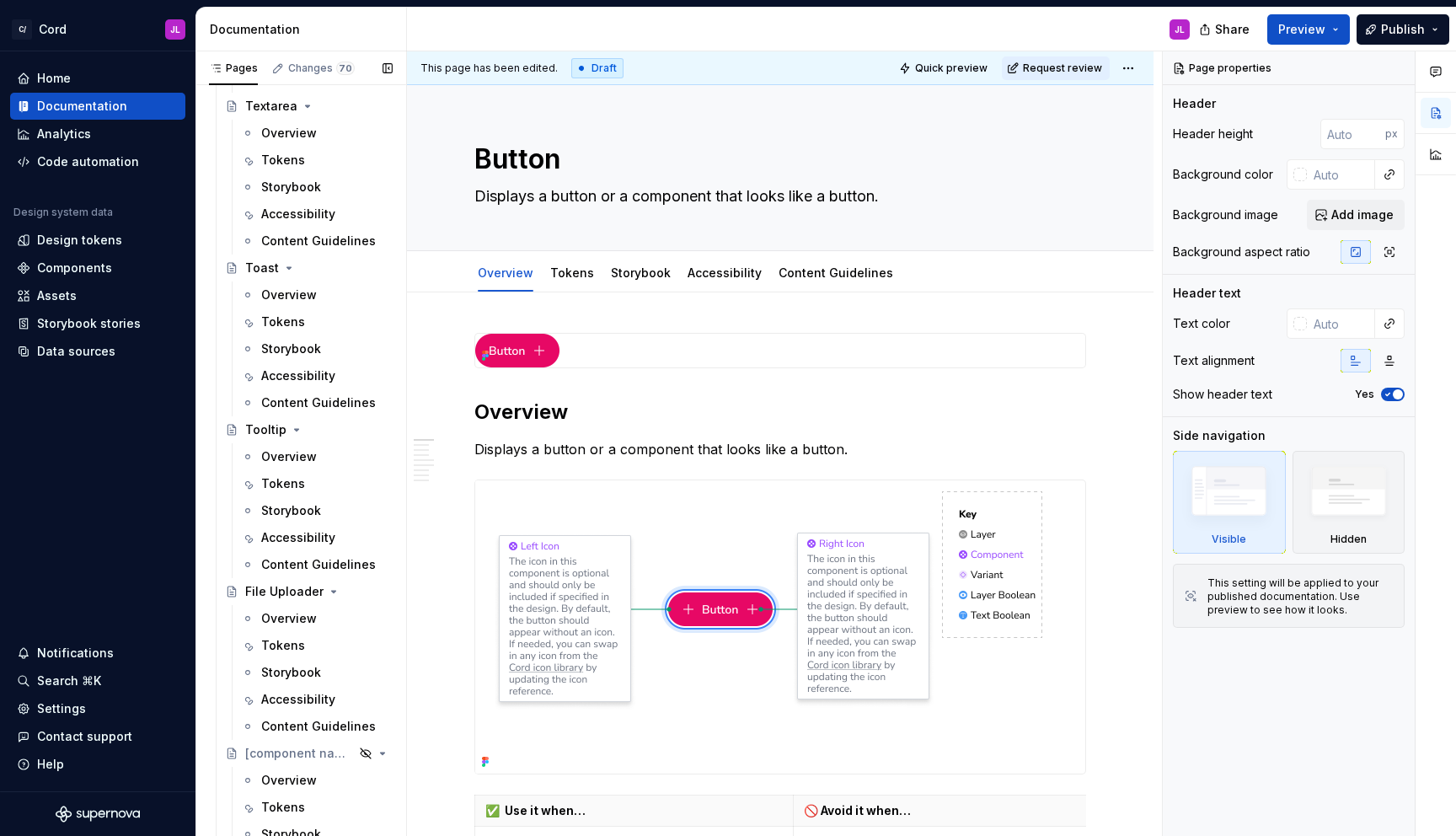
scroll to position [5636, 0]
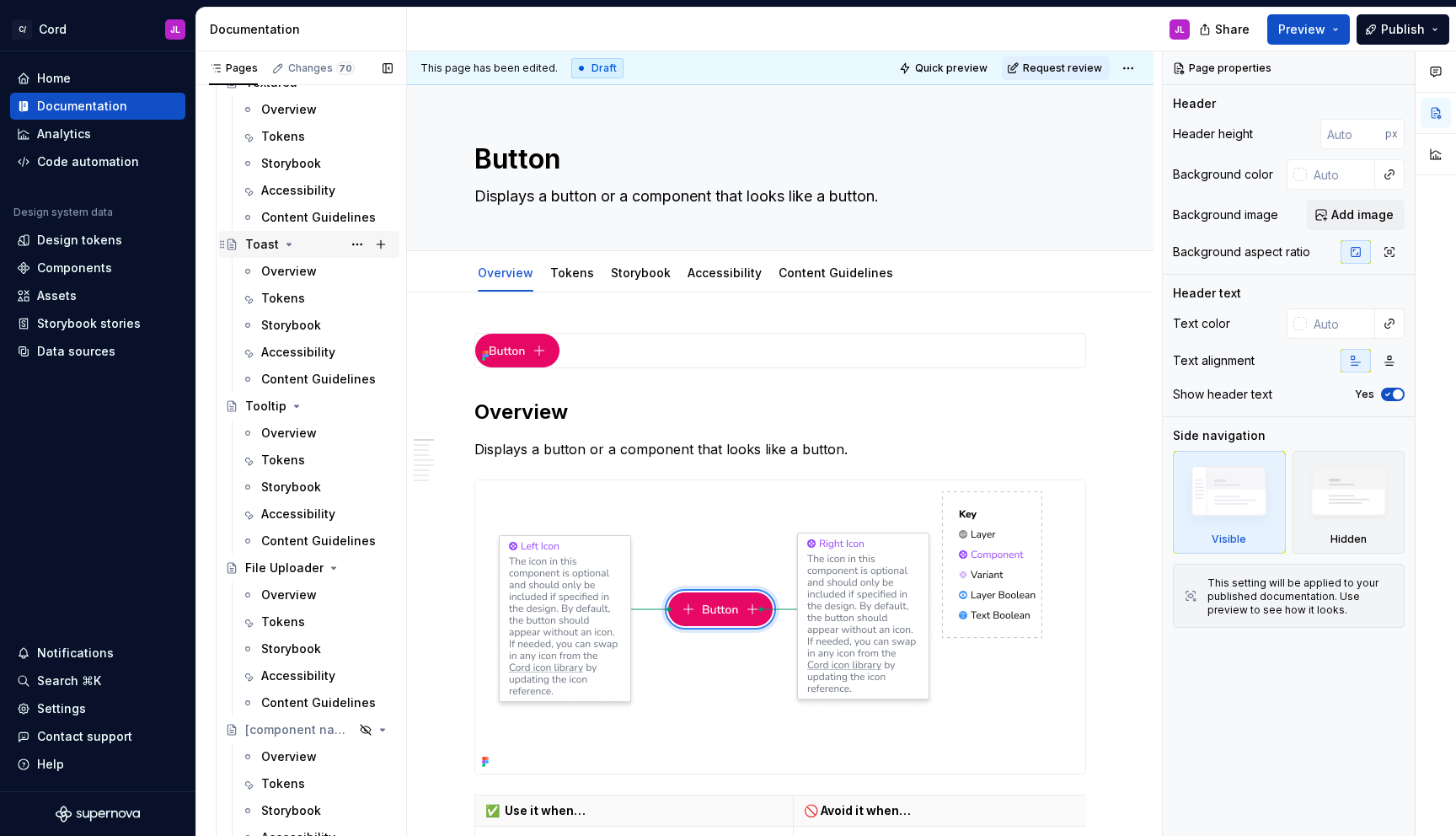
click at [264, 247] on div "Toast" at bounding box center [262, 245] width 33 height 17
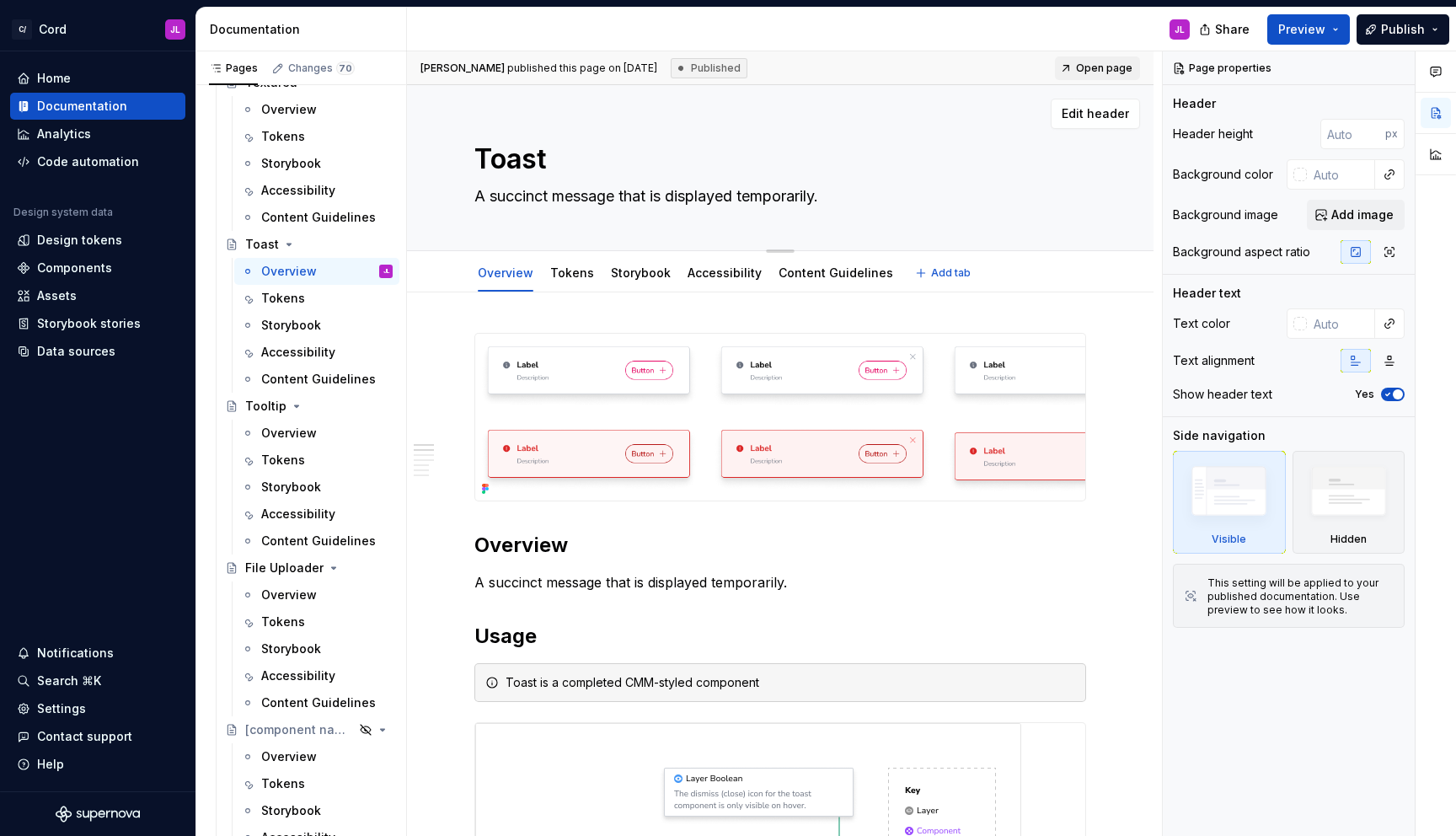
drag, startPoint x: 838, startPoint y: 201, endPoint x: 524, endPoint y: 208, distance: 314.1
click at [524, 208] on textarea "A succinct message that is displayed temporarily." at bounding box center [777, 197] width 612 height 27
type textarea "*"
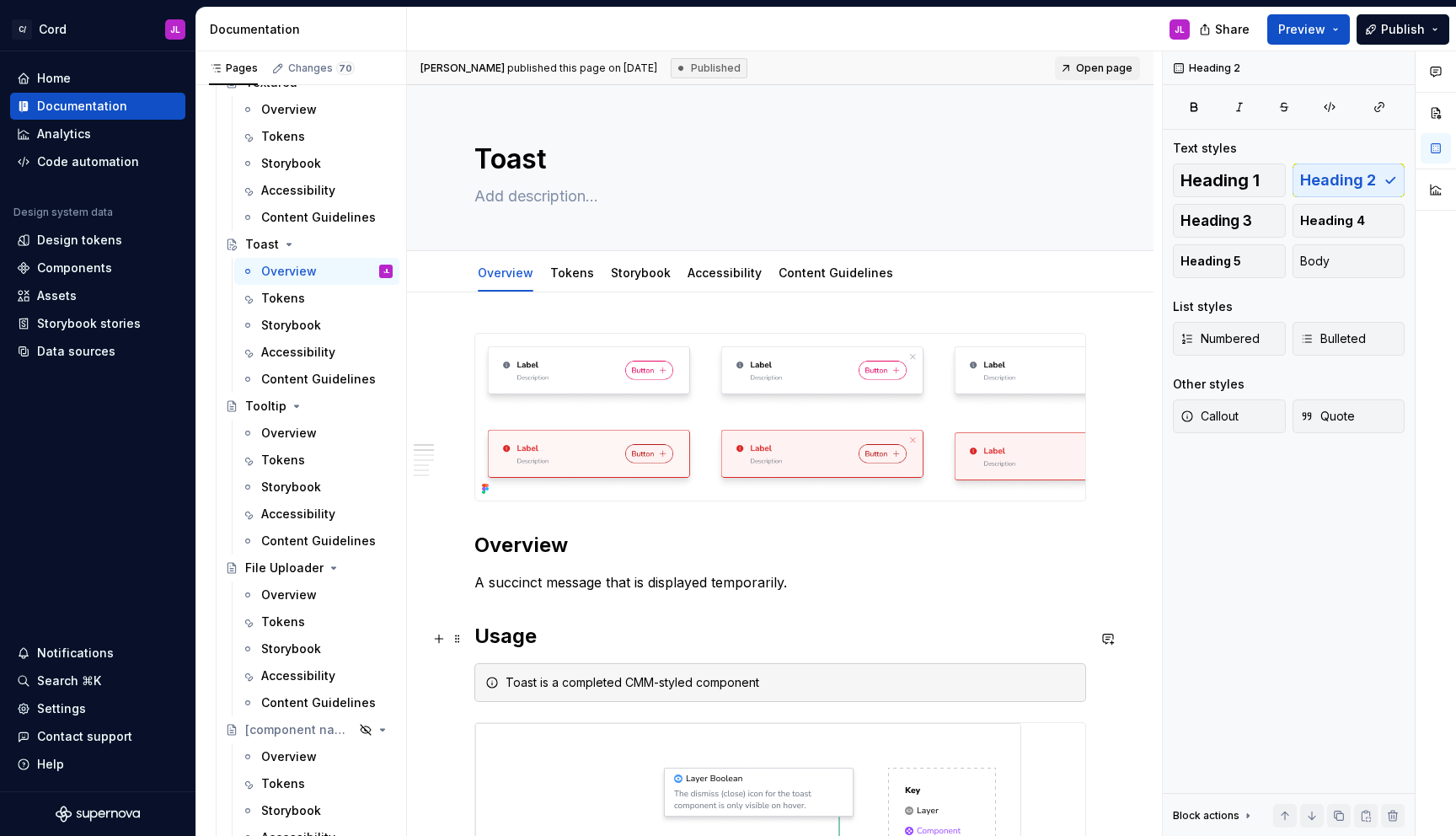
click at [822, 637] on h2 "Usage" at bounding box center [780, 637] width 612 height 27
click at [564, 197] on textarea at bounding box center [777, 197] width 612 height 27
drag, startPoint x: 602, startPoint y: 197, endPoint x: 441, endPoint y: 195, distance: 161.0
click at [441, 196] on div "Toast Edit header" at bounding box center [780, 168] width 747 height 166
click at [490, 199] on textarea at bounding box center [777, 197] width 612 height 27
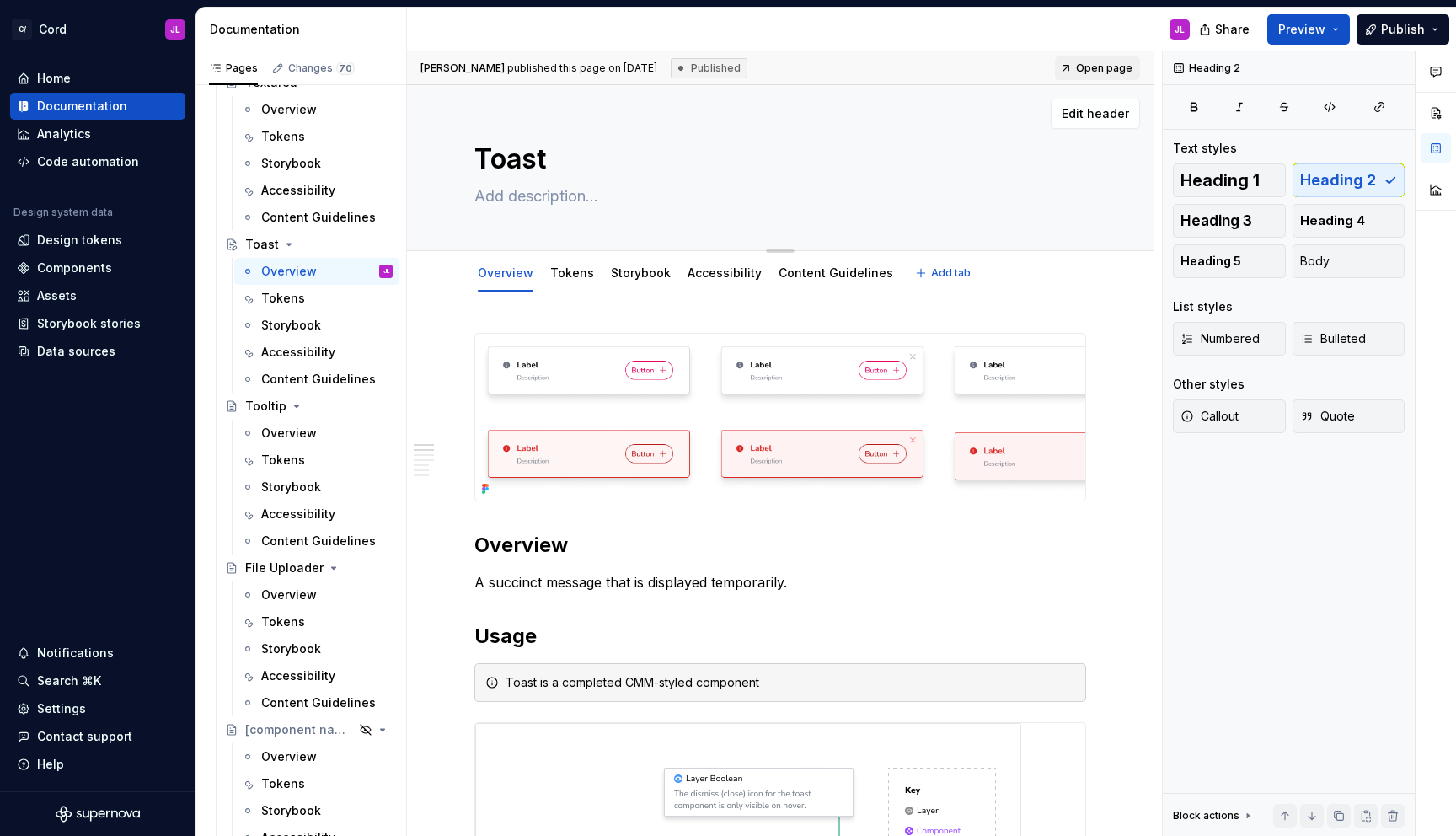
drag, startPoint x: 477, startPoint y: 193, endPoint x: 581, endPoint y: 195, distance: 104.0
click at [536, 193] on textarea at bounding box center [777, 197] width 612 height 27
click at [455, 685] on span at bounding box center [458, 685] width 14 height 24
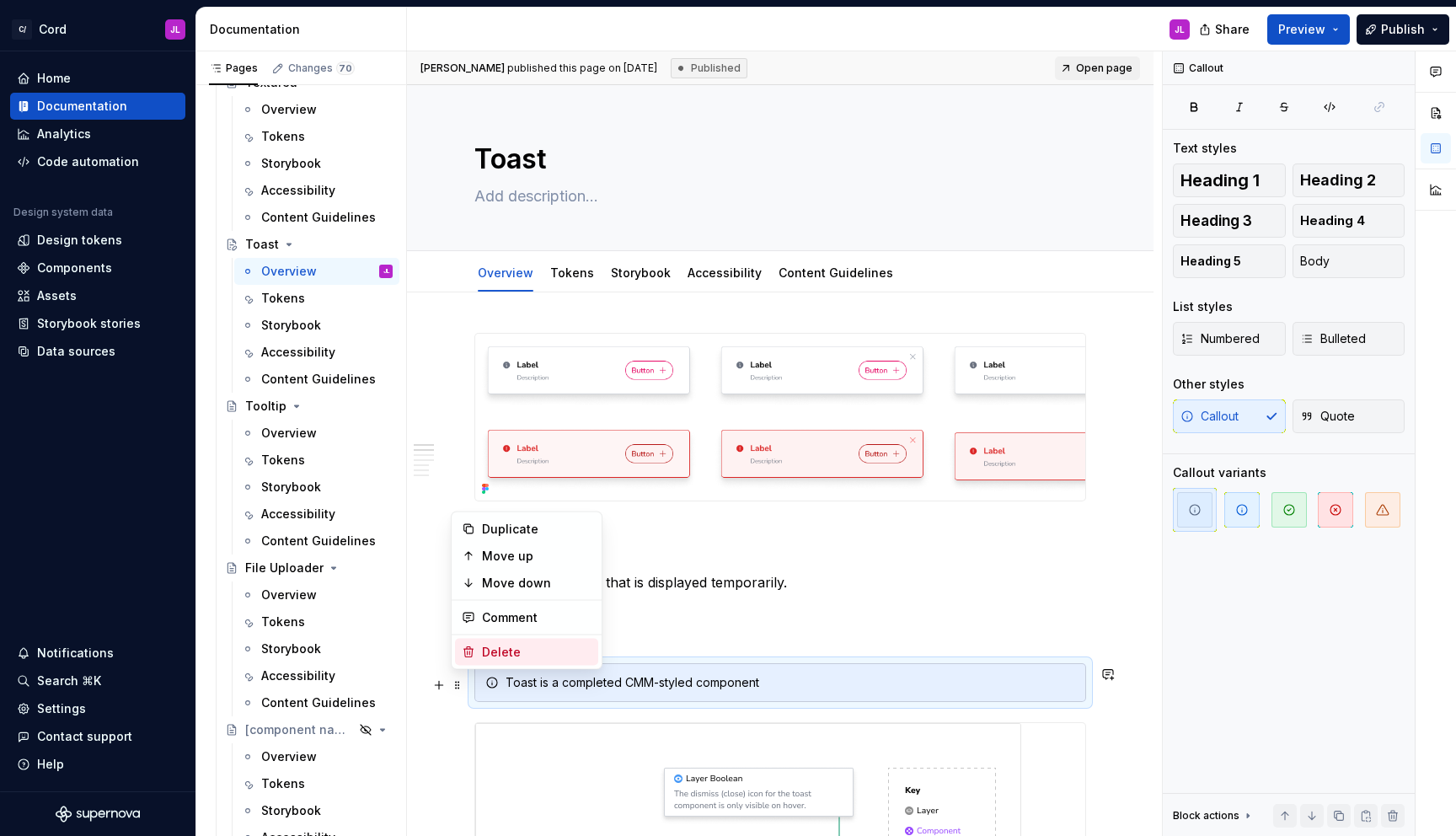
click at [482, 649] on div "Delete" at bounding box center [536, 653] width 109 height 17
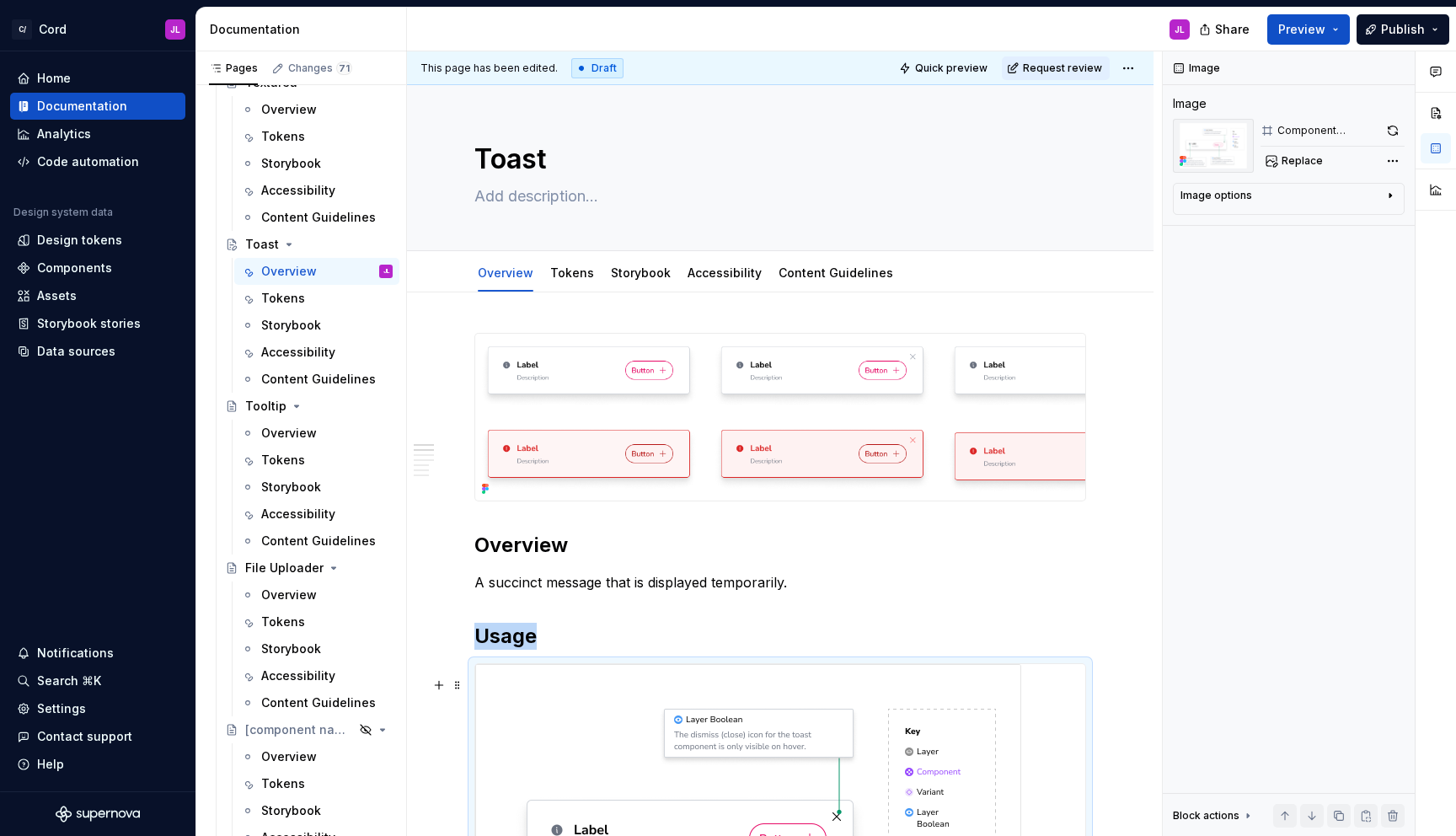
scroll to position [196, 0]
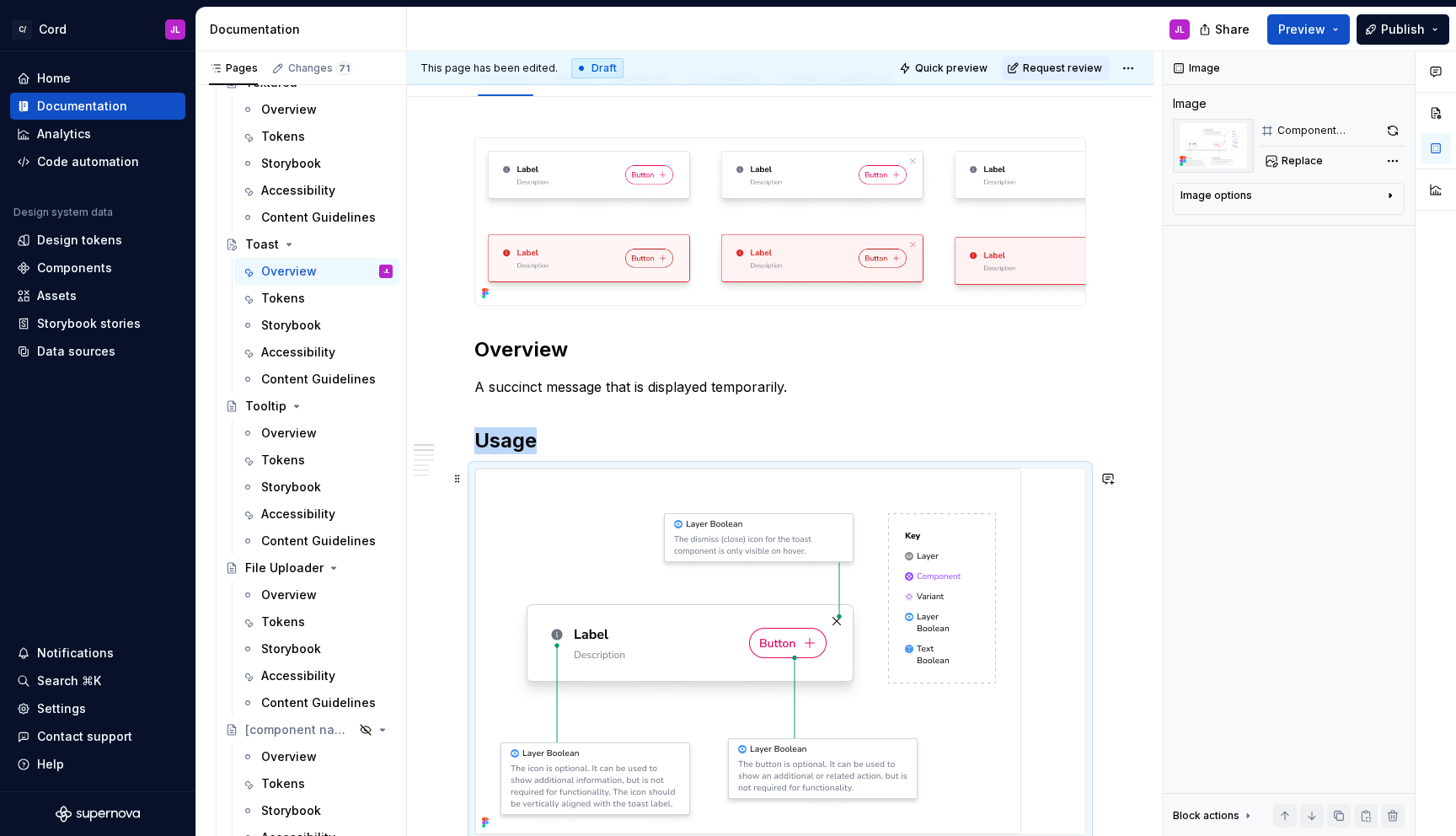
type textarea "*"
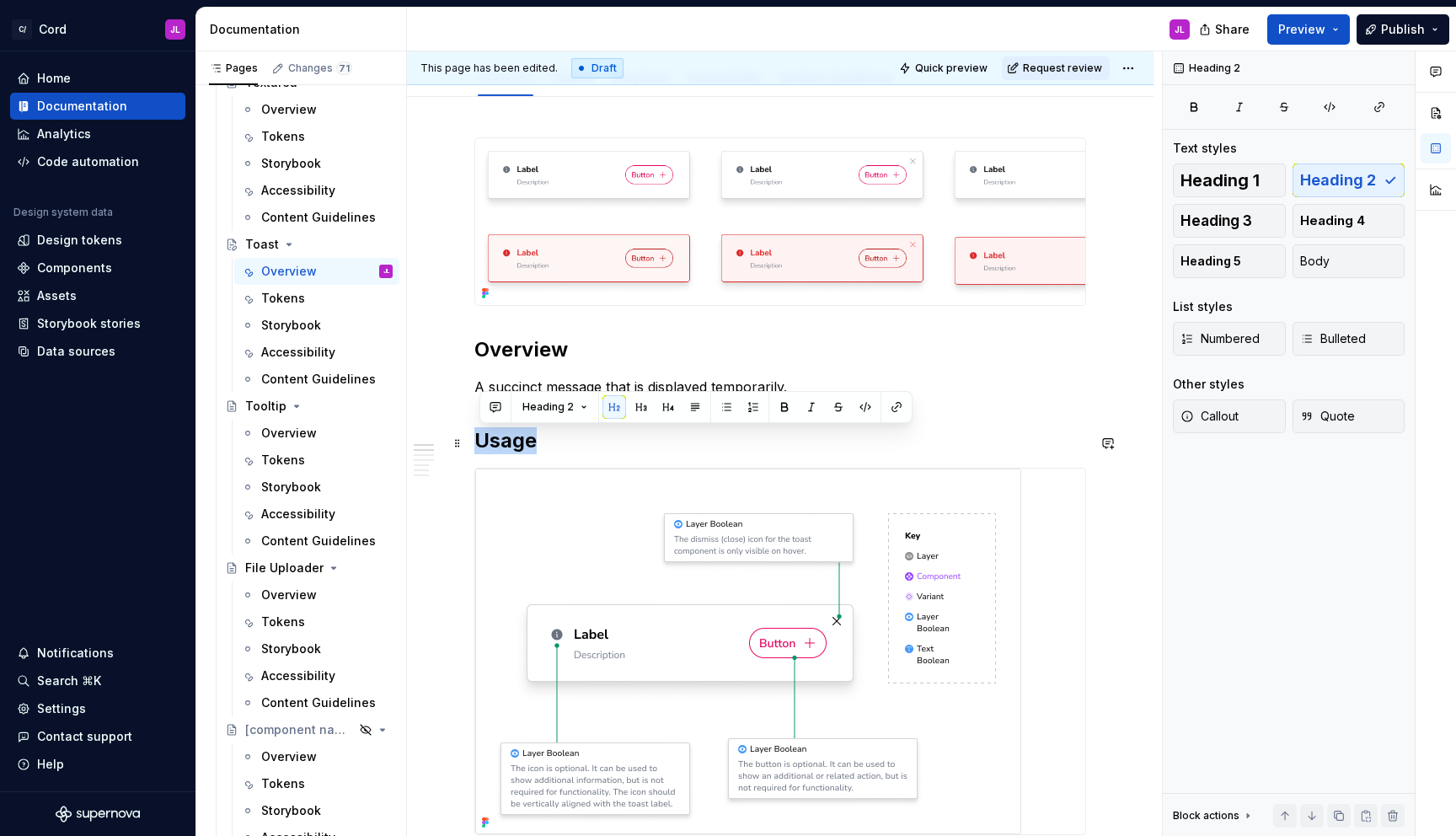
drag, startPoint x: 542, startPoint y: 444, endPoint x: 481, endPoint y: 442, distance: 61.0
click at [481, 442] on h2 "Usage" at bounding box center [780, 441] width 612 height 27
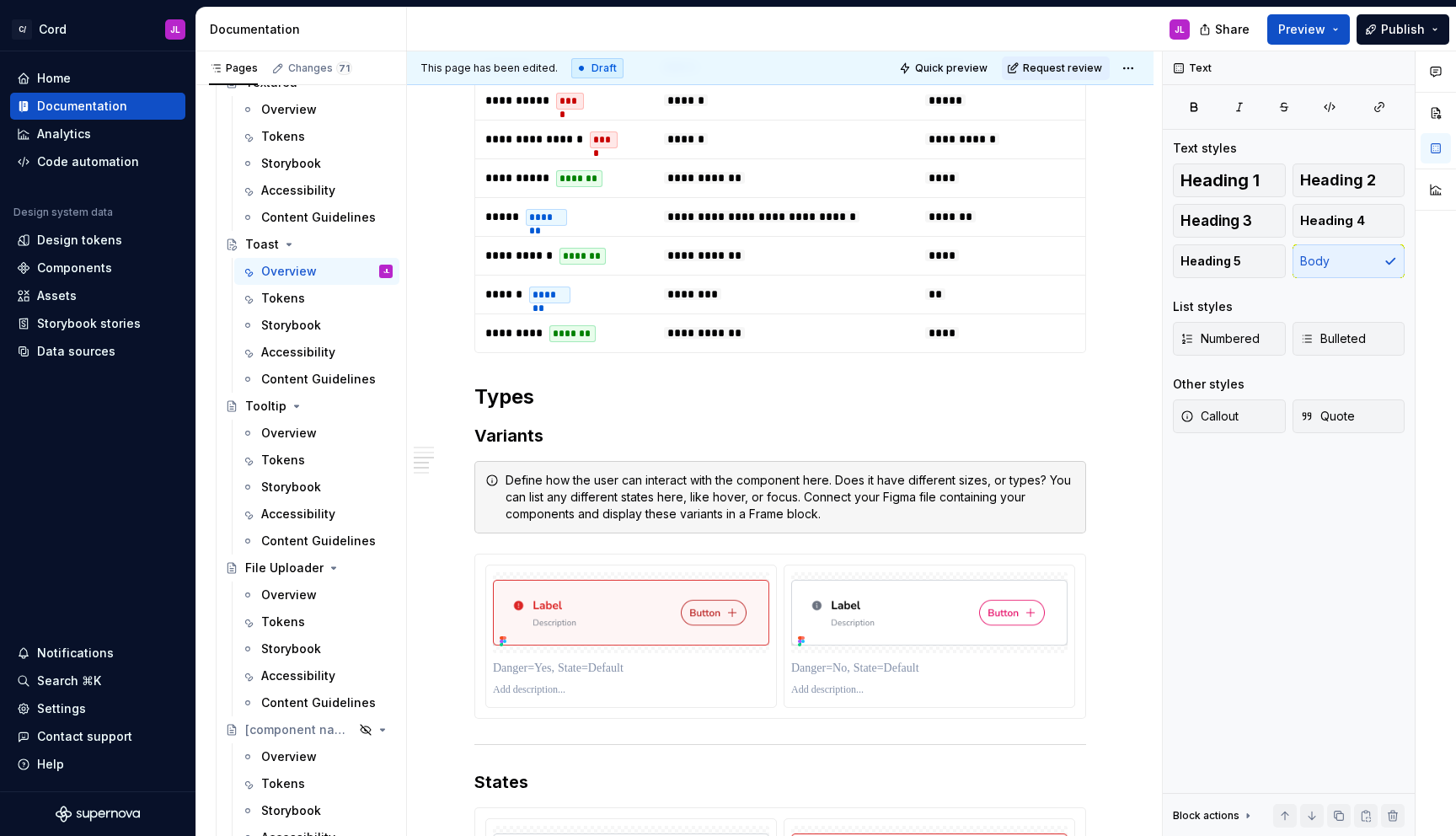
scroll to position [1750, 0]
click at [455, 482] on span at bounding box center [458, 482] width 14 height 24
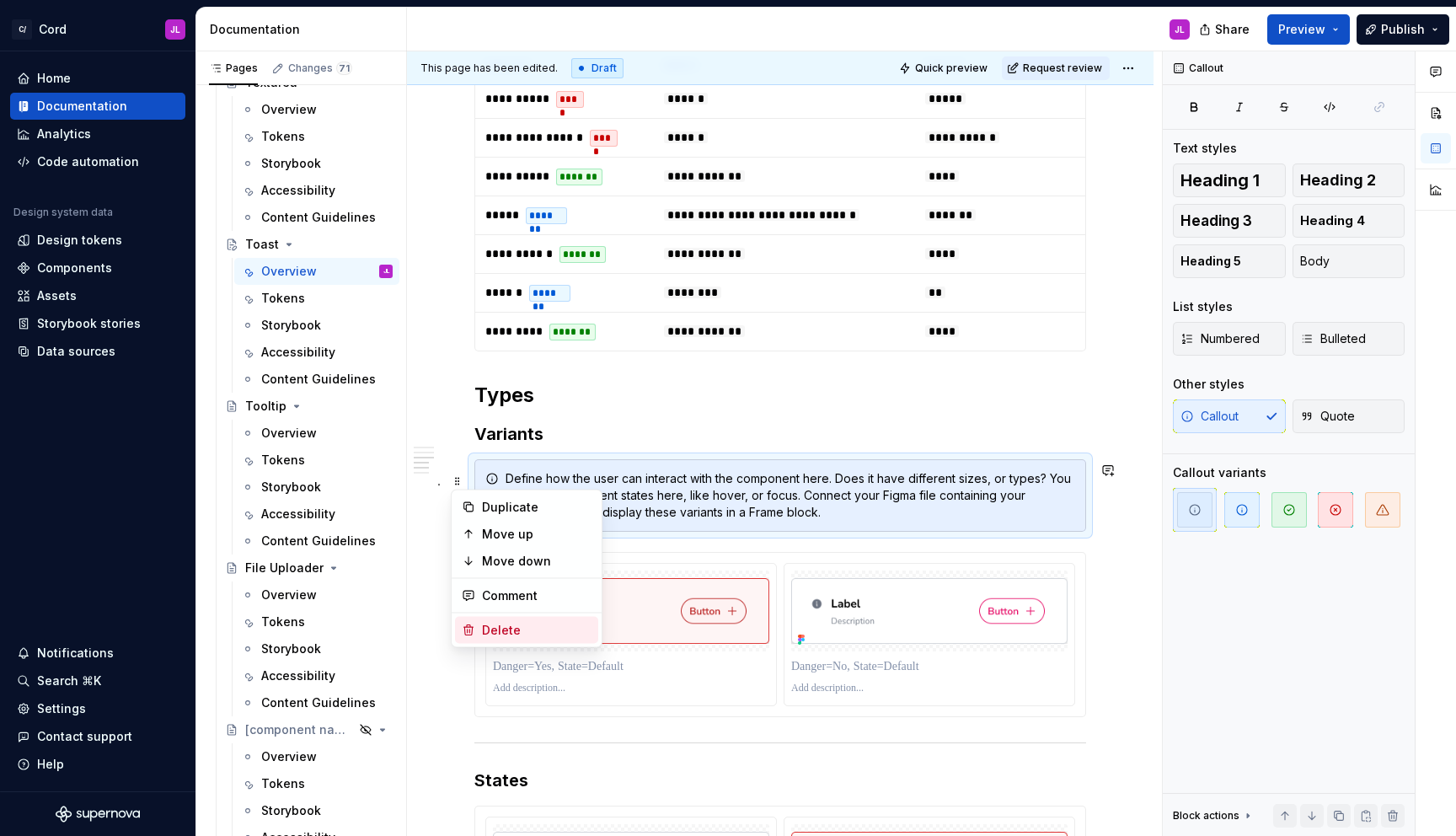
click at [506, 631] on div "Delete" at bounding box center [536, 631] width 109 height 17
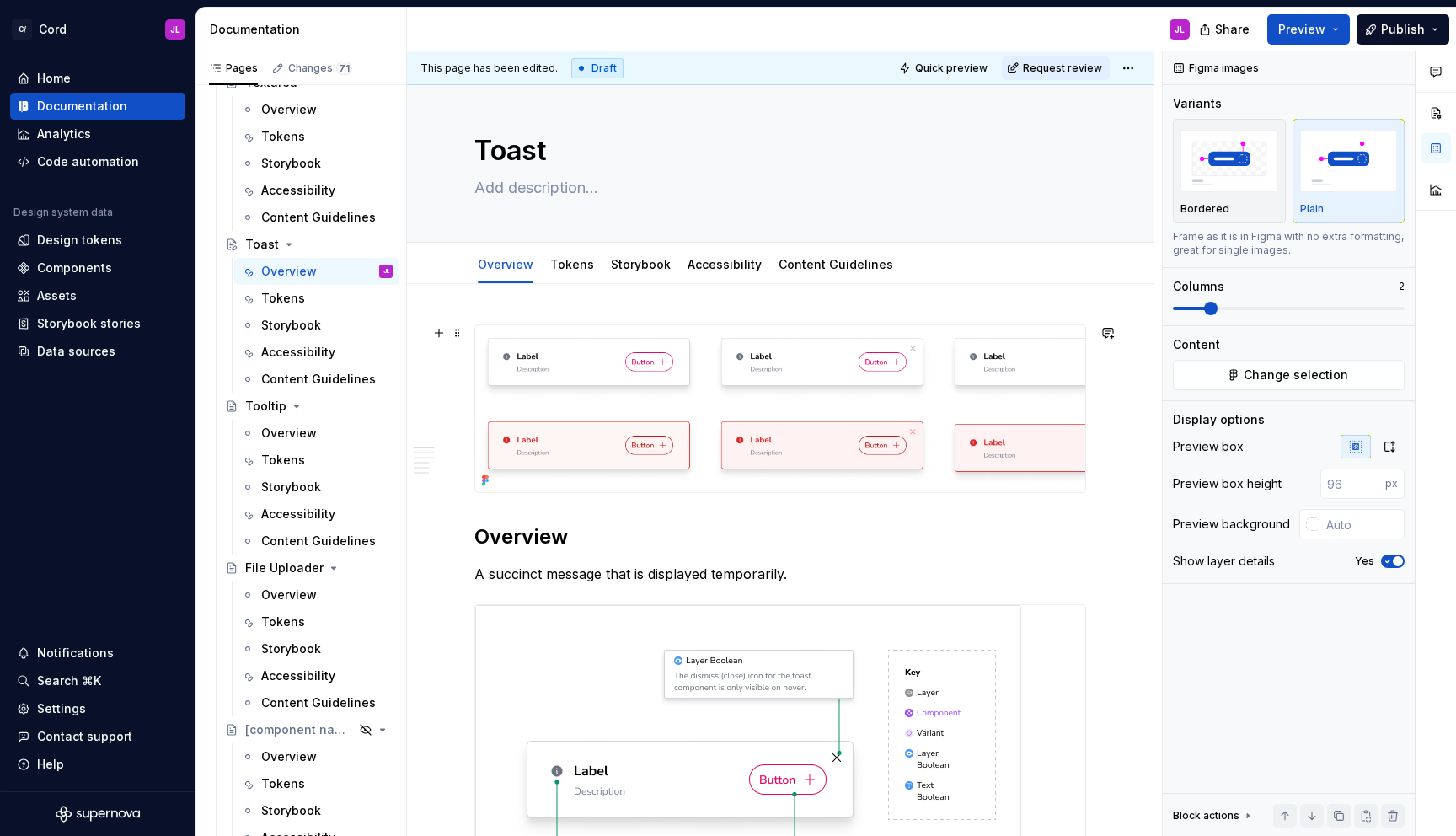
scroll to position [0, 0]
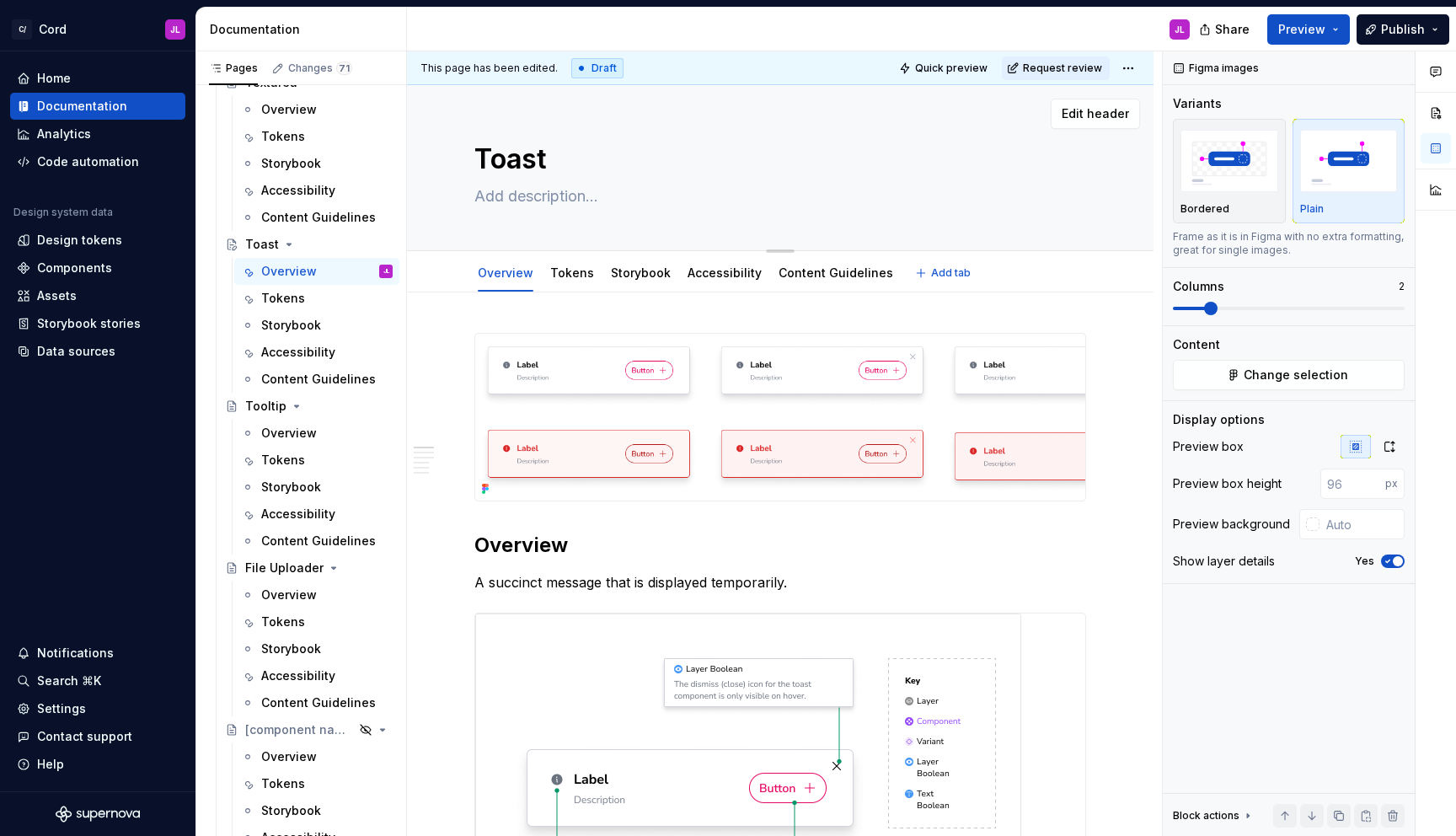
click at [617, 204] on textarea at bounding box center [777, 197] width 612 height 27
click at [602, 195] on textarea at bounding box center [777, 197] width 612 height 27
click at [602, 197] on textarea at bounding box center [777, 197] width 612 height 27
drag, startPoint x: 601, startPoint y: 197, endPoint x: 478, endPoint y: 195, distance: 123.0
click at [478, 195] on textarea at bounding box center [777, 197] width 612 height 27
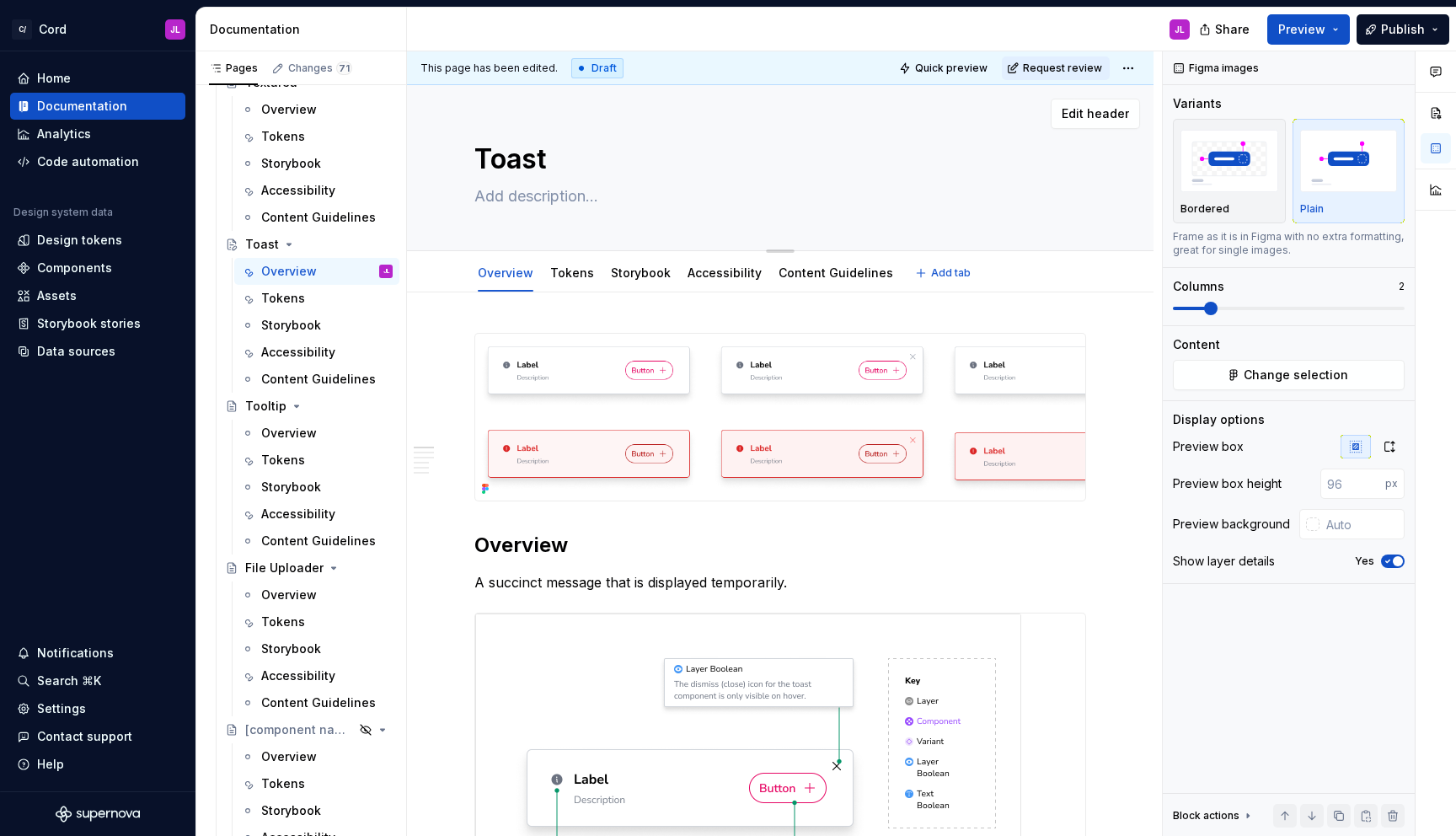
click at [478, 195] on textarea at bounding box center [777, 197] width 612 height 27
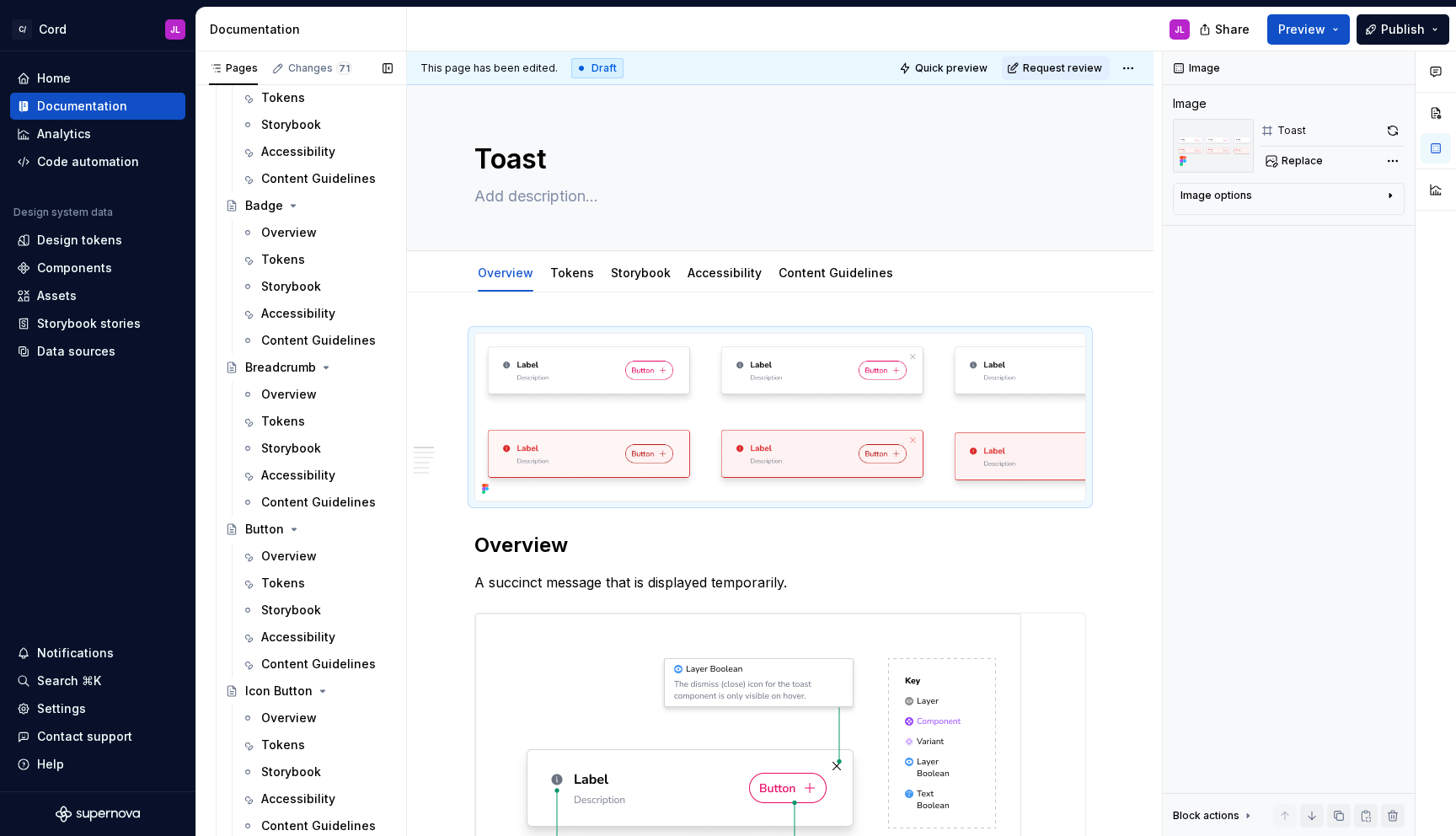
scroll to position [1635, 0]
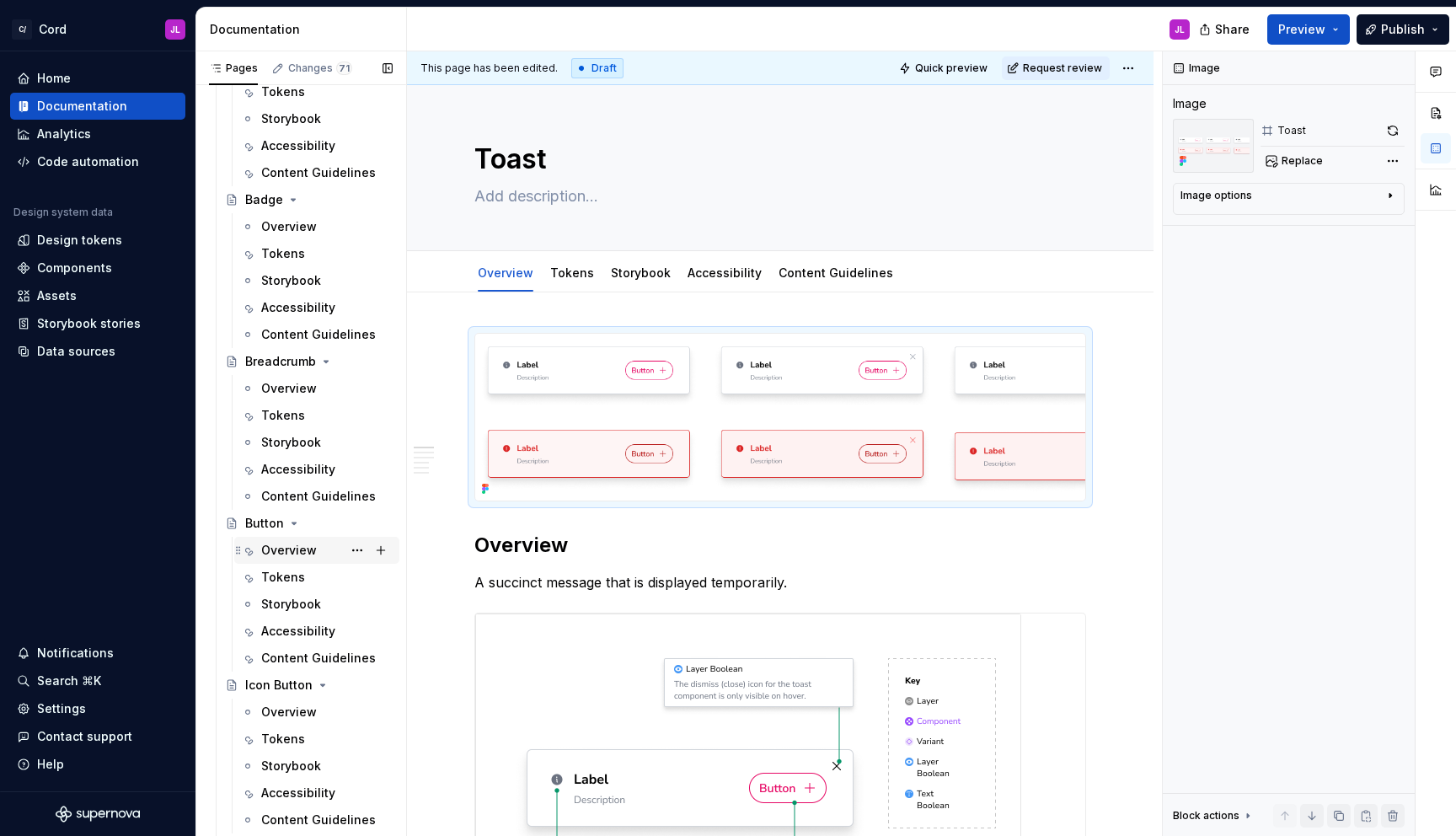
click at [288, 546] on div "Overview" at bounding box center [288, 550] width 56 height 17
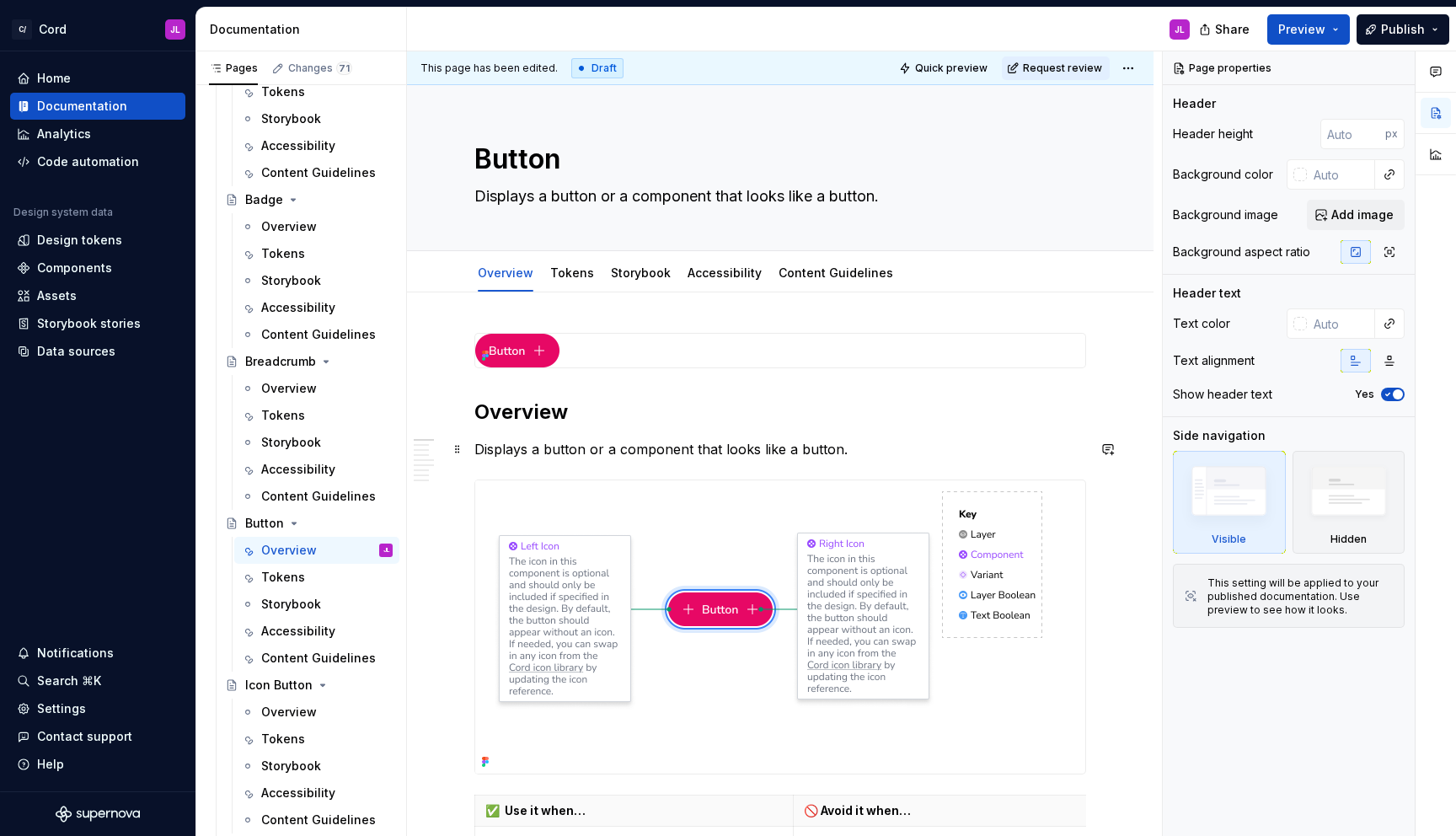
click at [567, 449] on p "Displays a button or a component that looks like a button." at bounding box center [780, 449] width 612 height 21
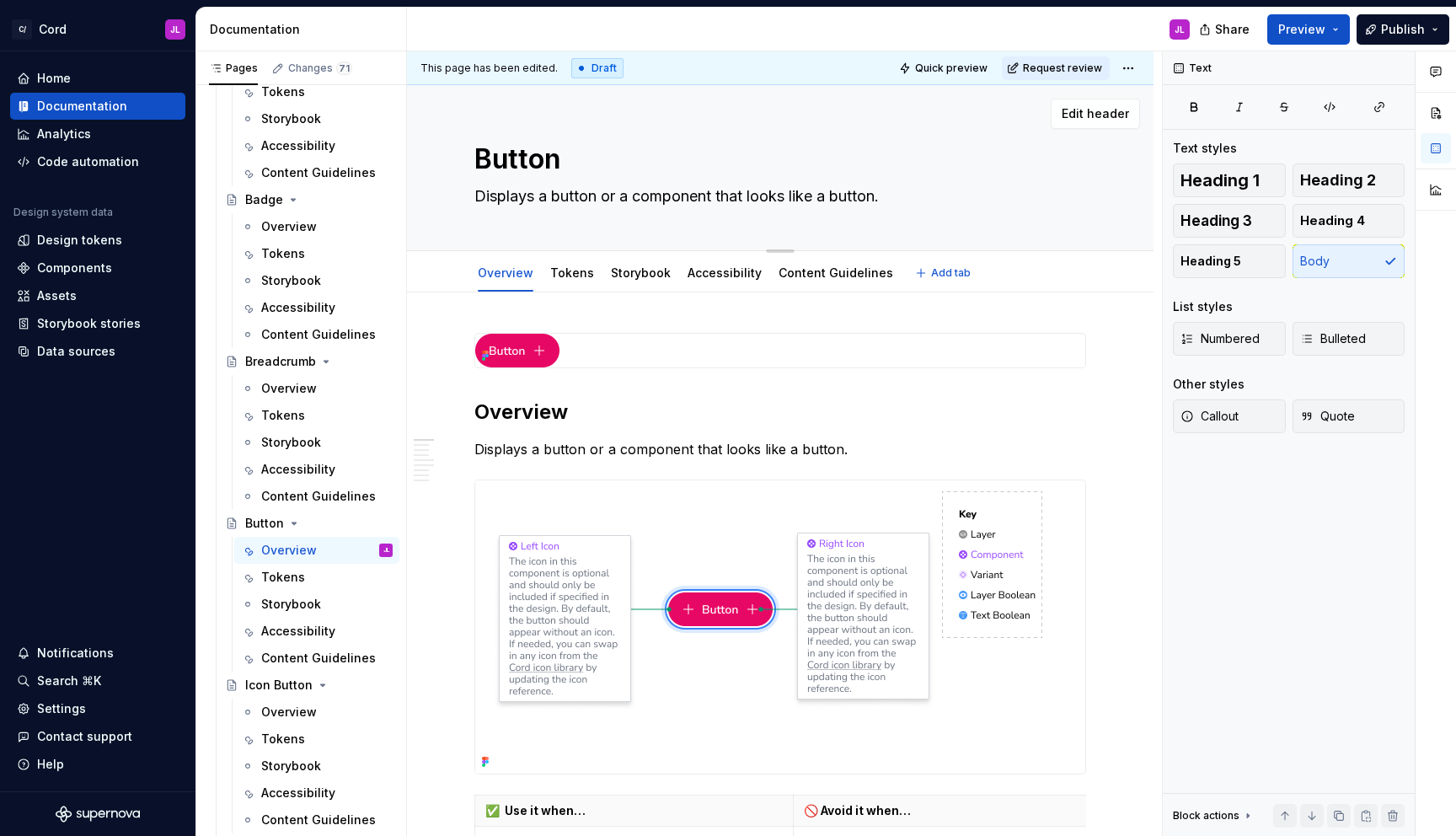
click at [825, 180] on div "Button Displays a button or a component that looks like a button." at bounding box center [780, 167] width 612 height 165
click at [832, 193] on textarea "Displays a button or a component that looks like a button." at bounding box center [777, 197] width 612 height 27
type textarea "*"
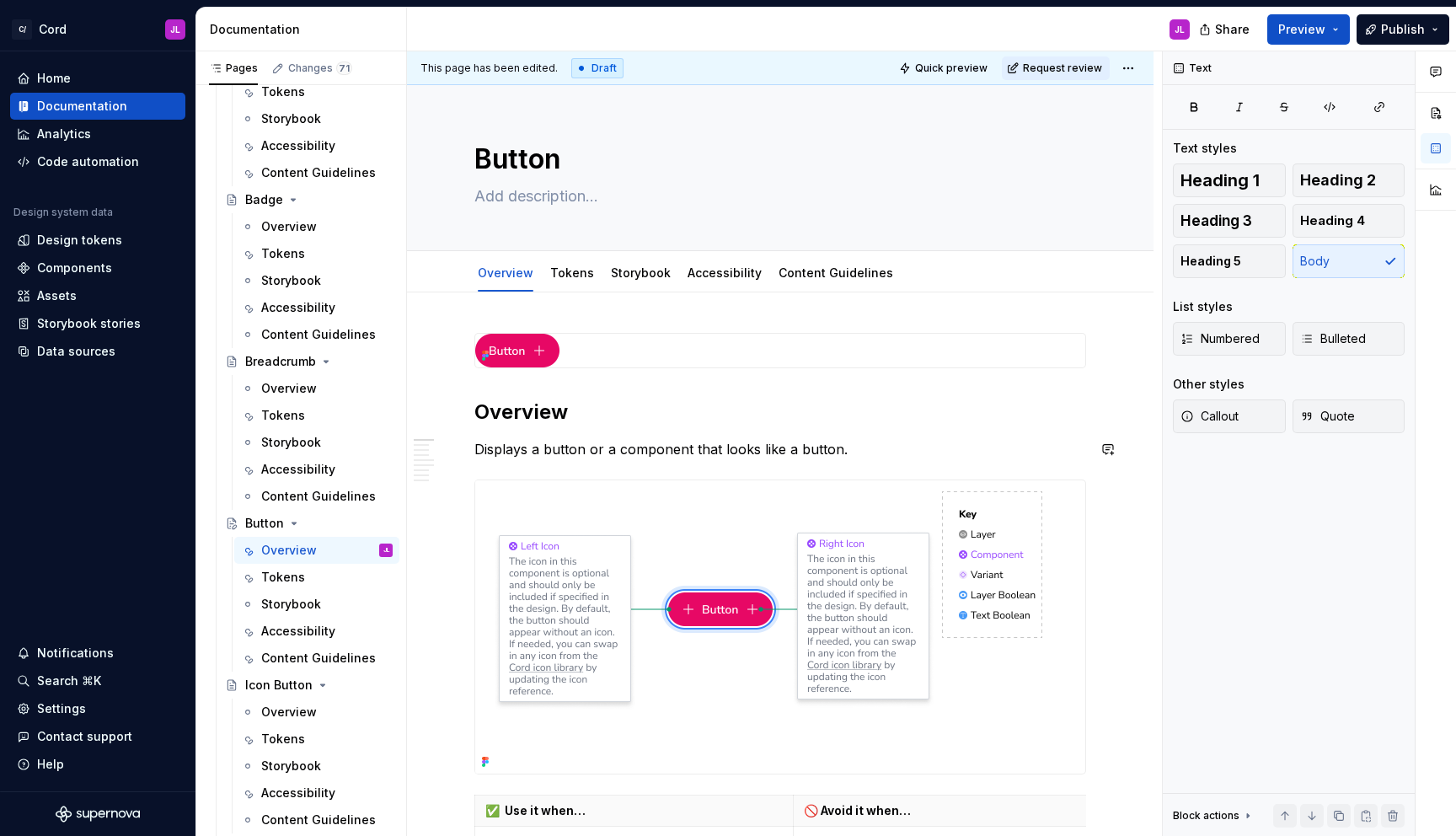
click at [792, 439] on p "Displays a button or a component that looks like a button." at bounding box center [780, 449] width 612 height 21
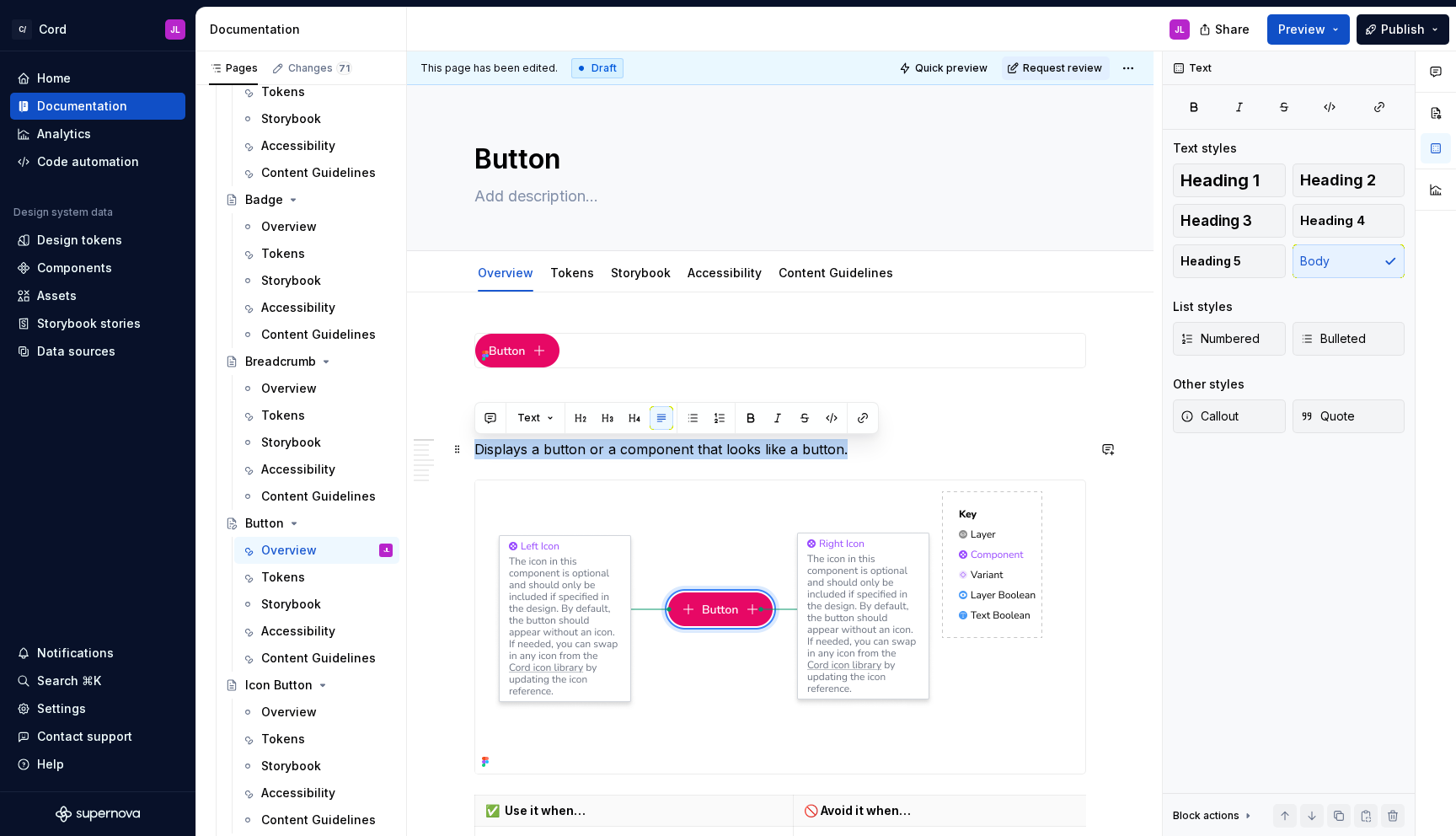
drag, startPoint x: 852, startPoint y: 444, endPoint x: 476, endPoint y: 442, distance: 376.0
click at [476, 442] on p "Displays a button or a component that looks like a button." at bounding box center [780, 449] width 612 height 21
copy p "Displays a button or a component that looks like a button."
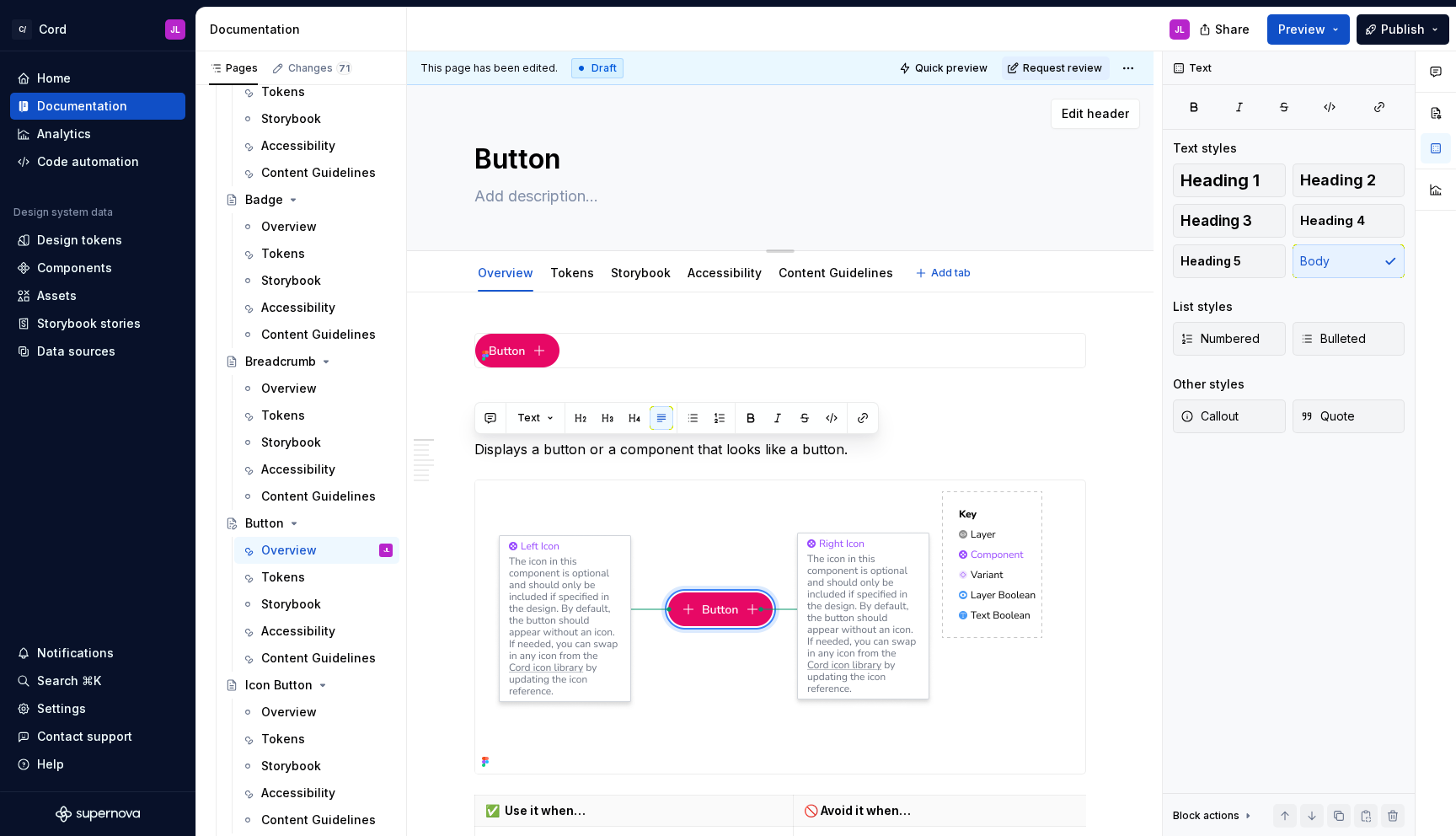
click at [590, 205] on textarea at bounding box center [777, 197] width 612 height 27
paste textarea "Displays a button or a component that looks like a button."
type textarea "*"
type textarea "Displays a button or a component that looks like a button."
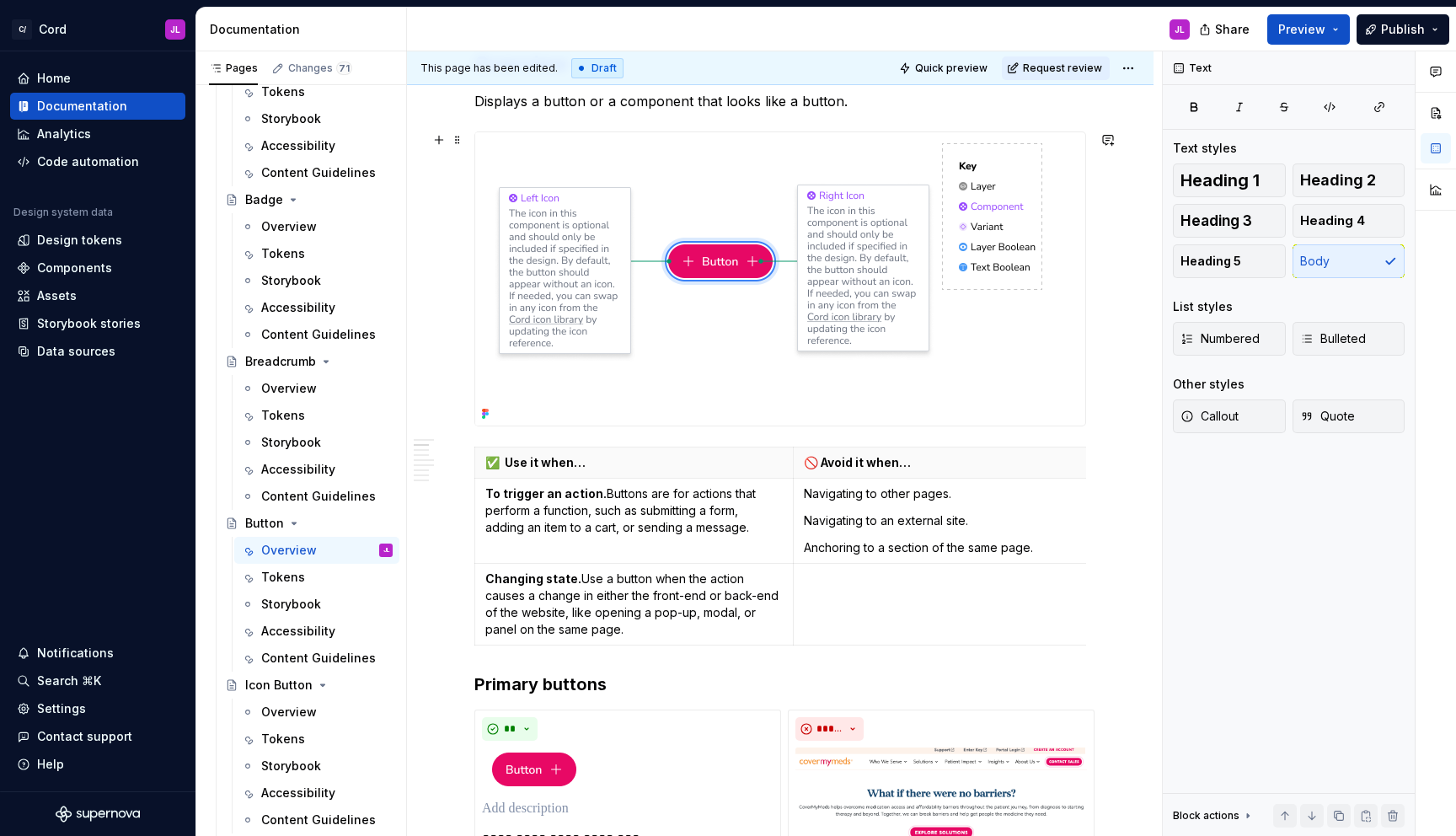
scroll to position [602, 0]
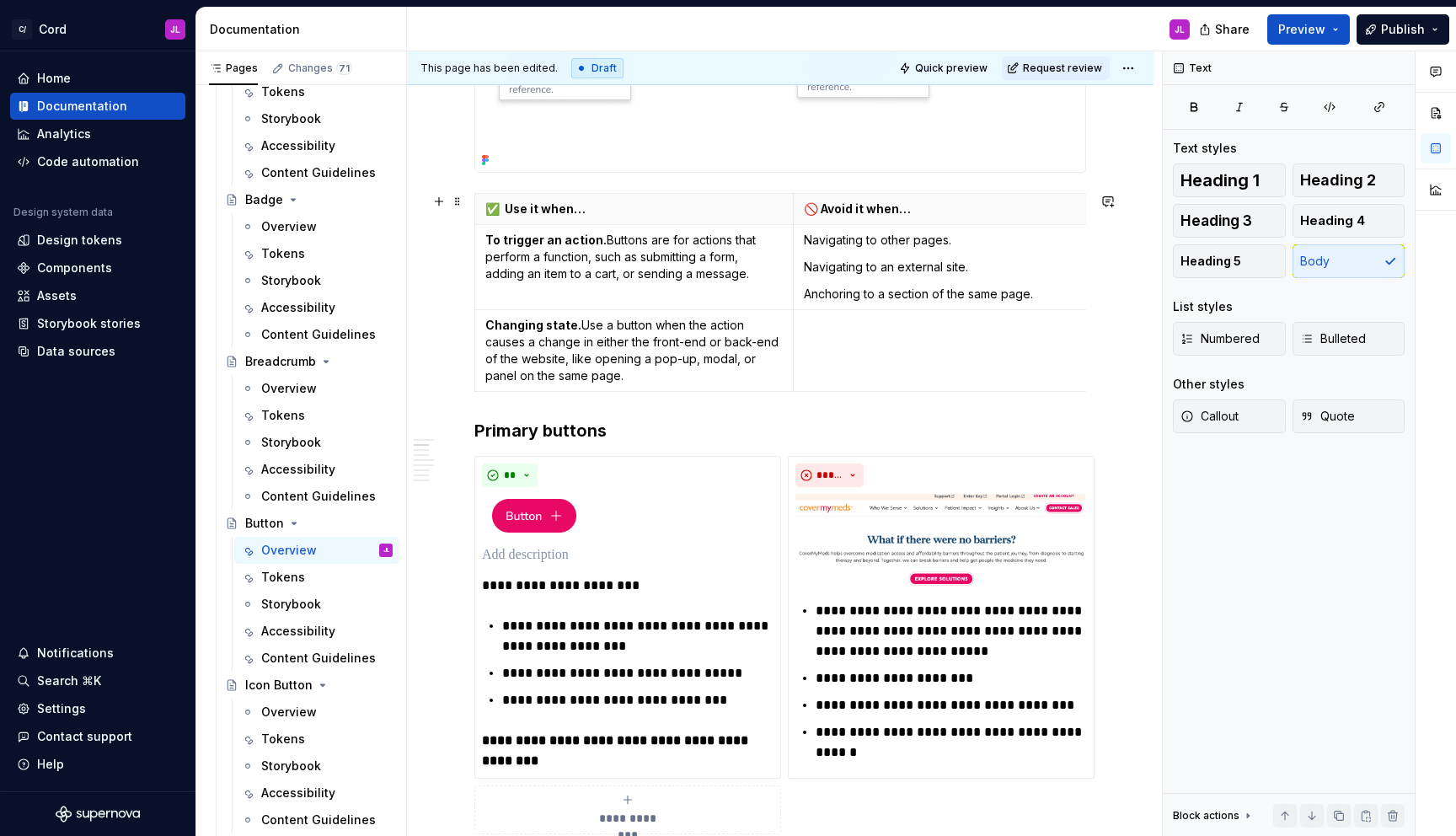
type textarea "*"
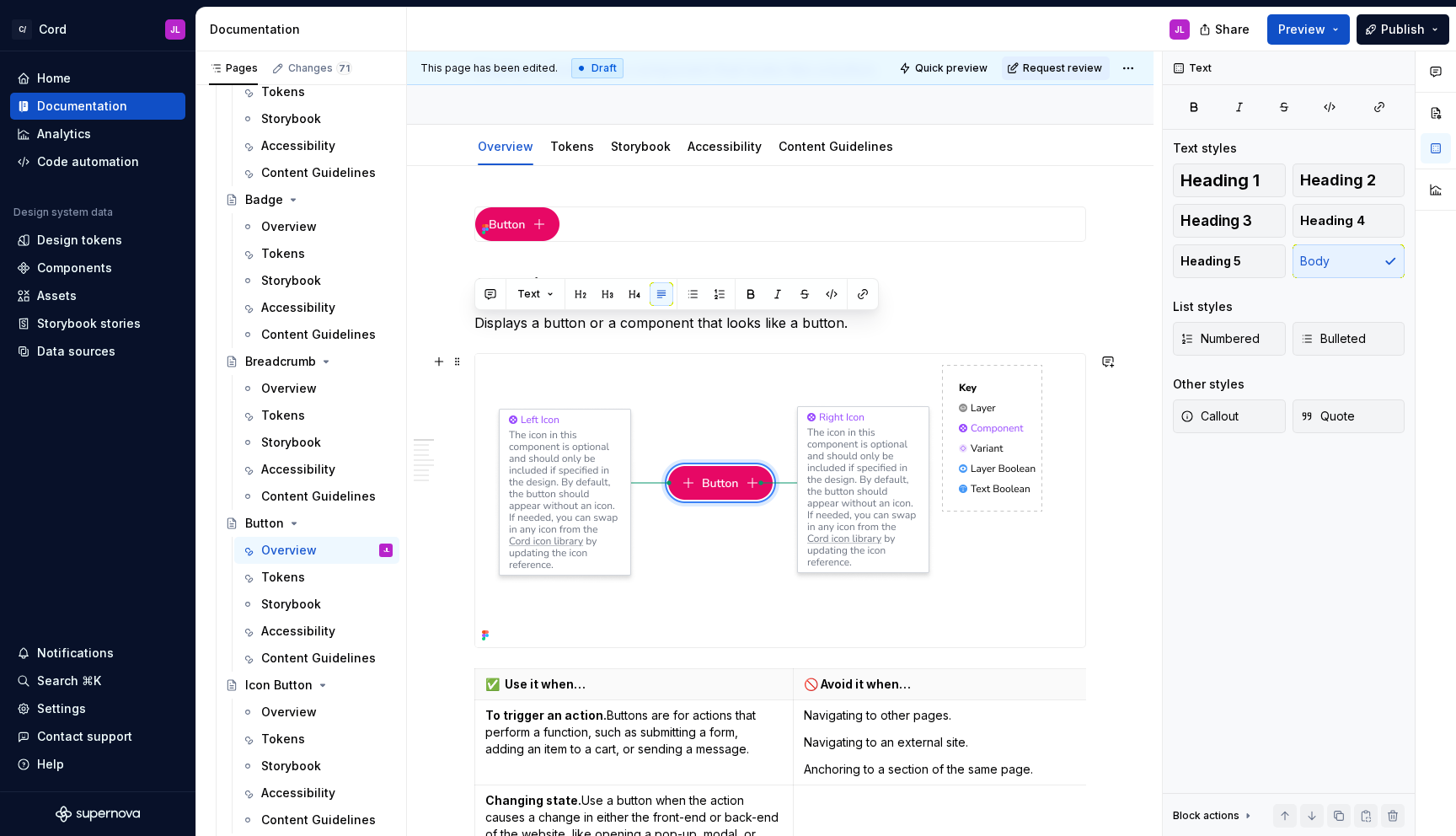
scroll to position [123, 0]
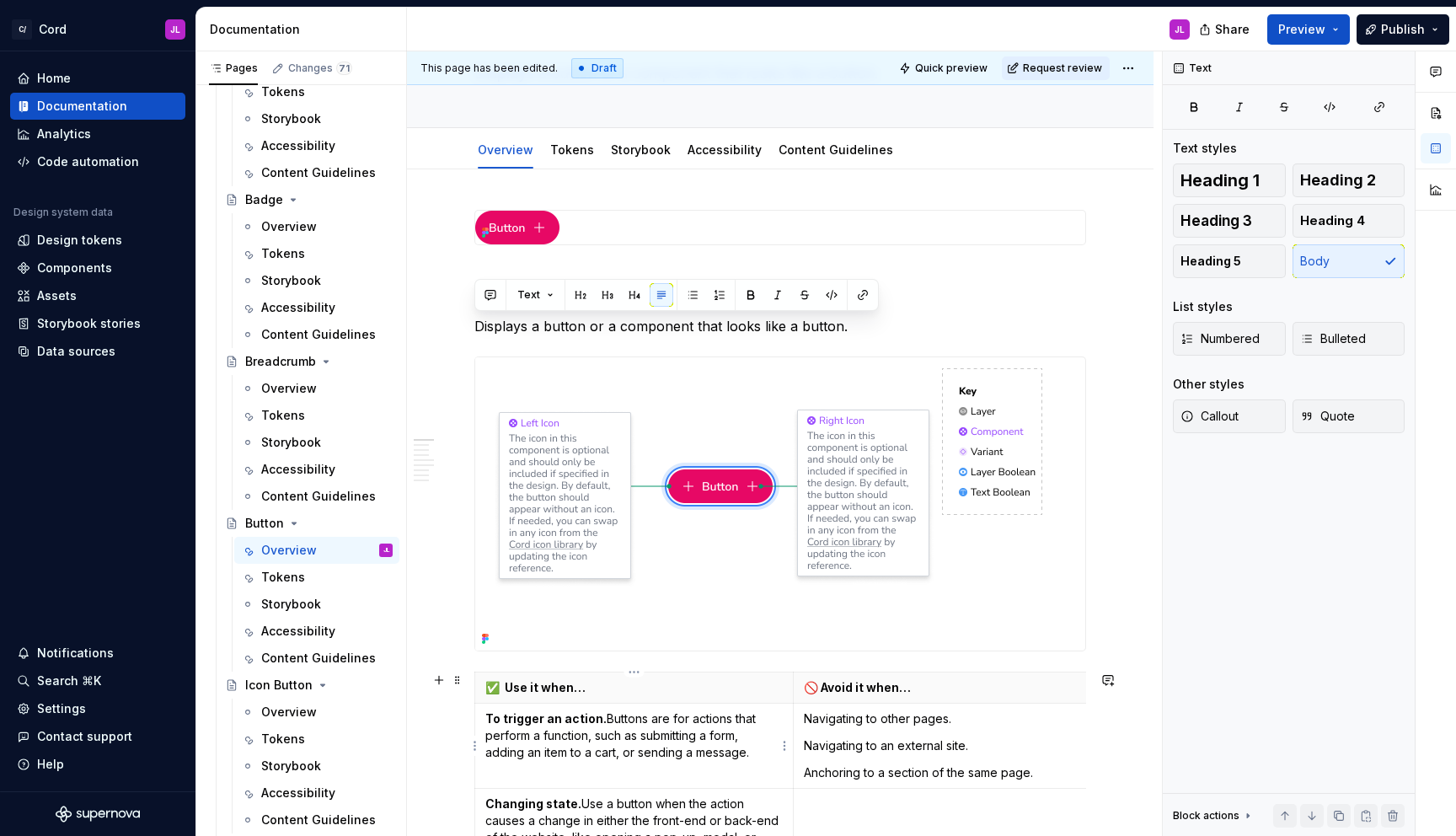
type textarea "Displays a button or a component that looks like a button."
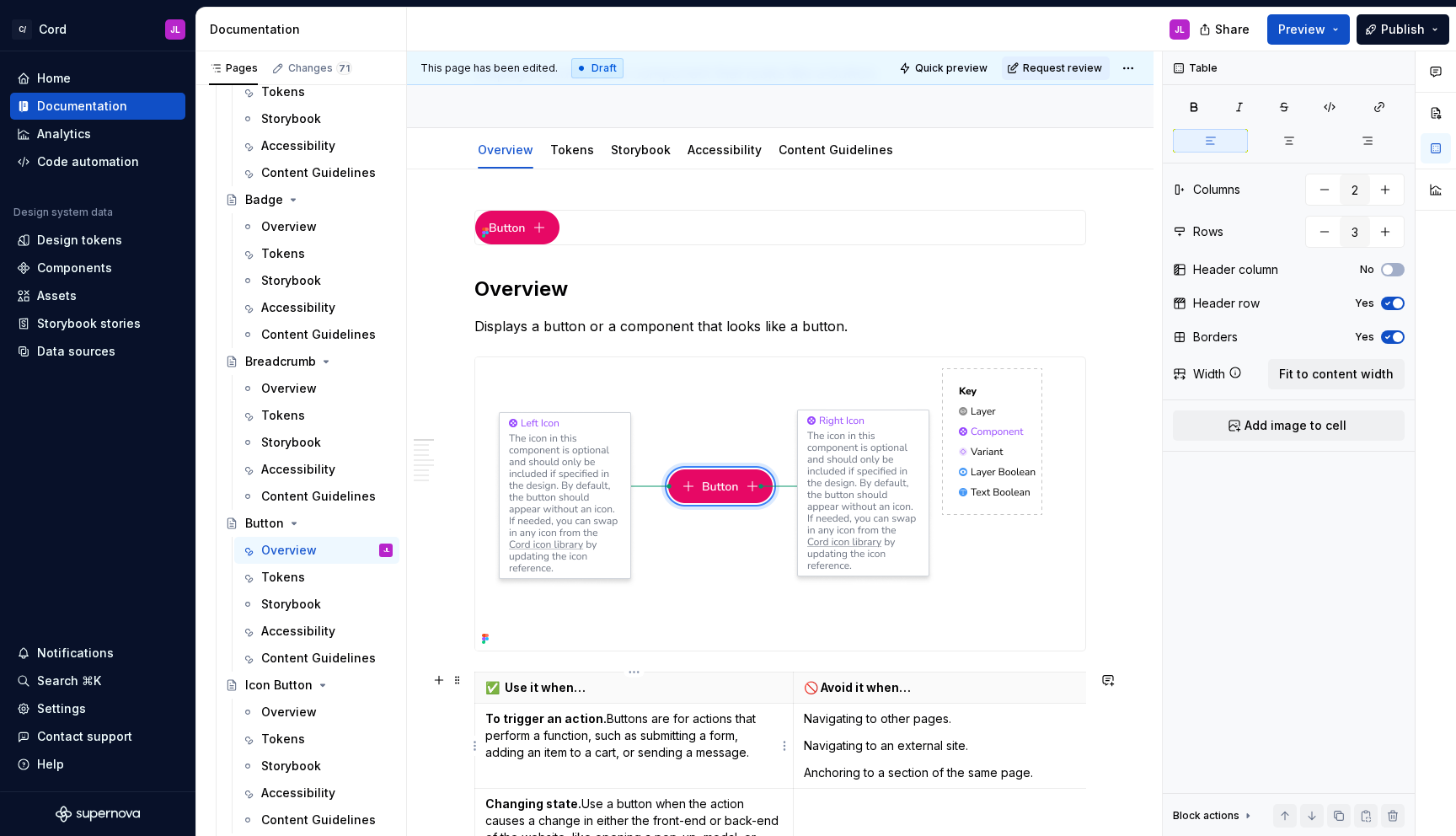
click at [619, 726] on p "To trigger an action. Buttons are for actions that perform a function, such as …" at bounding box center [634, 735] width 298 height 50
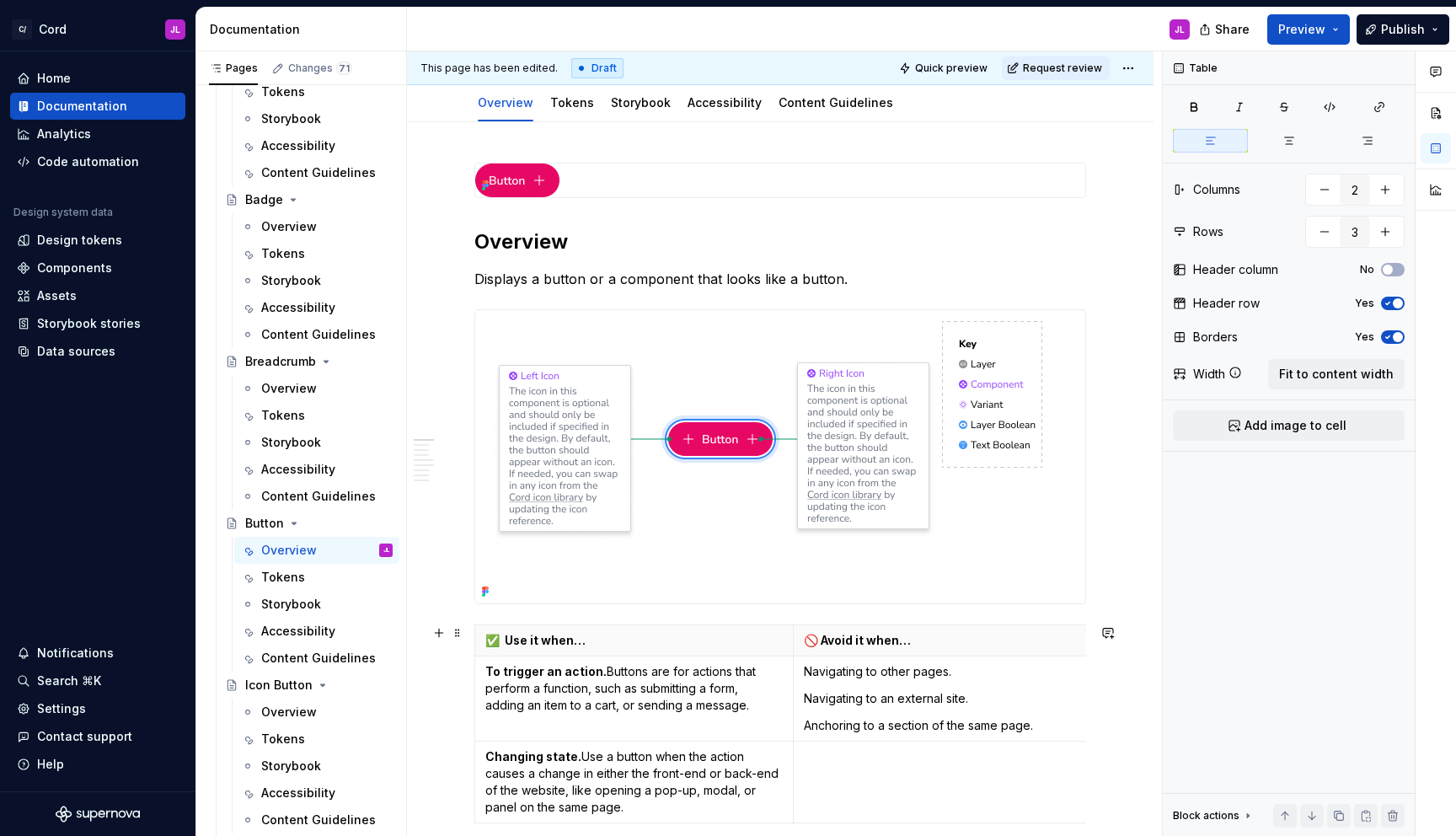
scroll to position [181, 0]
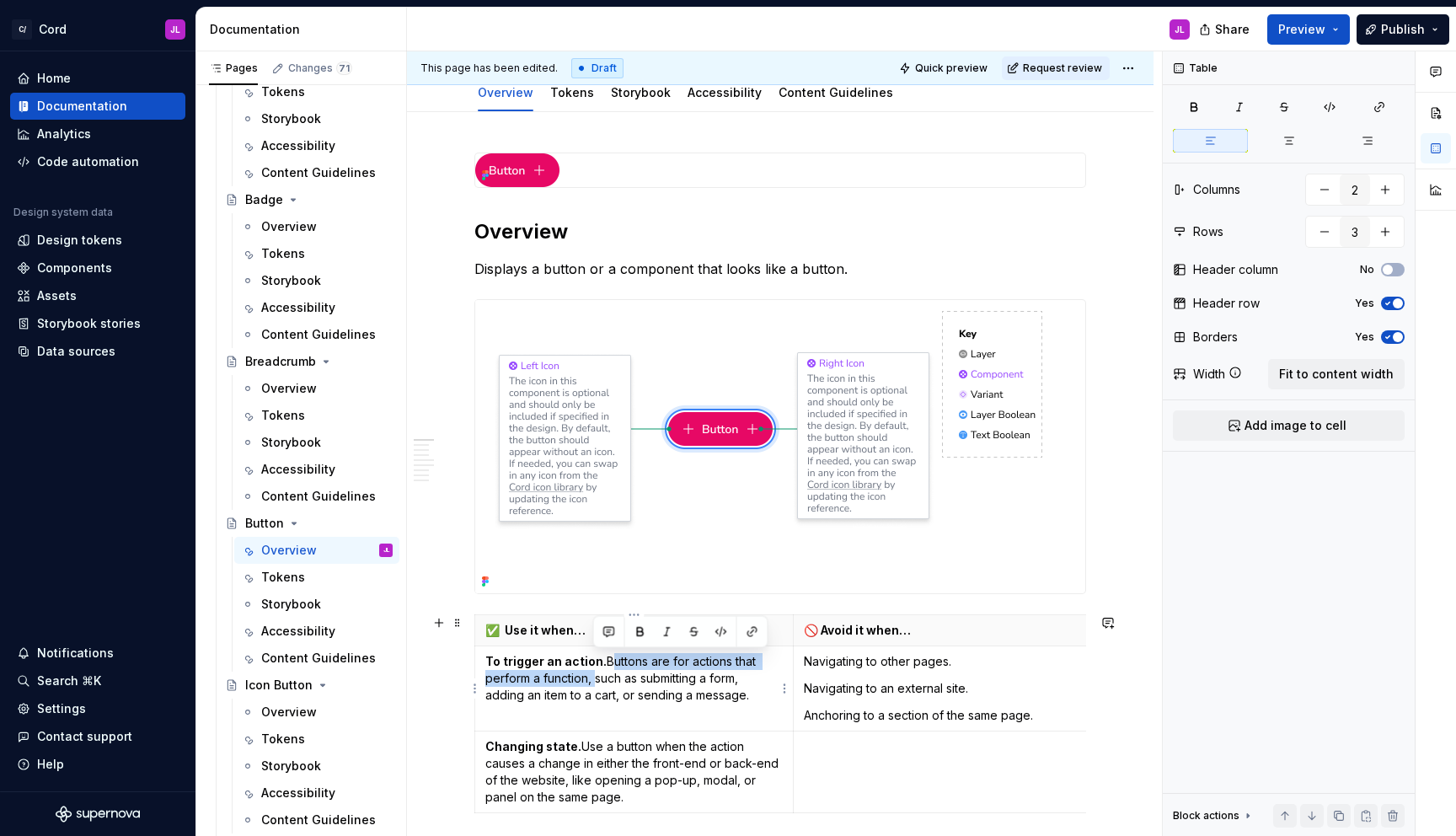
drag, startPoint x: 590, startPoint y: 679, endPoint x: 603, endPoint y: 661, distance: 22.2
click at [603, 661] on p "To trigger an action. Buttons are for actions that perform a function, such as …" at bounding box center [634, 678] width 298 height 50
copy p "Buttons are for actions that perform a function,"
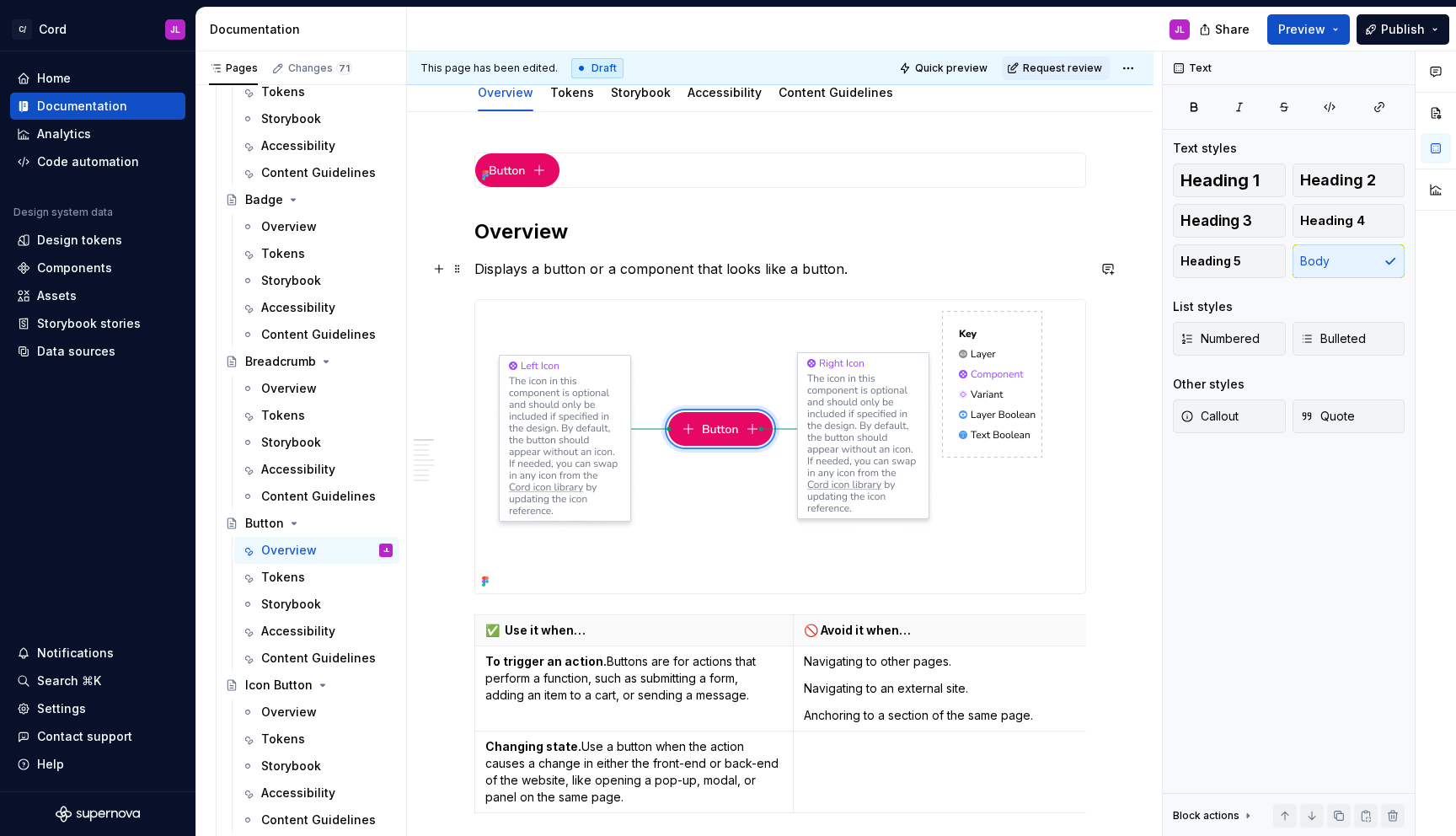
click at [769, 275] on p "Displays a button or a component that looks like a button." at bounding box center [780, 269] width 612 height 21
click at [853, 266] on p "Displays a button or a component that looks like a button." at bounding box center [780, 269] width 612 height 21
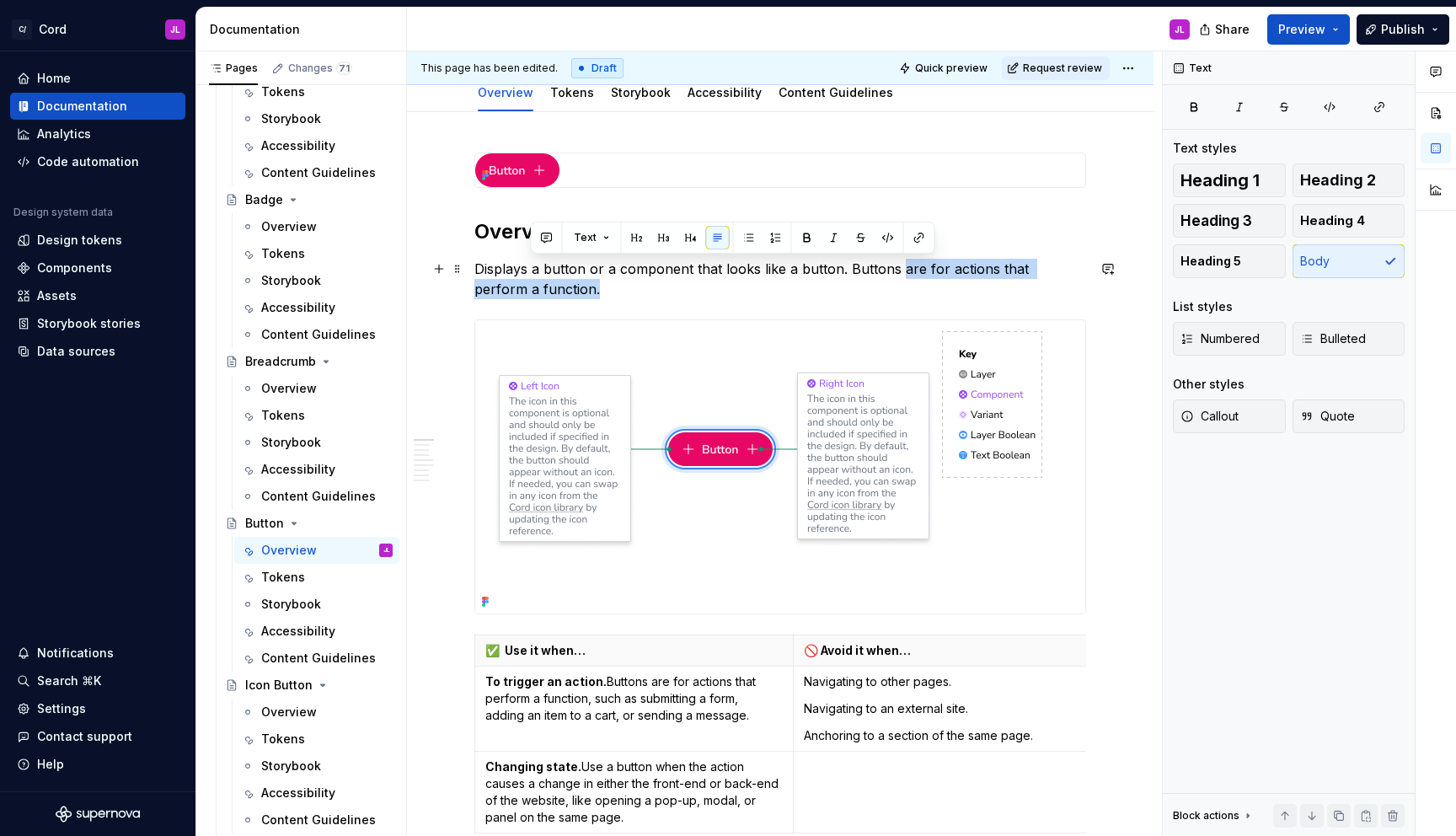
drag, startPoint x: 569, startPoint y: 280, endPoint x: 898, endPoint y: 272, distance: 329.1
click at [898, 272] on p "Displays a button or a component that looks like a button. Buttons are for acti…" at bounding box center [780, 278] width 612 height 40
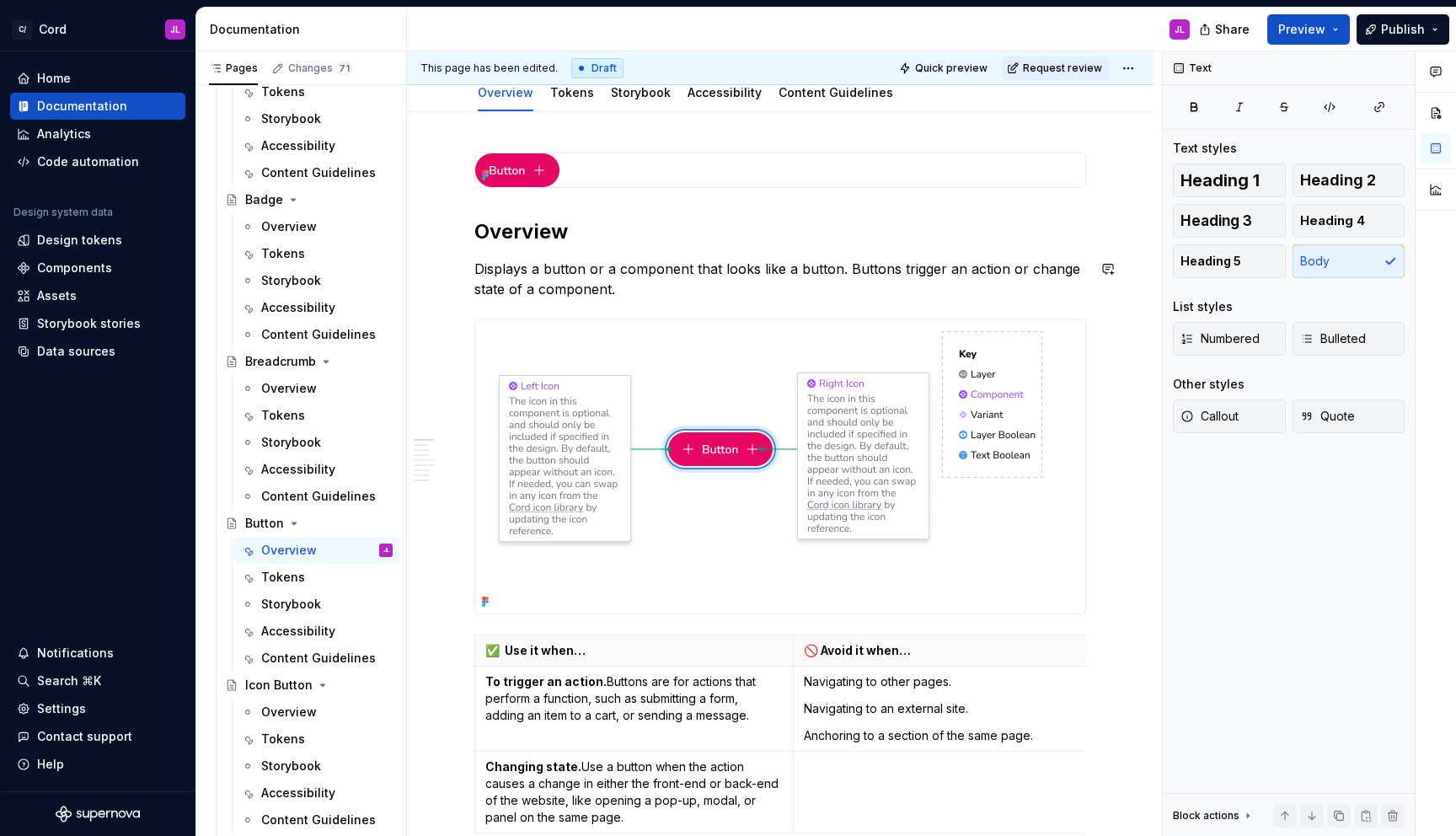
scroll to position [0, 0]
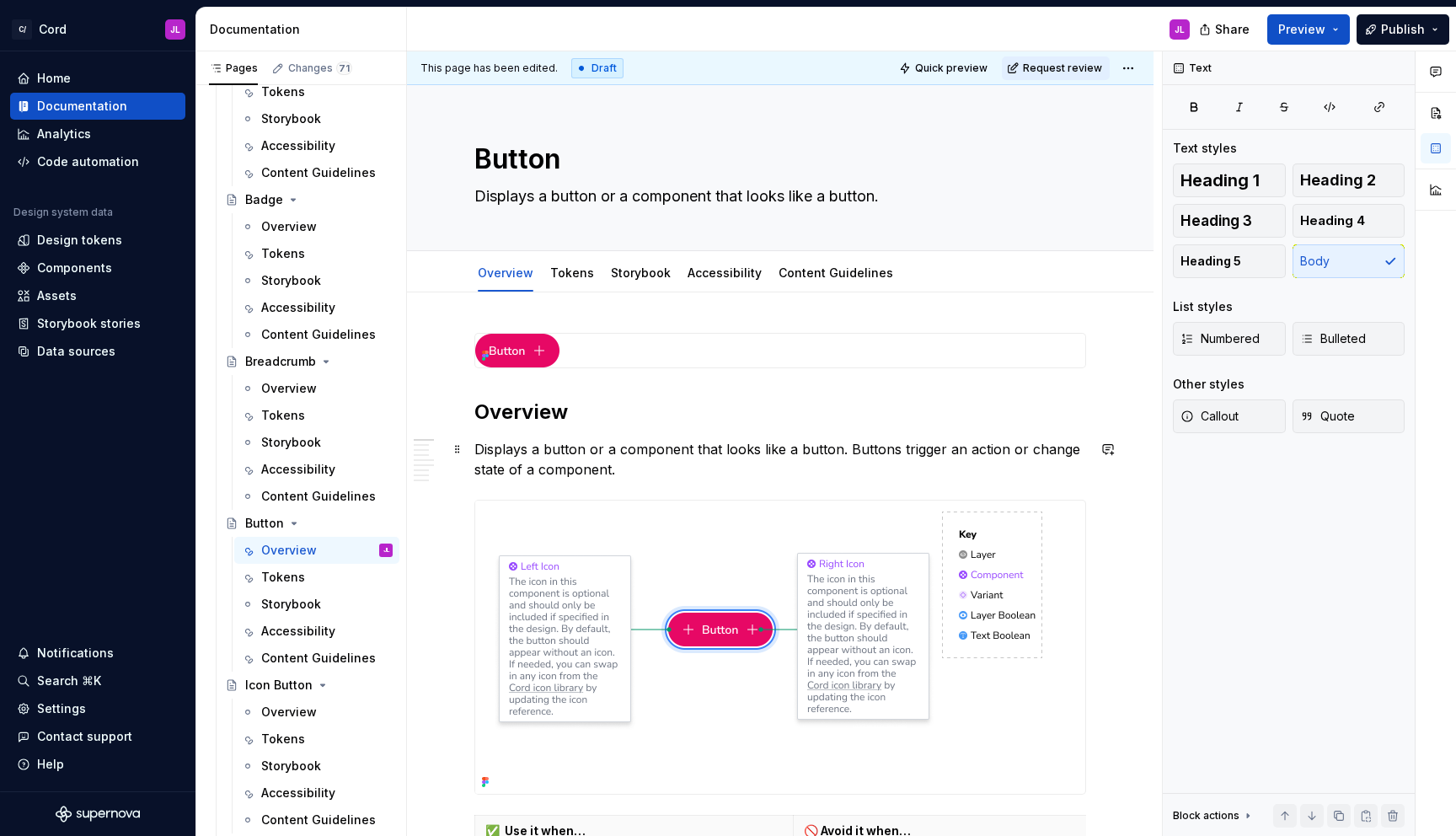
click at [970, 477] on p "Displays a button or a component that looks like a button. Buttons trigger an a…" at bounding box center [780, 459] width 612 height 40
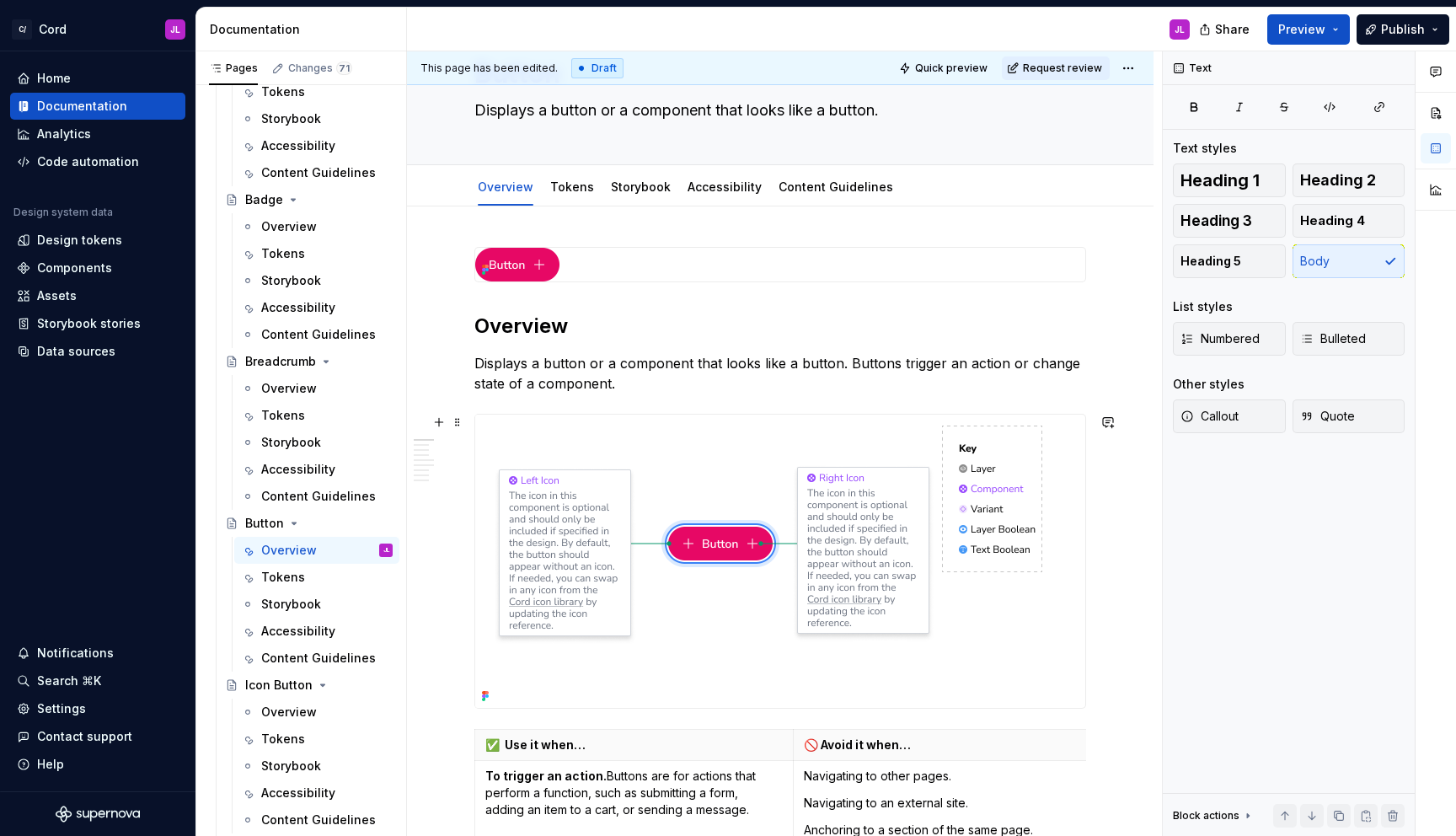
scroll to position [85, 0]
click at [886, 393] on p "Displays a button or a component that looks like a button. Buttons trigger an a…" at bounding box center [780, 374] width 612 height 40
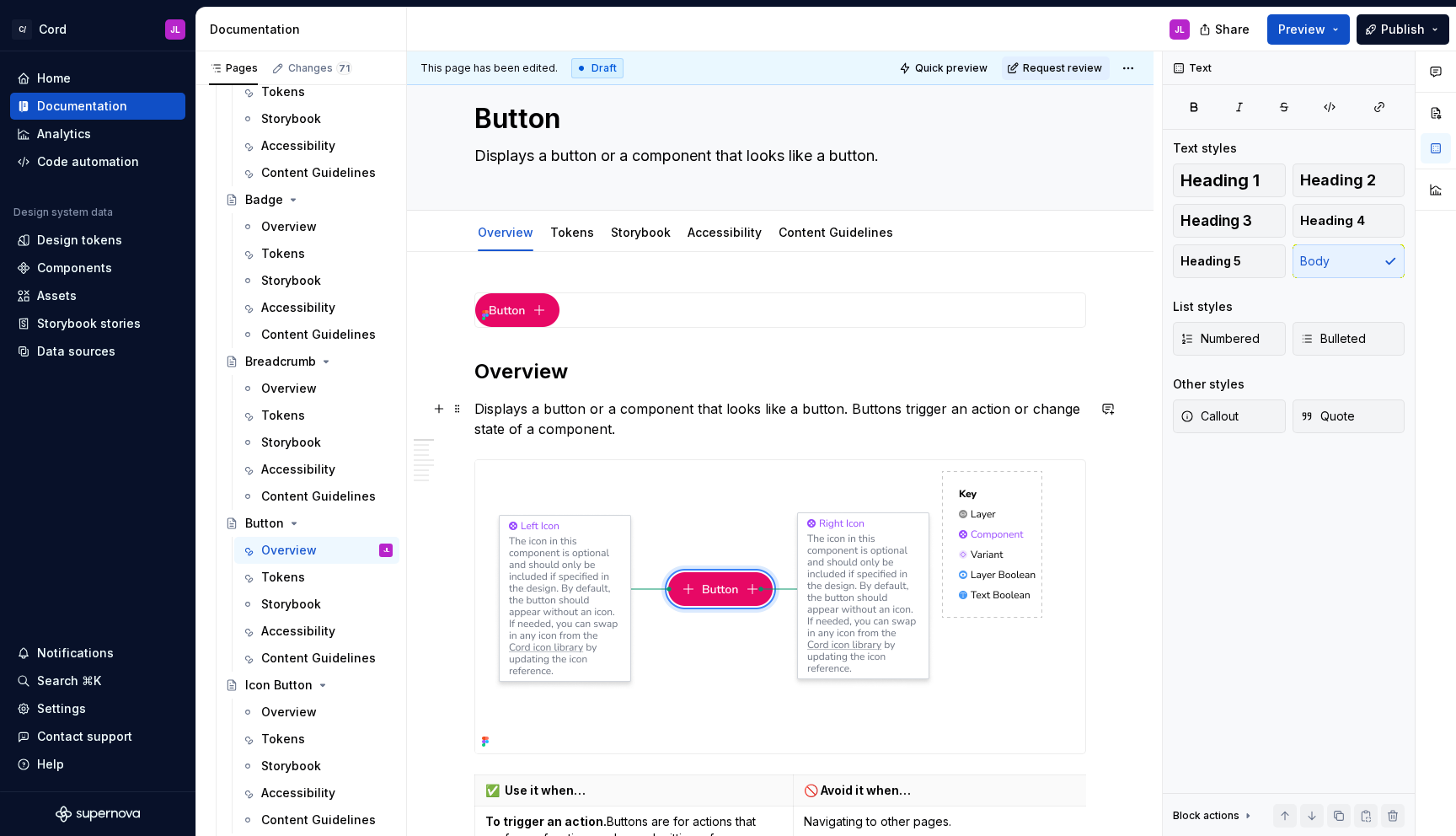
scroll to position [0, 0]
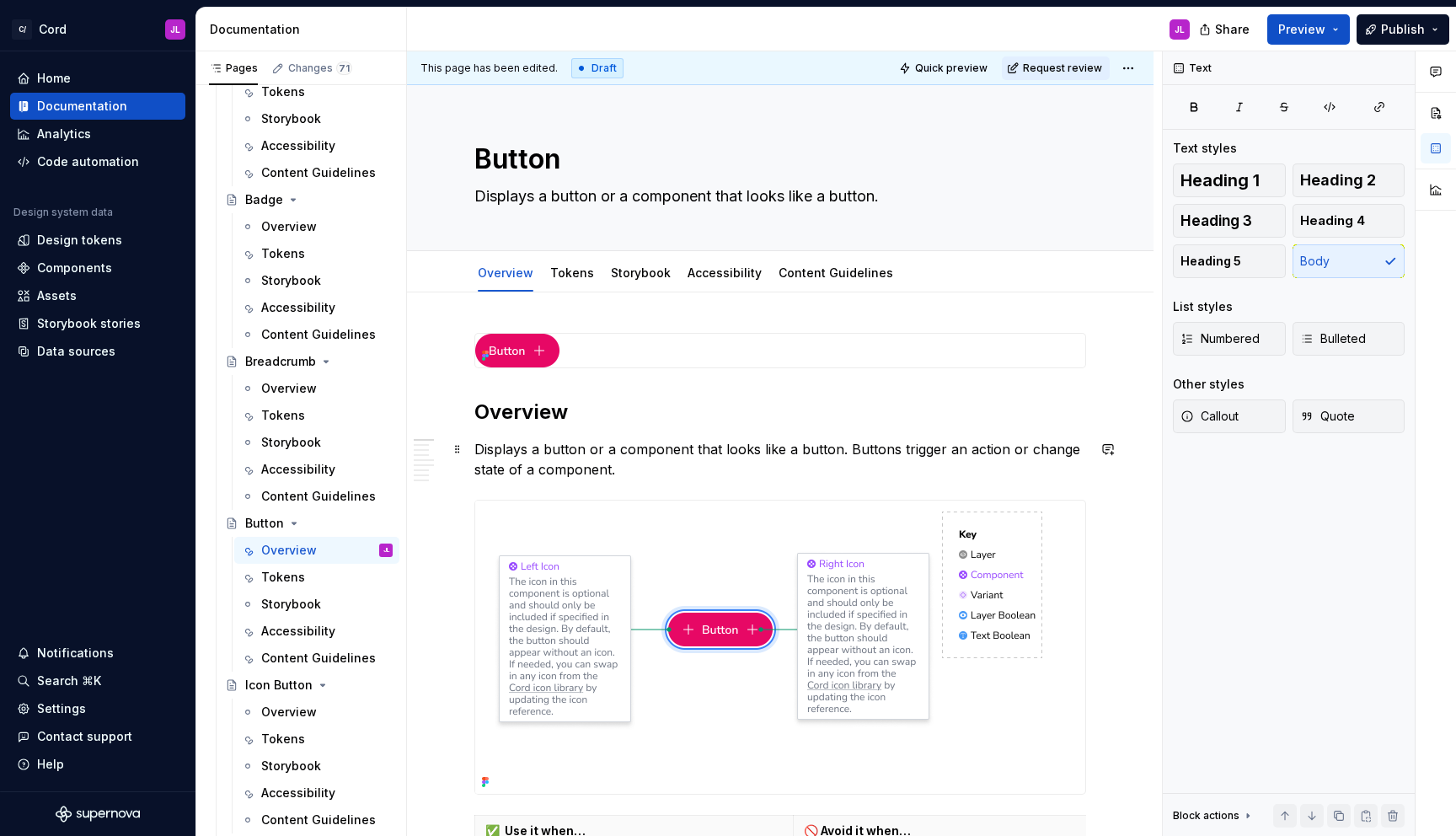
click at [696, 461] on p "Displays a button or a component that looks like a button. Buttons trigger an a…" at bounding box center [780, 459] width 612 height 40
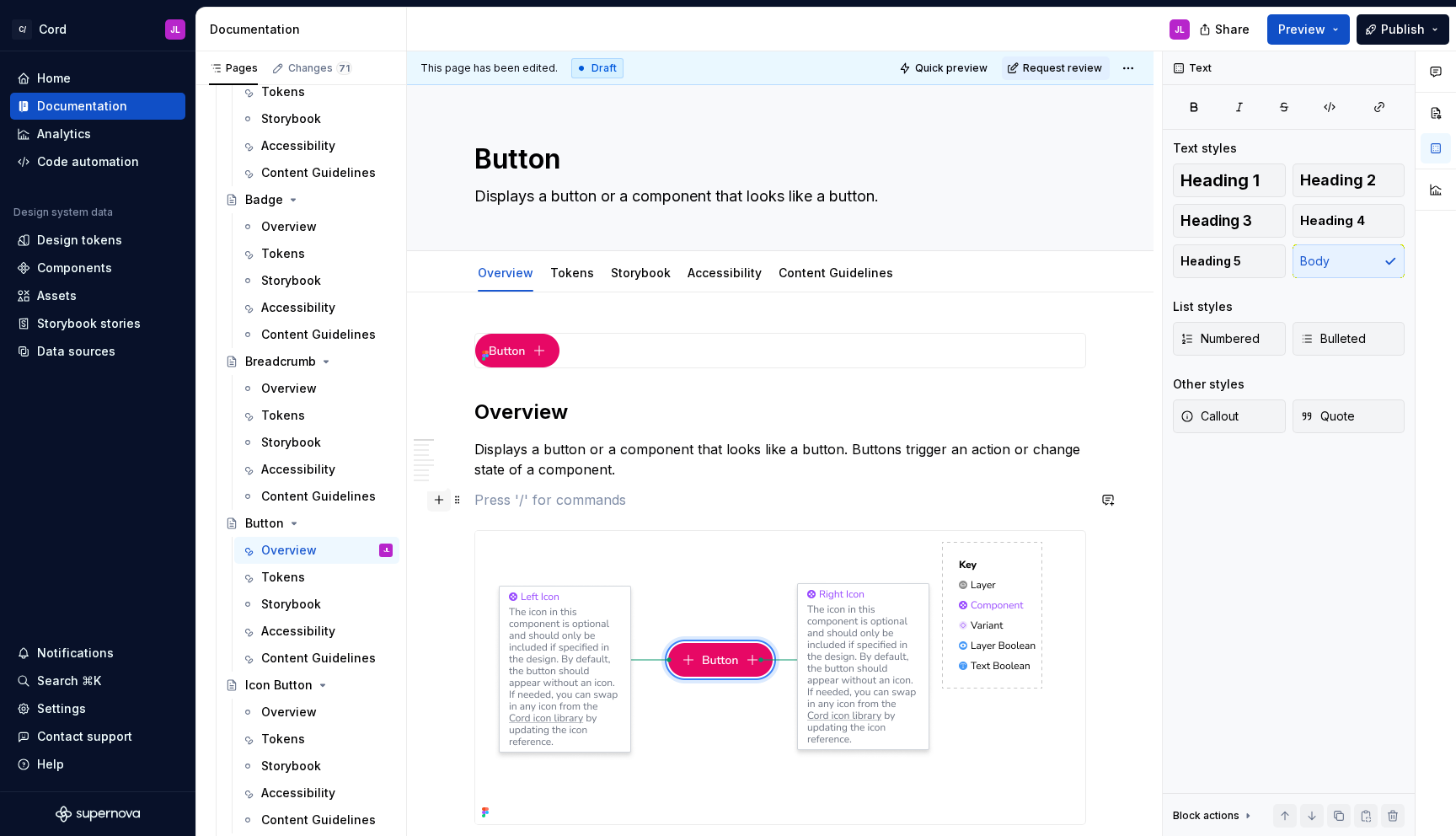
click at [441, 502] on button "button" at bounding box center [439, 500] width 24 height 24
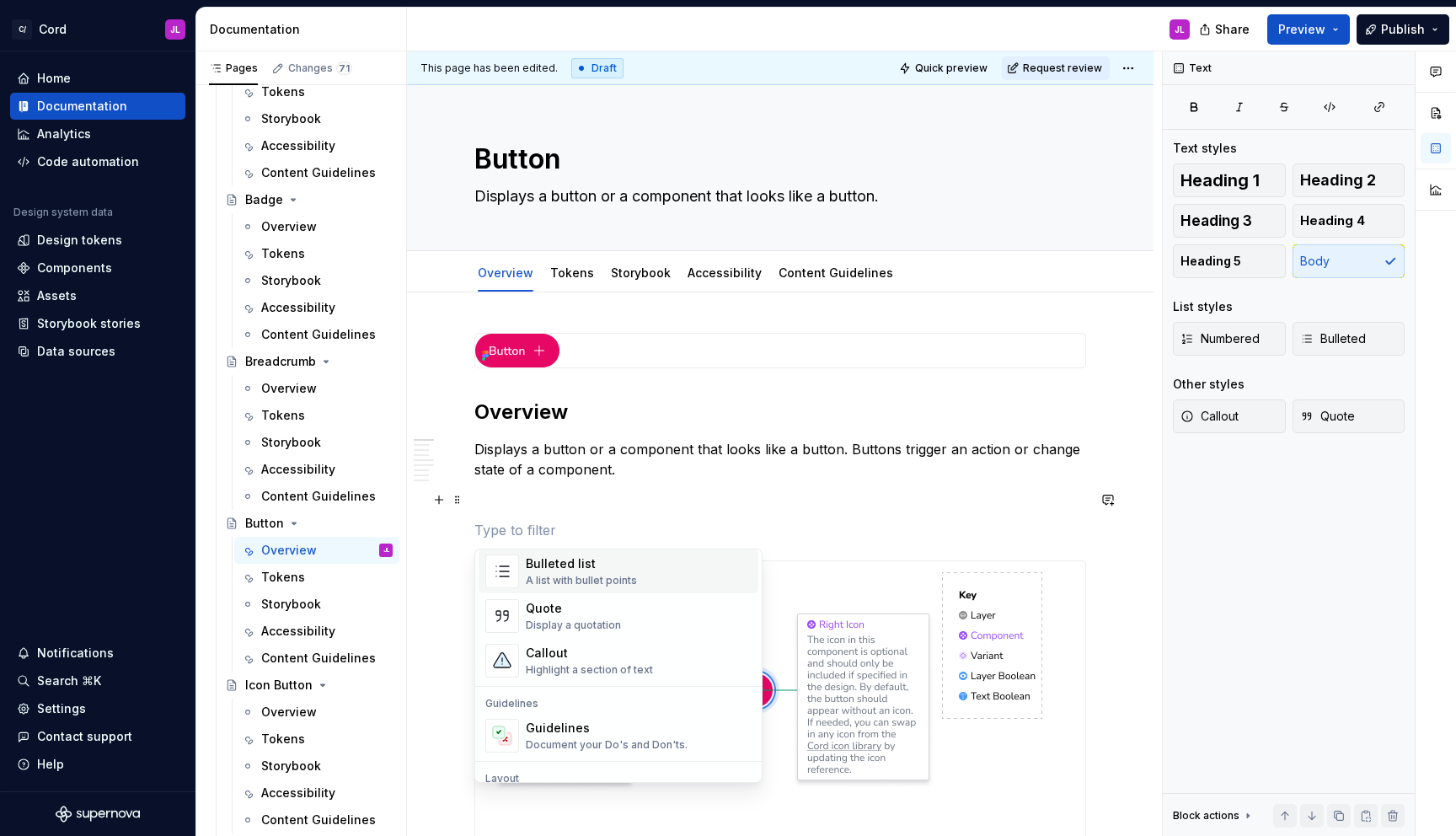
scroll to position [341, 0]
click at [589, 651] on div "Callout" at bounding box center [589, 652] width 127 height 17
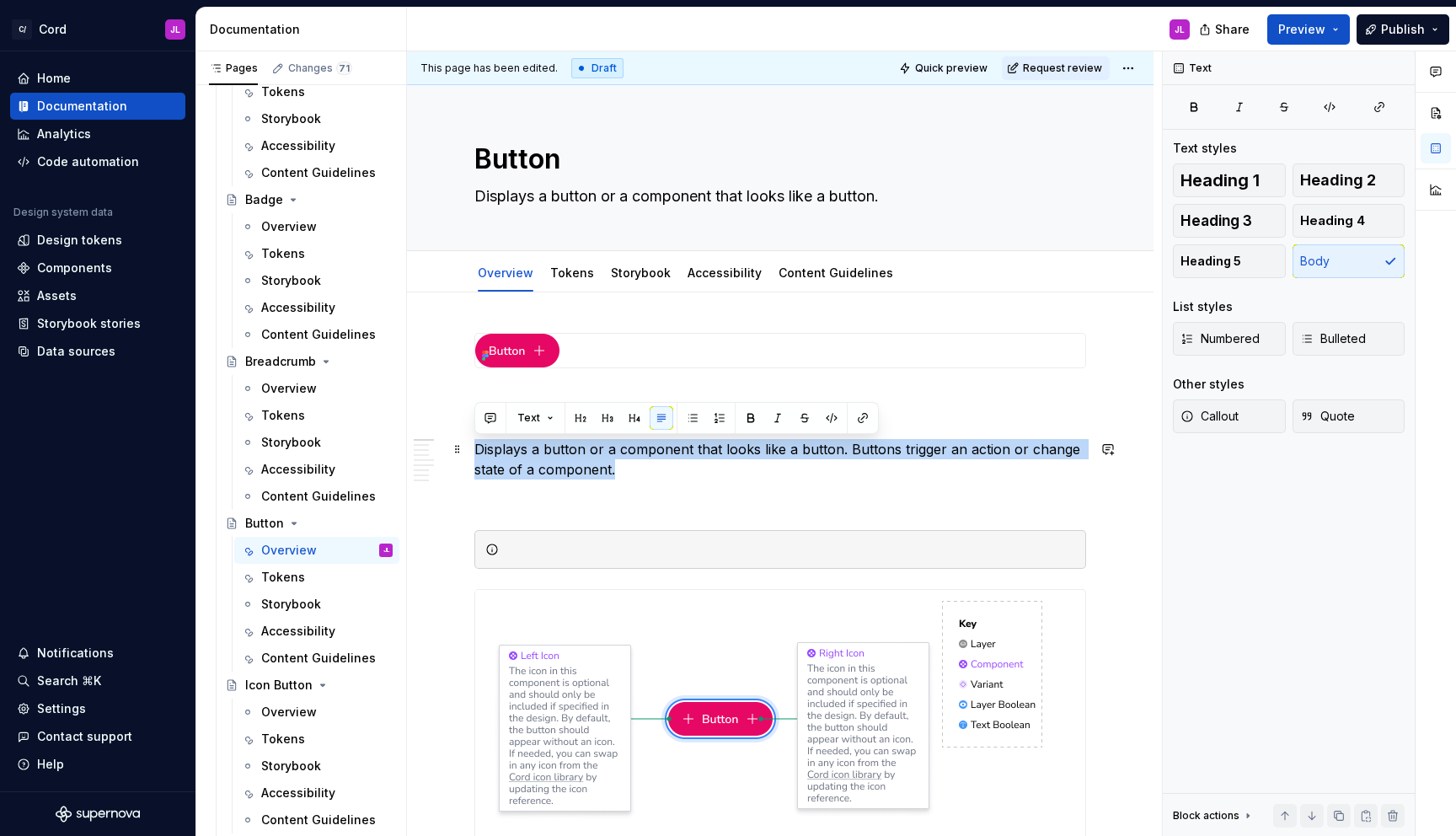
drag, startPoint x: 619, startPoint y: 469, endPoint x: 476, endPoint y: 448, distance: 144.5
click at [476, 448] on p "Displays a button or a component that looks like a button. Buttons trigger an a…" at bounding box center [780, 459] width 612 height 40
copy p "Displays a button or a component that looks like a button. Buttons trigger an a…"
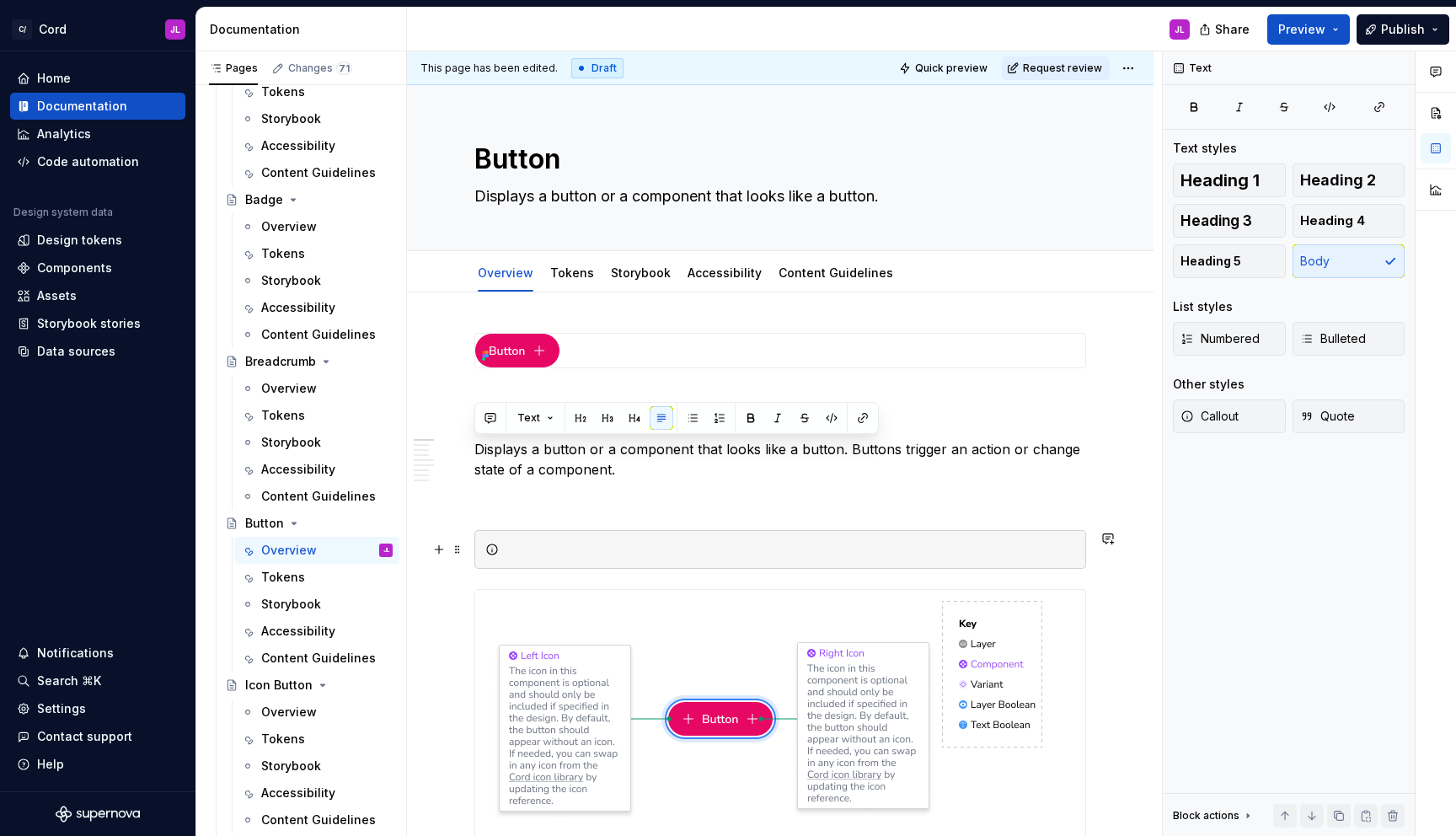
click at [592, 552] on div at bounding box center [790, 549] width 570 height 17
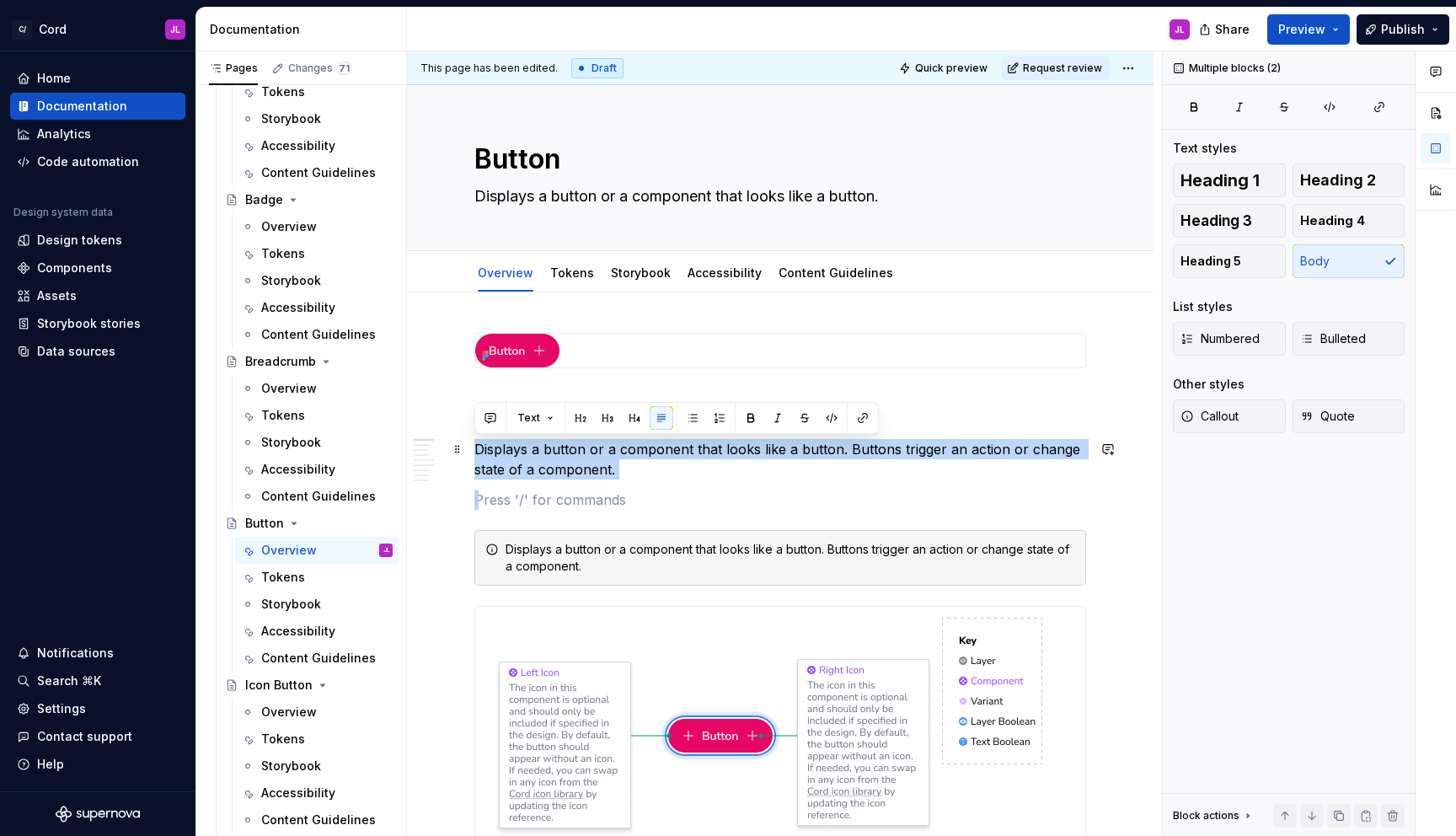
drag, startPoint x: 640, startPoint y: 486, endPoint x: 471, endPoint y: 449, distance: 173.0
click at [460, 448] on span at bounding box center [458, 449] width 14 height 24
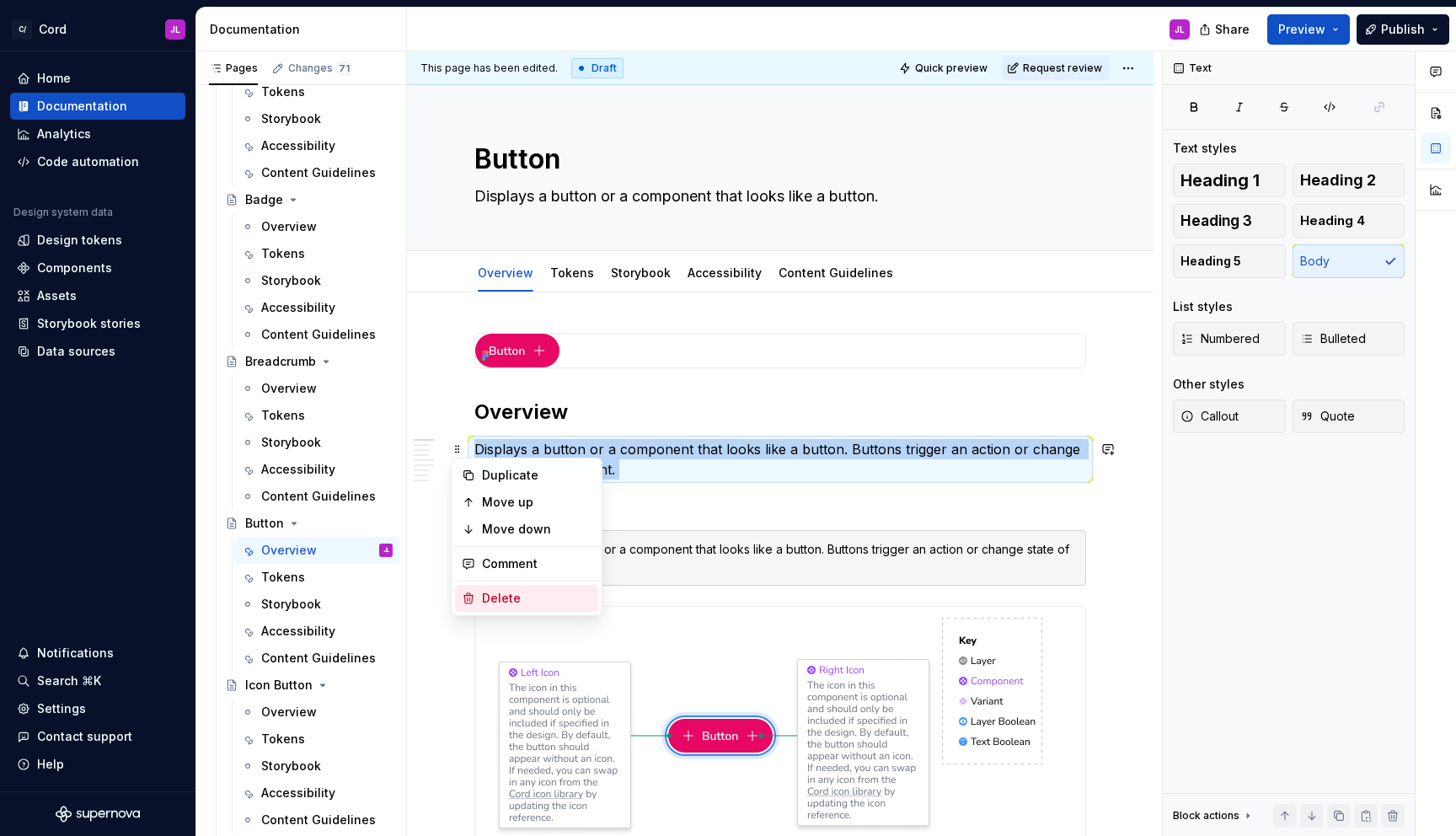
click at [495, 590] on div "Delete" at bounding box center [536, 598] width 109 height 17
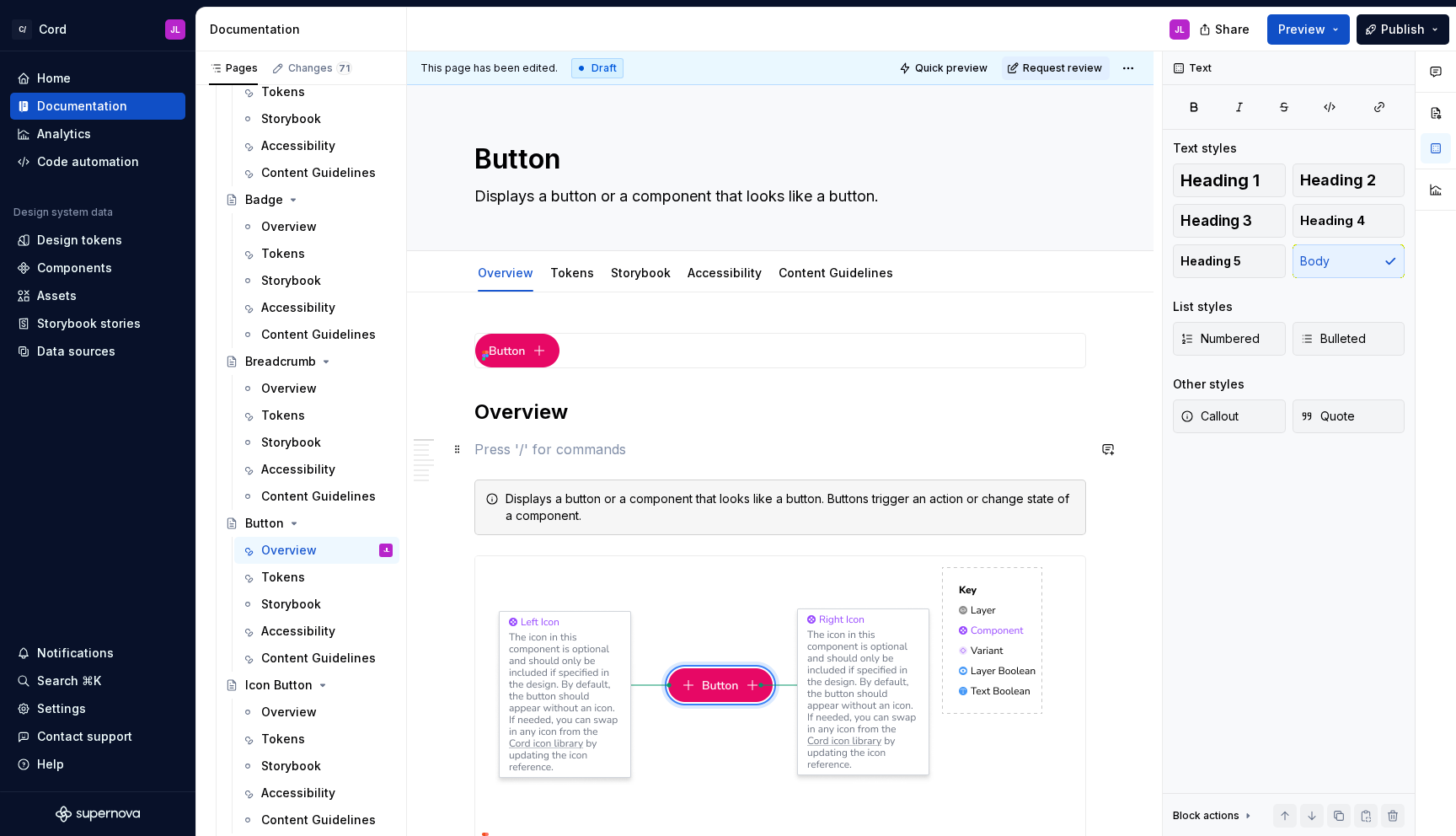
click at [523, 451] on p at bounding box center [780, 449] width 612 height 21
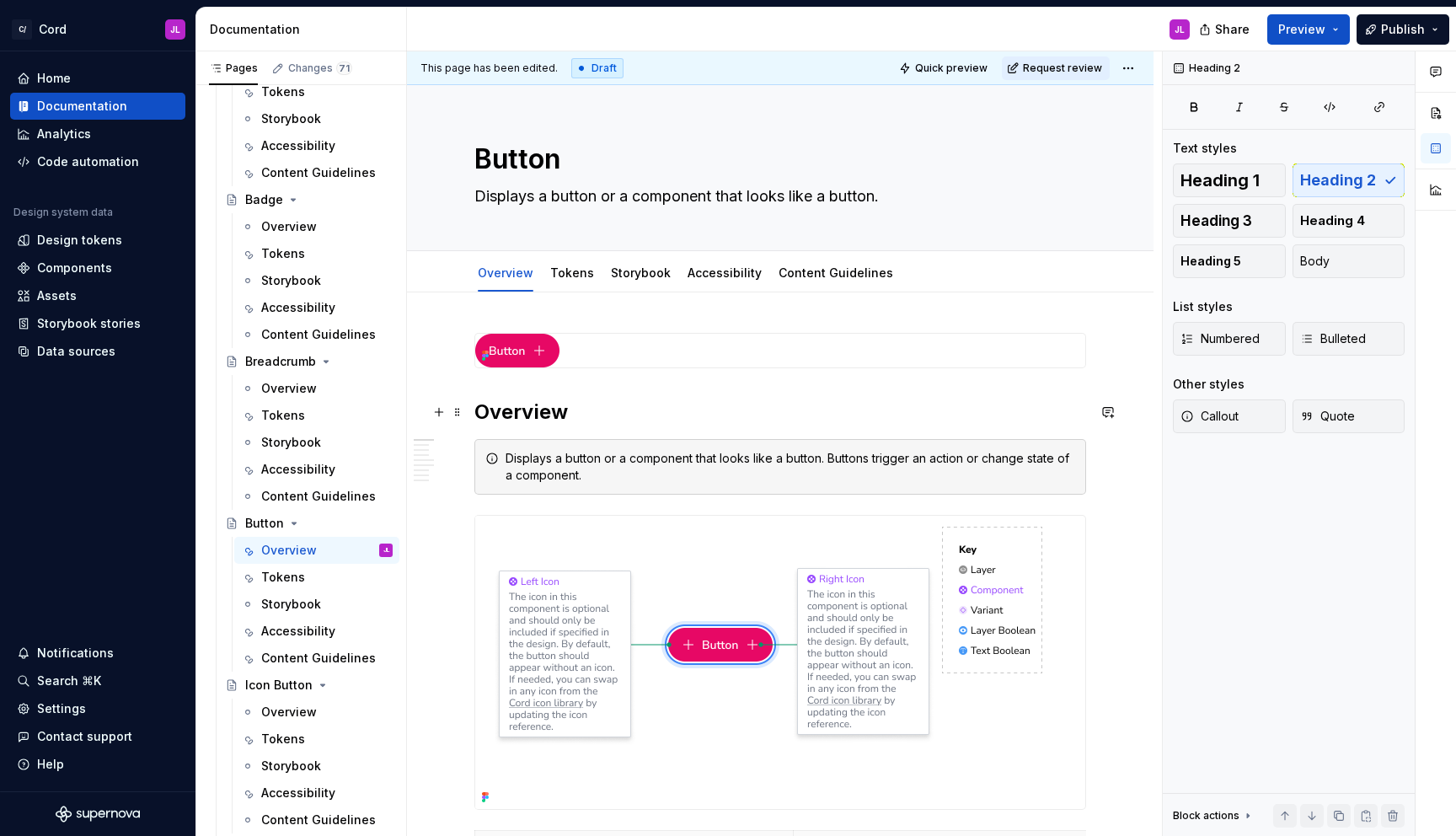
click at [738, 400] on h2 "Overview" at bounding box center [780, 412] width 612 height 27
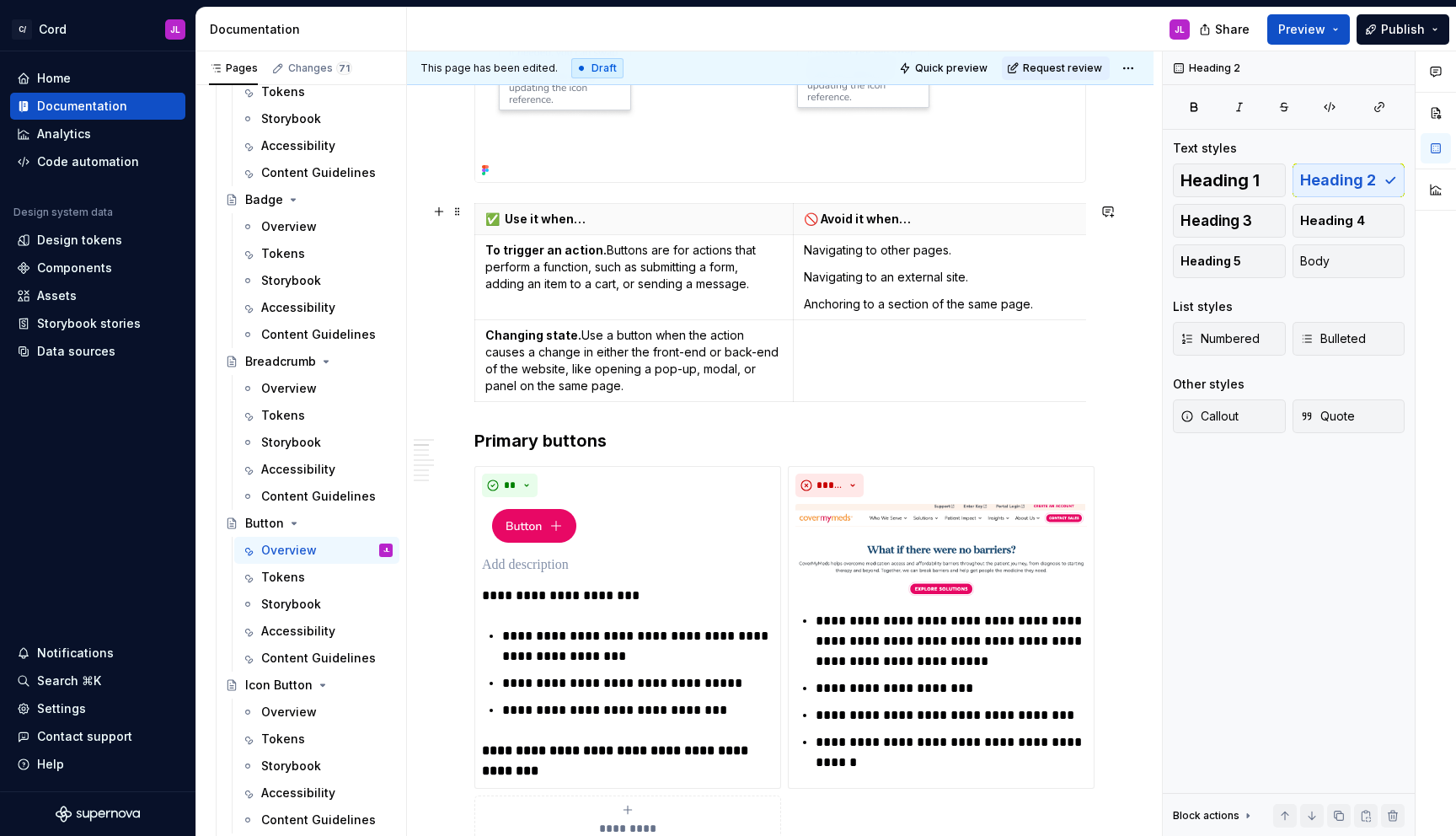
scroll to position [571, 0]
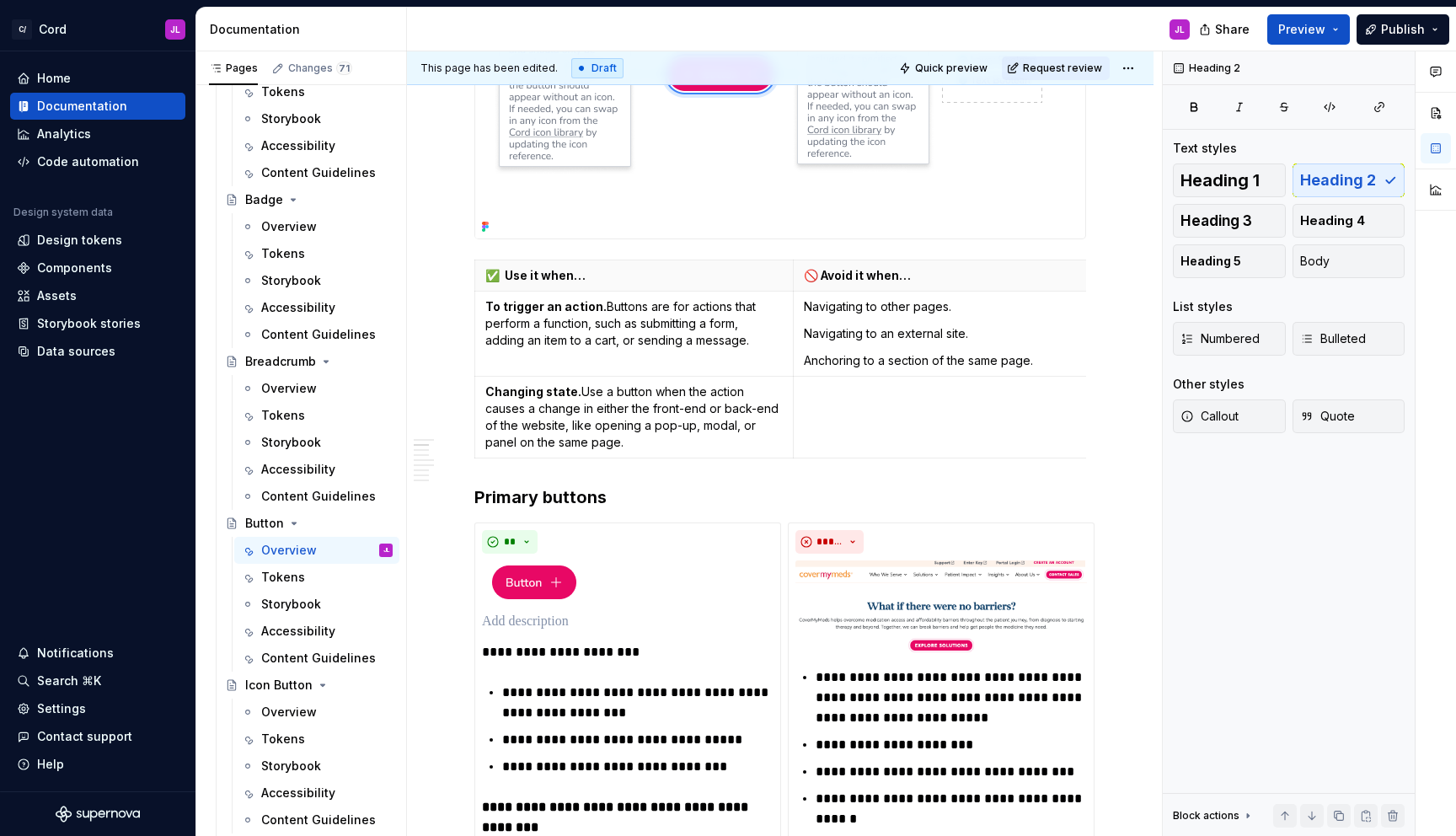
click at [581, 67] on div "Draft" at bounding box center [597, 68] width 52 height 21
click at [589, 68] on div "Draft" at bounding box center [597, 68] width 52 height 21
click at [581, 67] on icon at bounding box center [582, 68] width 3 height 3
click at [1089, 60] on button "Request review" at bounding box center [1056, 68] width 108 height 24
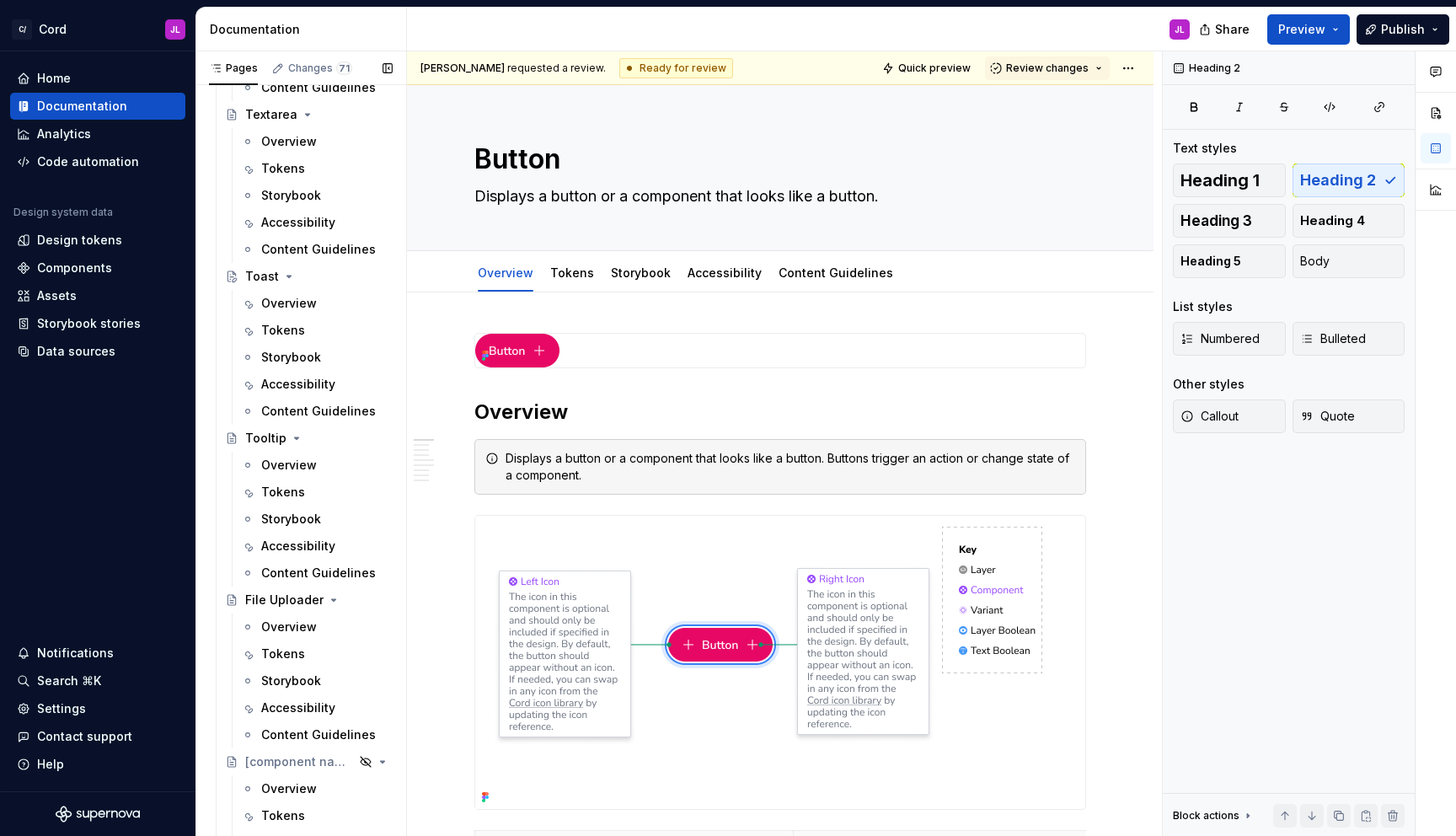
scroll to position [5605, 0]
click at [304, 299] on div "Overview" at bounding box center [288, 303] width 56 height 17
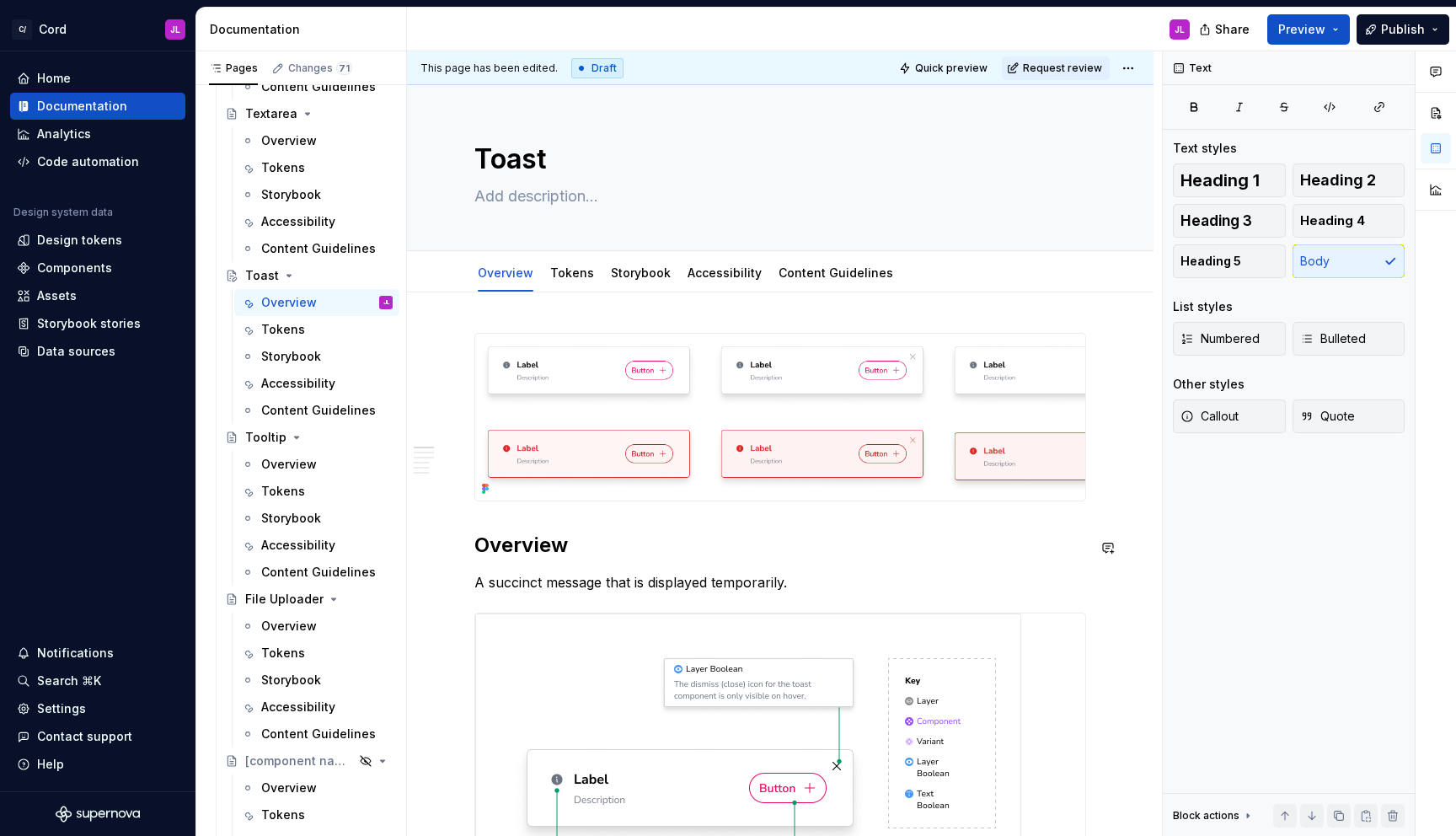
click at [606, 574] on p "A succinct message that is displayed temporarily." at bounding box center [780, 583] width 612 height 21
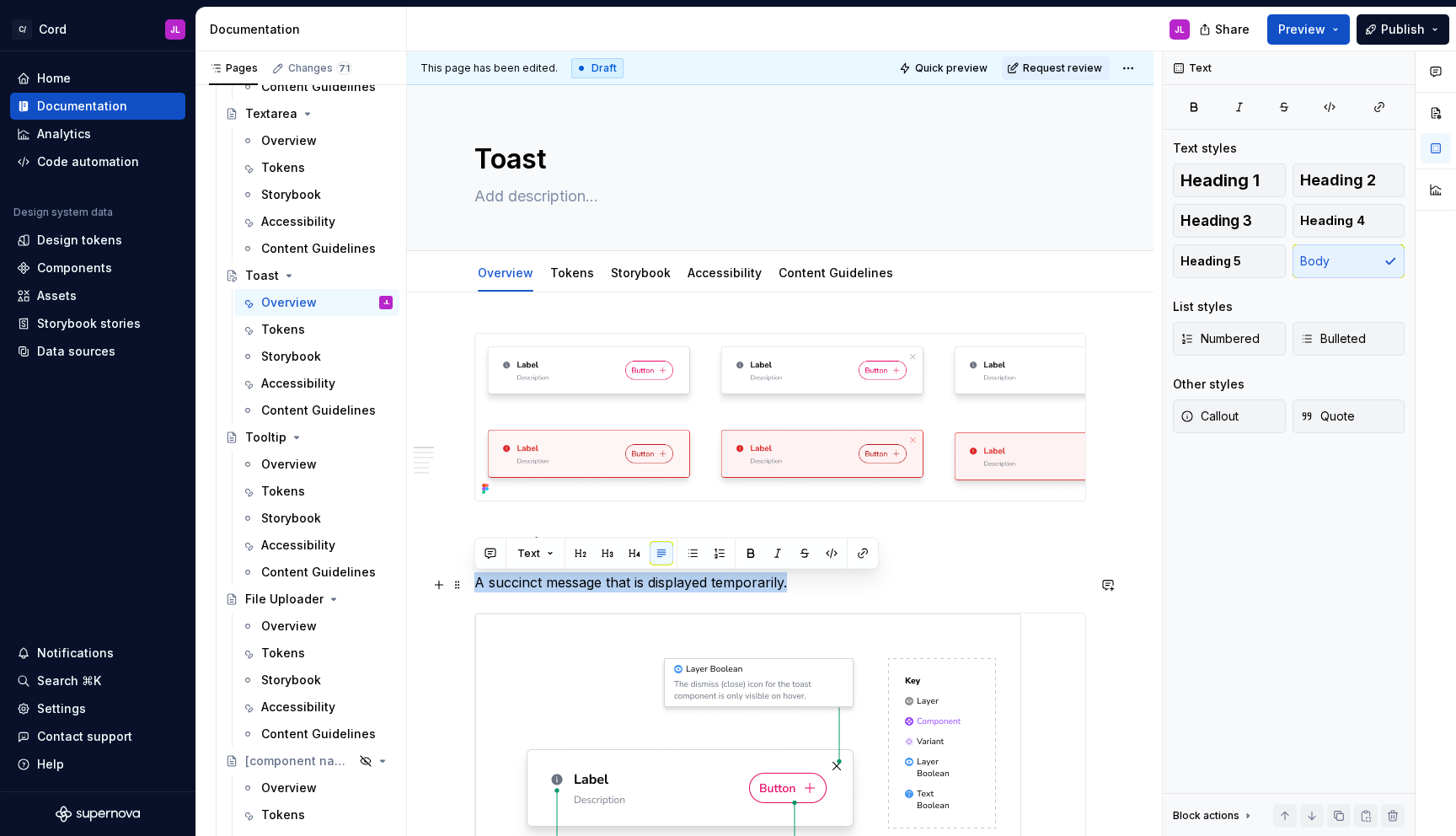
drag, startPoint x: 799, startPoint y: 580, endPoint x: 477, endPoint y: 575, distance: 322.0
click at [476, 575] on p "A succinct message that is displayed temporarily." at bounding box center [780, 583] width 612 height 21
copy p "A succinct message that is displayed temporarily."
click at [666, 193] on textarea at bounding box center [777, 197] width 612 height 27
paste textarea "A succinct message that is displayed temporarily."
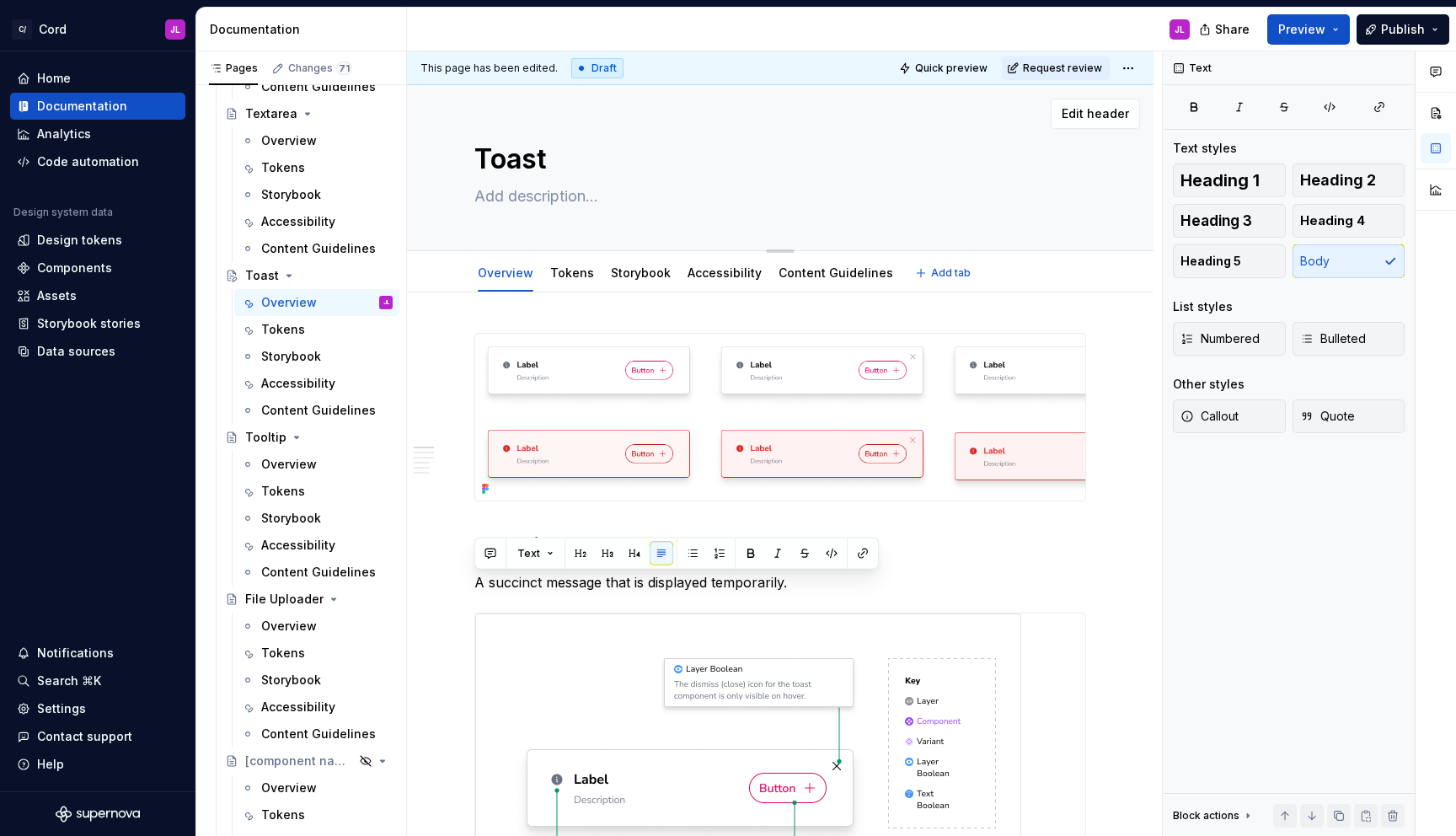
type textarea "*"
type textarea "A succinct message that is displayed temporarily."
type textarea "*"
type textarea "A succinct message that is displayed temporarily."
click at [840, 589] on p "A succinct message that is displayed temporarily." at bounding box center [780, 583] width 612 height 21
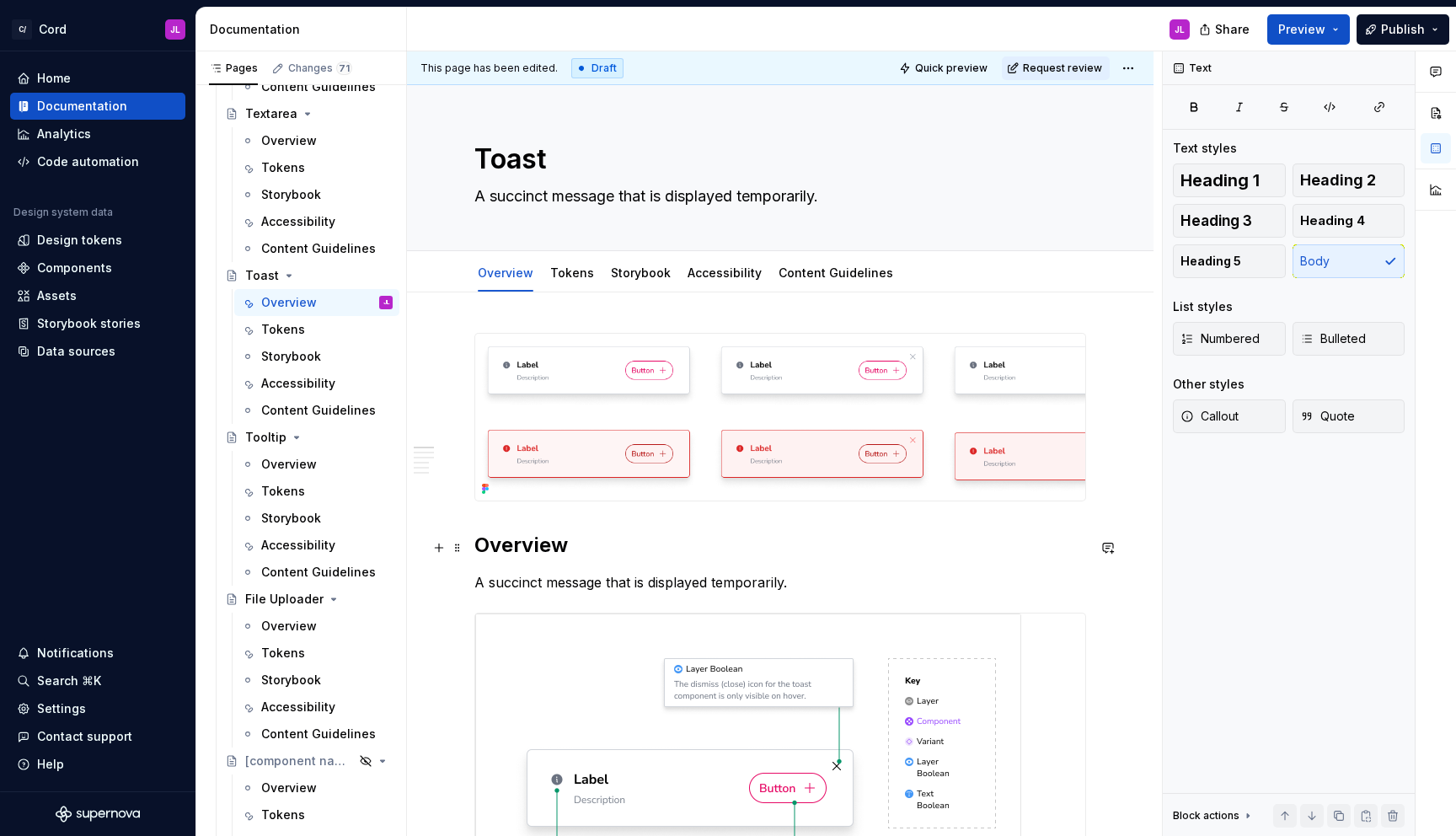
click at [654, 540] on h2 "Overview" at bounding box center [780, 546] width 612 height 27
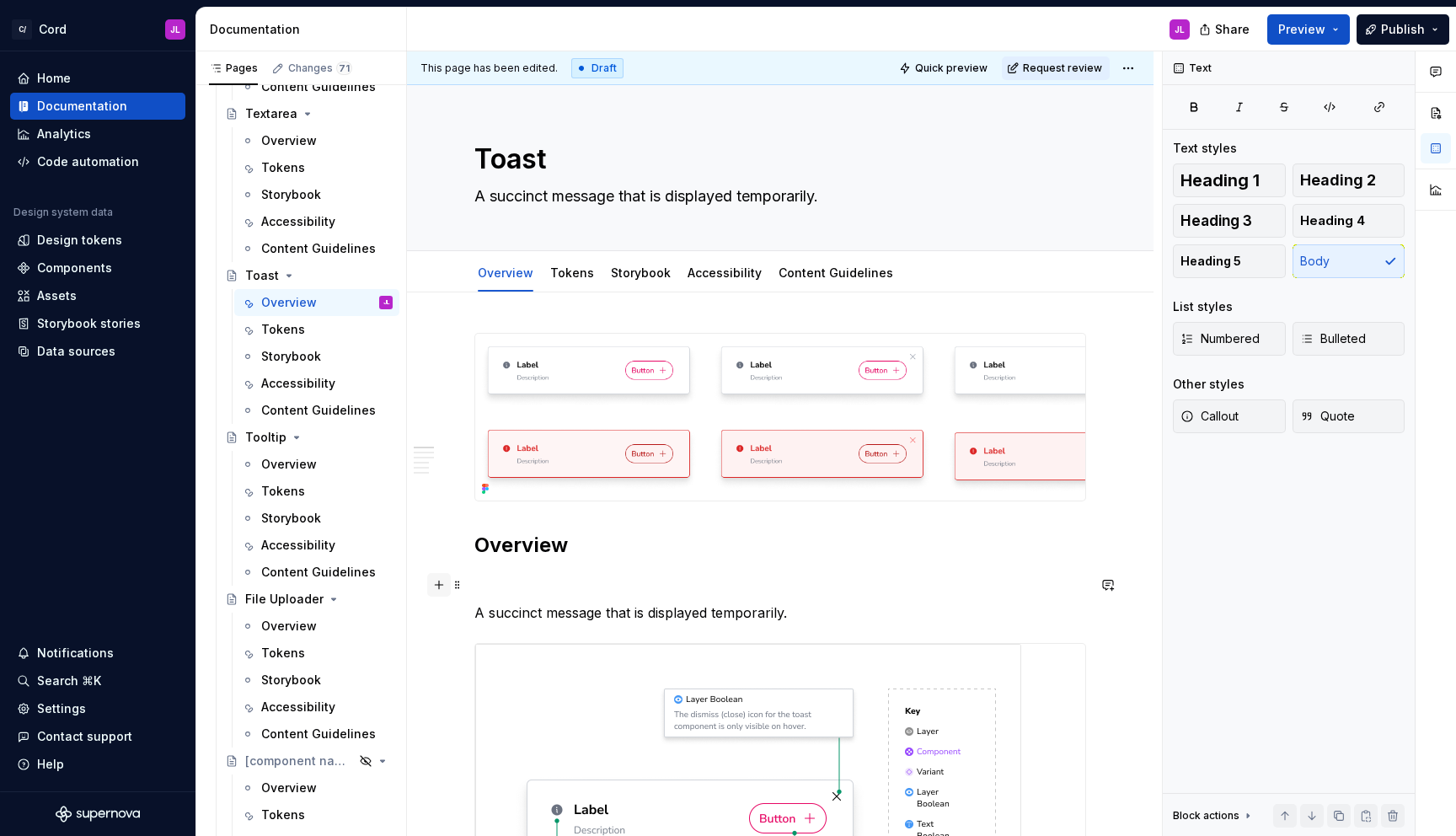
click at [444, 590] on button "button" at bounding box center [439, 585] width 24 height 24
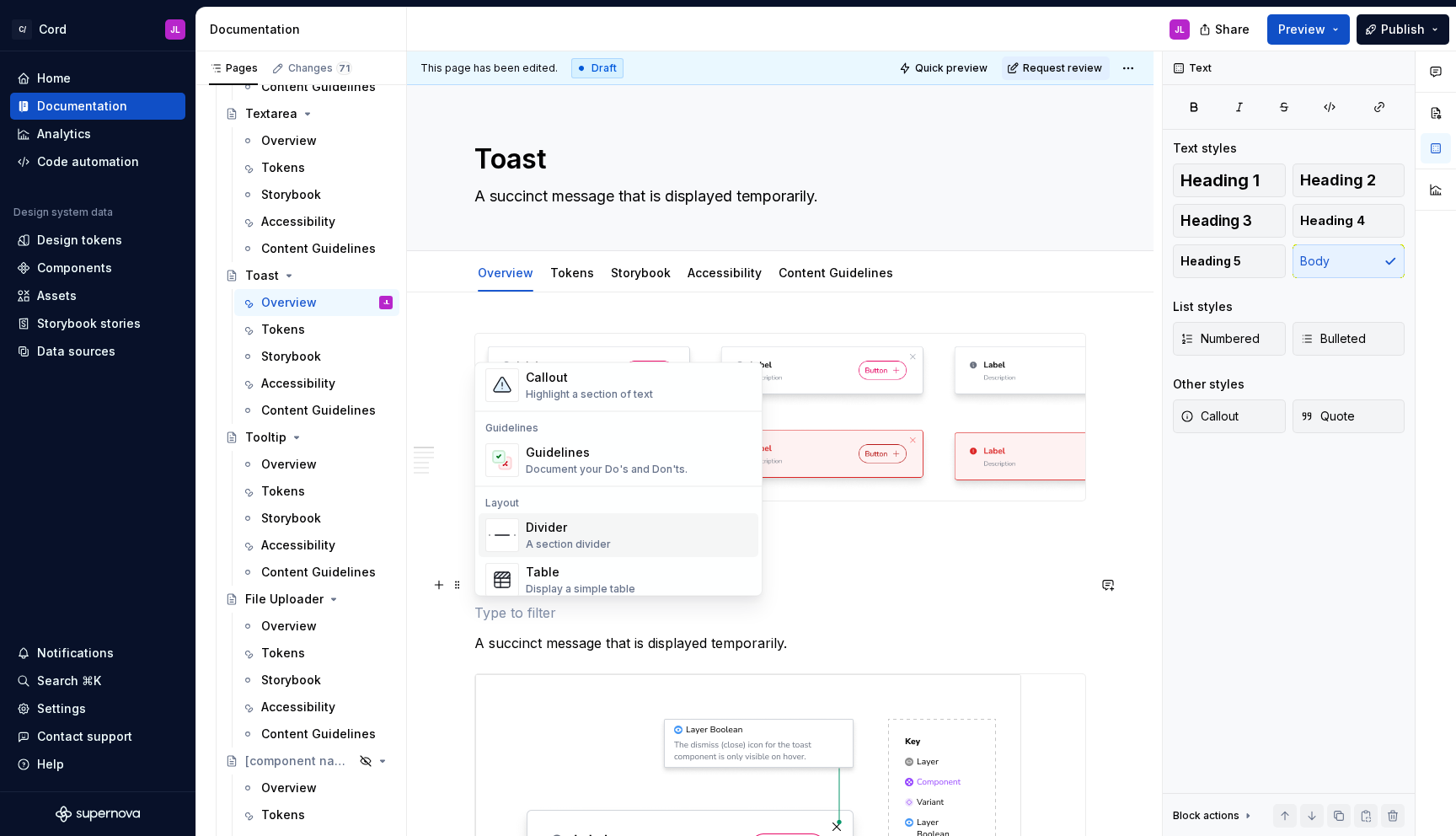
scroll to position [430, 0]
click at [572, 387] on div "Highlight a section of text" at bounding box center [589, 394] width 127 height 14
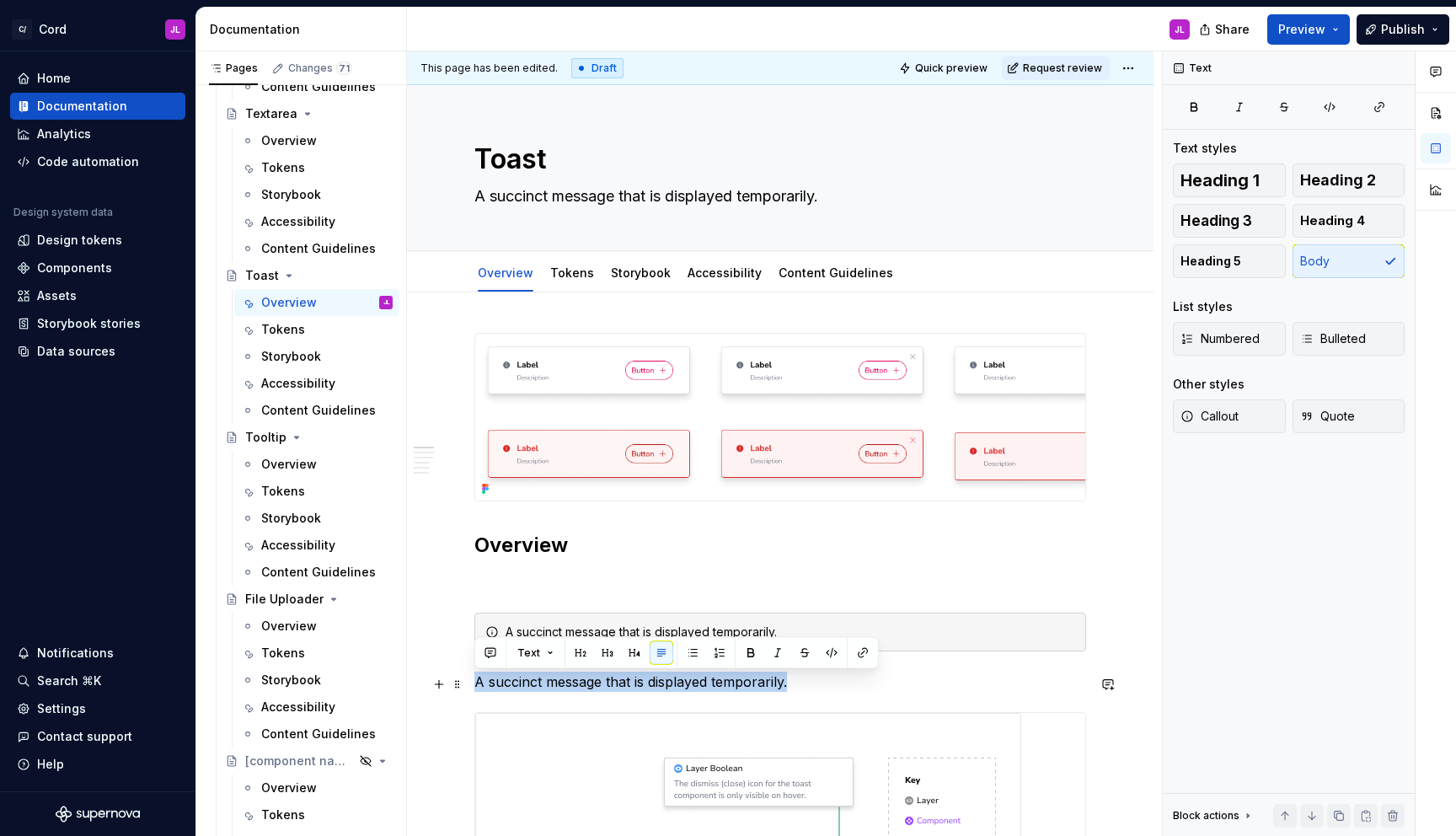
drag, startPoint x: 808, startPoint y: 692, endPoint x: 471, endPoint y: 680, distance: 337.2
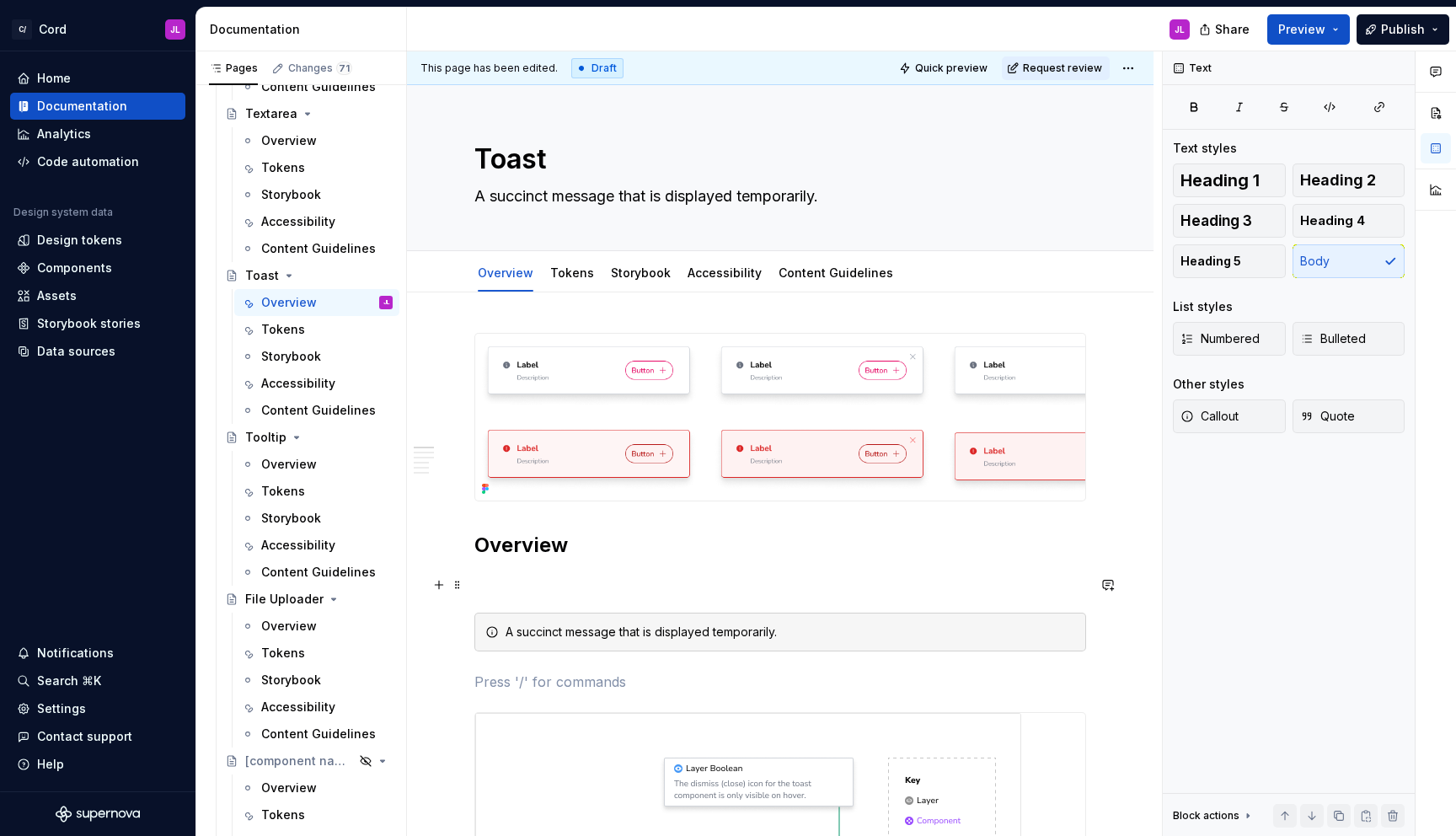
click at [539, 590] on p at bounding box center [780, 583] width 612 height 21
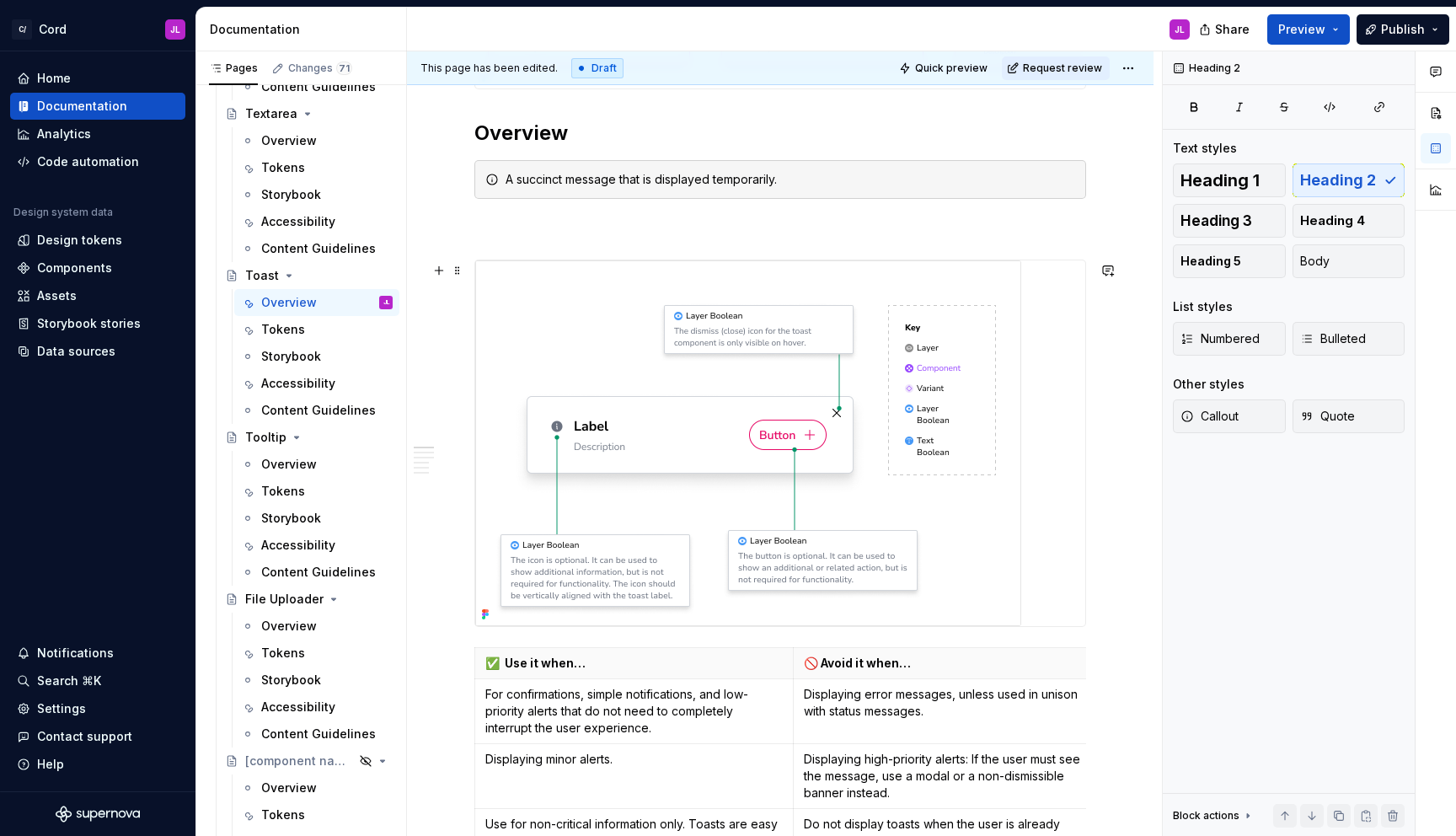
scroll to position [415, 0]
type textarea "*"
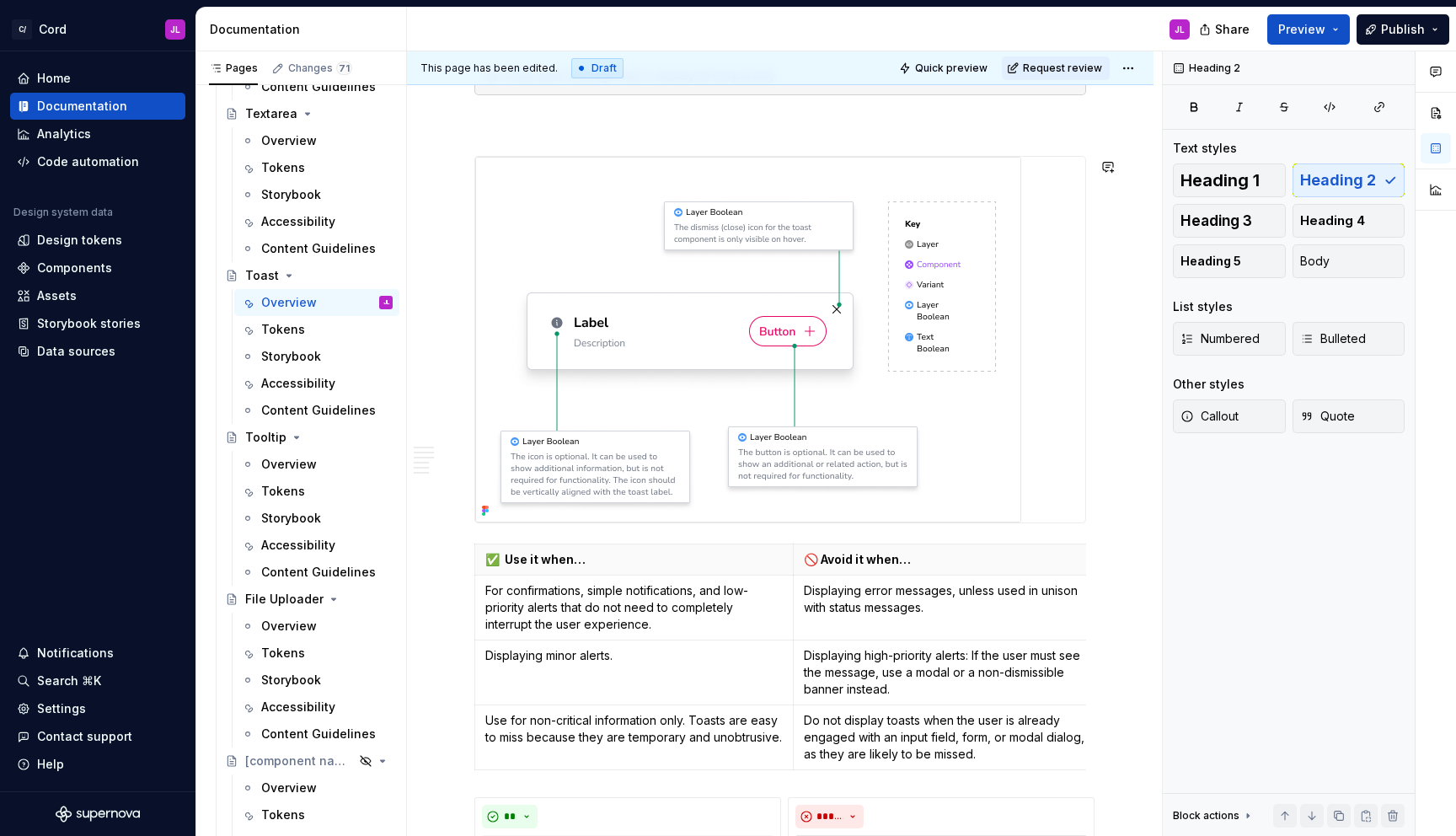
scroll to position [519, 0]
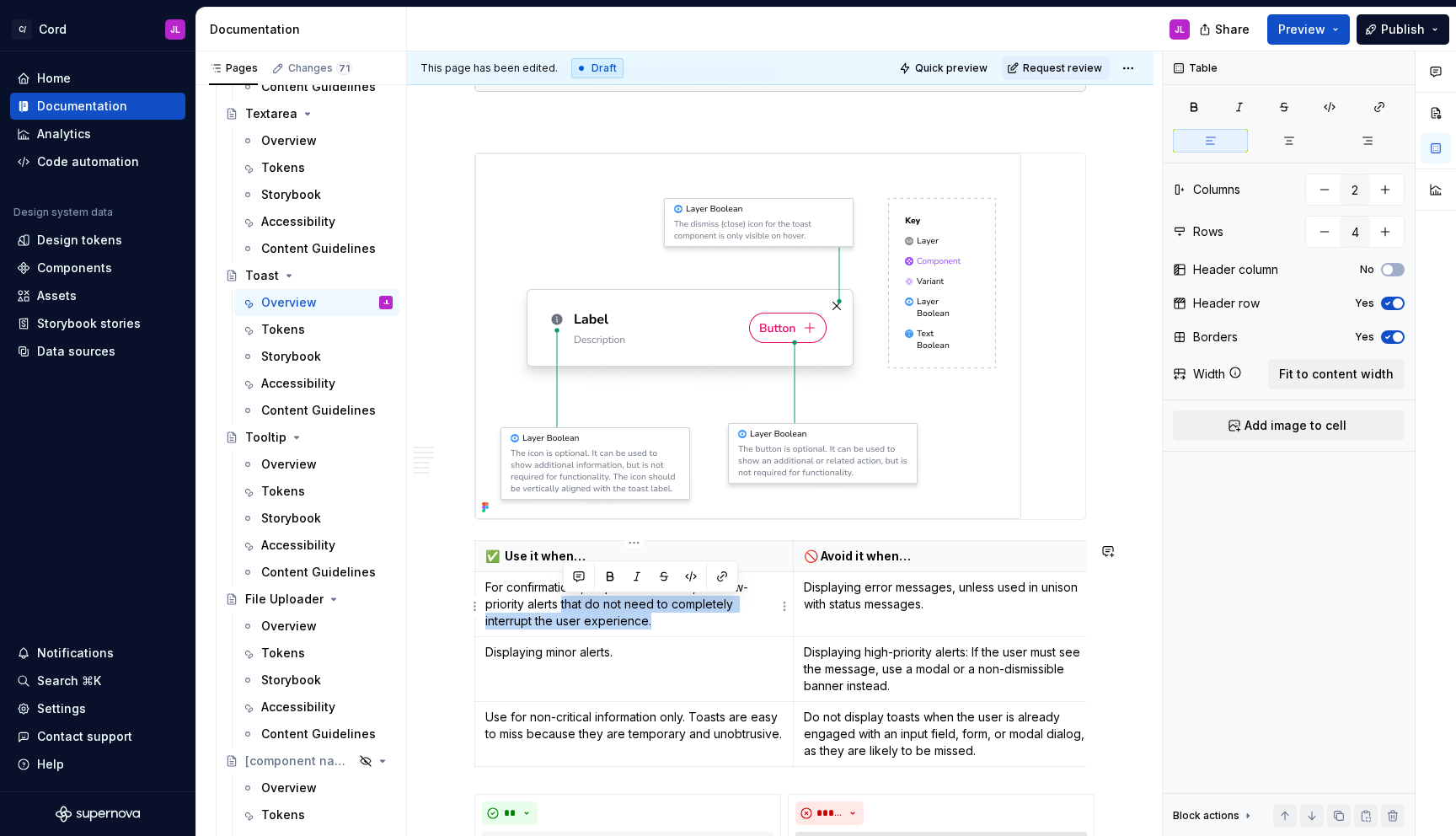
drag, startPoint x: 653, startPoint y: 624, endPoint x: 561, endPoint y: 603, distance: 94.4
click at [561, 603] on p "For confirmations, simple notifications, and low-priority alerts that do not ne…" at bounding box center [634, 604] width 298 height 50
copy p "that do not need to completely interrupt the user experience."
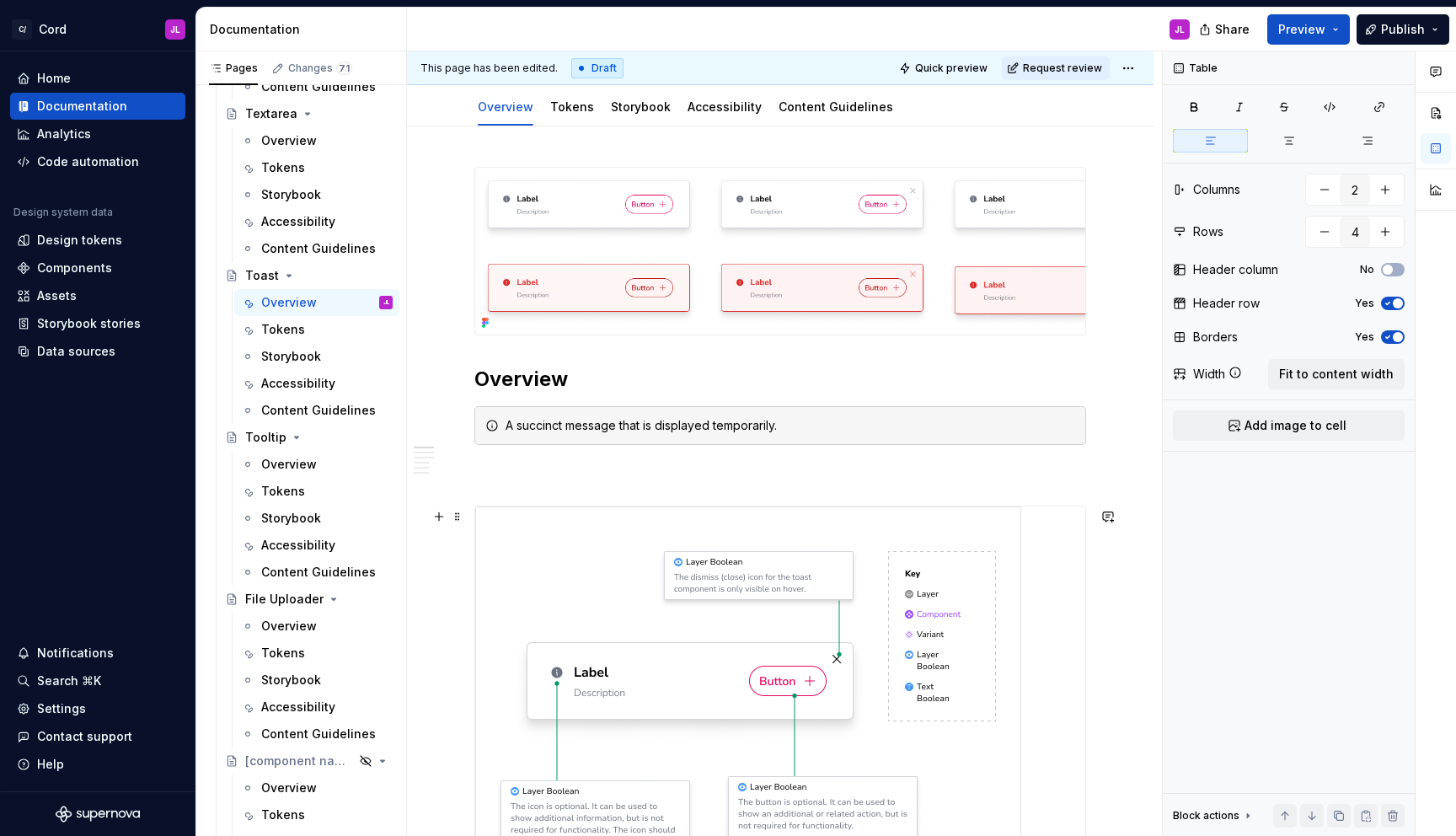
scroll to position [157, 0]
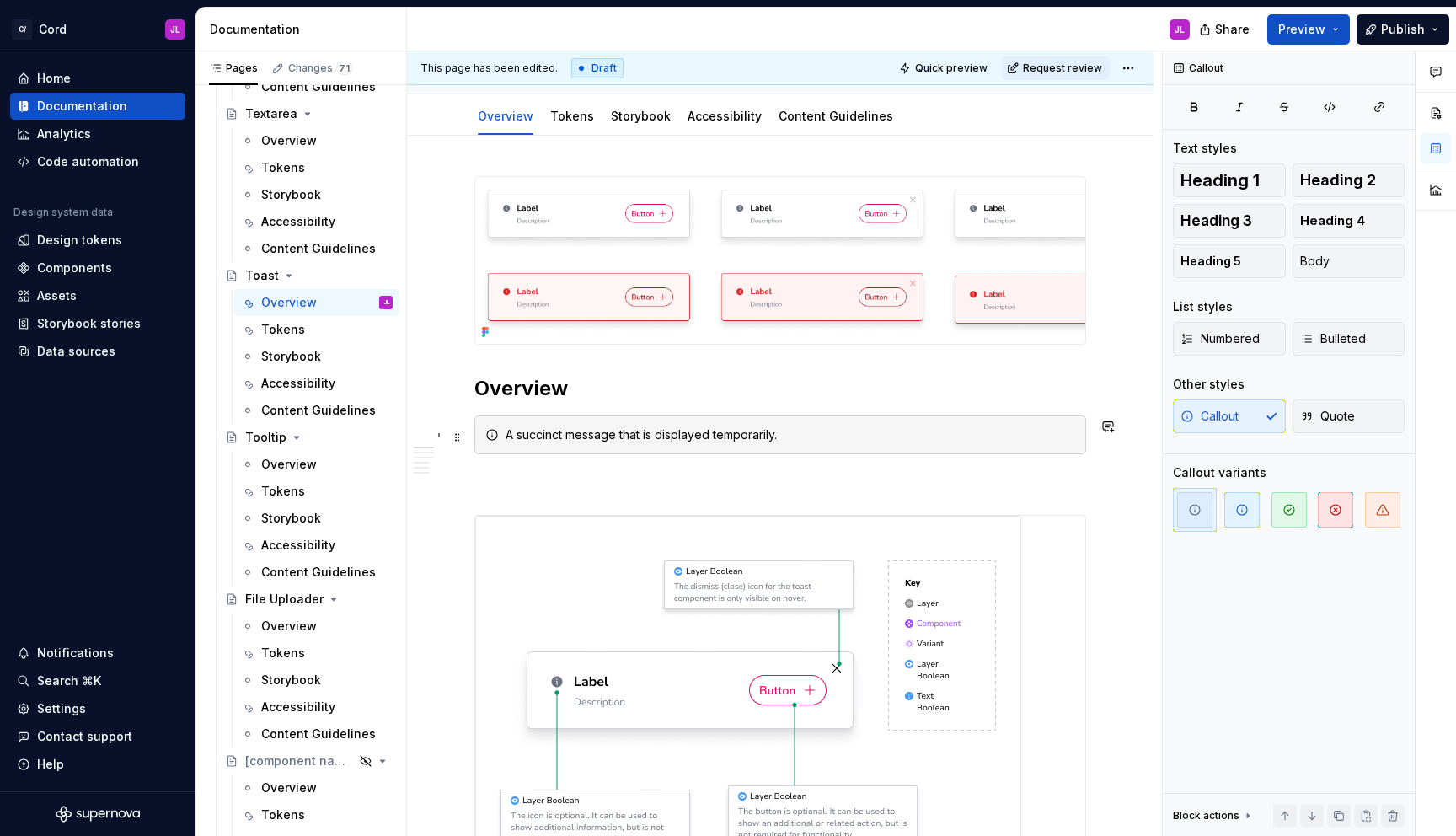
click at [820, 442] on div "A succinct message that is displayed temporarily." at bounding box center [790, 435] width 570 height 17
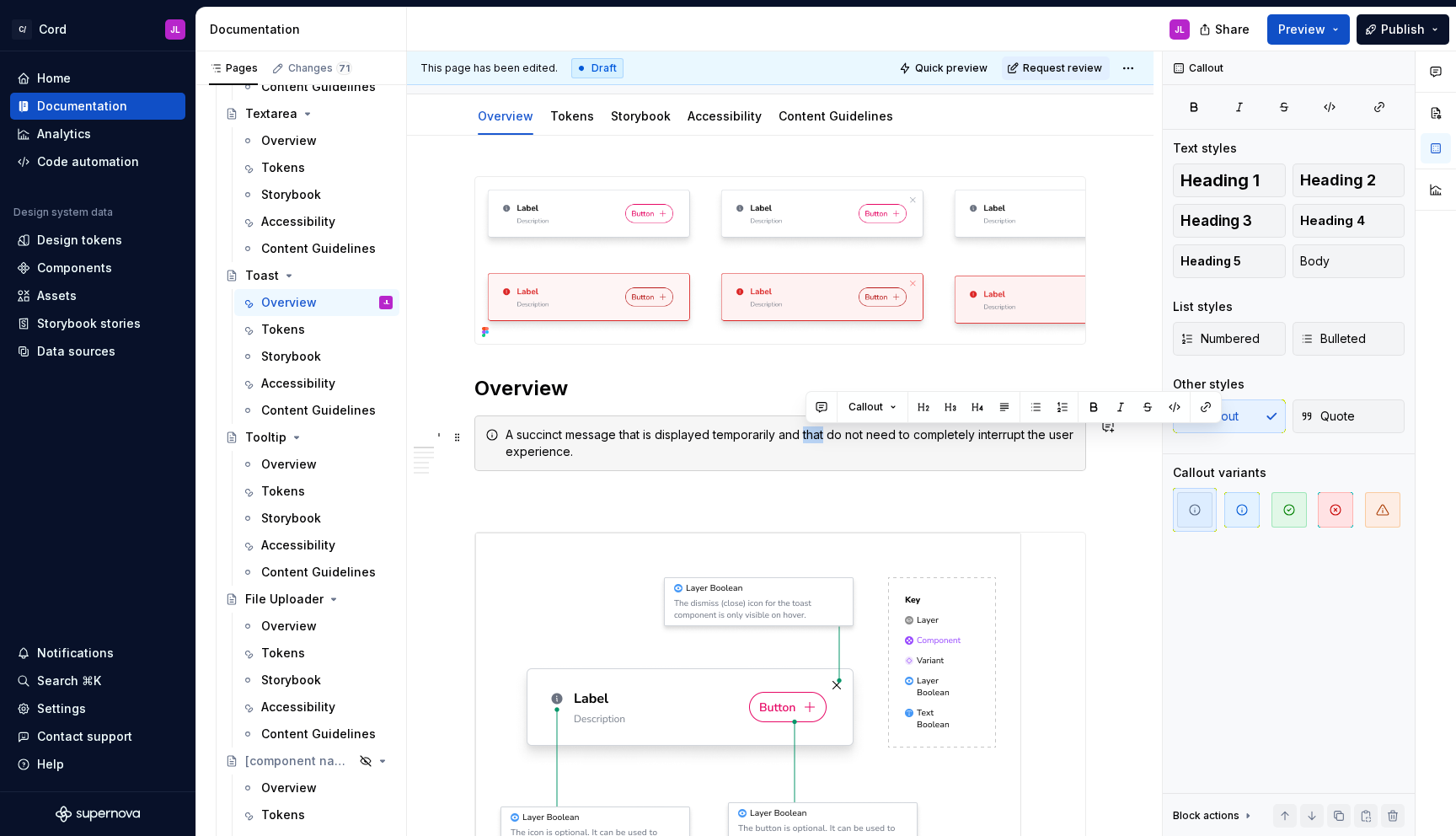
drag, startPoint x: 827, startPoint y: 436, endPoint x: 807, endPoint y: 437, distance: 20.0
click at [807, 437] on div "A succinct message that is displayed temporarily and that do not need to comple…" at bounding box center [790, 442] width 570 height 33
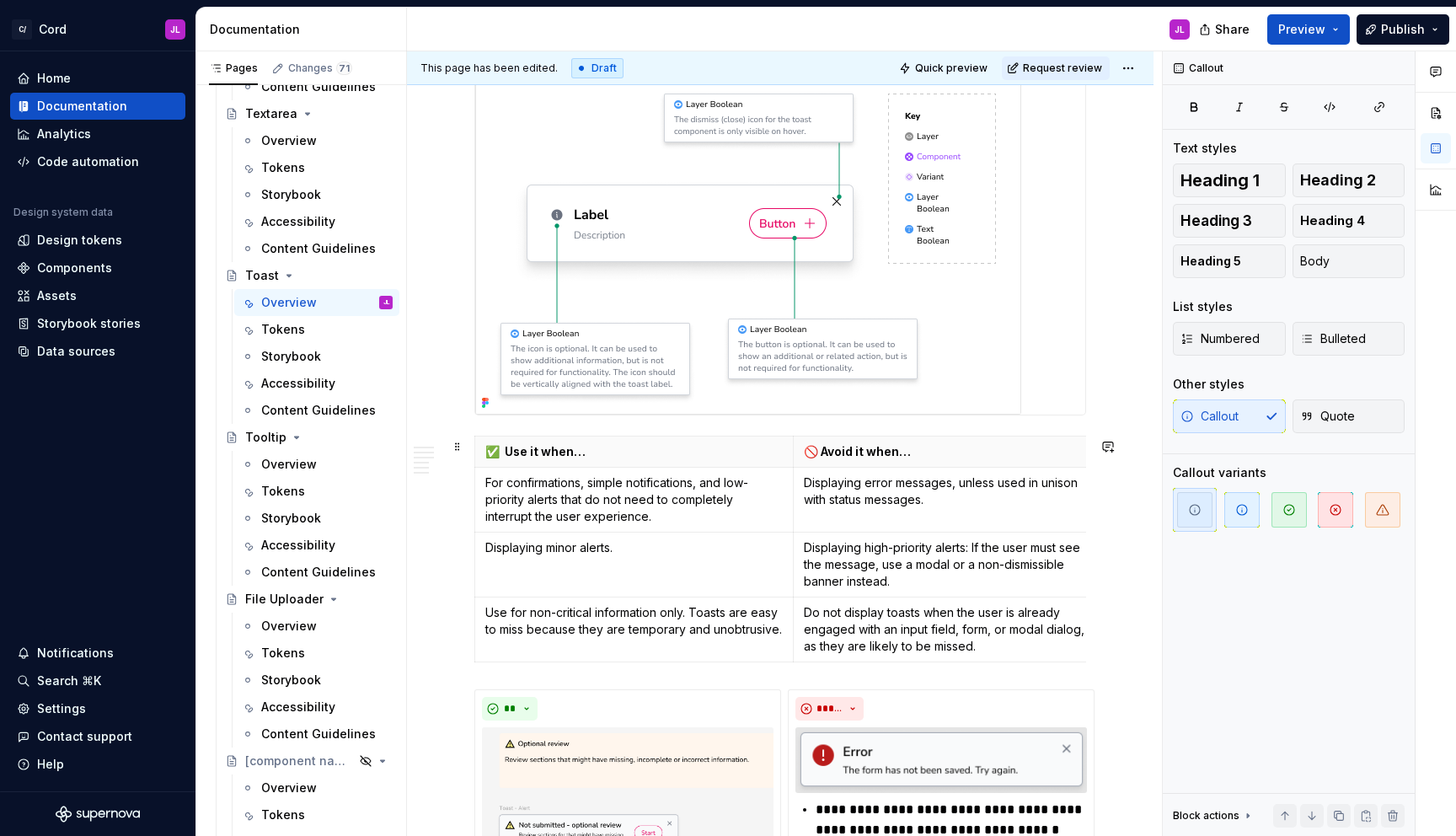
scroll to position [565, 0]
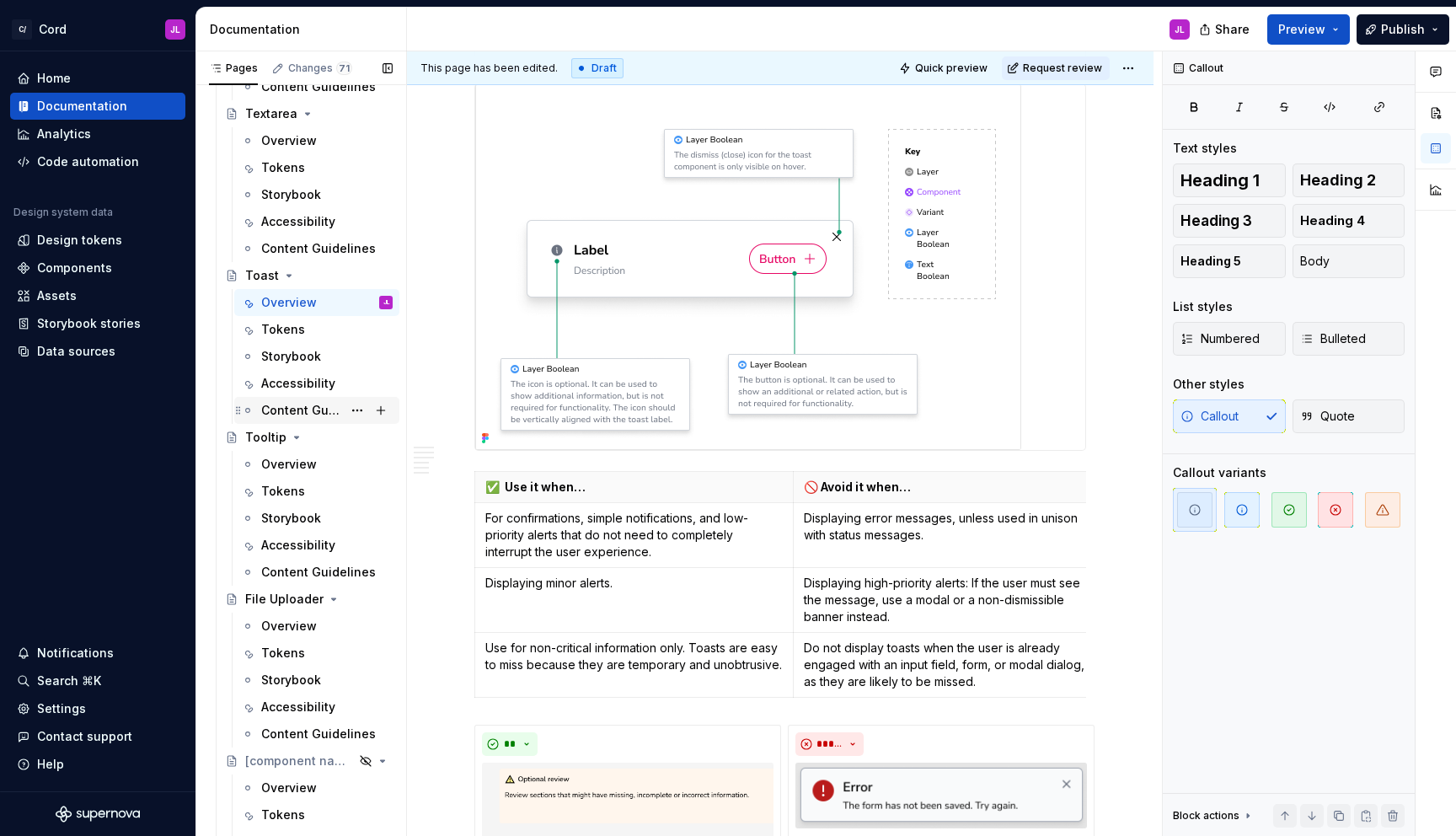
click at [317, 402] on div "Content Guidelines" at bounding box center [301, 411] width 81 height 17
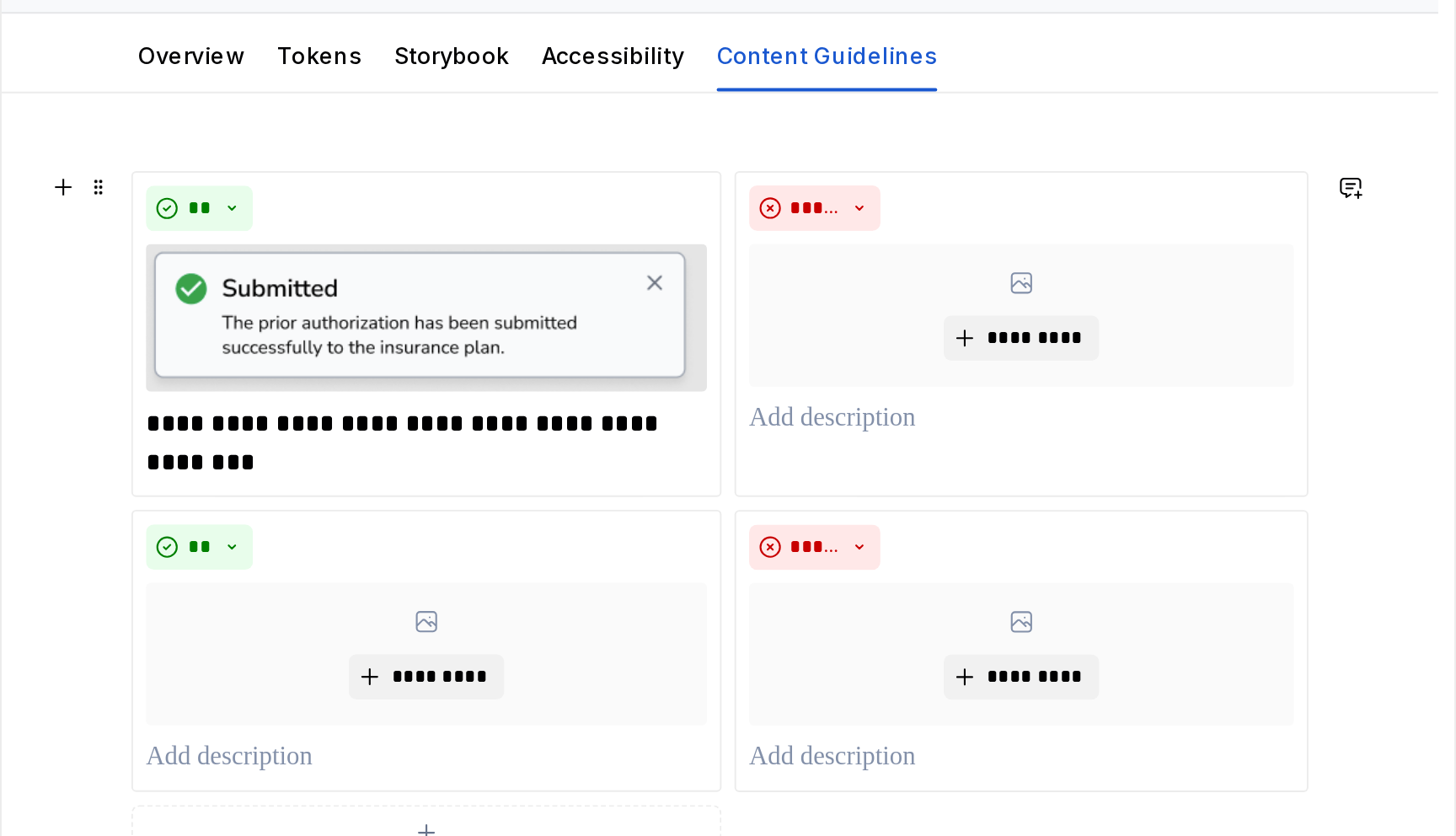
click at [452, 589] on div "**********" at bounding box center [780, 637] width 747 height 691
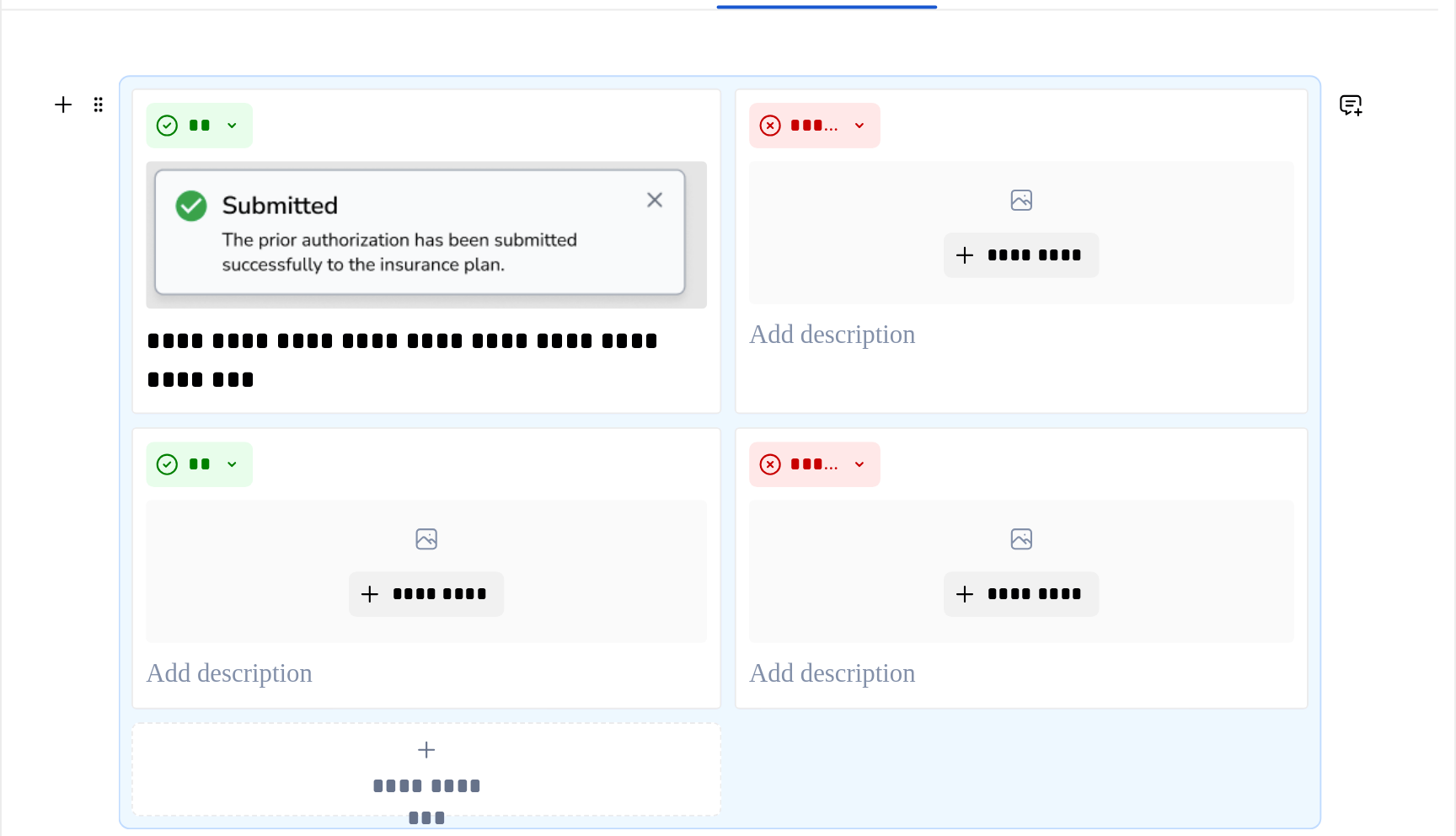
scroll to position [145, 0]
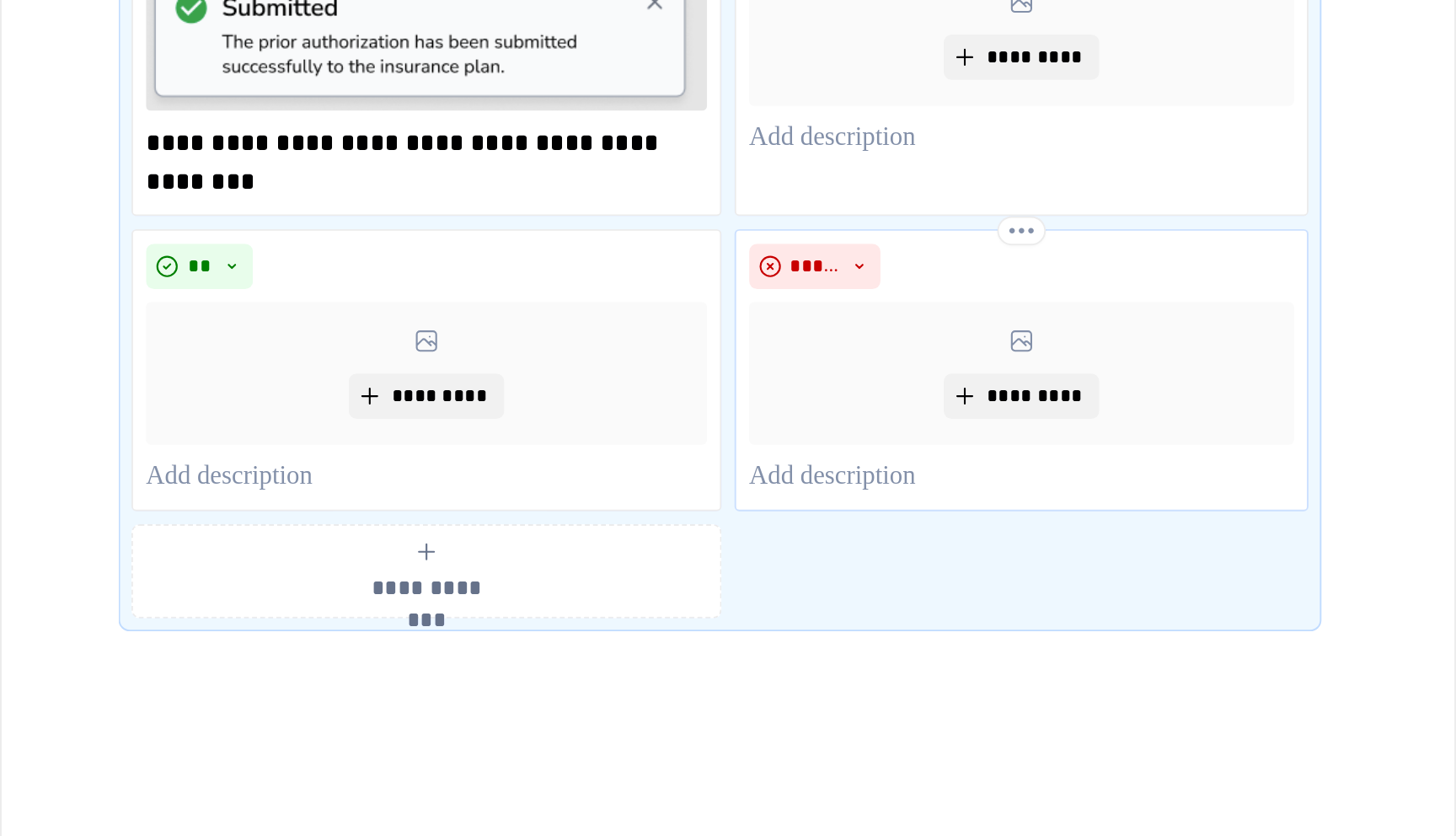
click at [814, 482] on p at bounding box center [937, 492] width 283 height 21
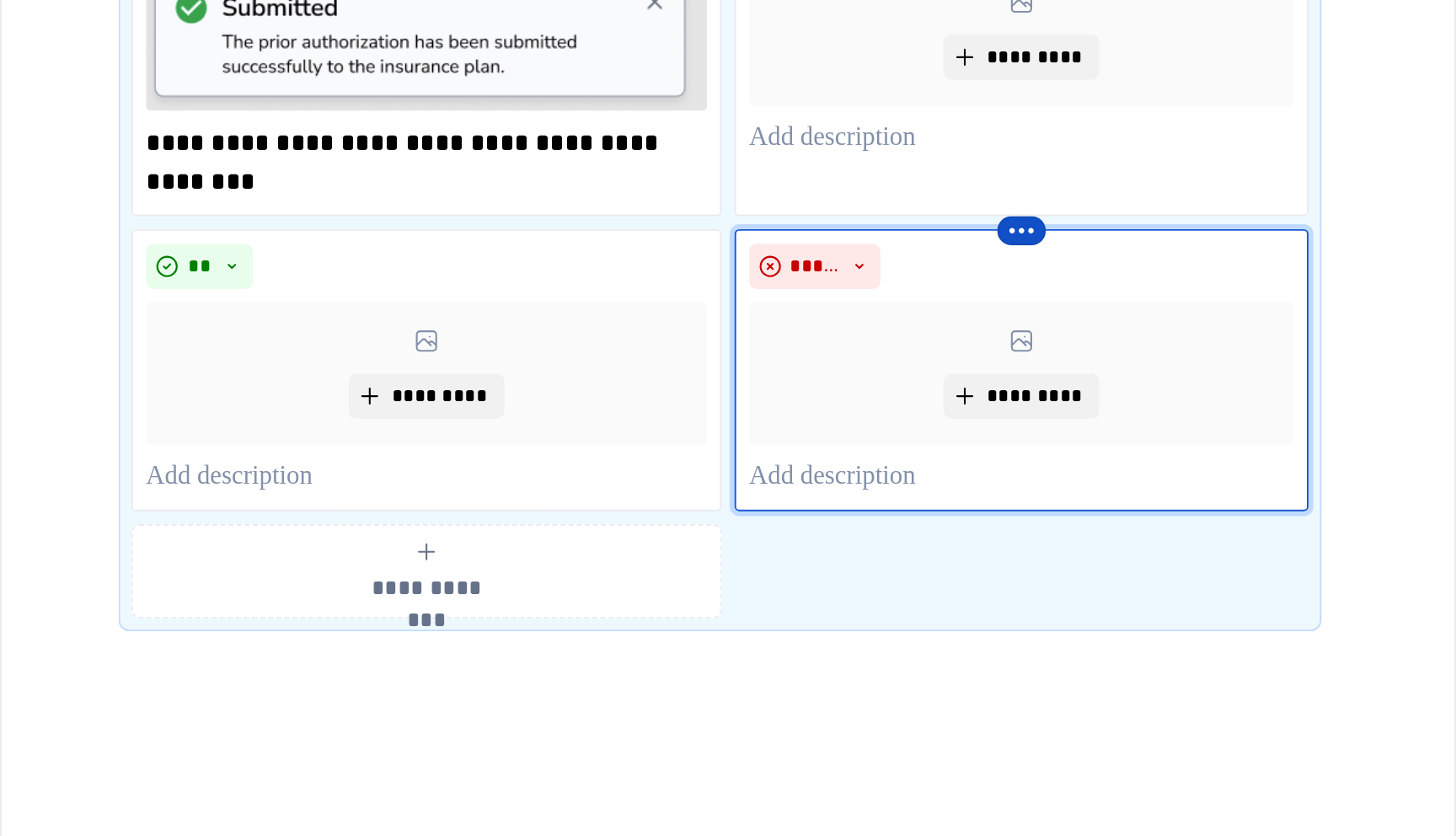
click at [939, 364] on html "C/ Cord JL Home Documentation Analytics Code automation Design system data Desi…" at bounding box center [728, 418] width 1456 height 836
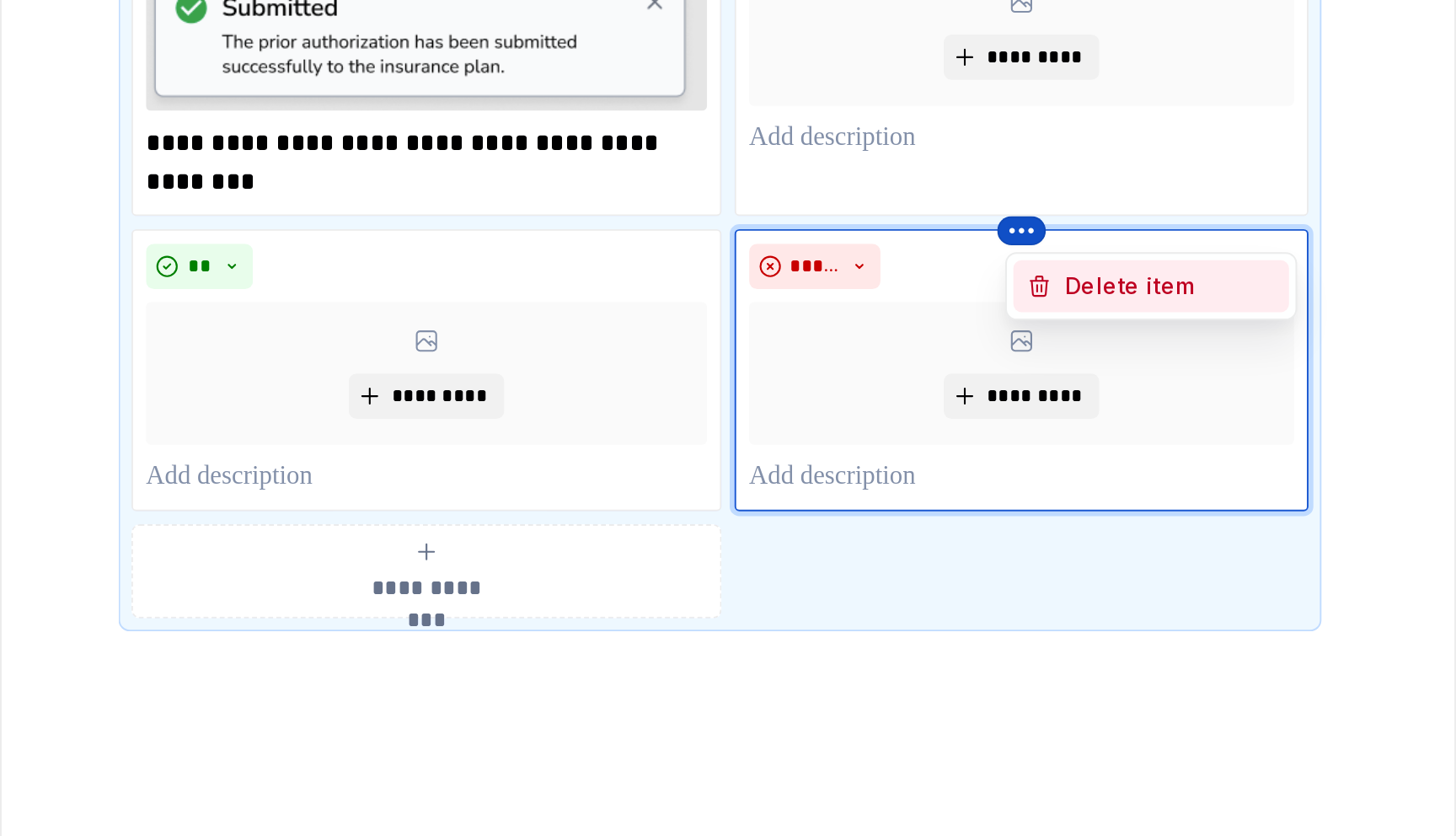
click at [948, 387] on icon at bounding box center [946, 393] width 14 height 14
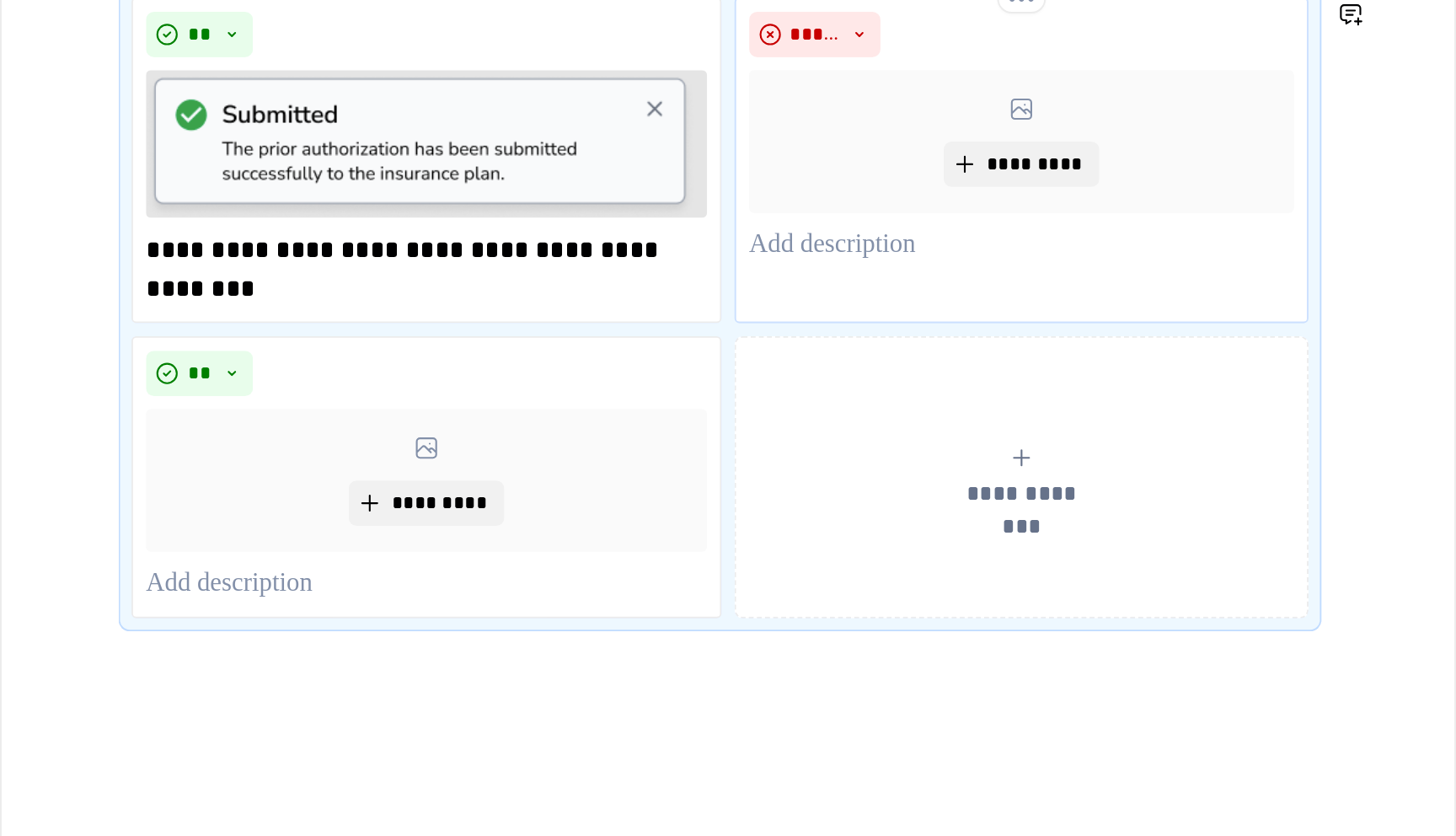
scroll to position [90, 0]
click at [633, 423] on html "C/ Cord JL Home Documentation Analytics Code automation Design system data Desi…" at bounding box center [728, 418] width 1456 height 836
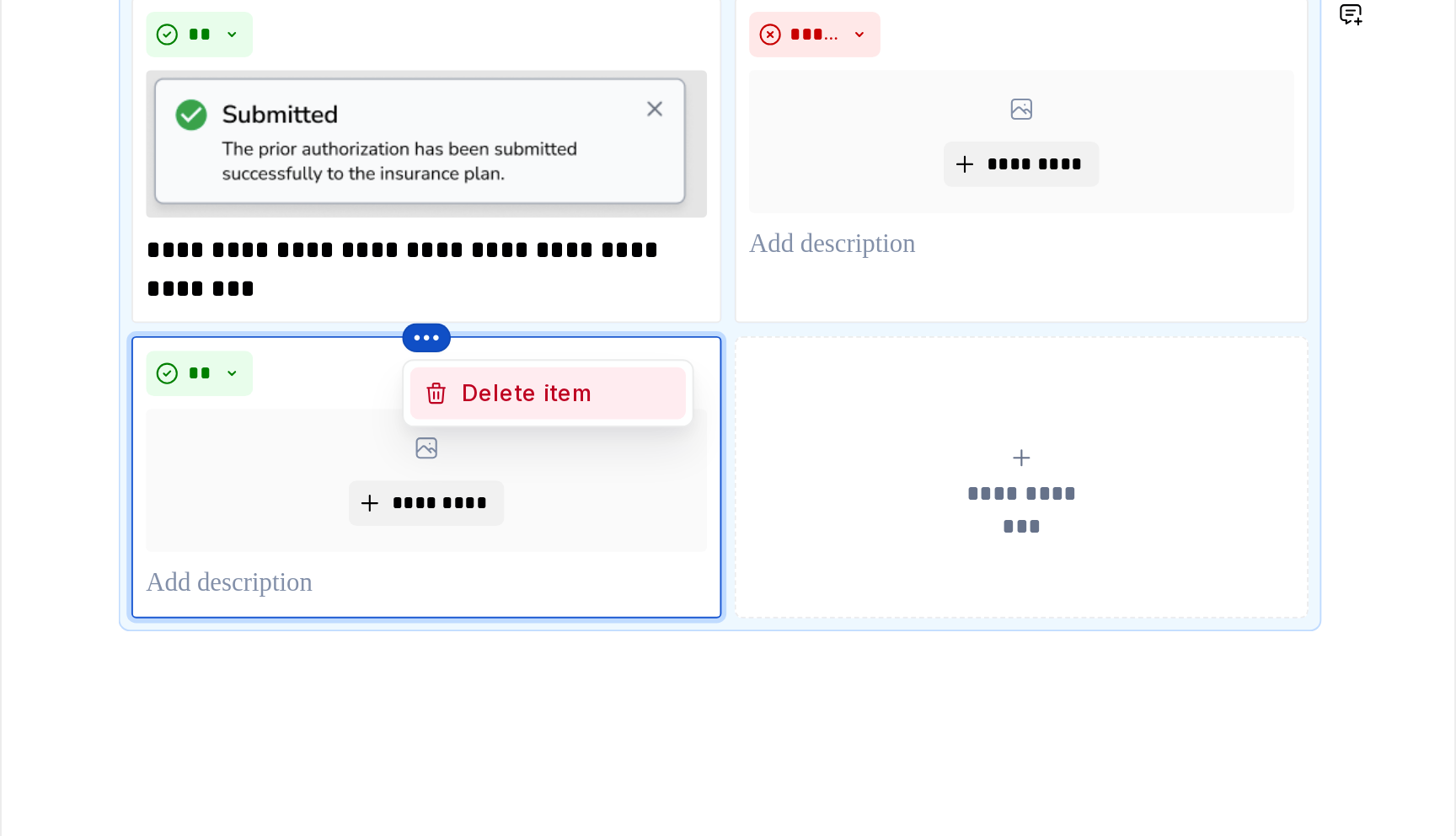
click at [646, 453] on div "Delete item" at bounding box center [690, 448] width 143 height 27
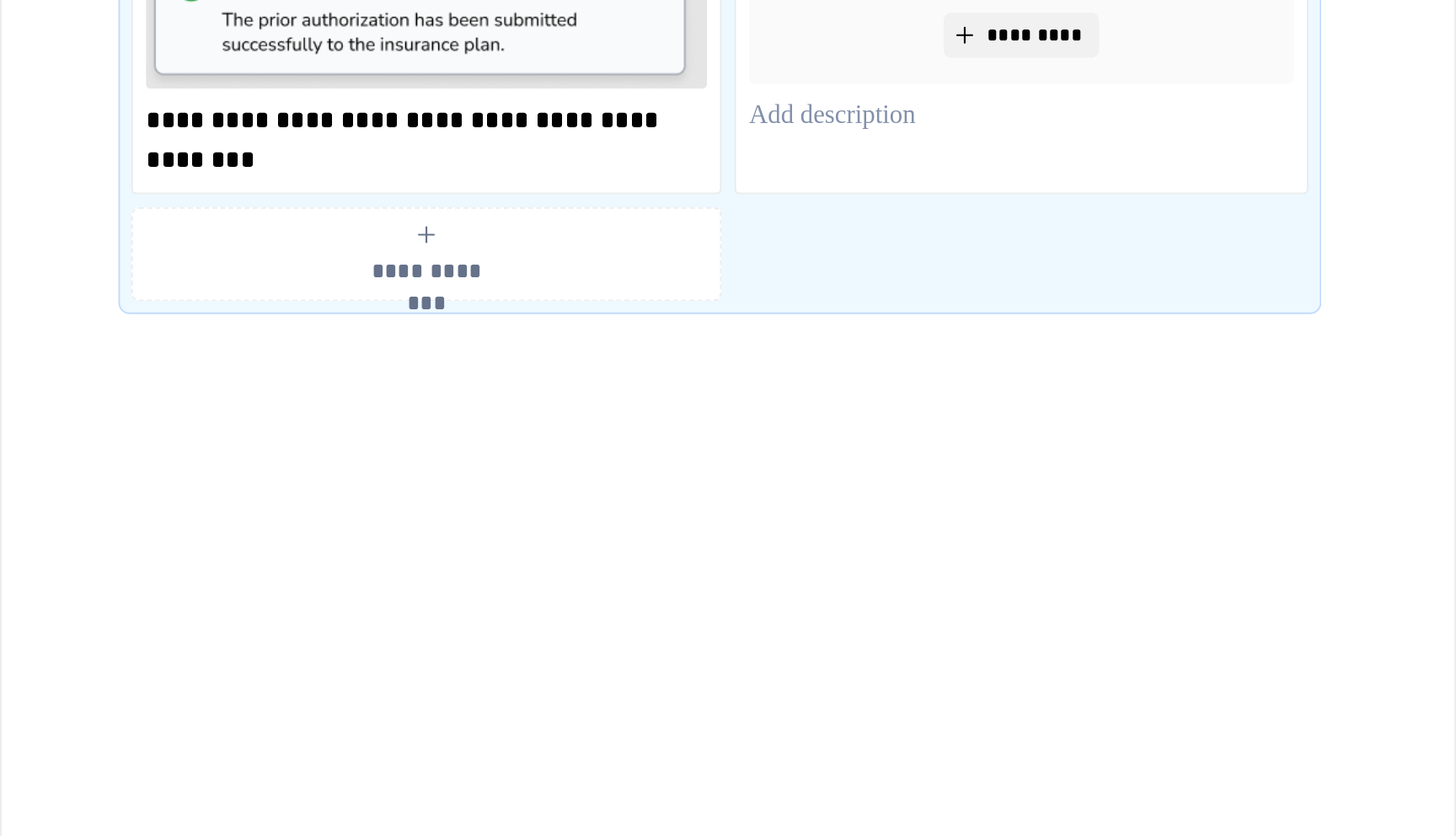
scroll to position [0, 0]
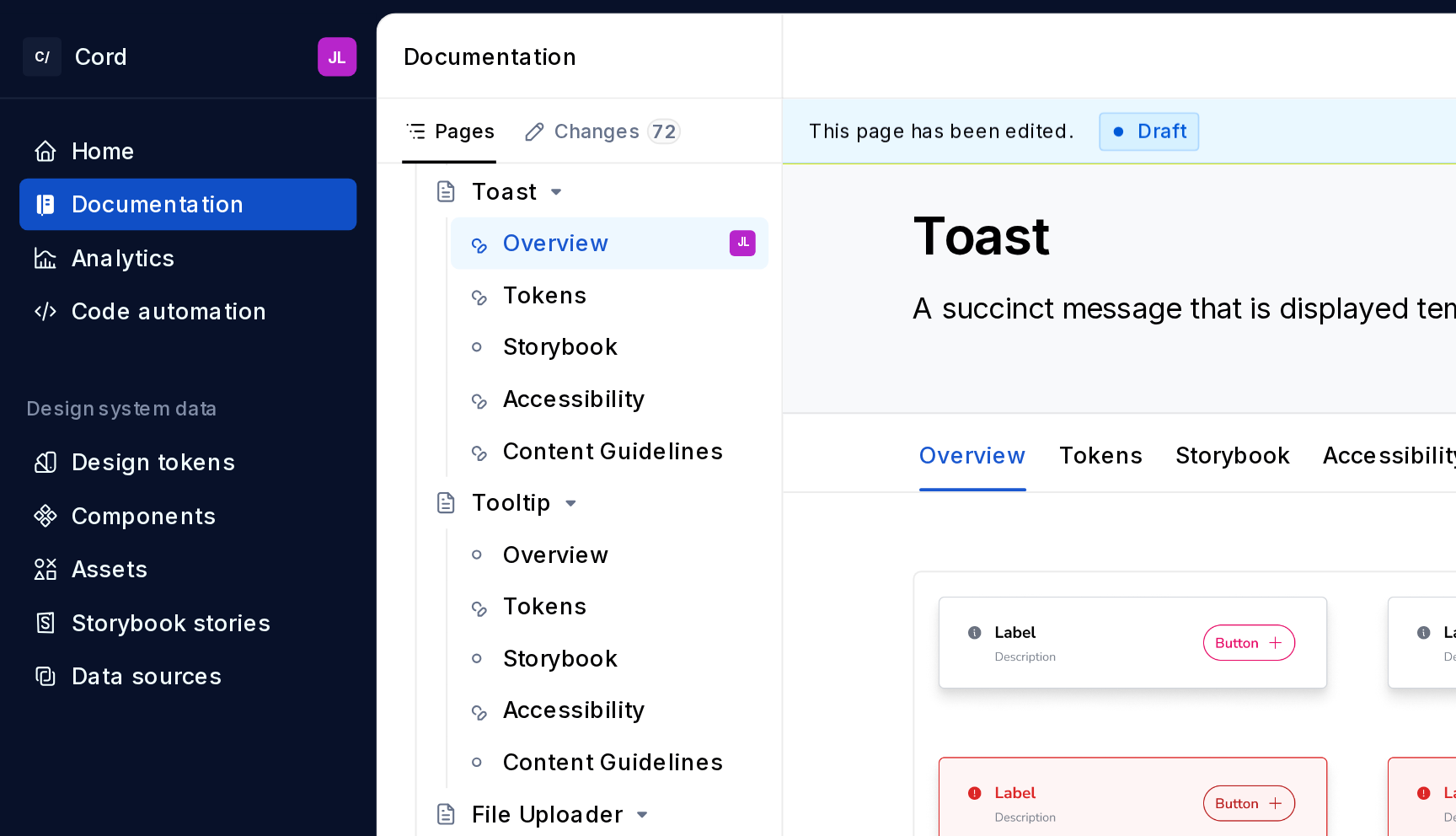
scroll to position [33, 0]
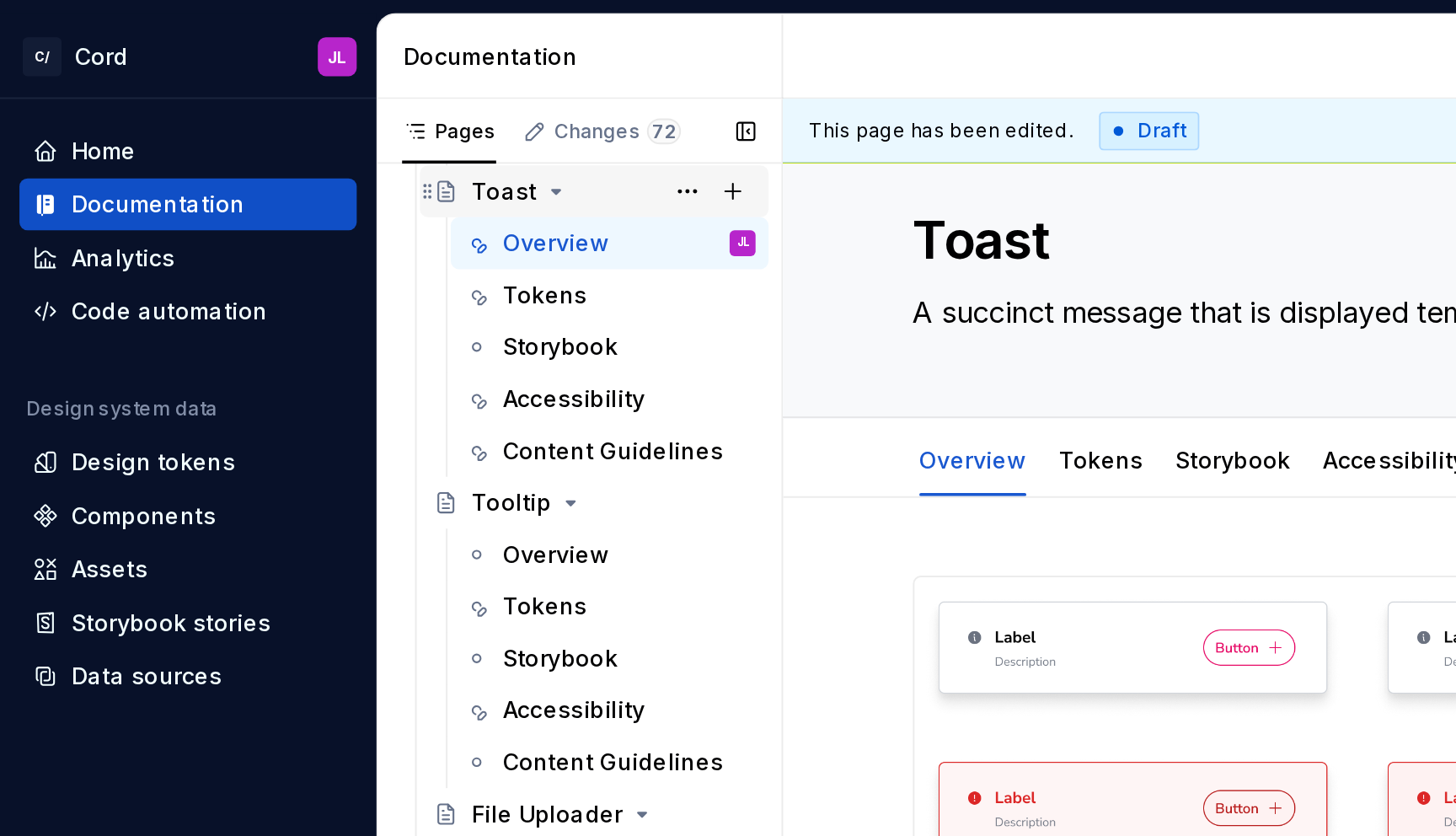
type textarea "*"
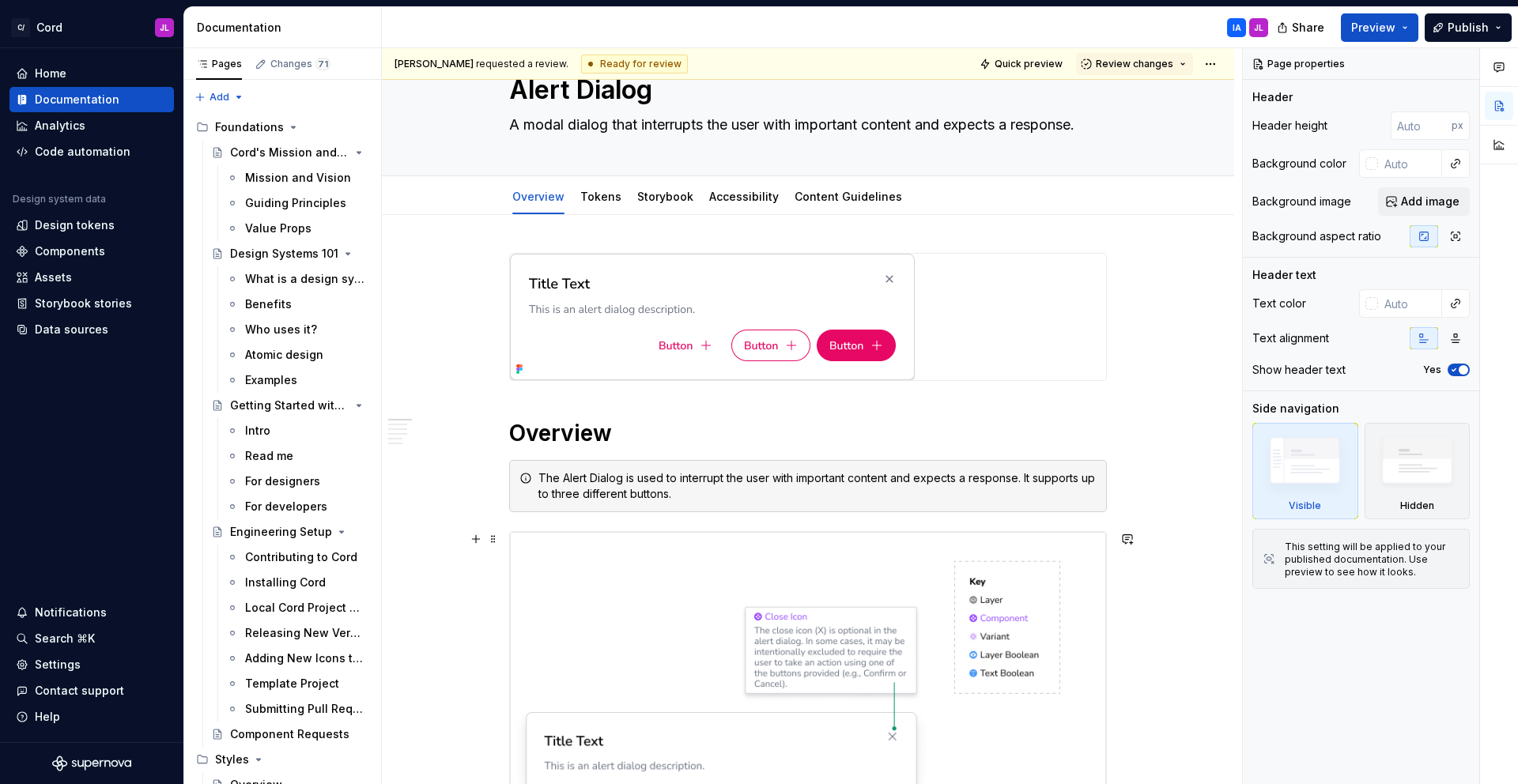
scroll to position [59, 0]
click at [993, 488] on div "The Alert Dialog is used to interrupt the user with important content and expec…" at bounding box center [817, 486] width 558 height 31
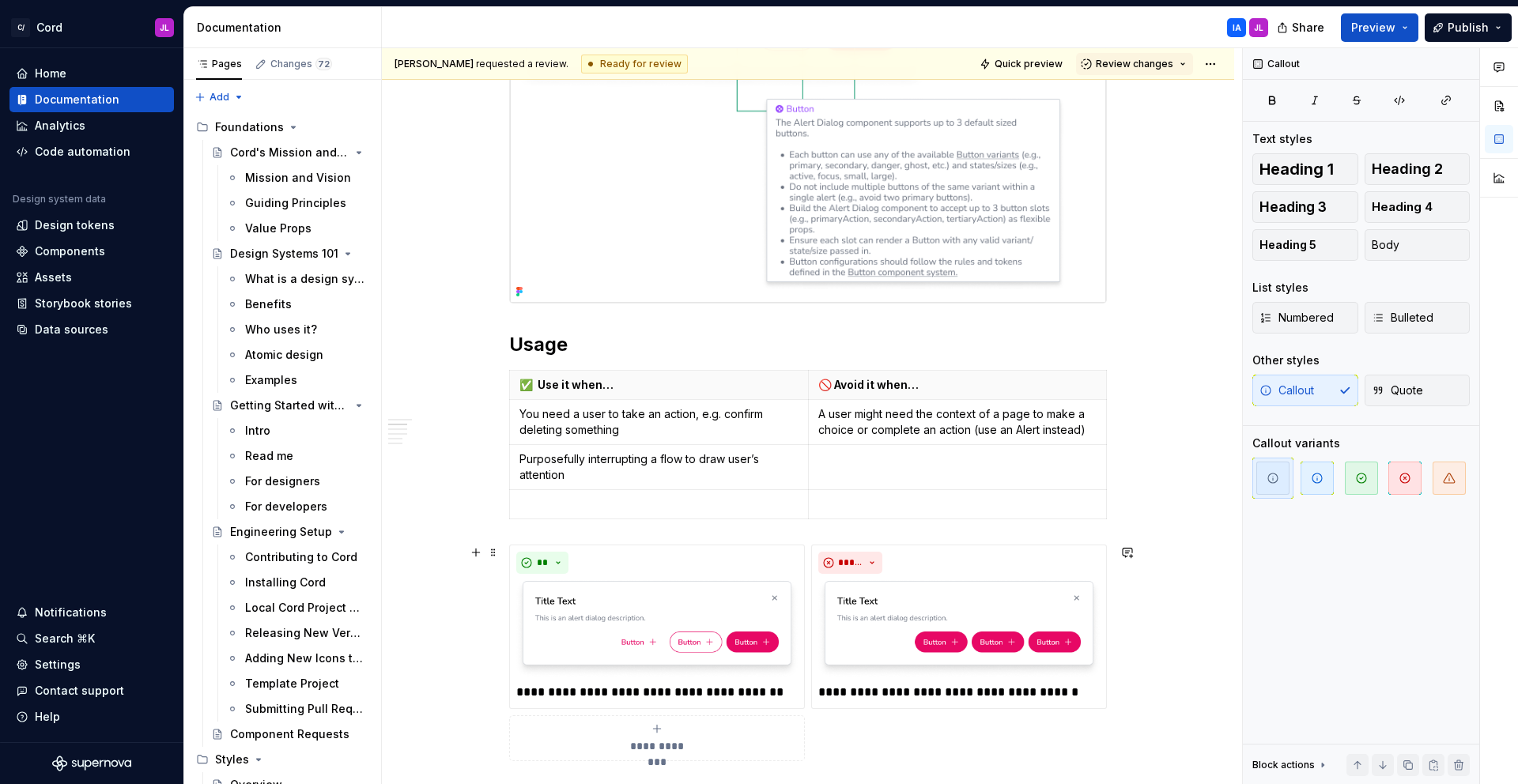
scroll to position [823, 0]
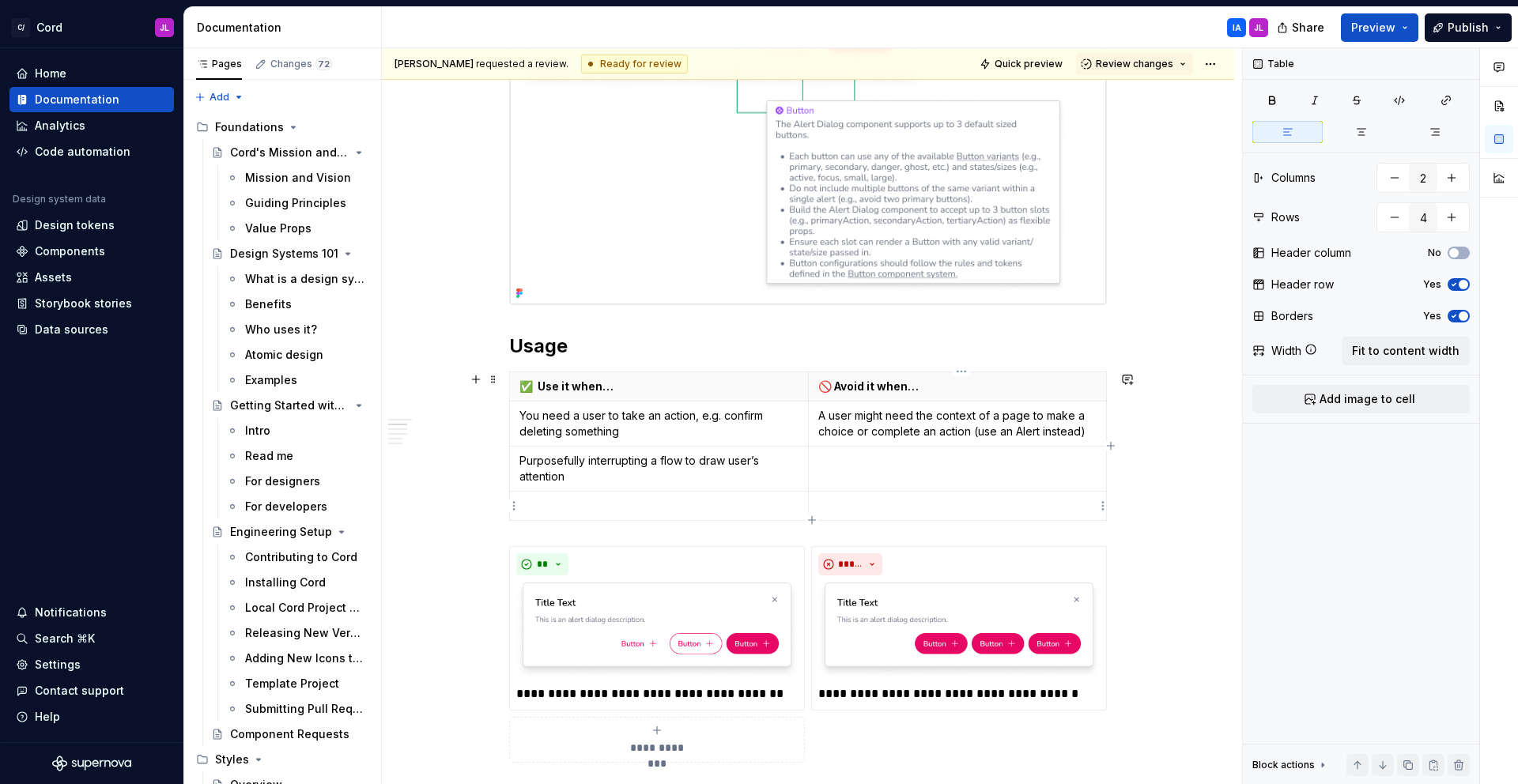
click at [887, 505] on p at bounding box center [958, 506] width 279 height 16
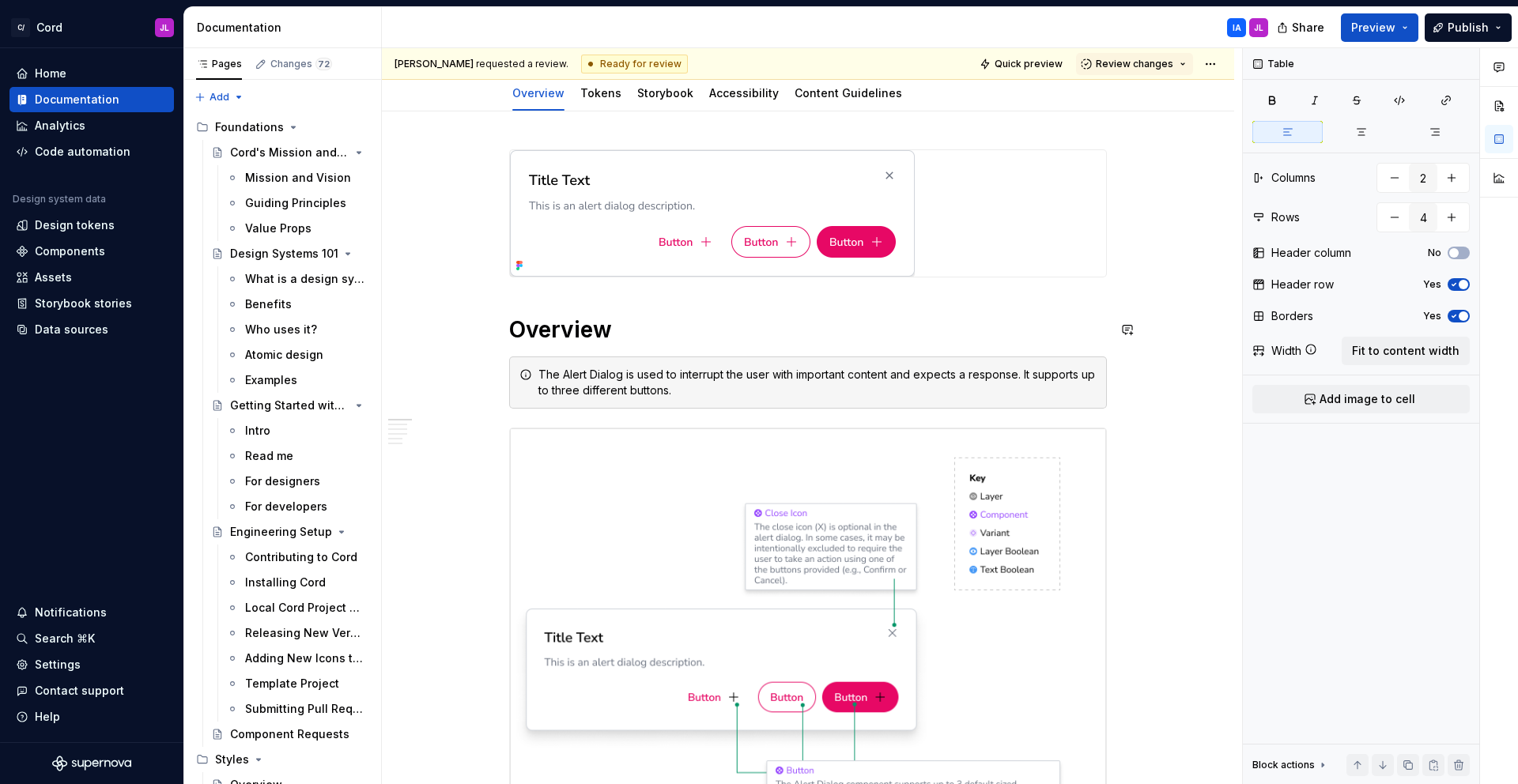
scroll to position [0, 0]
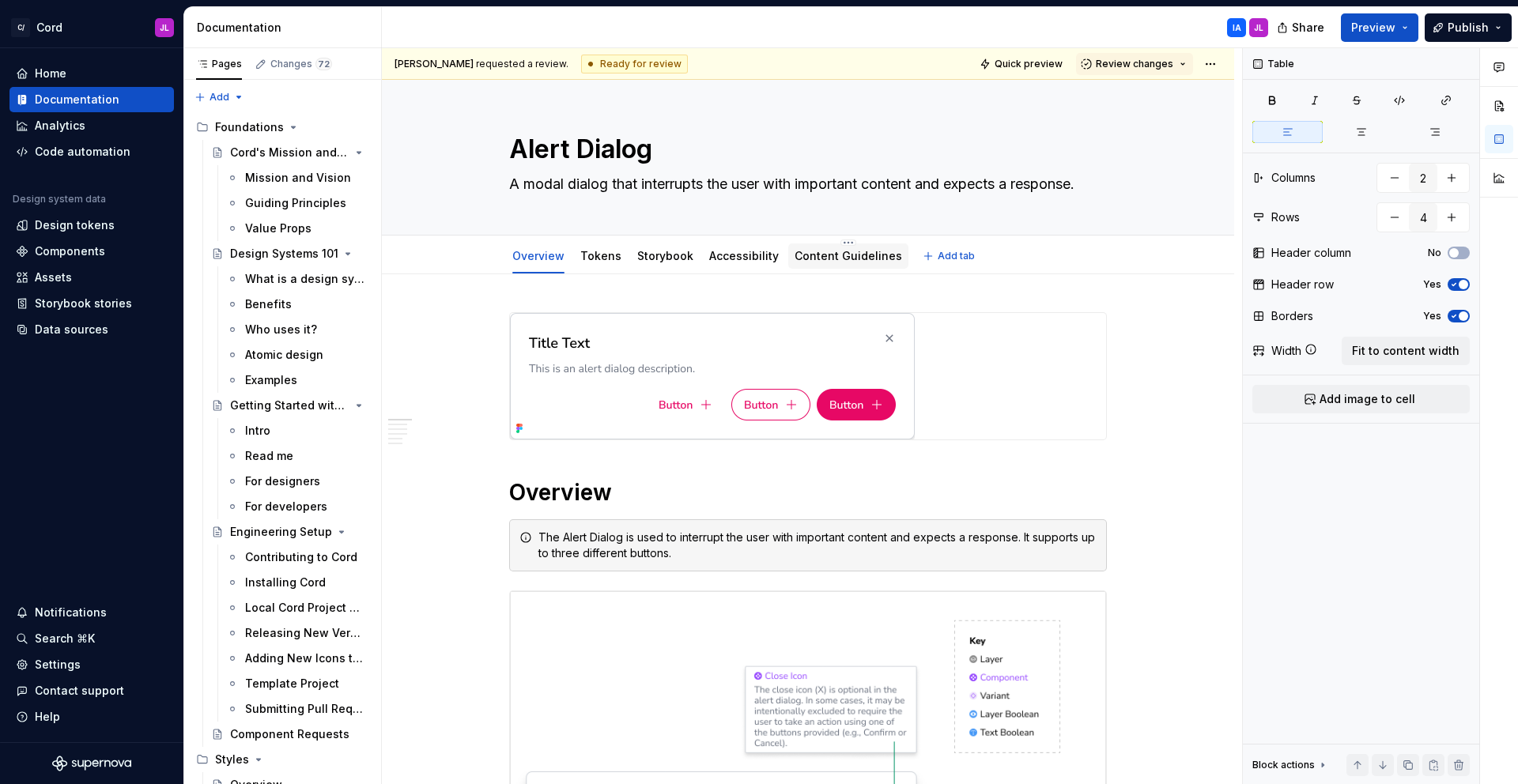
click at [851, 252] on link "Content Guidelines" at bounding box center [849, 255] width 108 height 14
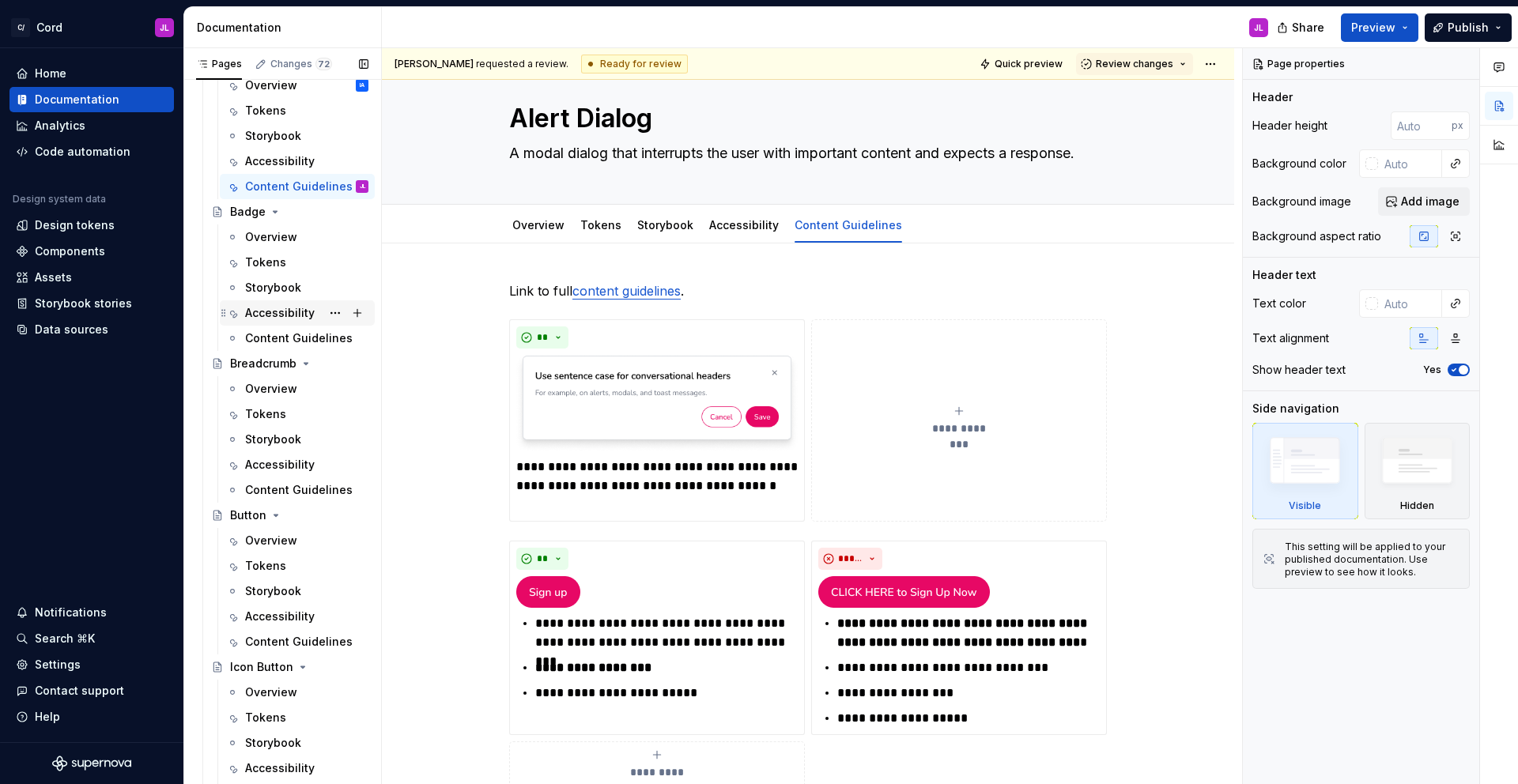
scroll to position [1517, 0]
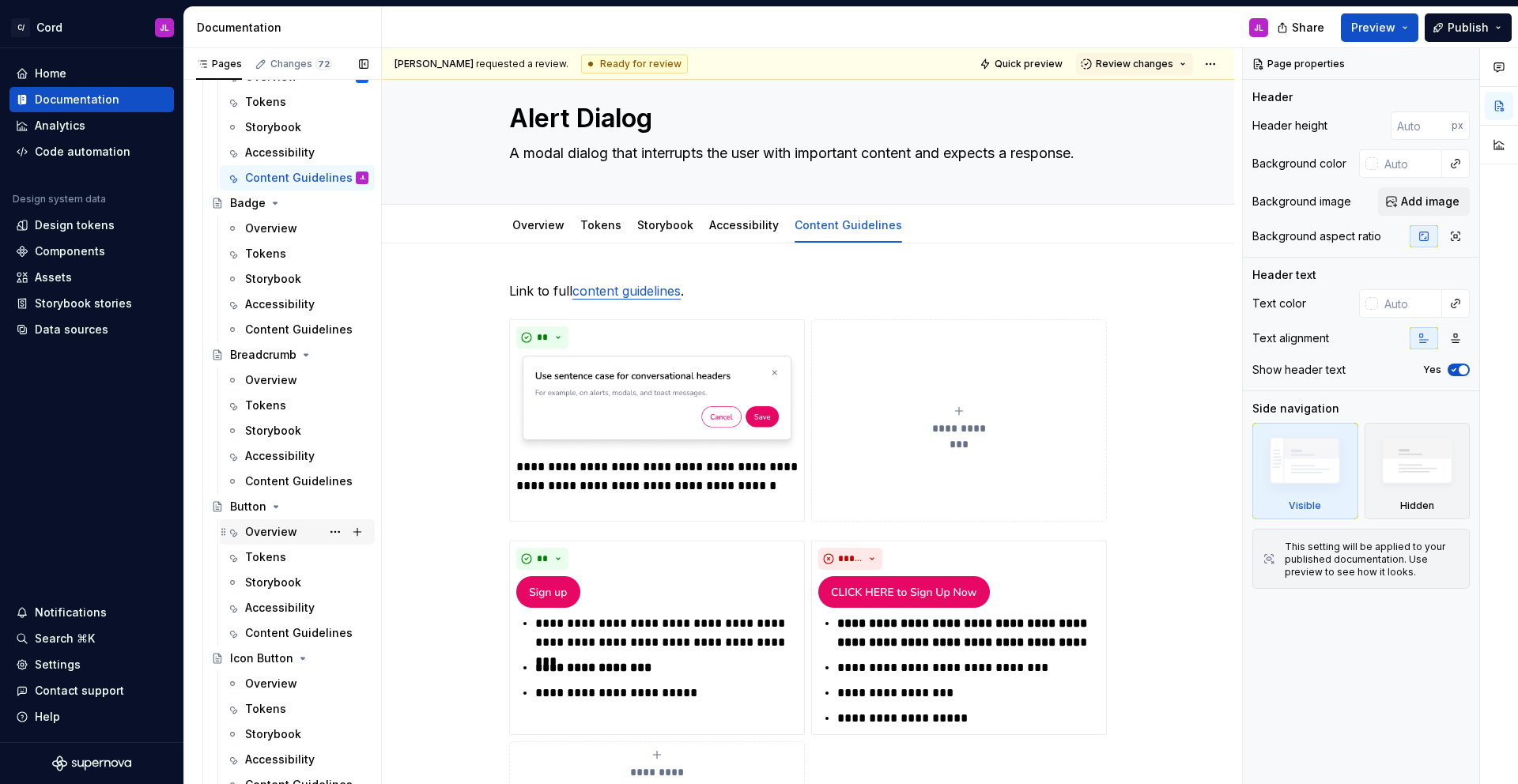
click at [278, 528] on div "Overview" at bounding box center [271, 532] width 52 height 16
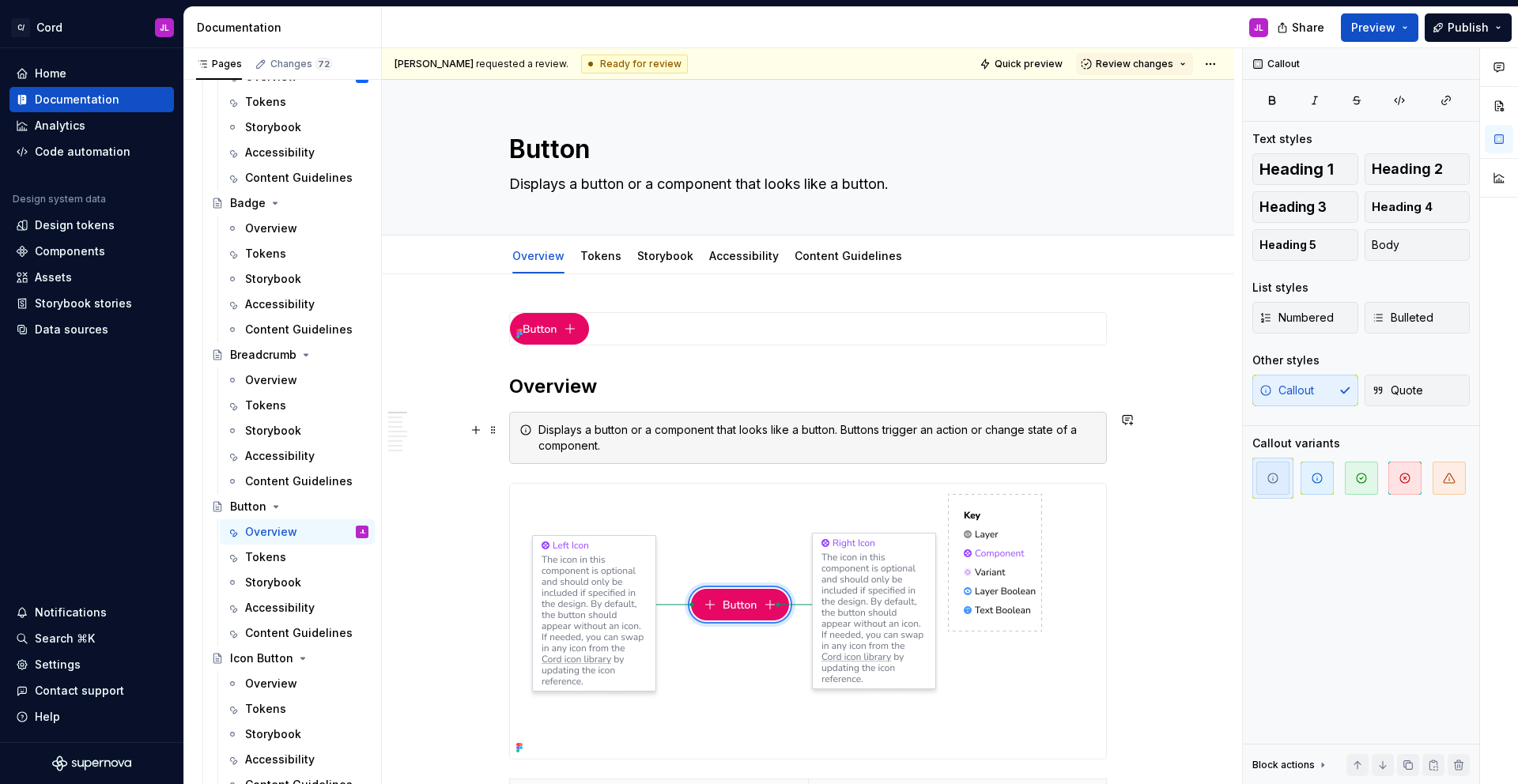
click at [808, 437] on div "Displays a button or a component that looks like a button. Buttons trigger an a…" at bounding box center [817, 437] width 558 height 31
click at [494, 429] on span at bounding box center [494, 430] width 13 height 22
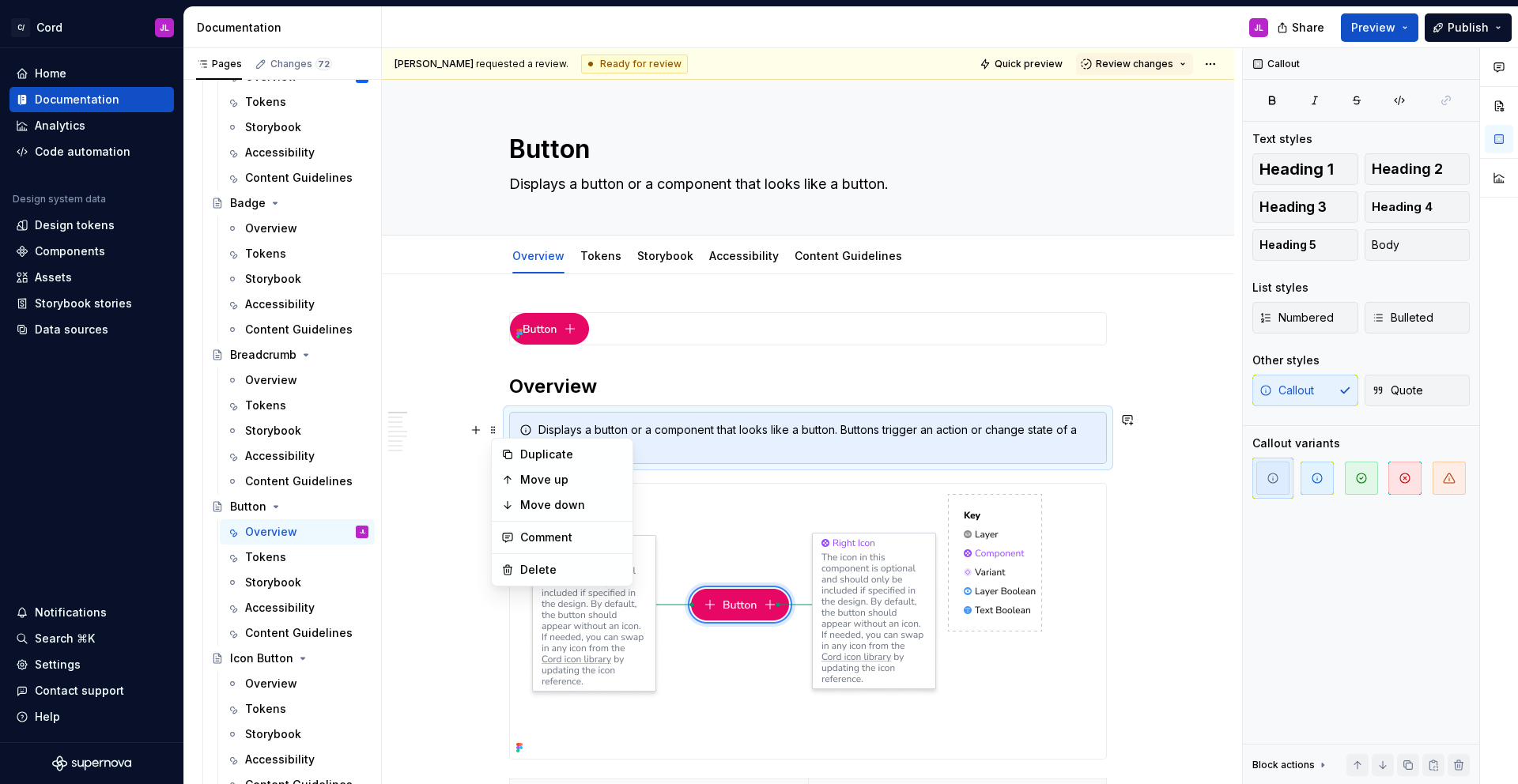
click at [840, 422] on div "Displays a button or a component that looks like a button. Buttons trigger an a…" at bounding box center [817, 437] width 558 height 31
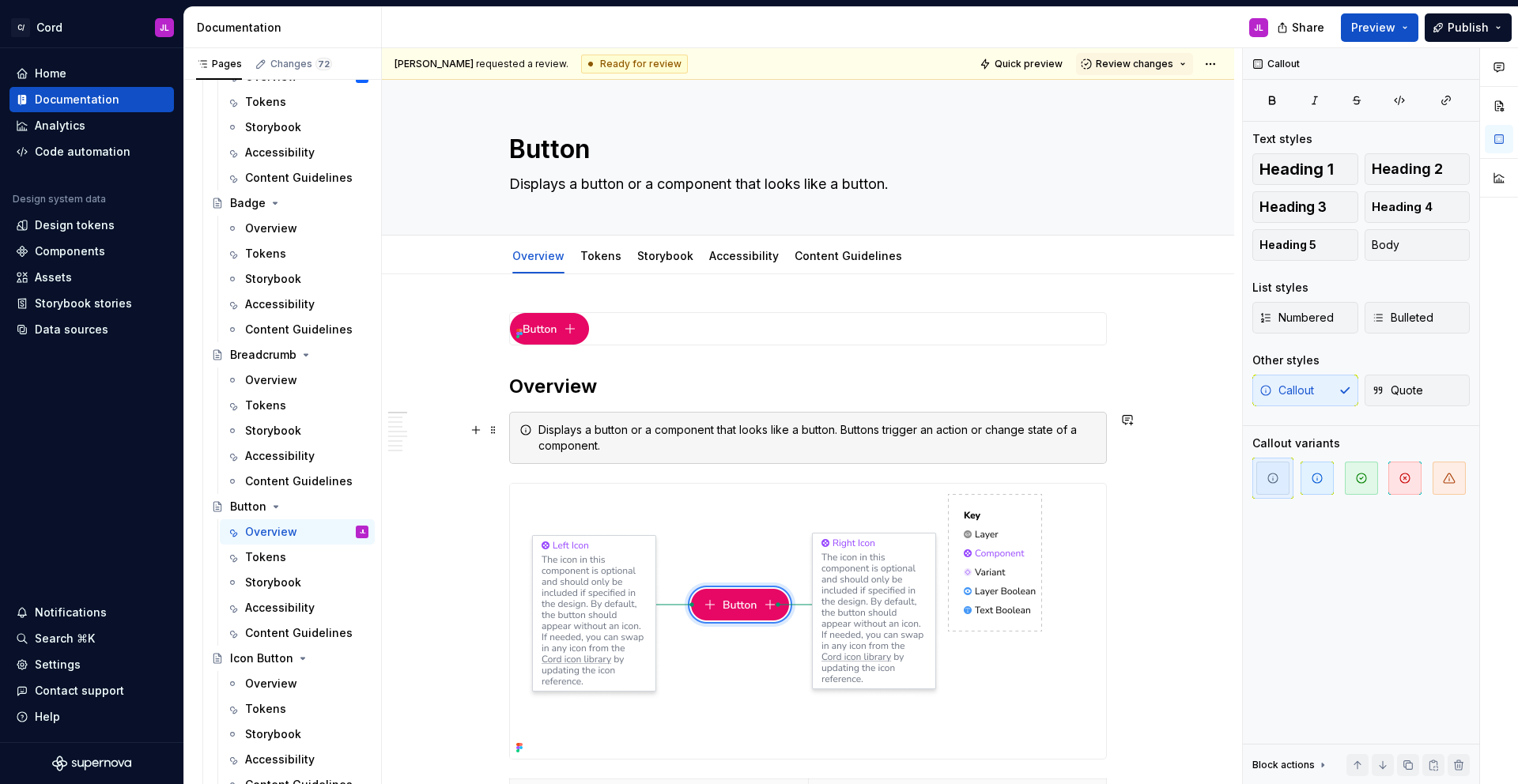
click at [849, 430] on div "Displays a button or a component that looks like a button. Buttons trigger an a…" at bounding box center [817, 437] width 558 height 31
drag, startPoint x: 847, startPoint y: 429, endPoint x: 887, endPoint y: 442, distance: 42.1
click at [887, 442] on div "Displays a button or a component that looks like a button. Buttons trigger an a…" at bounding box center [817, 437] width 558 height 31
copy div "Buttons trigger an action or change state of a component."
click at [915, 186] on textarea "Displays a button or a component that looks like a button." at bounding box center [804, 185] width 598 height 26
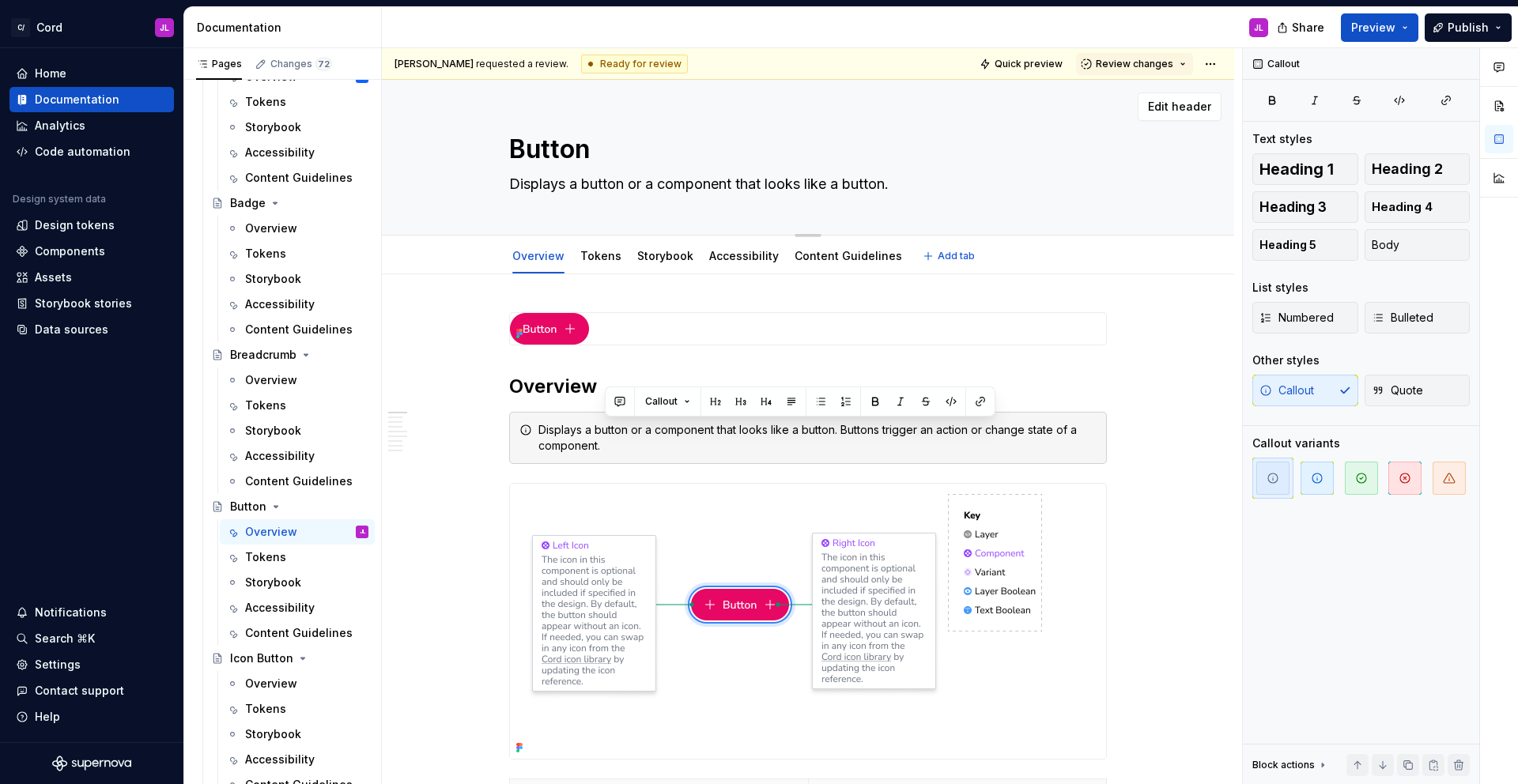
click at [916, 188] on textarea "Displays a button or a component that looks like a button." at bounding box center [804, 185] width 598 height 26
paste textarea "Buttons trigger an action or change state of a component."
type textarea "*"
type textarea "Displays a button or a component that looks like a button.Buttons trigger an ac…"
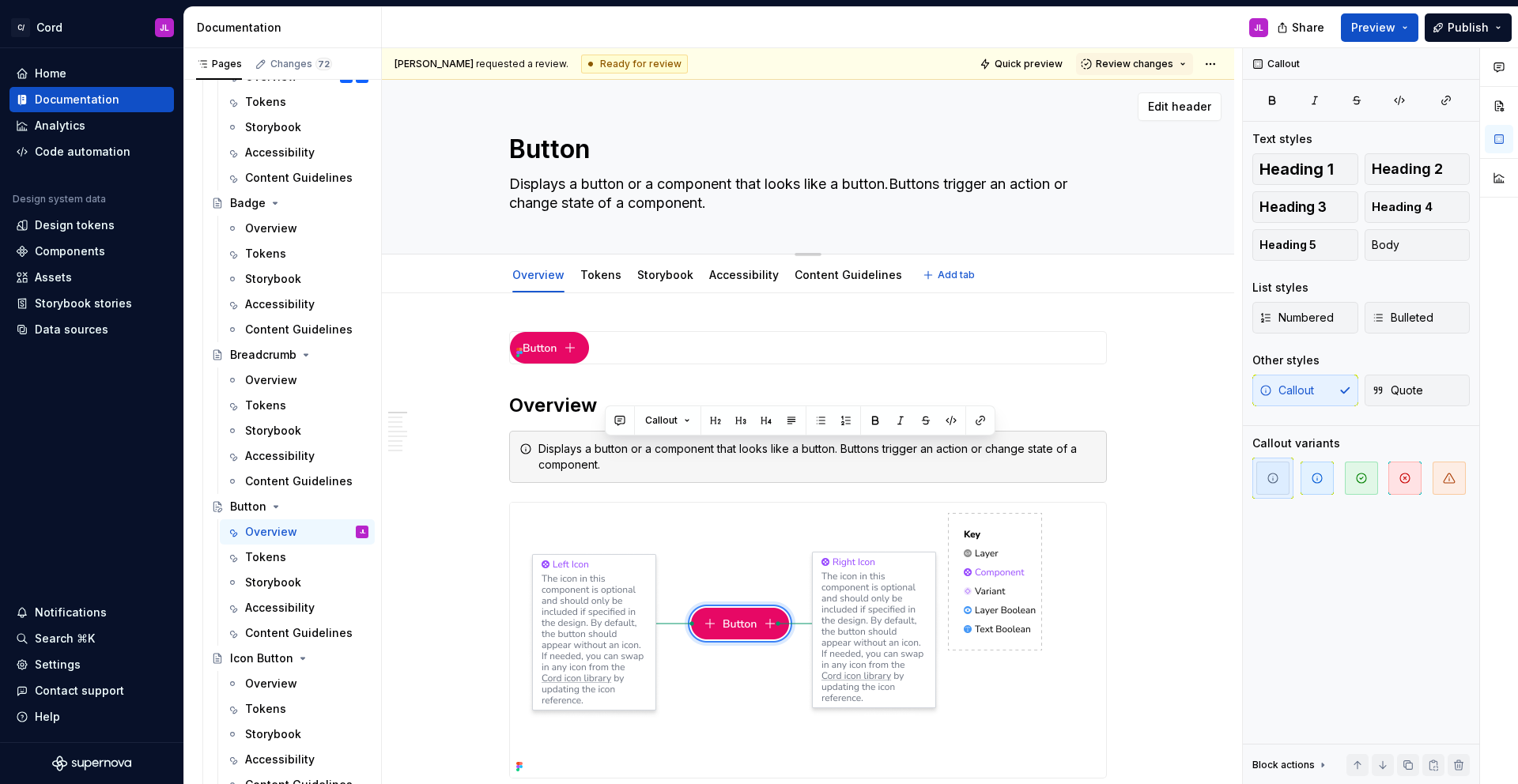
click at [901, 181] on textarea "Displays a button or a component that looks like a button.Buttons trigger an ac…" at bounding box center [804, 193] width 598 height 44
type textarea "*"
type textarea "Displays a button or a component that looks like a button. Buttons trigger an a…"
type textarea "*"
type textarea "Displays a button or a component that looks like a button. Buttons trigger an a…"
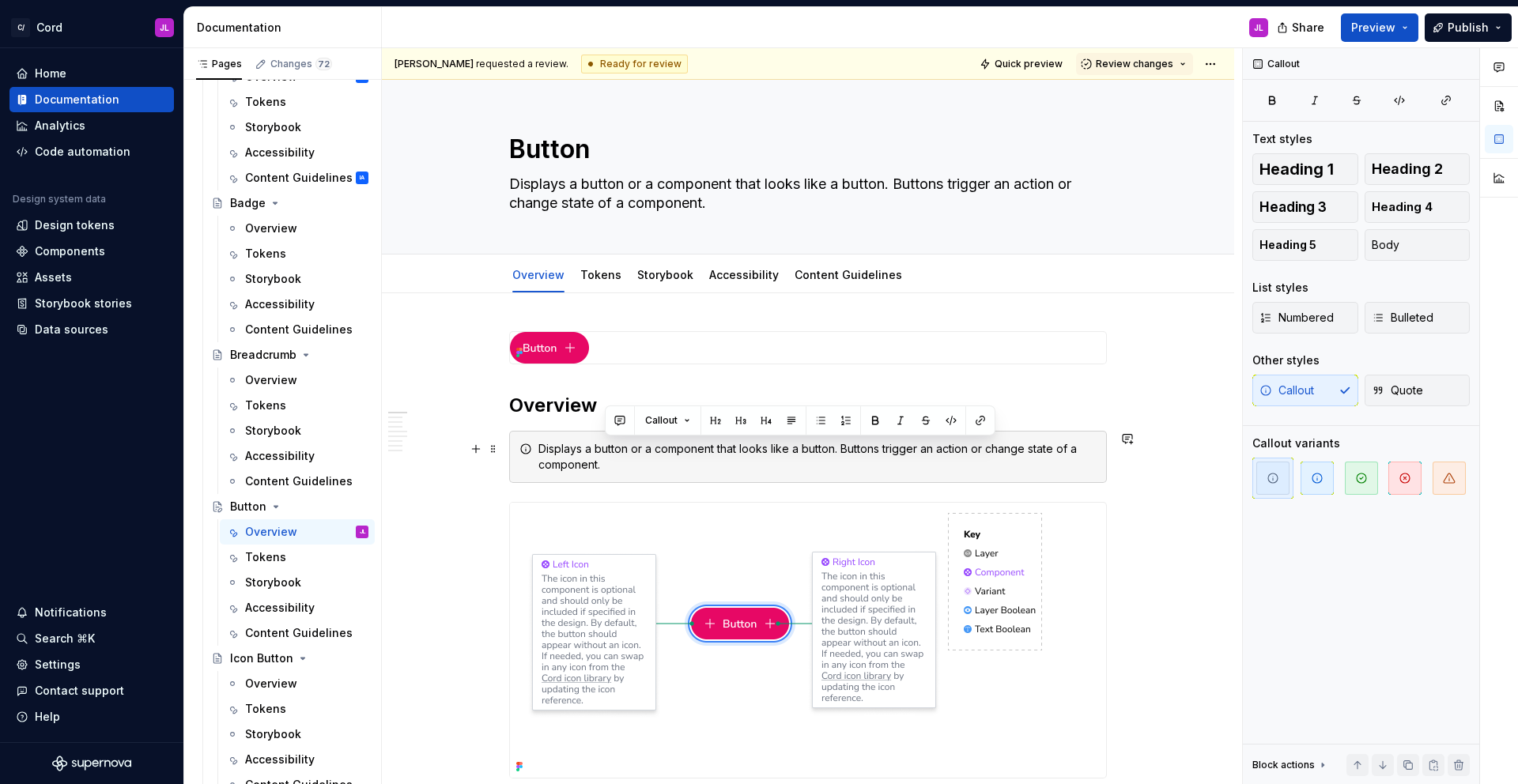
click at [667, 469] on div "Displays a button or a component that looks like a button. Buttons trigger an a…" at bounding box center [817, 457] width 558 height 31
click at [494, 452] on span at bounding box center [494, 449] width 13 height 22
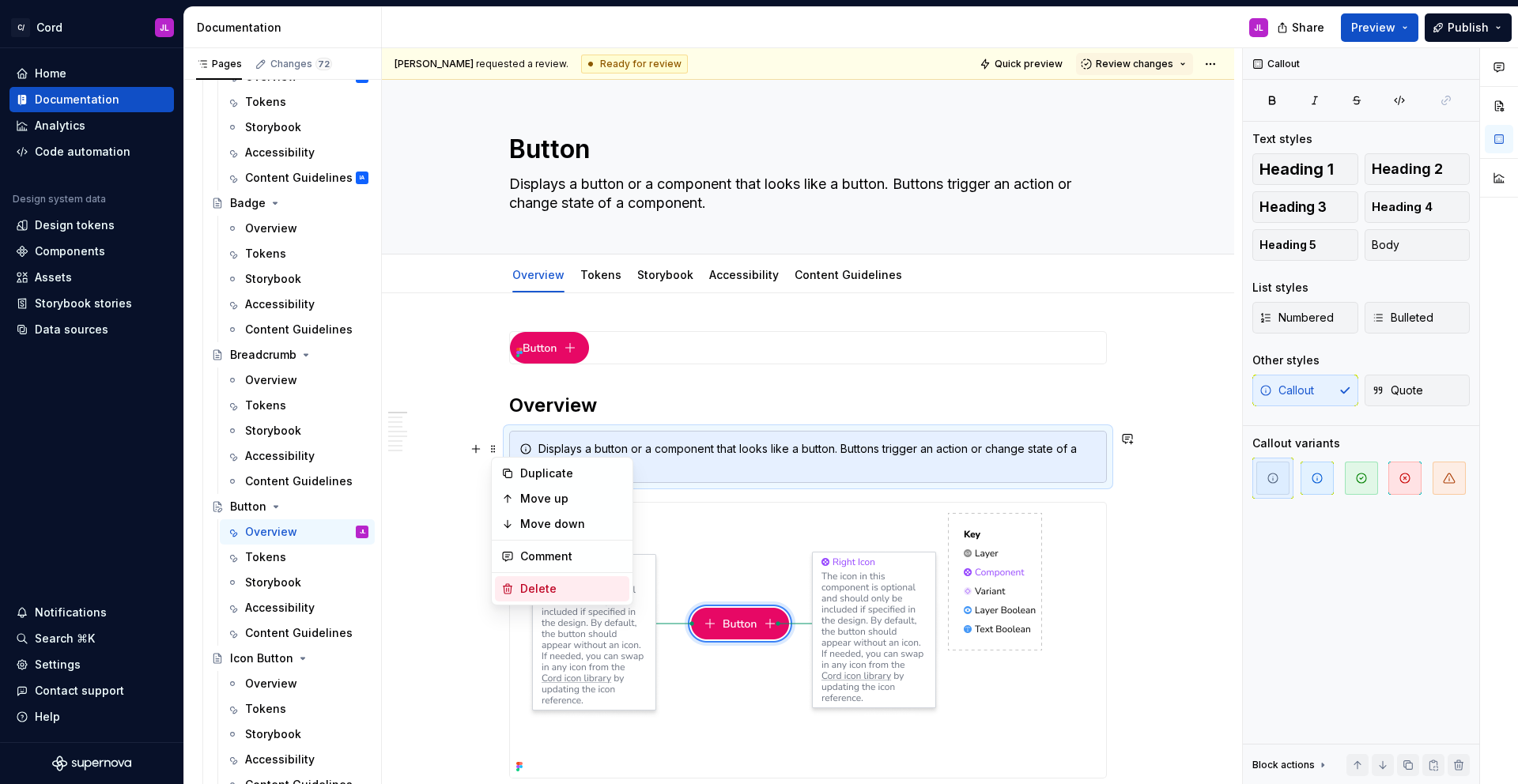
click at [547, 589] on div "Delete" at bounding box center [572, 589] width 103 height 16
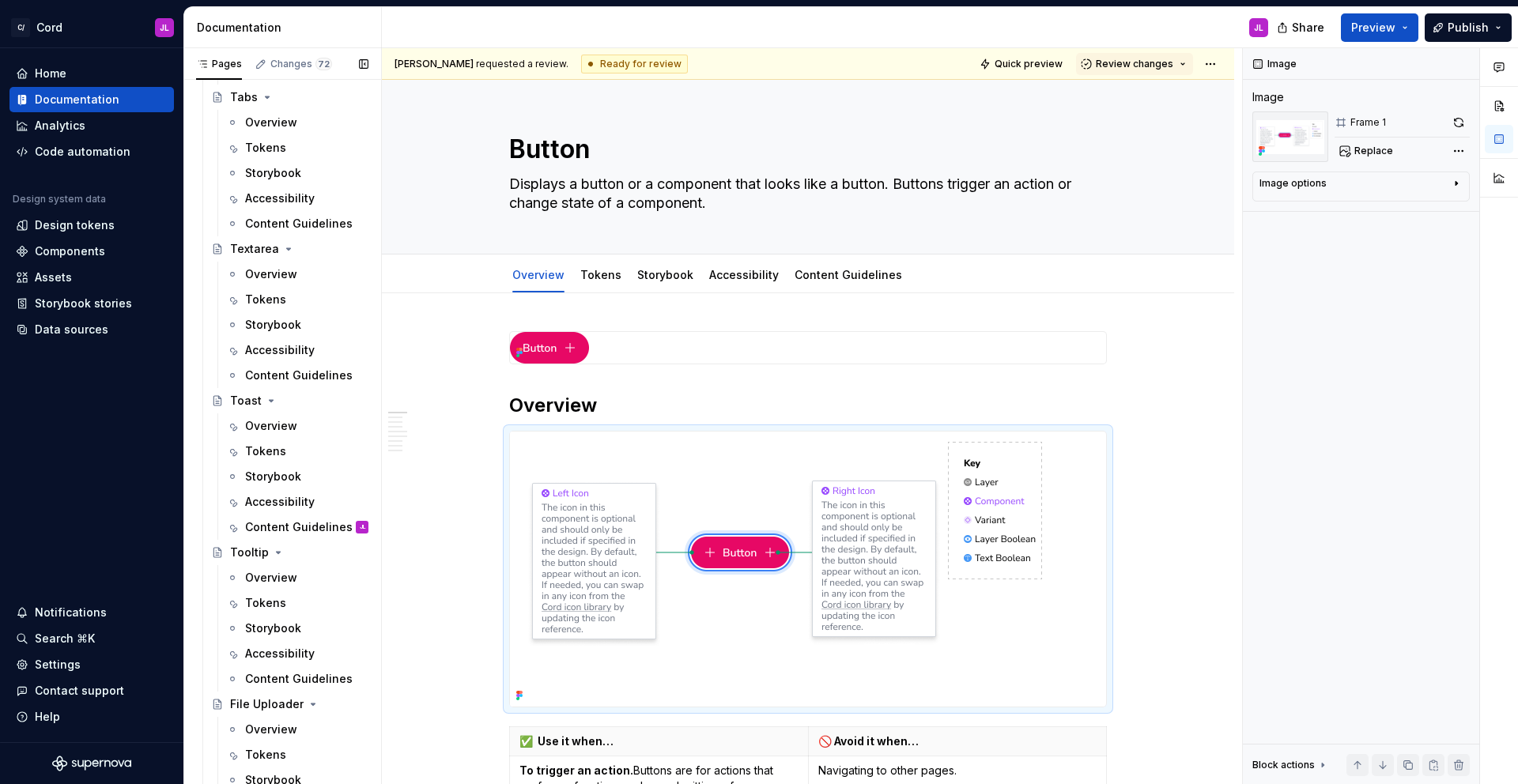
scroll to position [5150, 0]
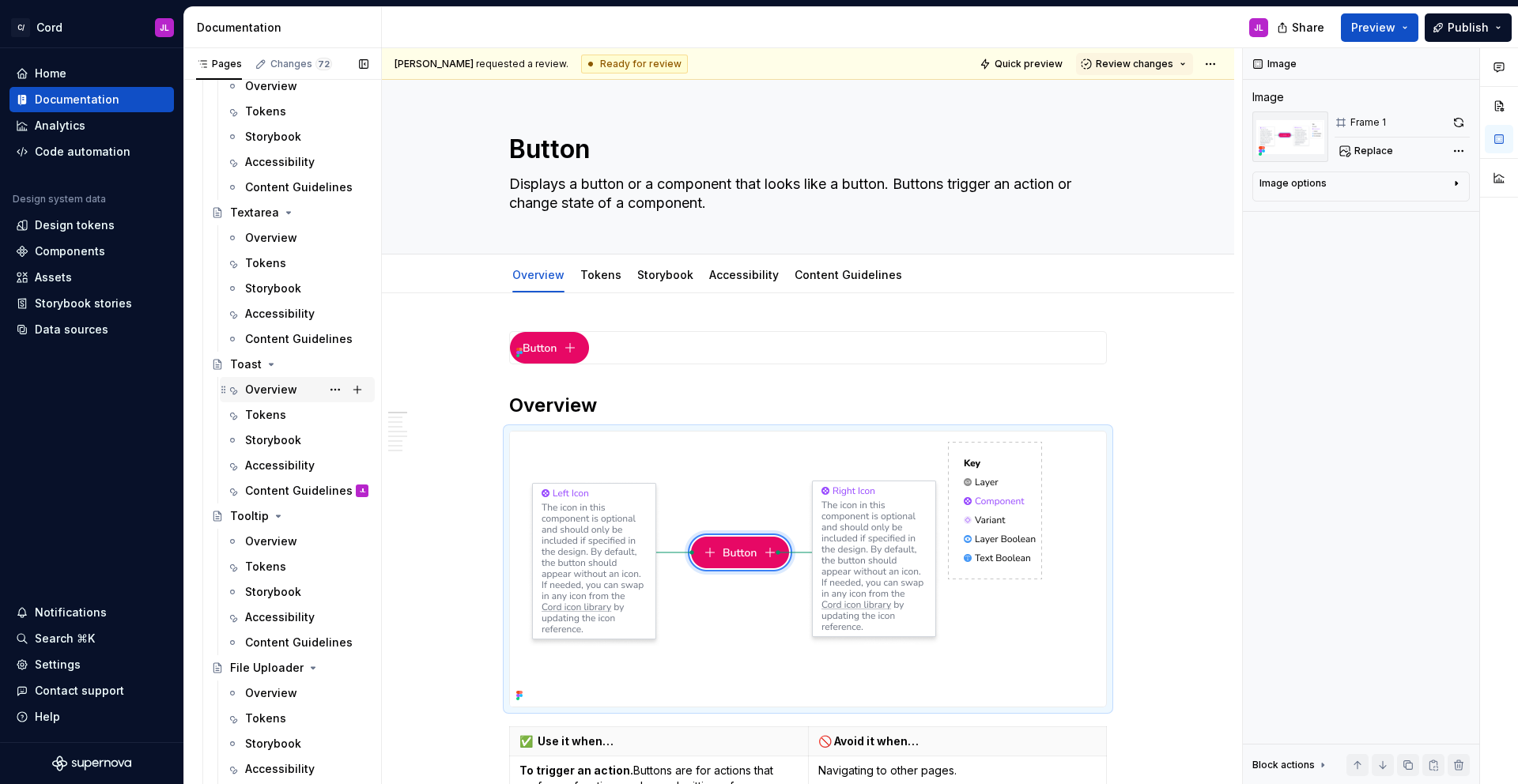
click at [282, 395] on div "Overview" at bounding box center [271, 390] width 52 height 16
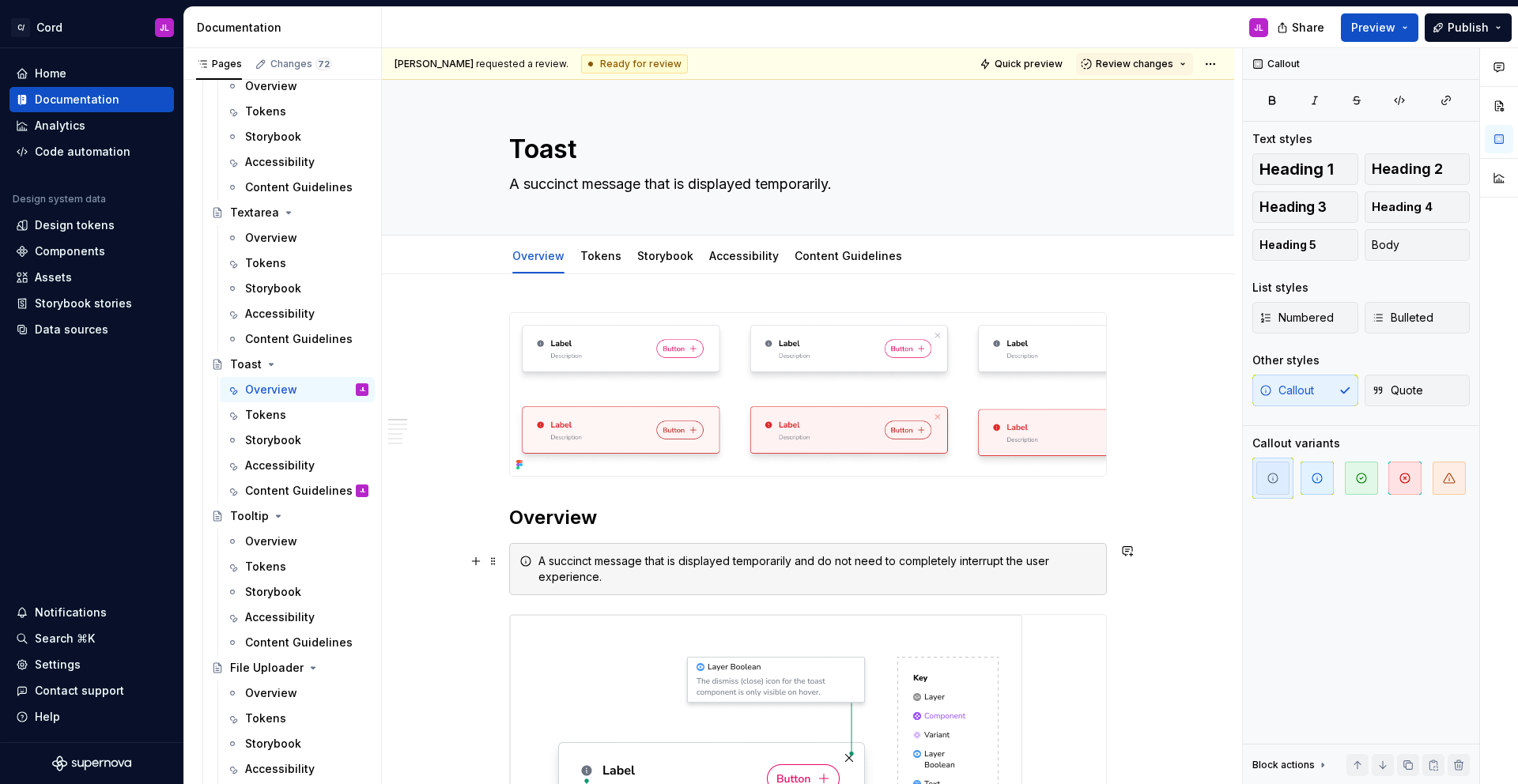
click at [766, 568] on div "A succinct message that is displayed temporarily and do not need to completely …" at bounding box center [817, 568] width 558 height 31
click at [496, 564] on span at bounding box center [494, 562] width 13 height 22
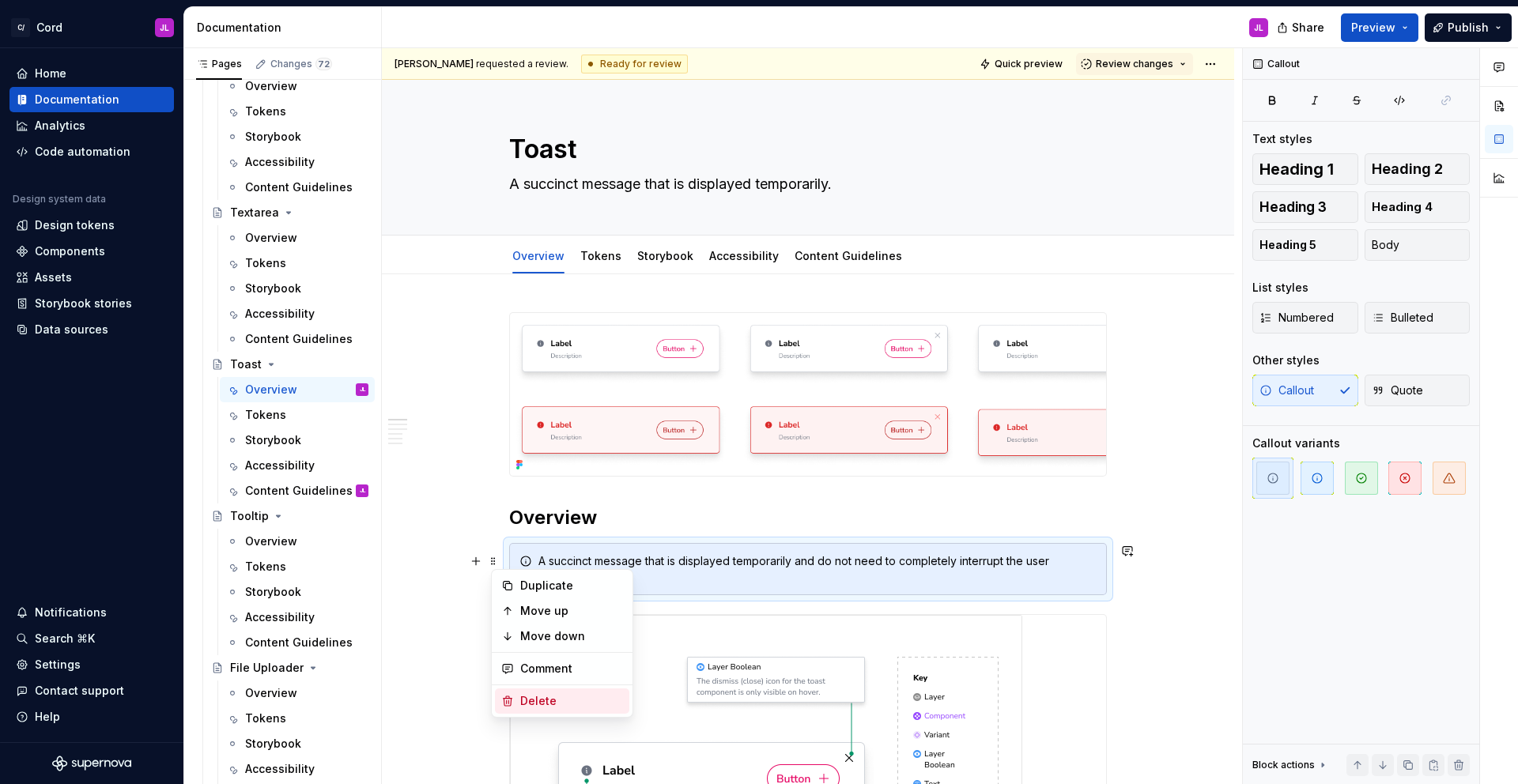
click at [523, 695] on div "Delete" at bounding box center [572, 701] width 103 height 16
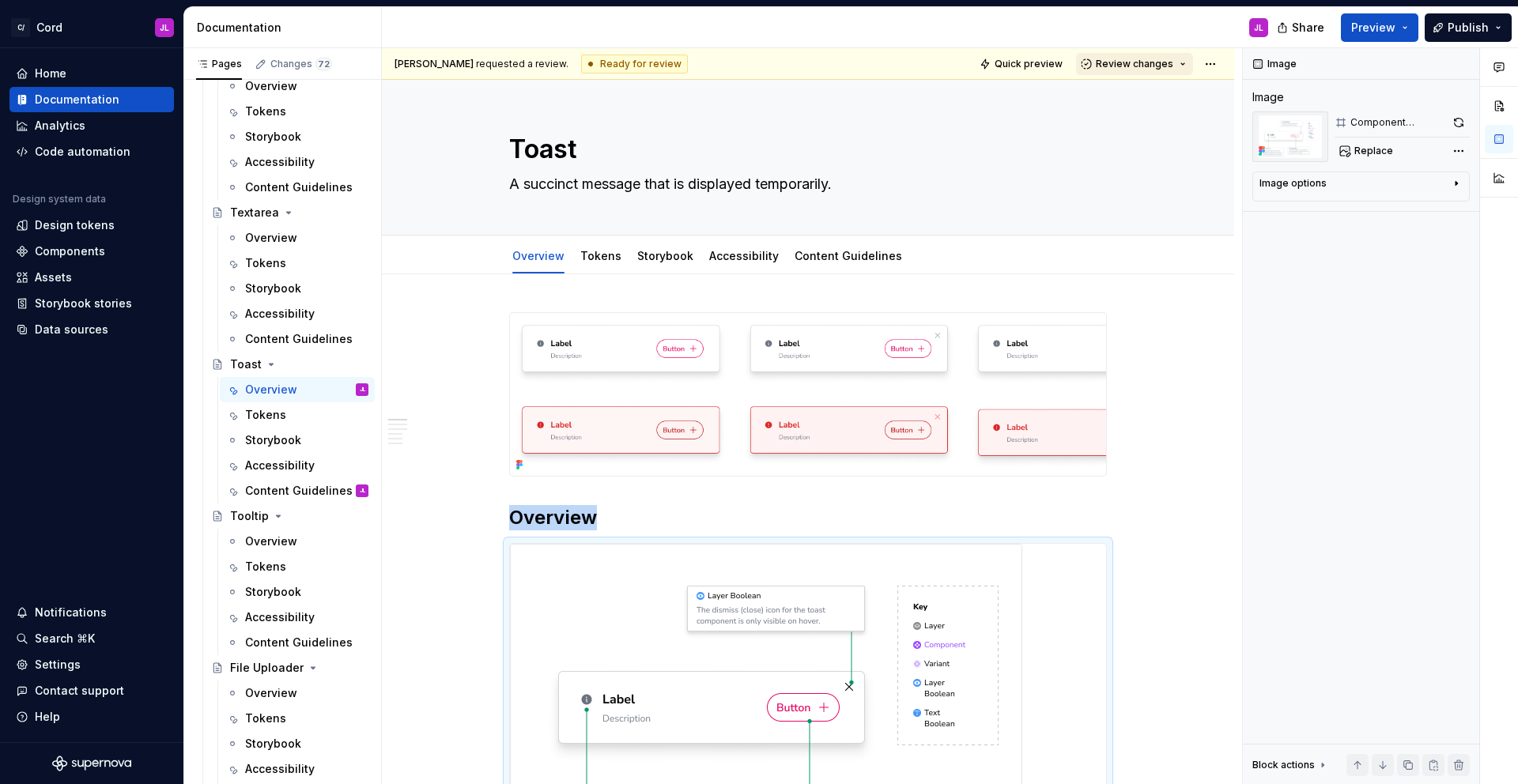
click at [1182, 67] on button "Review changes" at bounding box center [1135, 64] width 117 height 22
click at [1040, 129] on div "Toast A succinct message that is displayed temporarily." at bounding box center [808, 156] width 598 height 155
click at [1465, 30] on span "Publish" at bounding box center [1468, 28] width 41 height 16
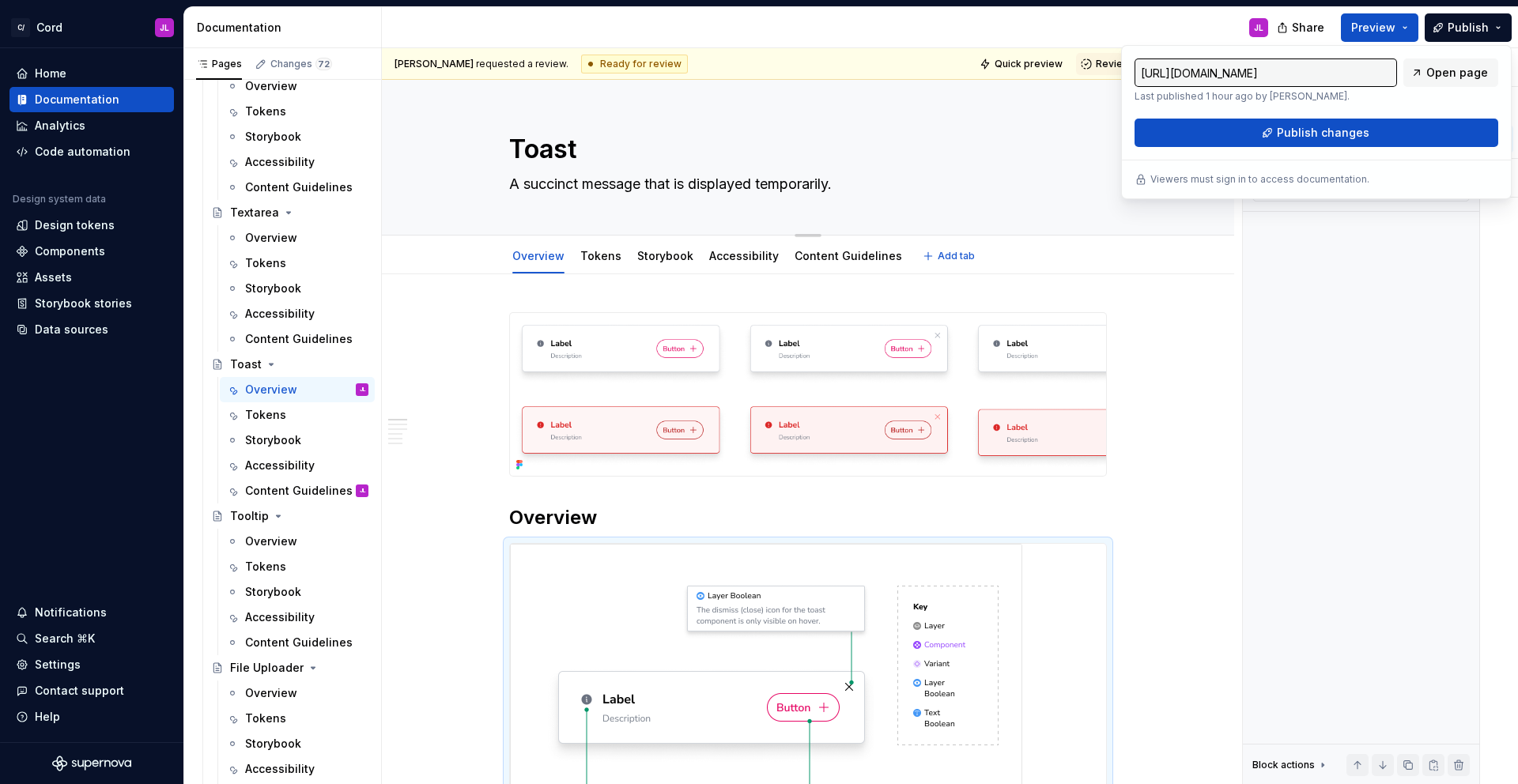
click at [1029, 178] on textarea "A succinct message that is displayed temporarily." at bounding box center [804, 185] width 598 height 26
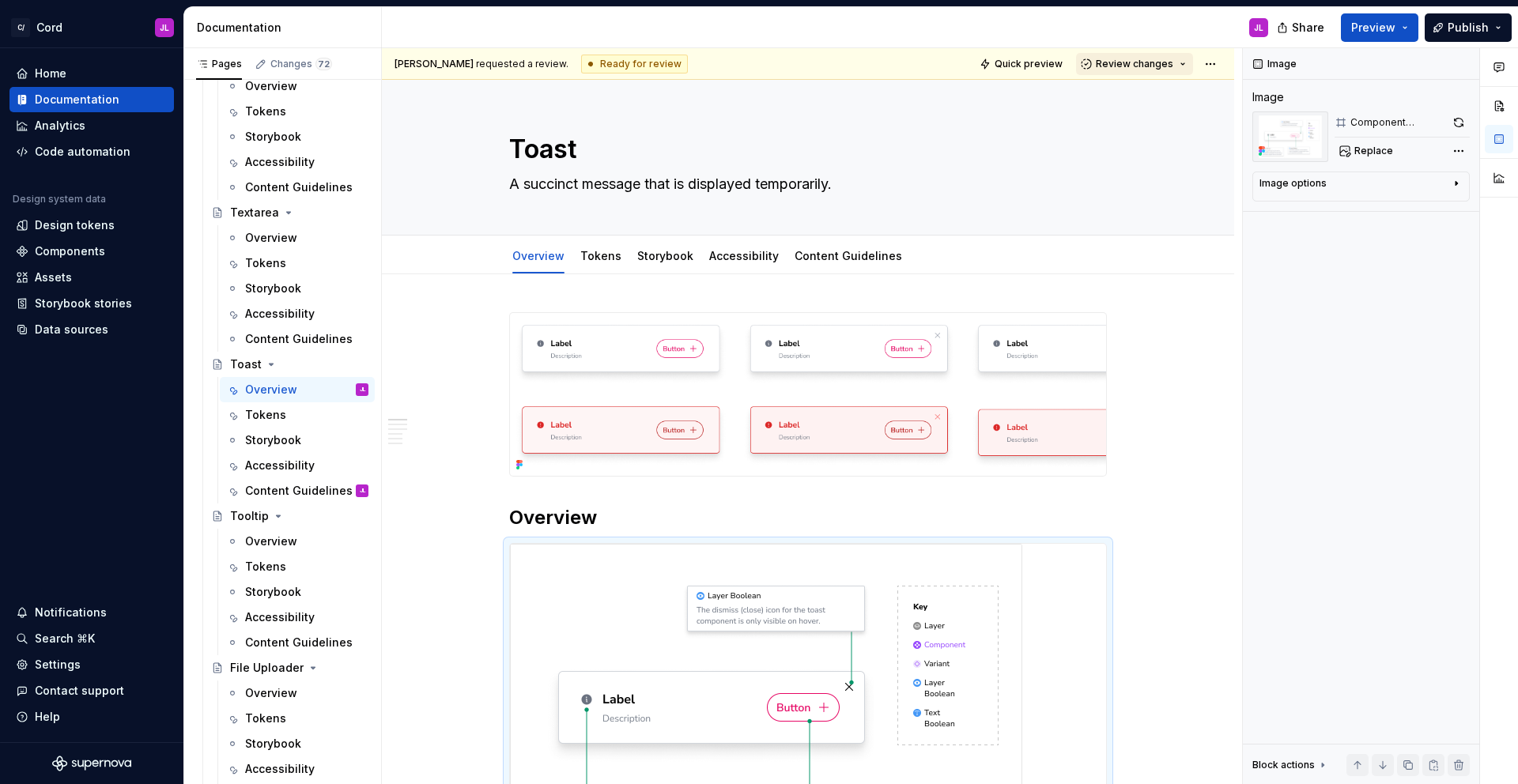
click at [1164, 66] on span "Review changes" at bounding box center [1134, 64] width 78 height 13
click at [1150, 107] on div "This page is ready to publish." at bounding box center [1186, 111] width 138 height 13
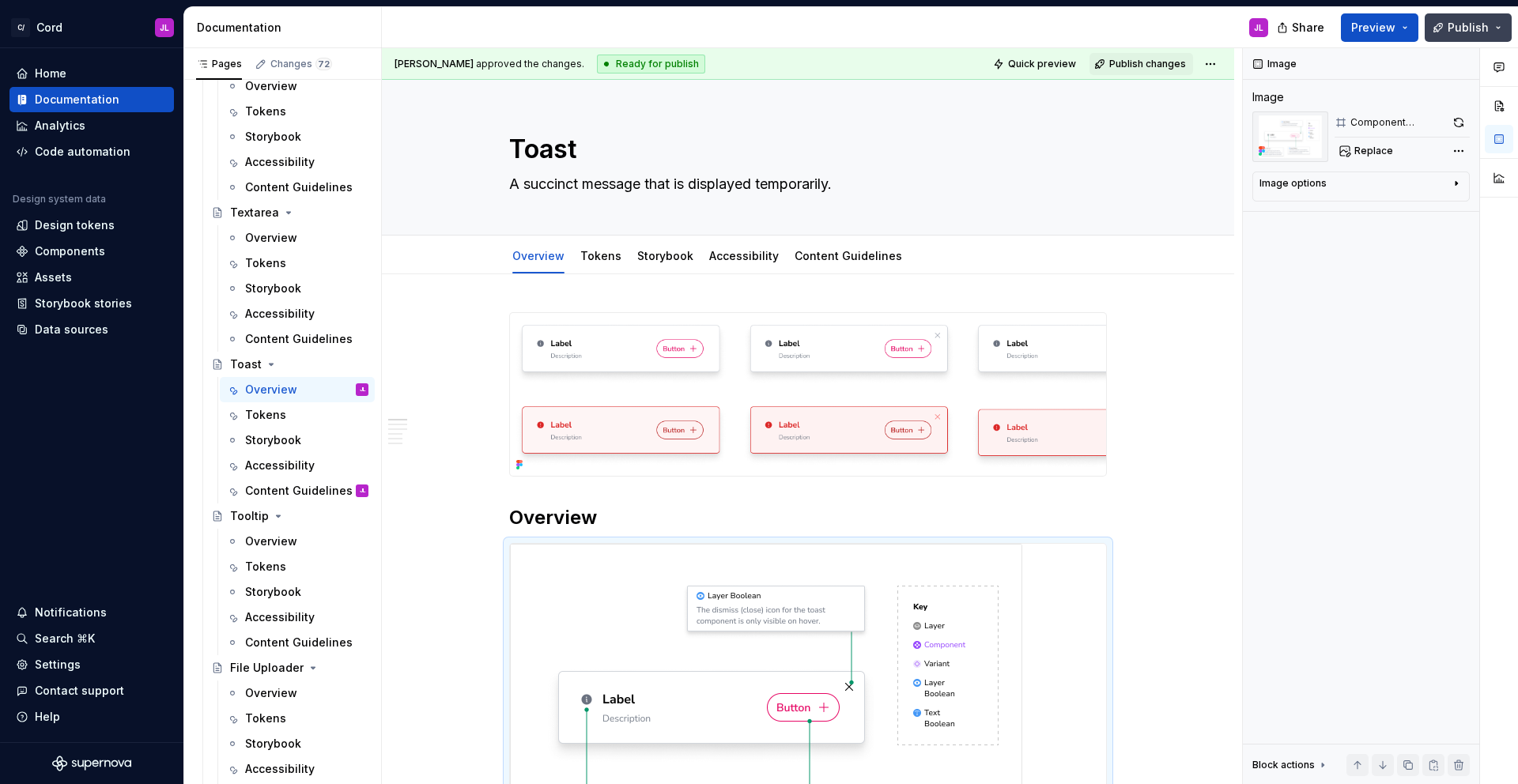
click at [1453, 36] on button "Publish" at bounding box center [1468, 27] width 87 height 28
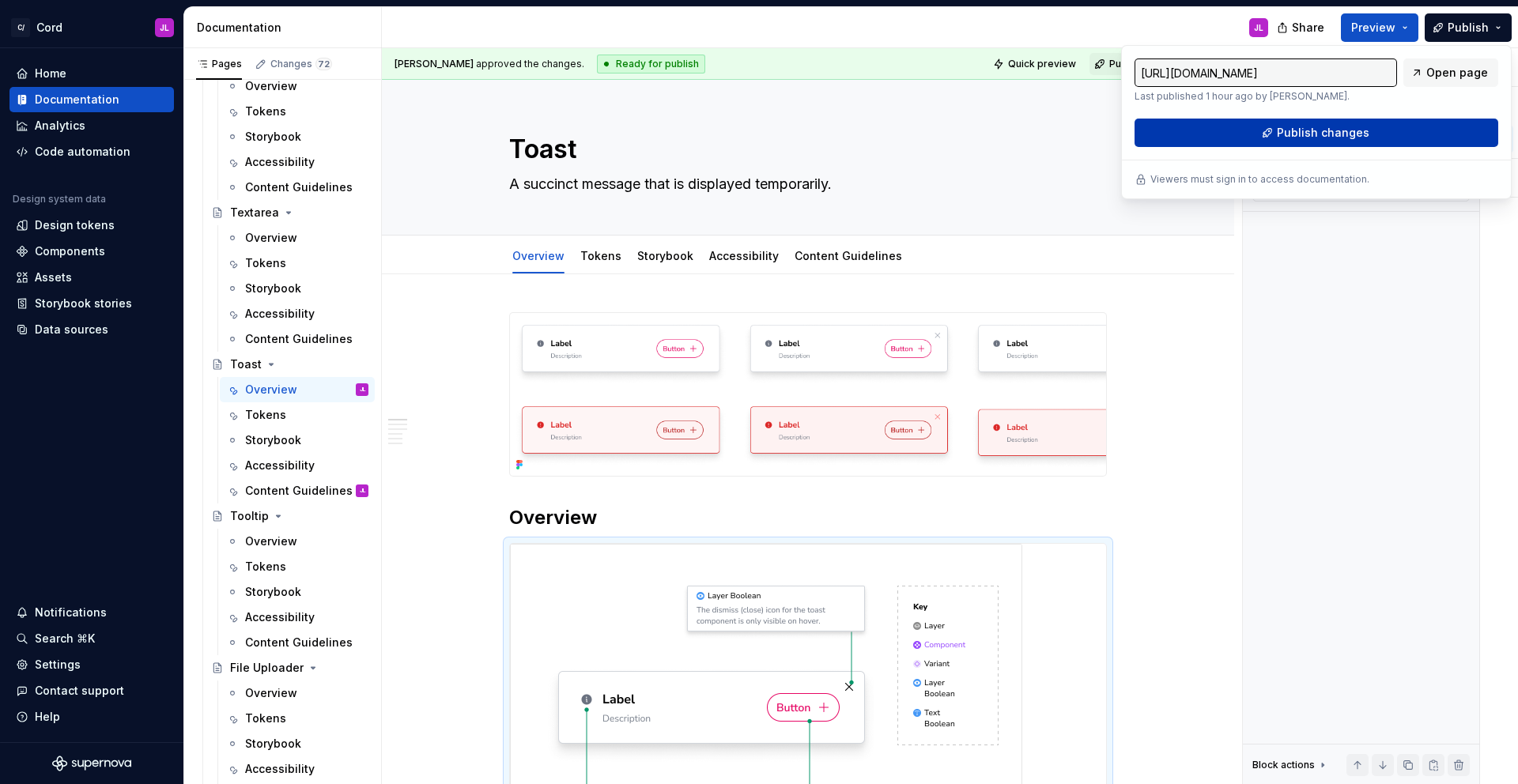
click at [1349, 130] on span "Publish changes" at bounding box center [1323, 133] width 92 height 16
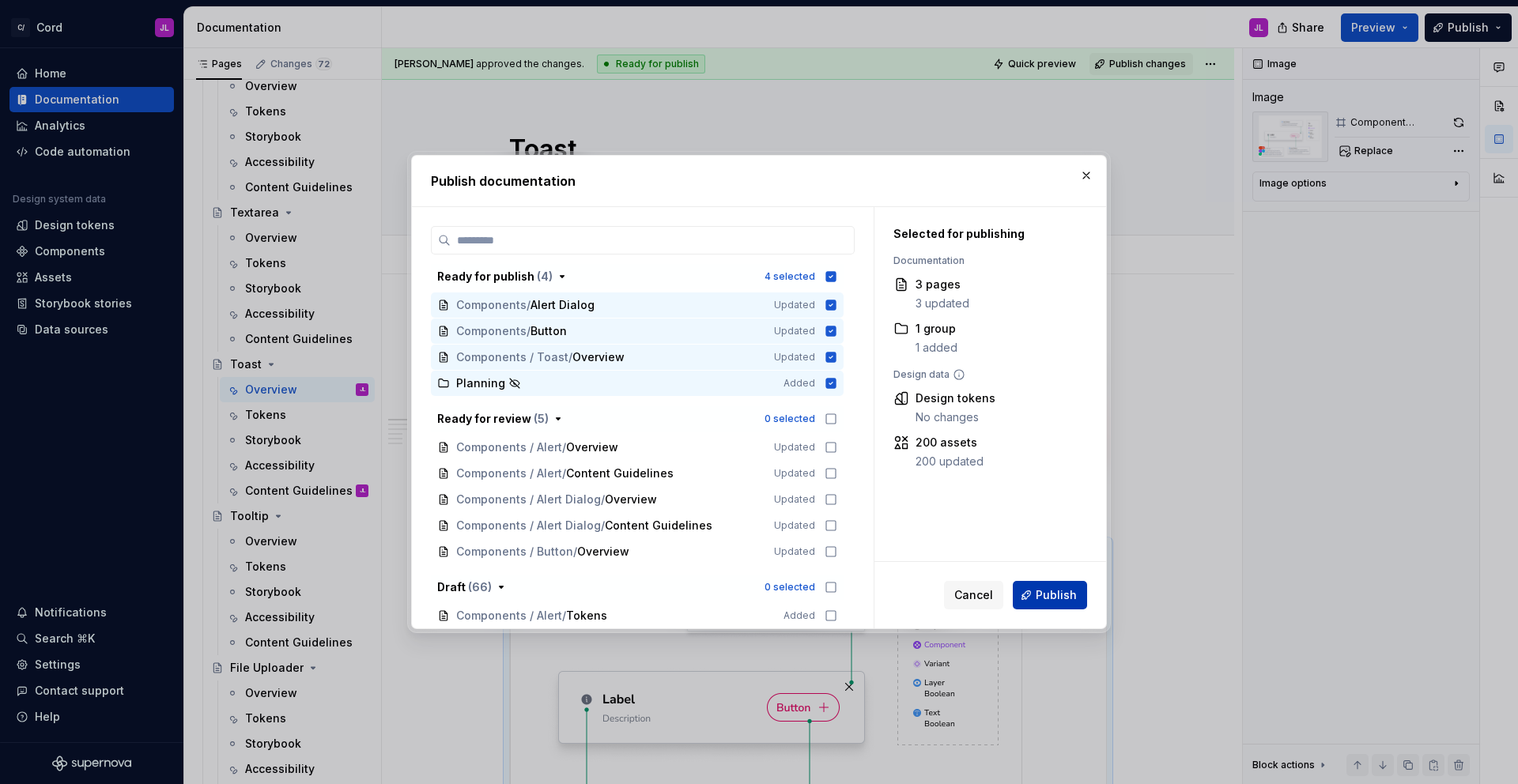
click at [1028, 586] on button "Publish" at bounding box center [1050, 595] width 75 height 28
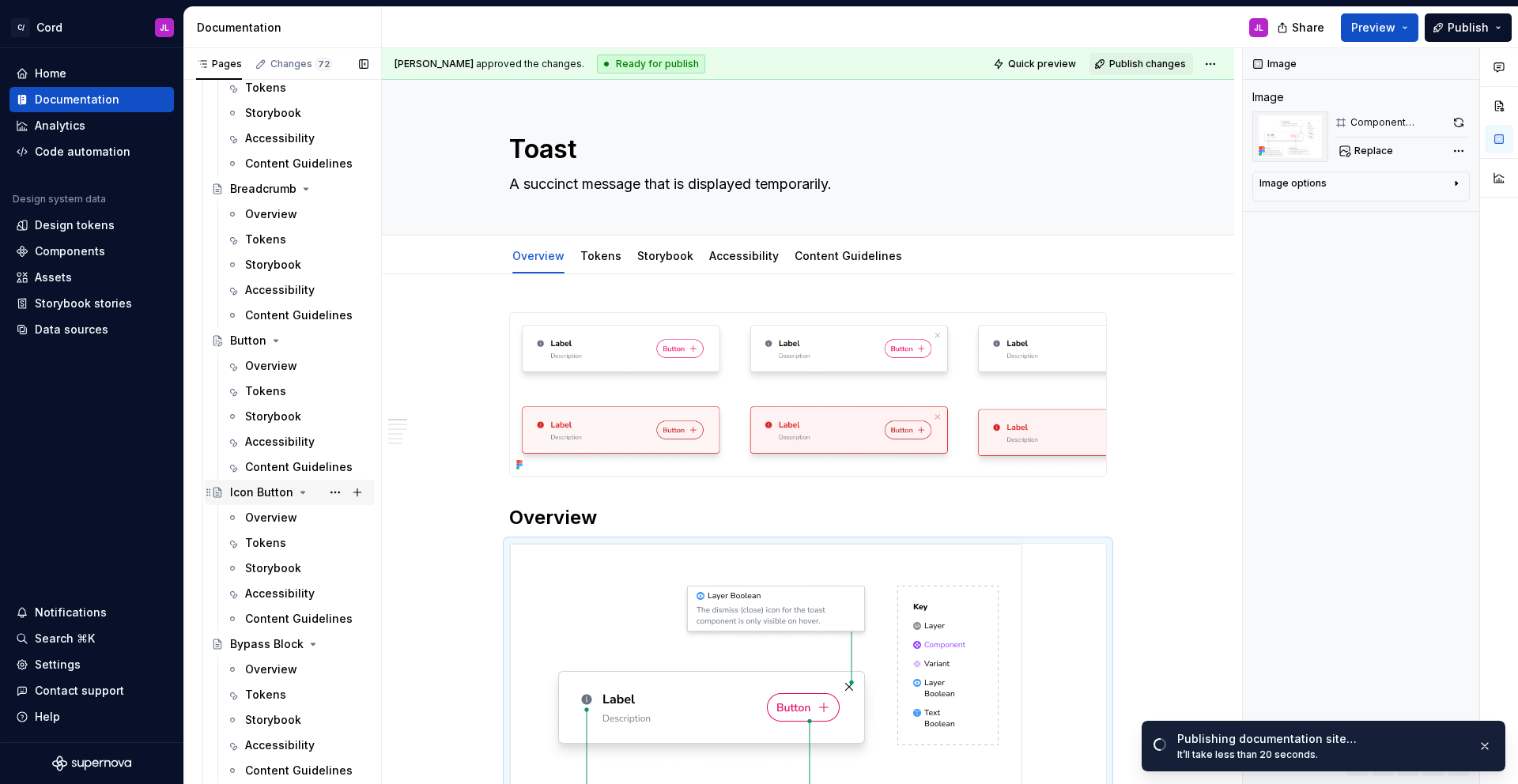
scroll to position [1630, 0]
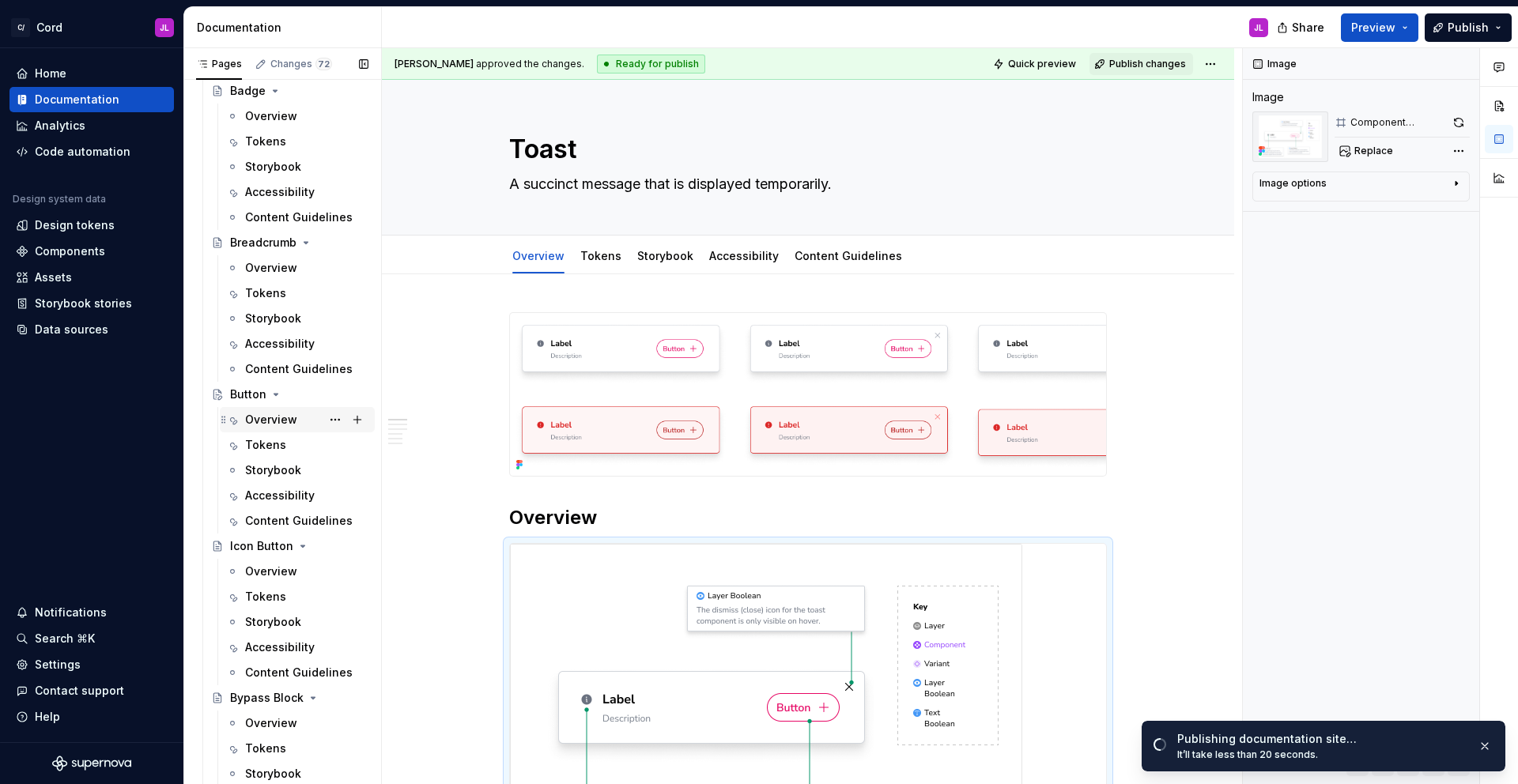
click at [268, 412] on div "Overview" at bounding box center [271, 420] width 52 height 16
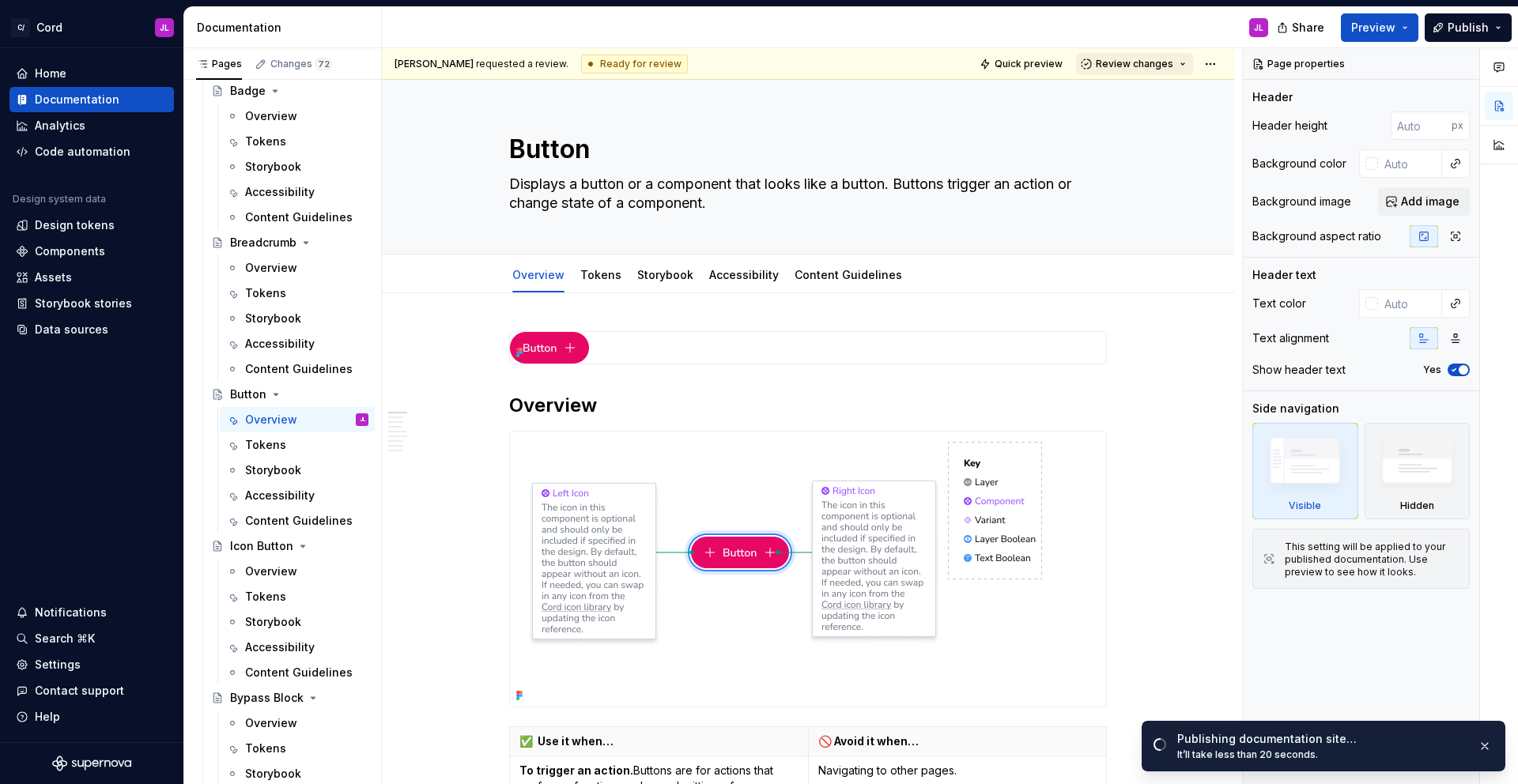
click at [1147, 70] on span "Review changes" at bounding box center [1134, 64] width 78 height 13
click at [1140, 104] on div "This page is ready to publish." at bounding box center [1186, 111] width 138 height 13
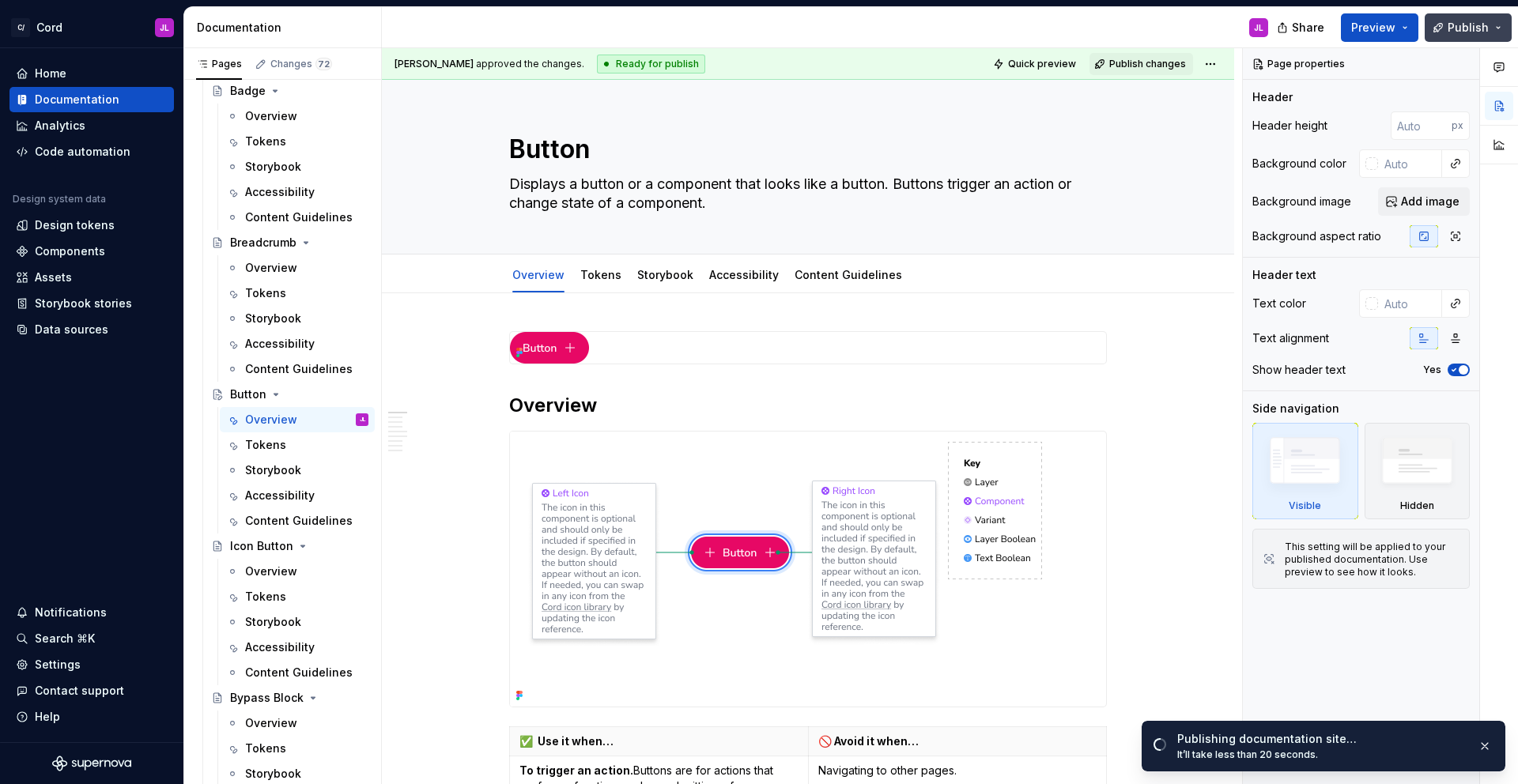
click at [1446, 29] on button "Publish" at bounding box center [1468, 27] width 87 height 28
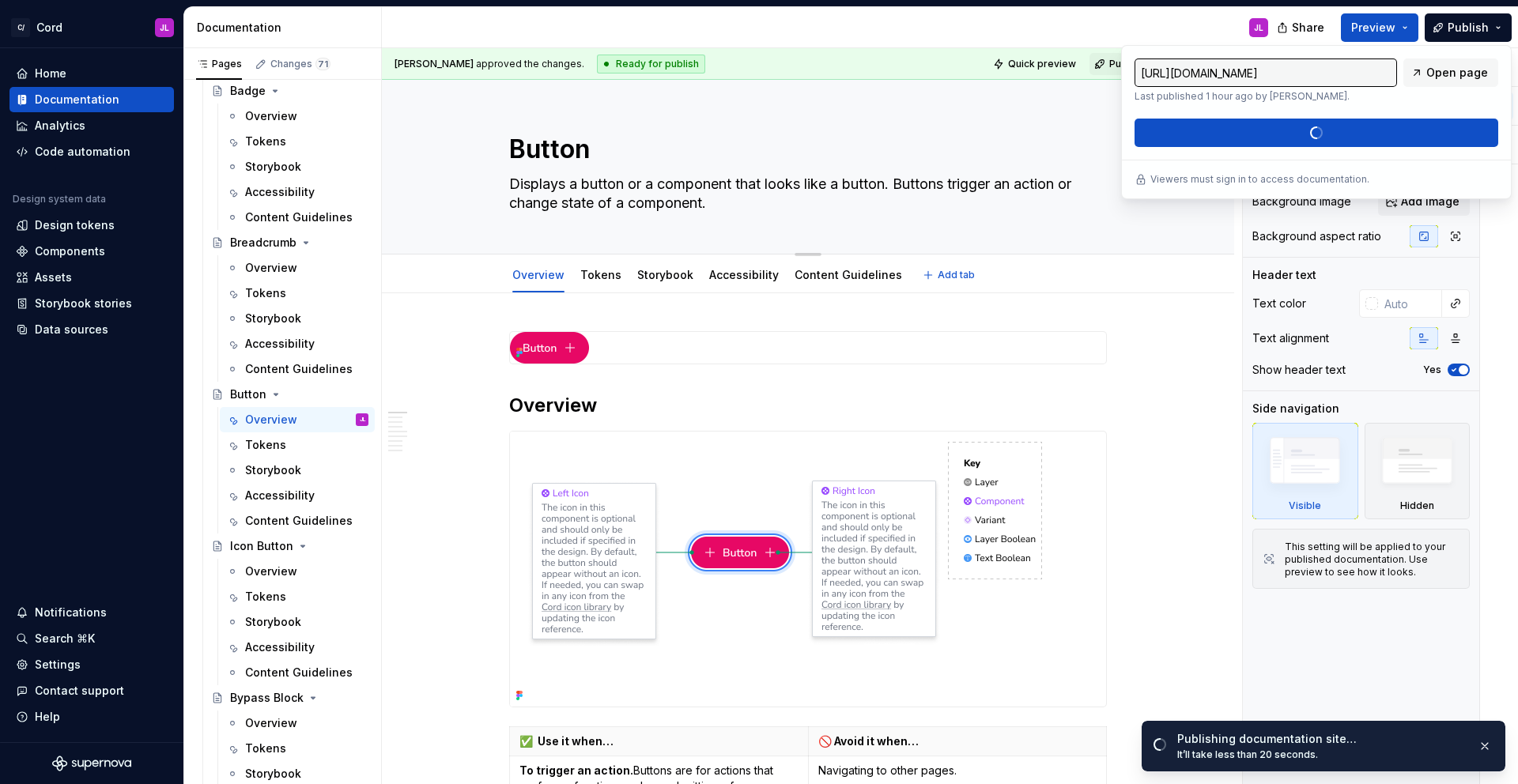
click at [1140, 236] on div "Button Displays a button or a component that looks like a button. Buttons trigg…" at bounding box center [808, 166] width 726 height 174
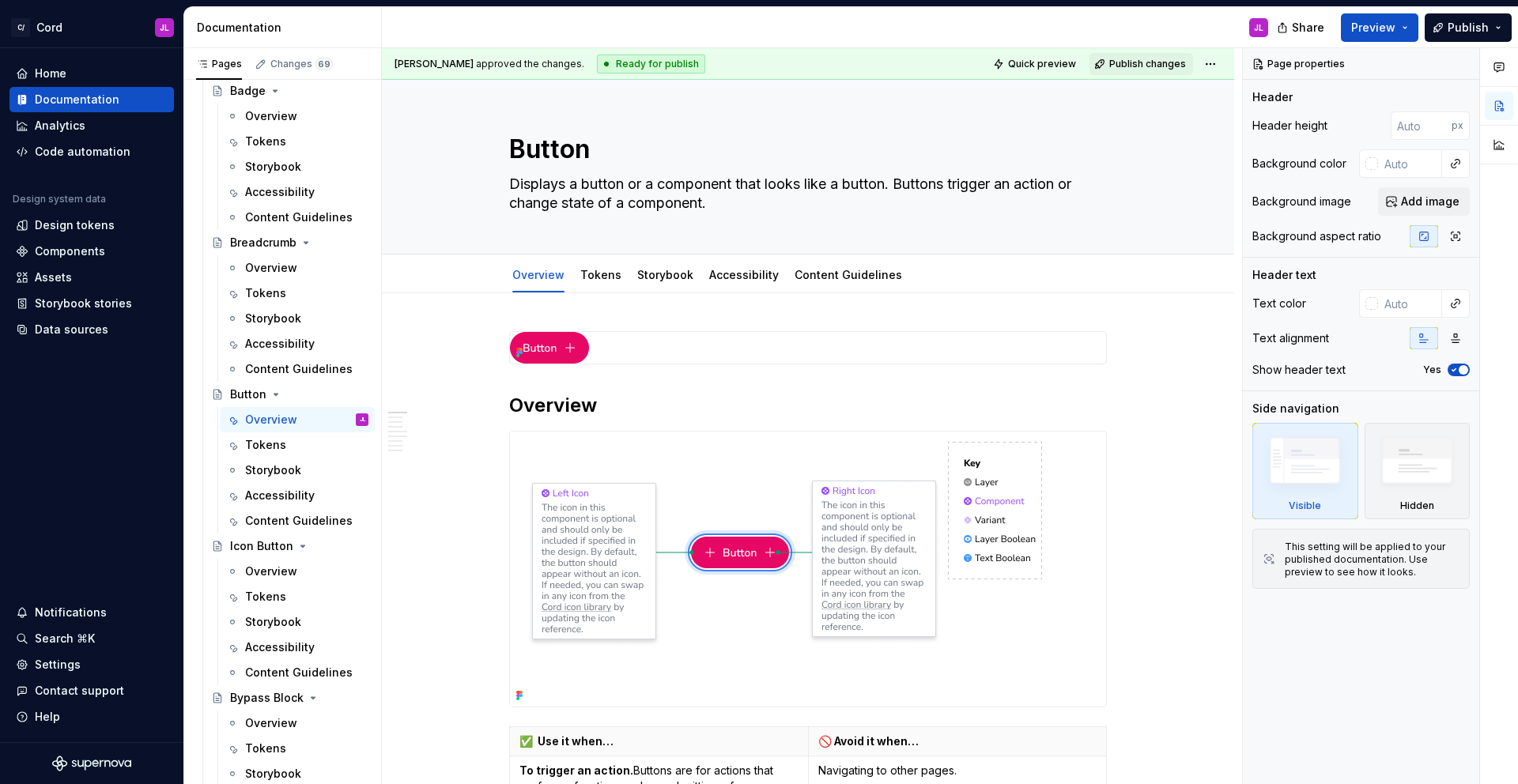
type textarea "*"
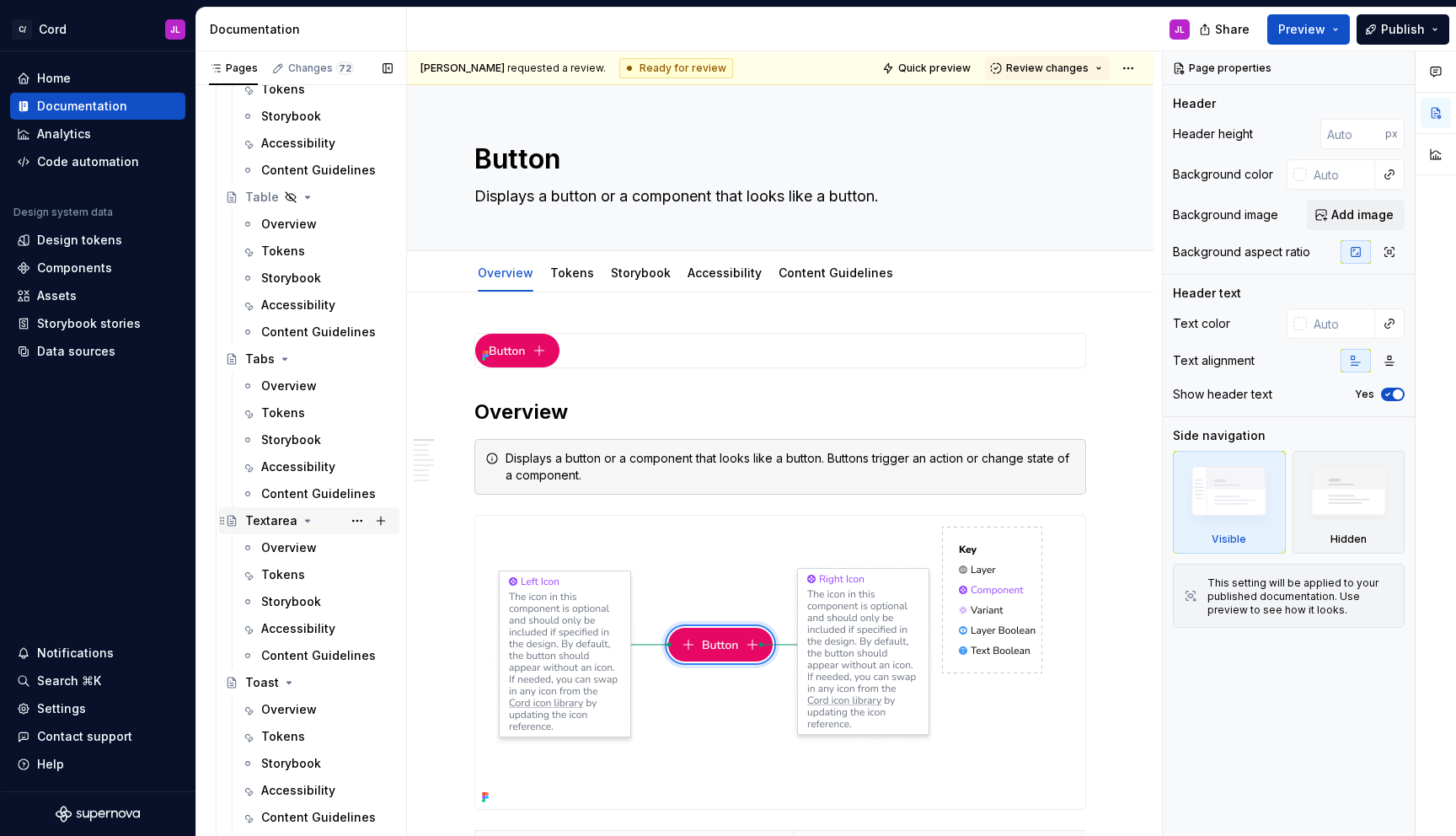
scroll to position [5202, 0]
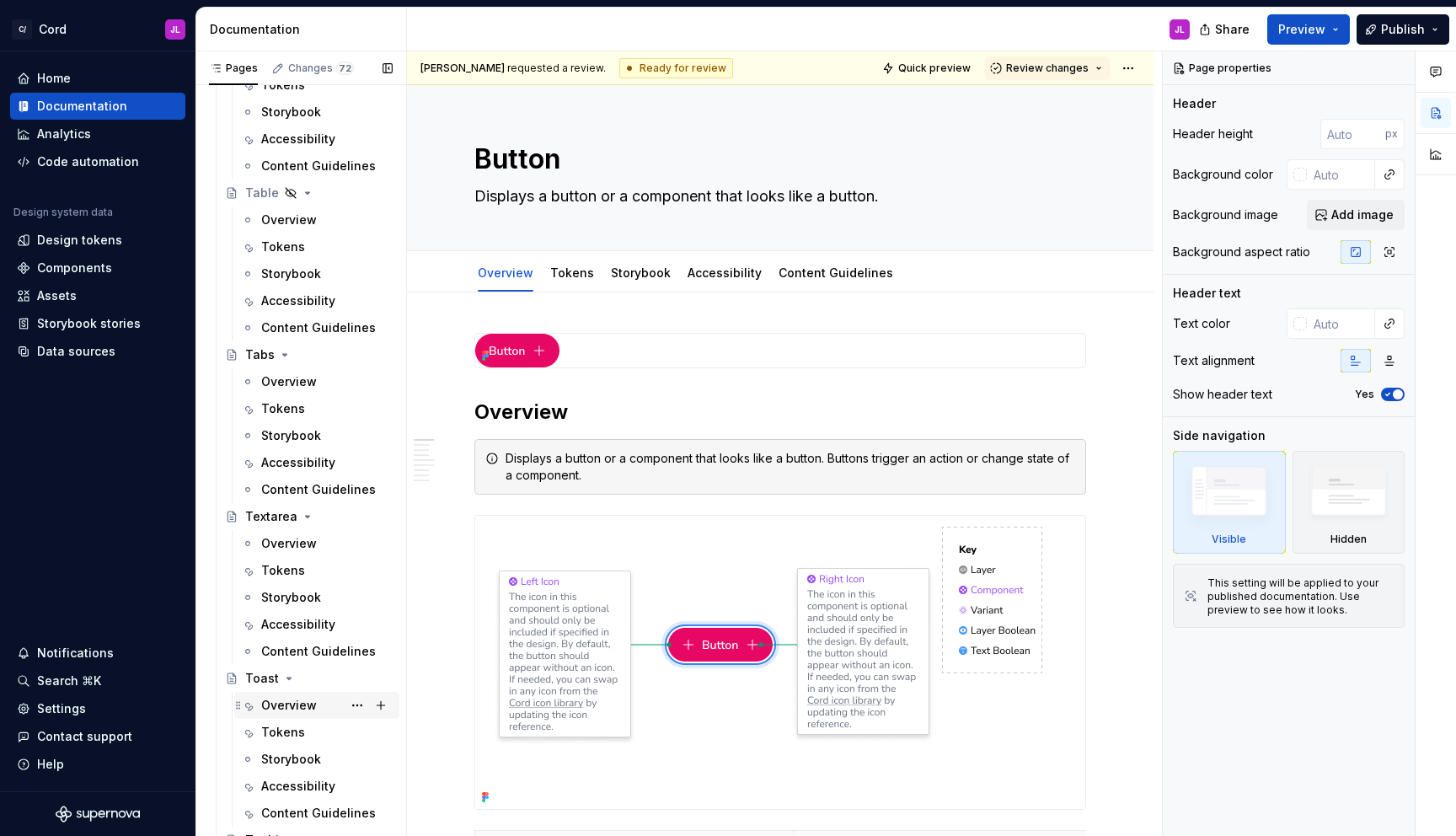
click at [276, 697] on div "Overview" at bounding box center [288, 706] width 56 height 17
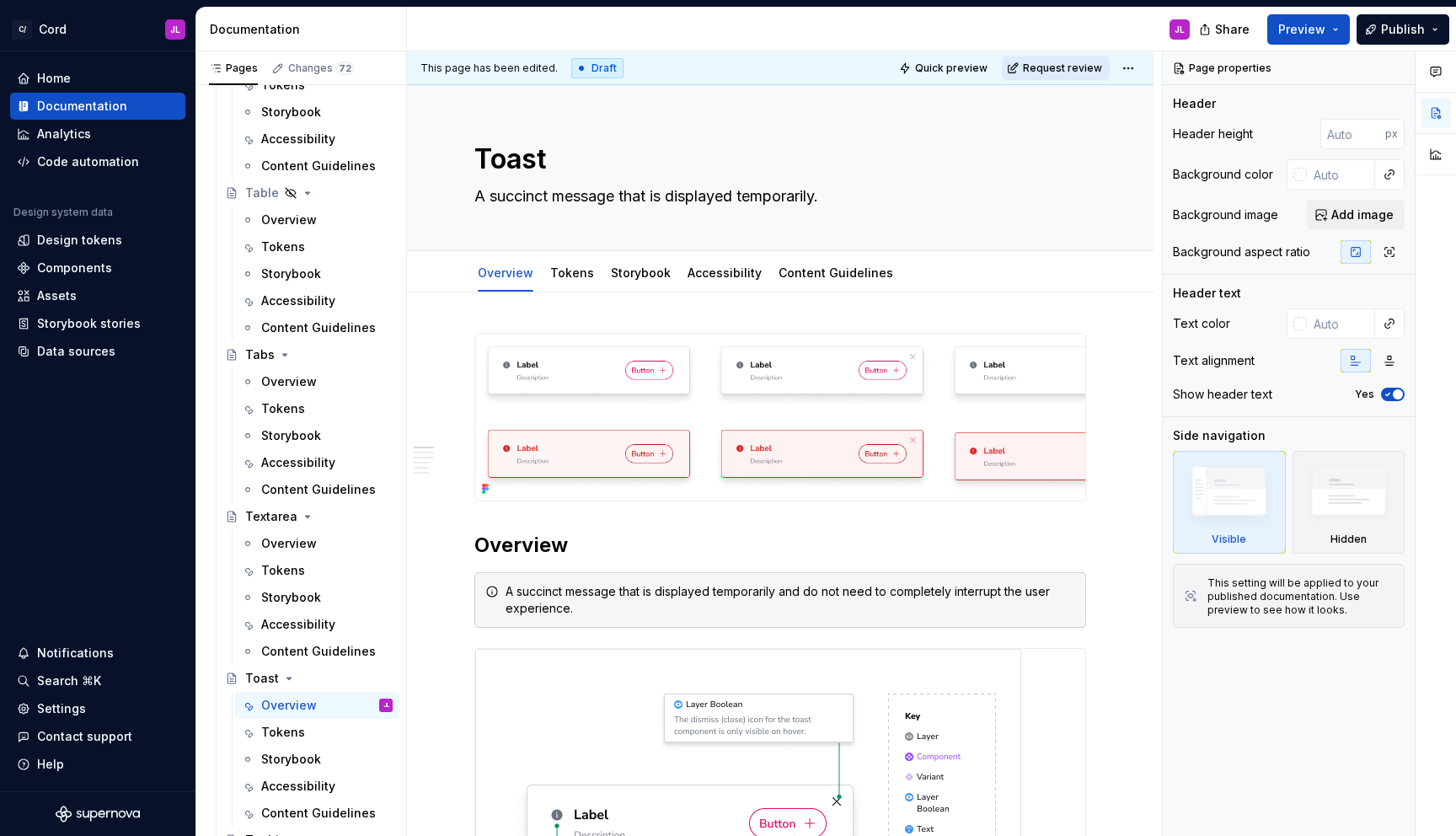
click at [1075, 65] on span "Request review" at bounding box center [1062, 68] width 80 height 14
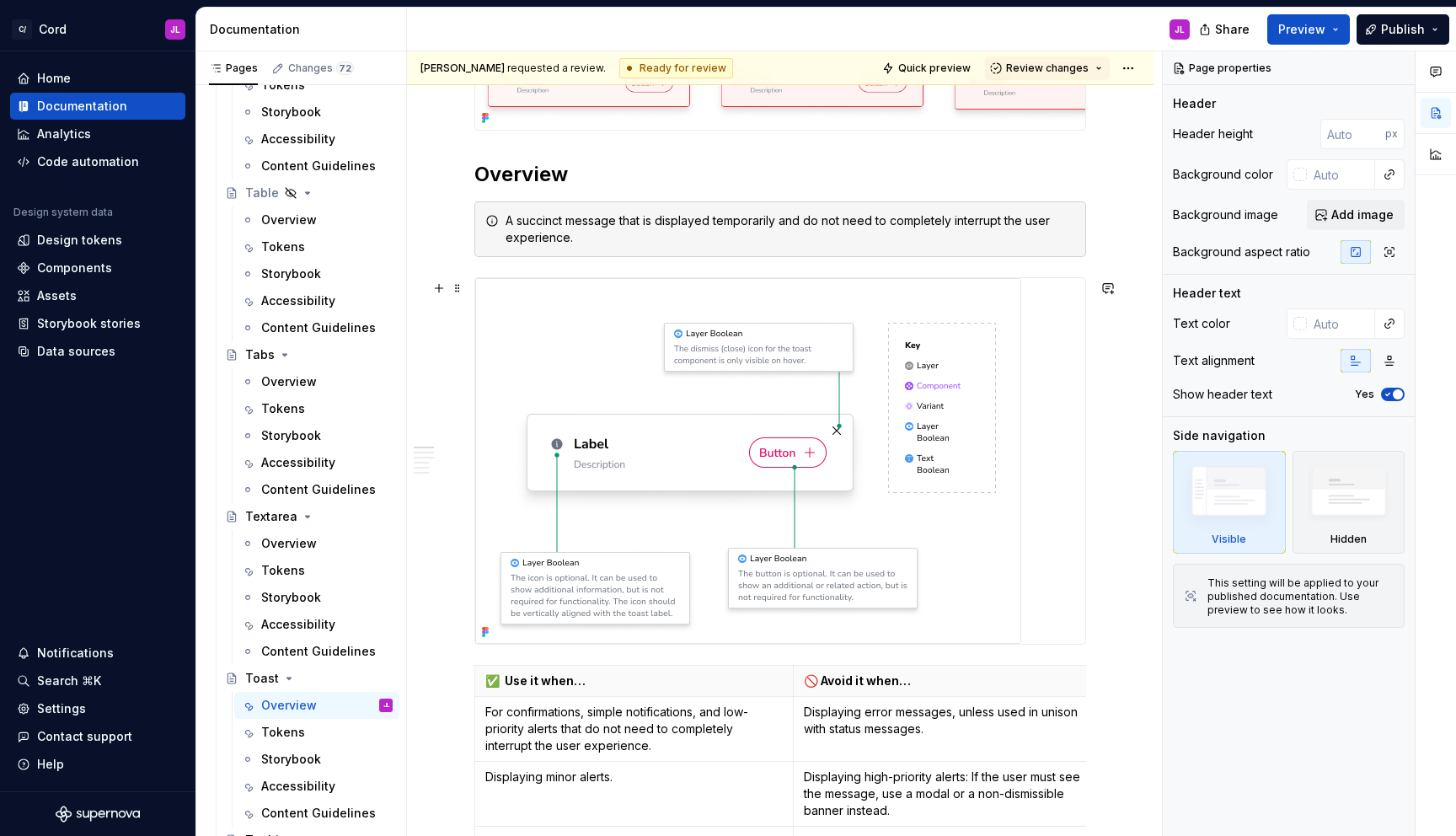
scroll to position [330, 0]
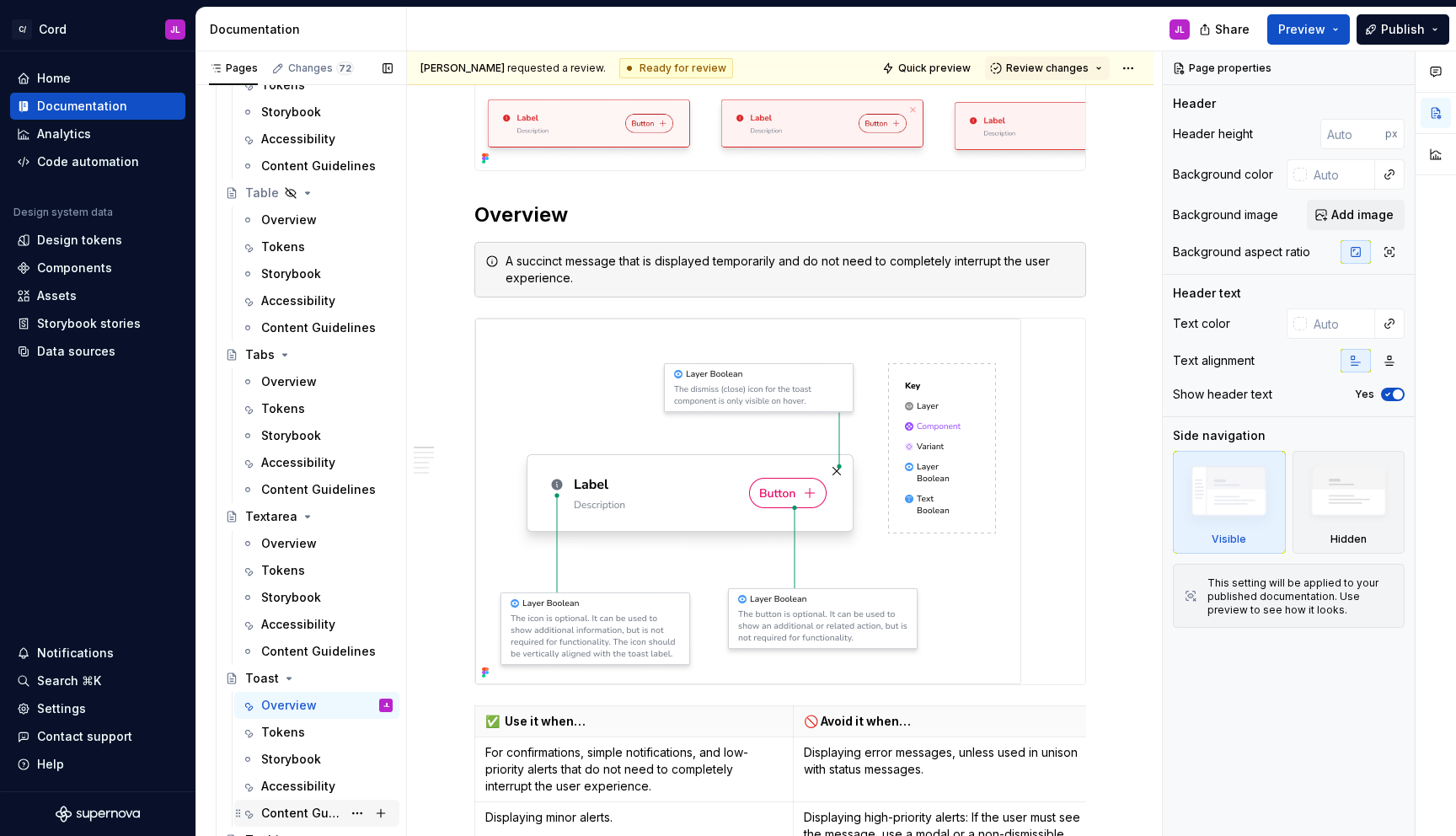
click at [293, 809] on div "Content Guidelines" at bounding box center [301, 814] width 81 height 17
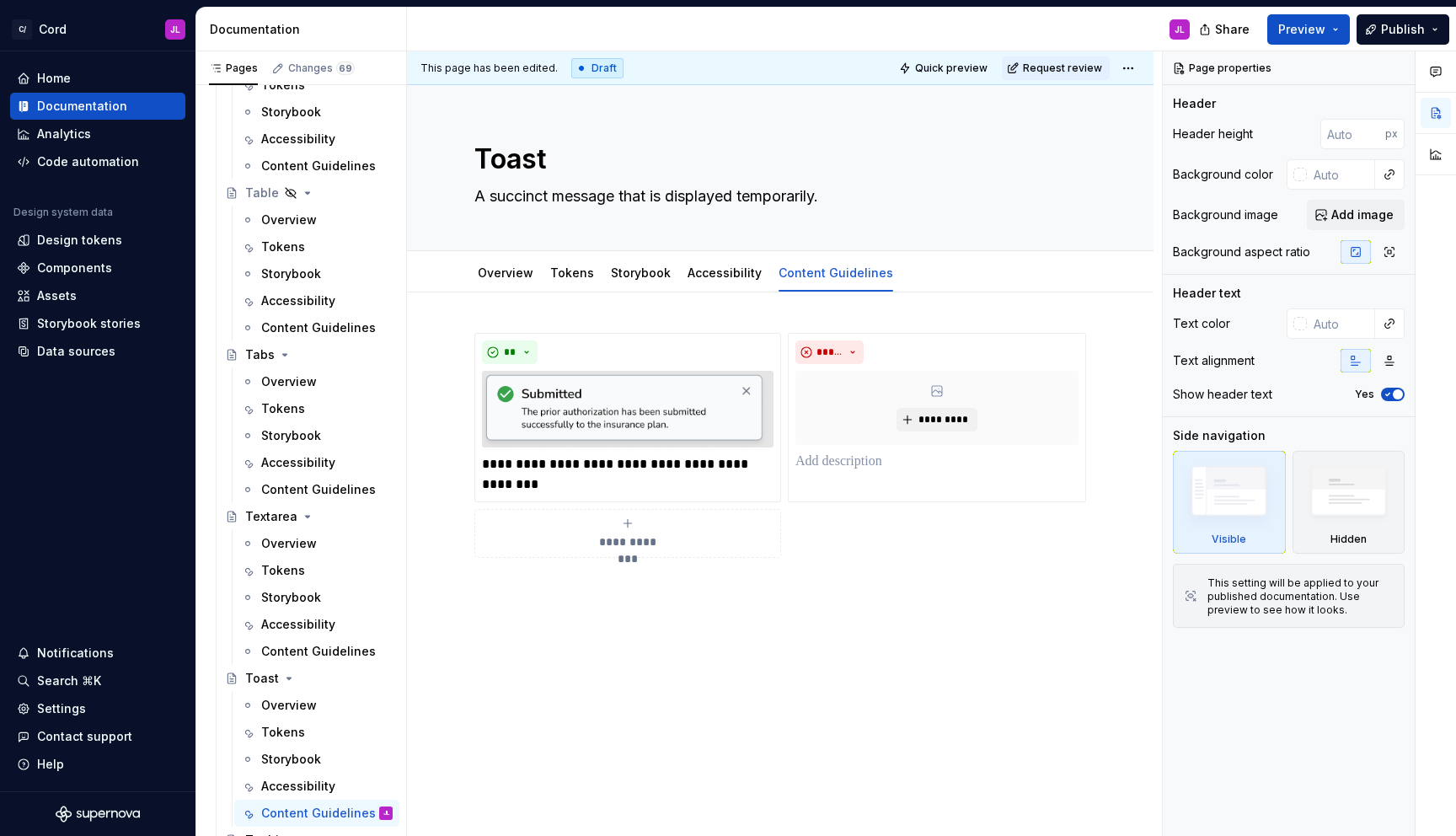
type textarea "*"
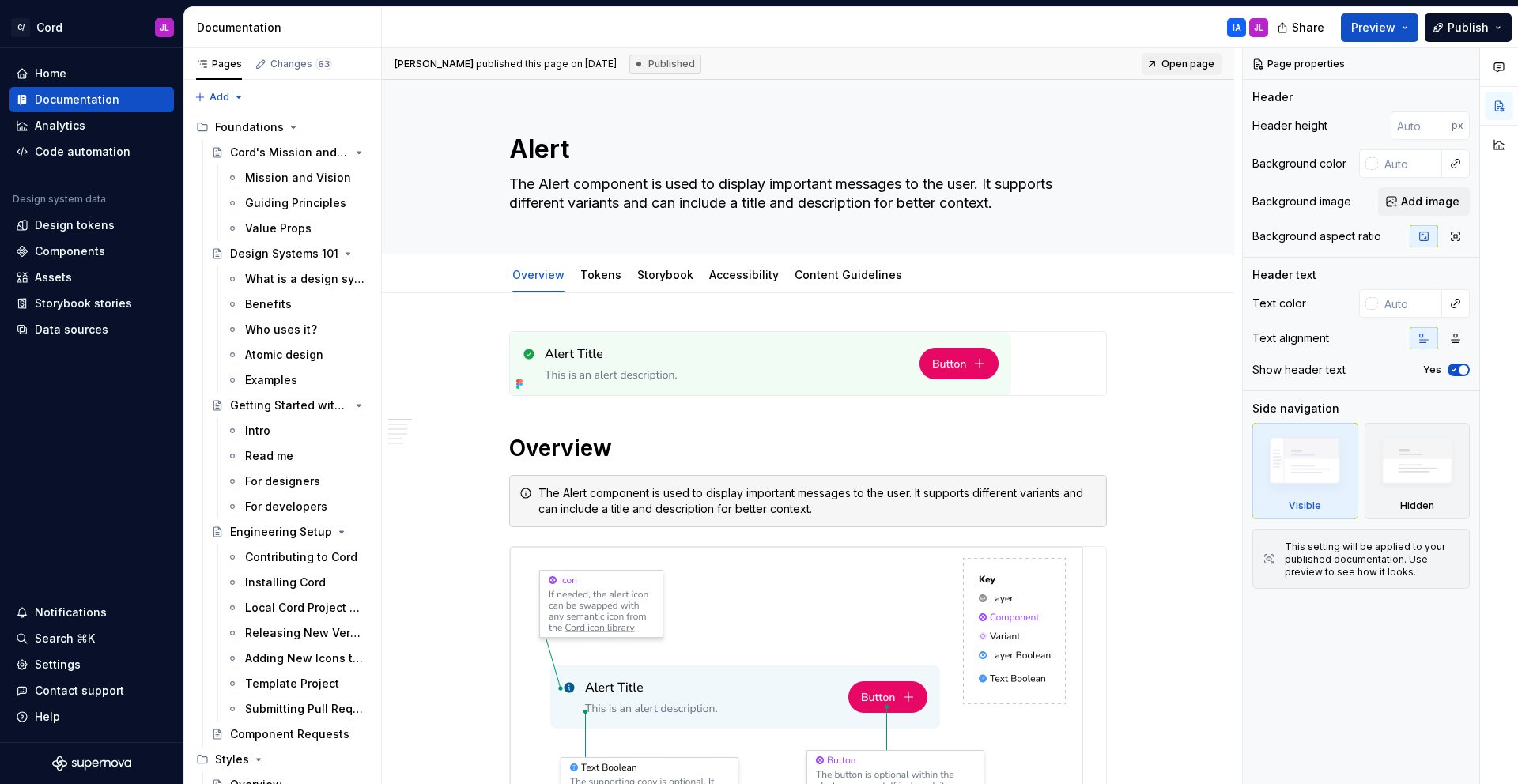
type textarea "*"
